Goal: Transaction & Acquisition: Subscribe to service/newsletter

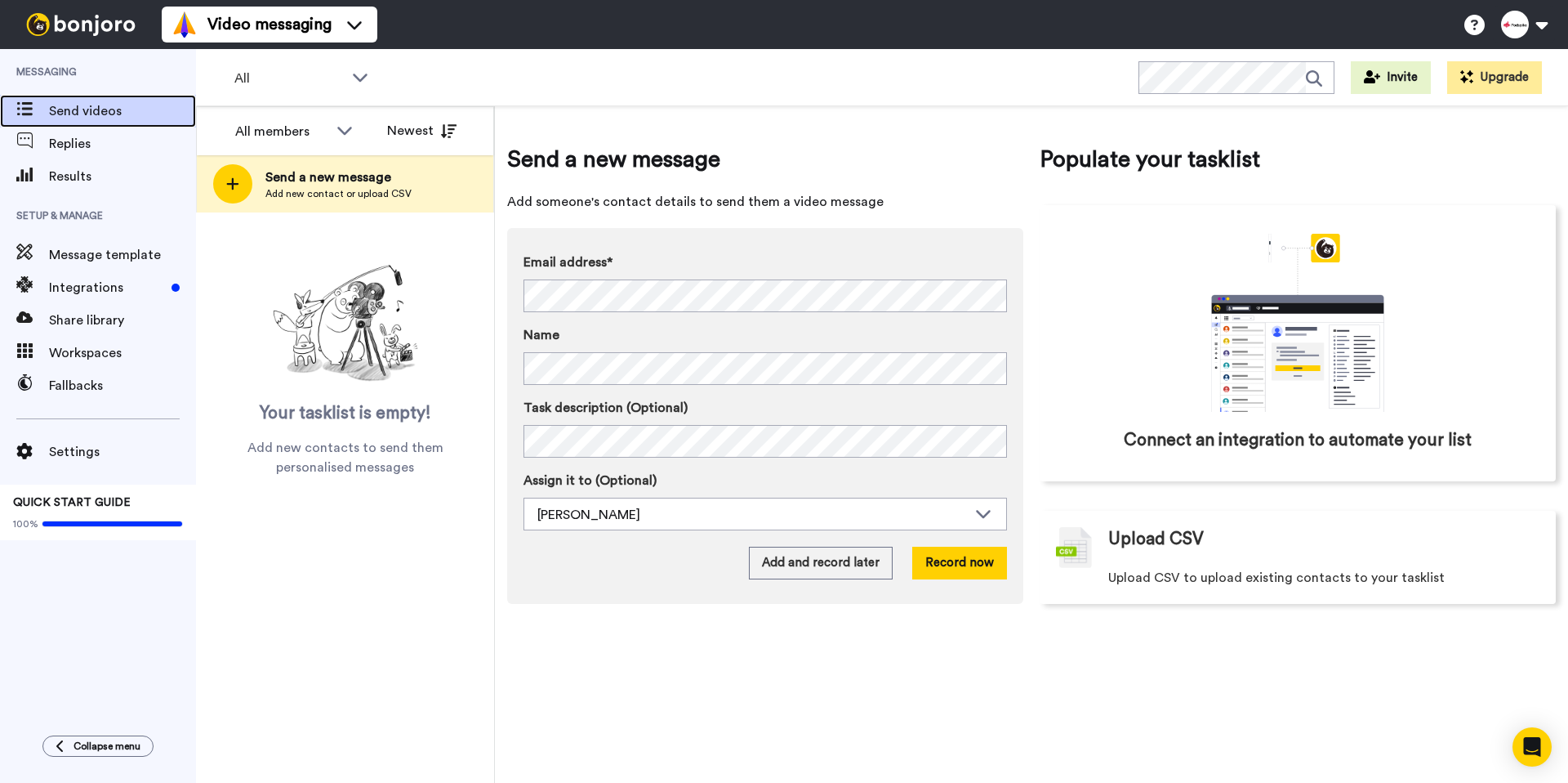
drag, startPoint x: 64, startPoint y: 149, endPoint x: 78, endPoint y: 111, distance: 40.5
click at [78, 111] on span "Send videos" at bounding box center [123, 110] width 147 height 20
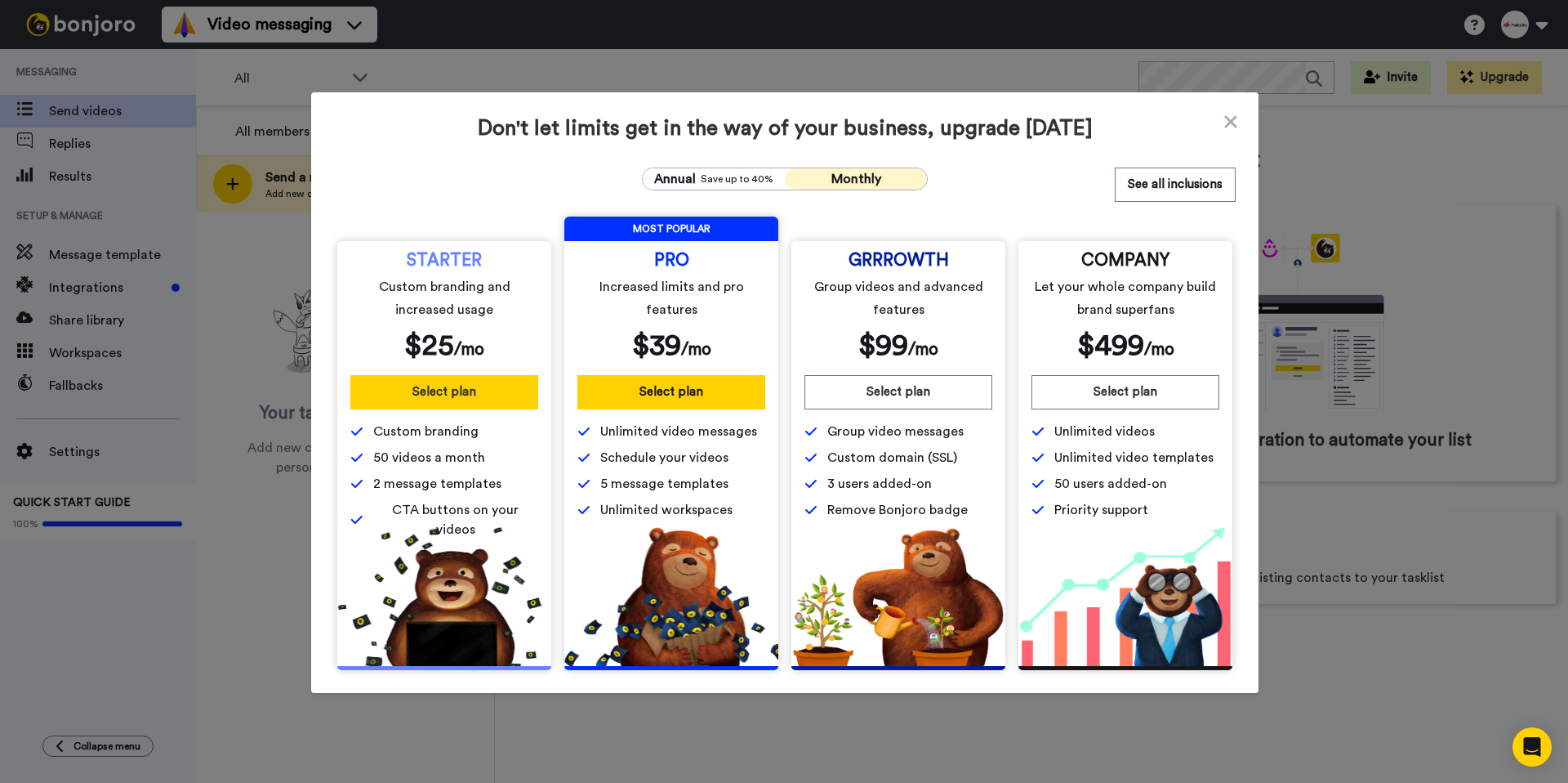
click at [441, 393] on button "Select plan" at bounding box center [444, 392] width 188 height 34
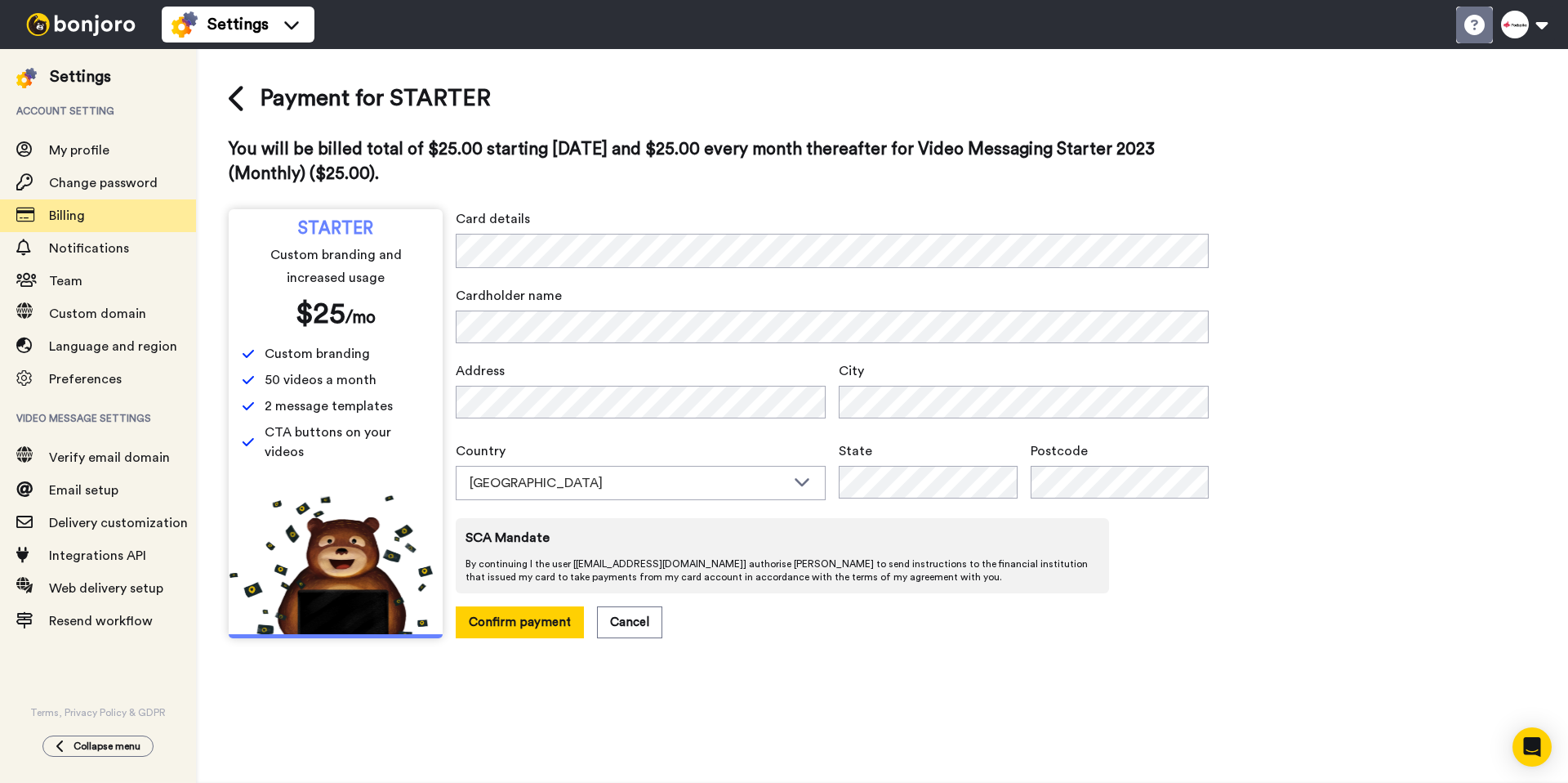
click at [1479, 35] on li "Help docs" at bounding box center [1474, 25] width 37 height 37
click at [1465, 33] on icon at bounding box center [1474, 24] width 20 height 20
click at [339, 223] on span "STARTER" at bounding box center [335, 229] width 75 height 13
click at [1482, 19] on icon at bounding box center [1474, 24] width 20 height 20
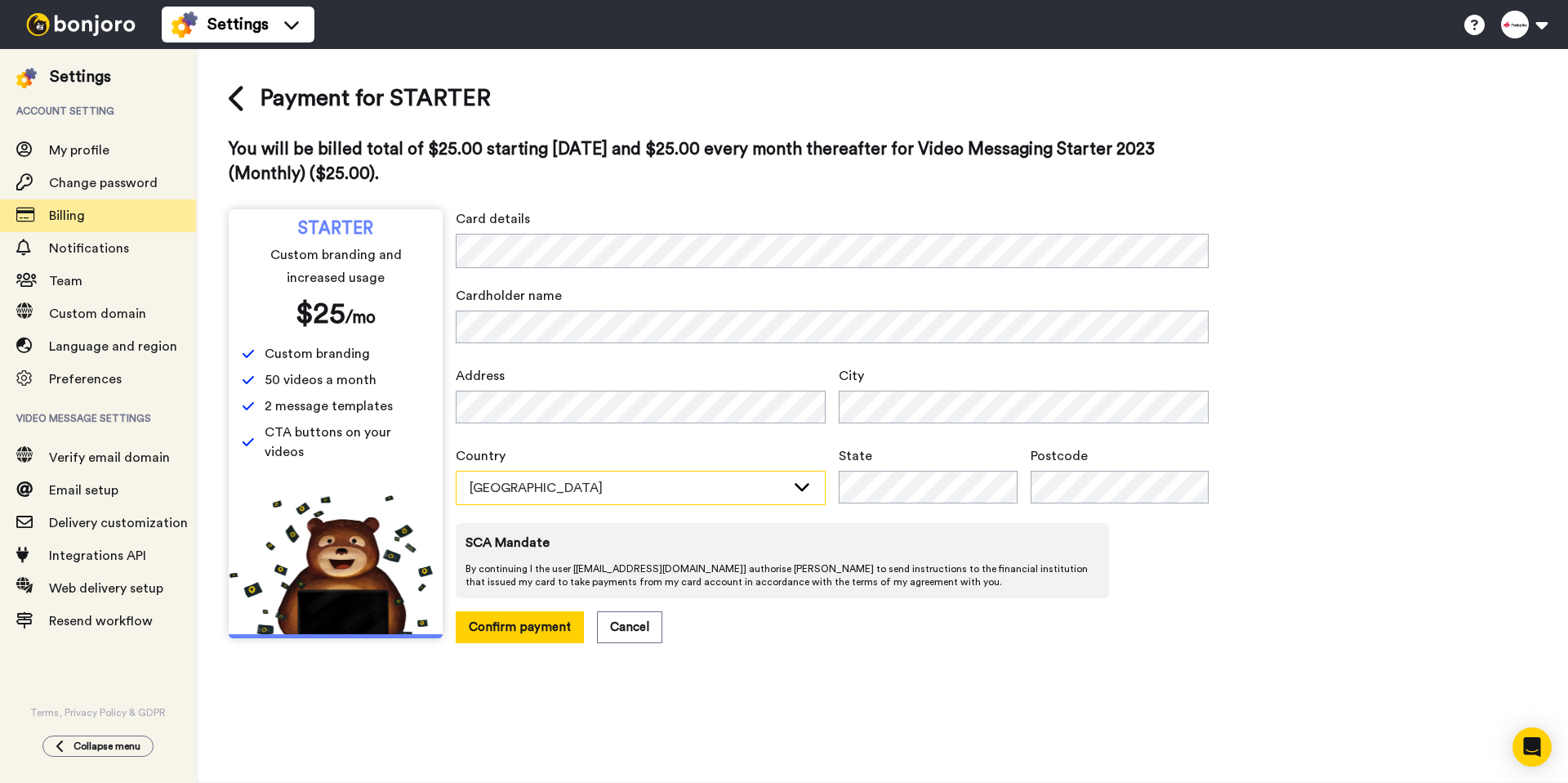
click at [765, 487] on div "Australia" at bounding box center [628, 487] width 316 height 20
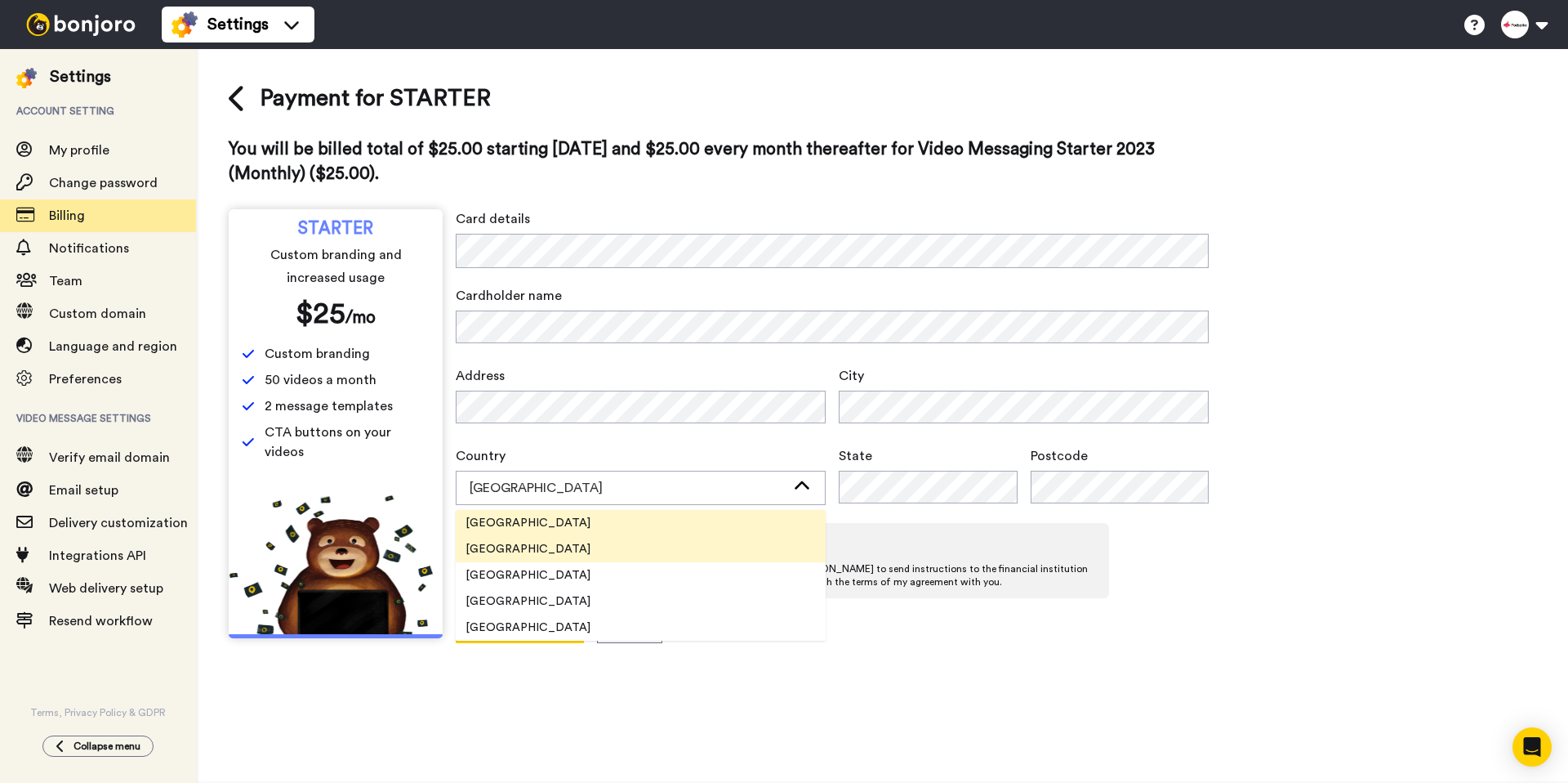
click at [693, 542] on li "United Kingdom" at bounding box center [640, 548] width 370 height 26
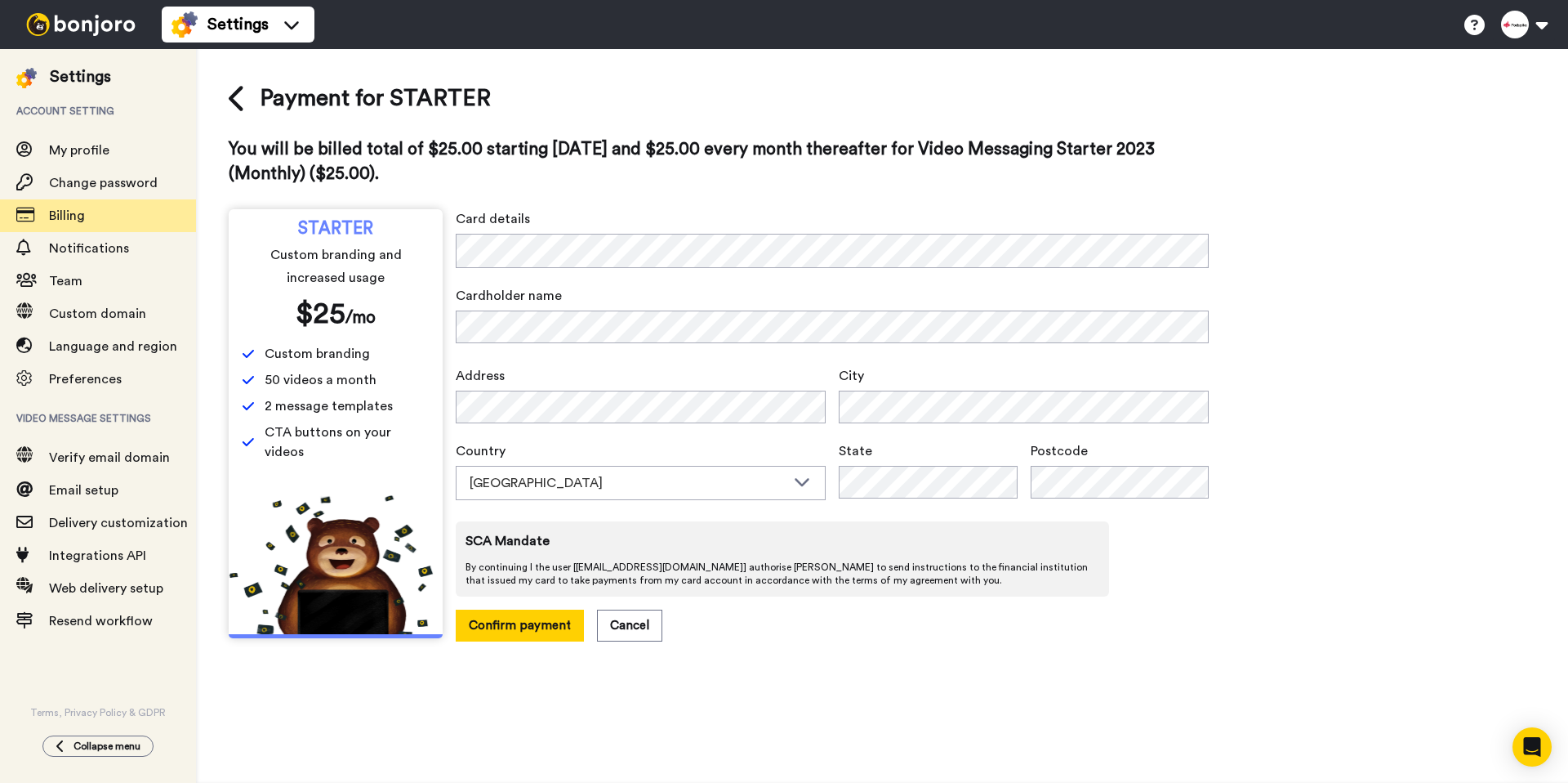
click at [1345, 462] on div "Payment for STARTER You will be billed total of $25.00 starting today and $25.0…" at bounding box center [881, 362] width 1307 height 559
click at [720, 583] on span "By continuing I the user [ suze@podspike.com ] authorise Bonjoro to send instru…" at bounding box center [783, 573] width 633 height 26
click at [44, 713] on link "Terms, Privacy Policy & GDPR" at bounding box center [98, 713] width 196 height 13
click at [521, 626] on button "Confirm payment" at bounding box center [519, 625] width 128 height 31
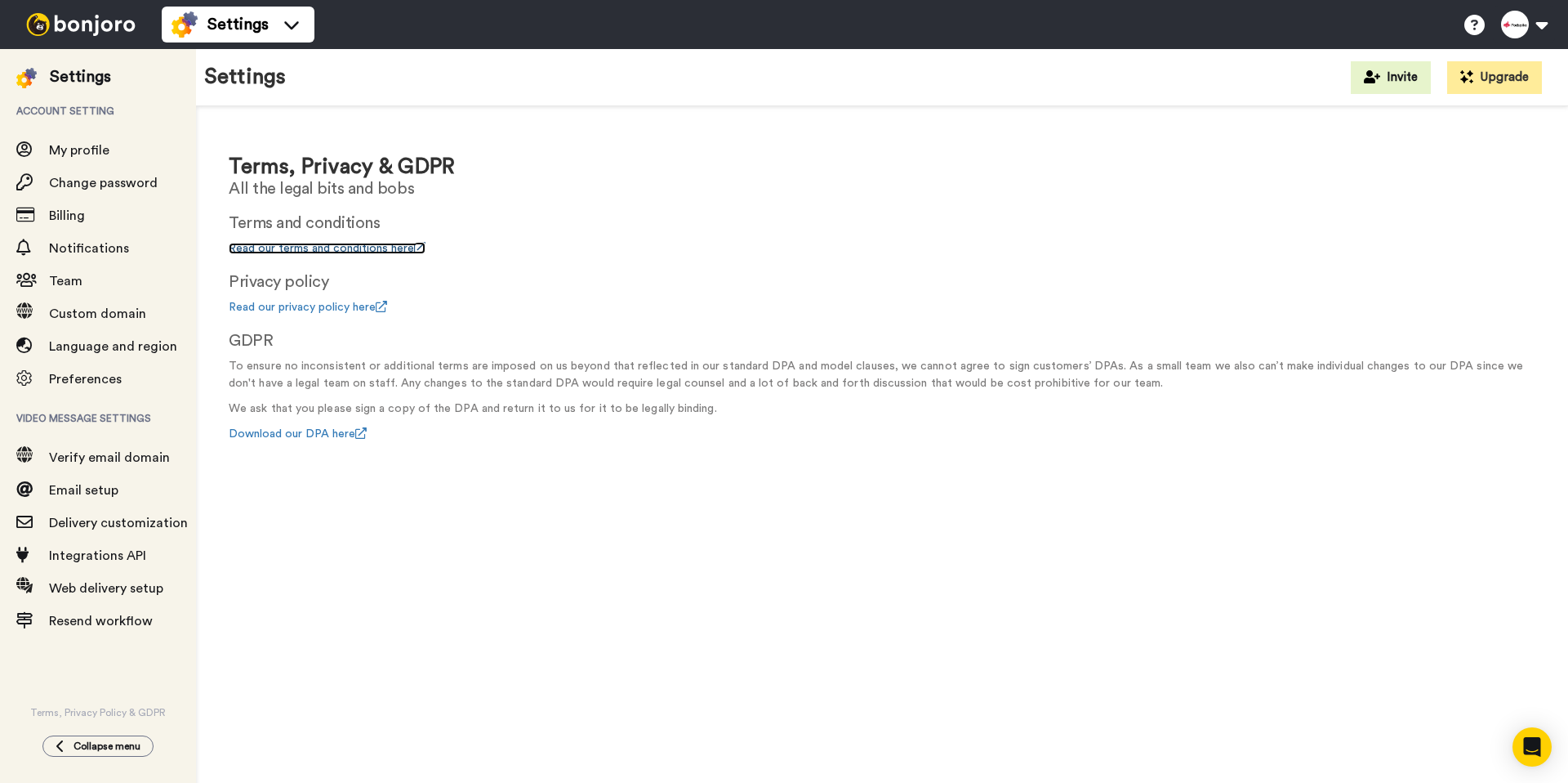
click at [279, 244] on link "Read our terms and conditions here" at bounding box center [326, 248] width 197 height 11
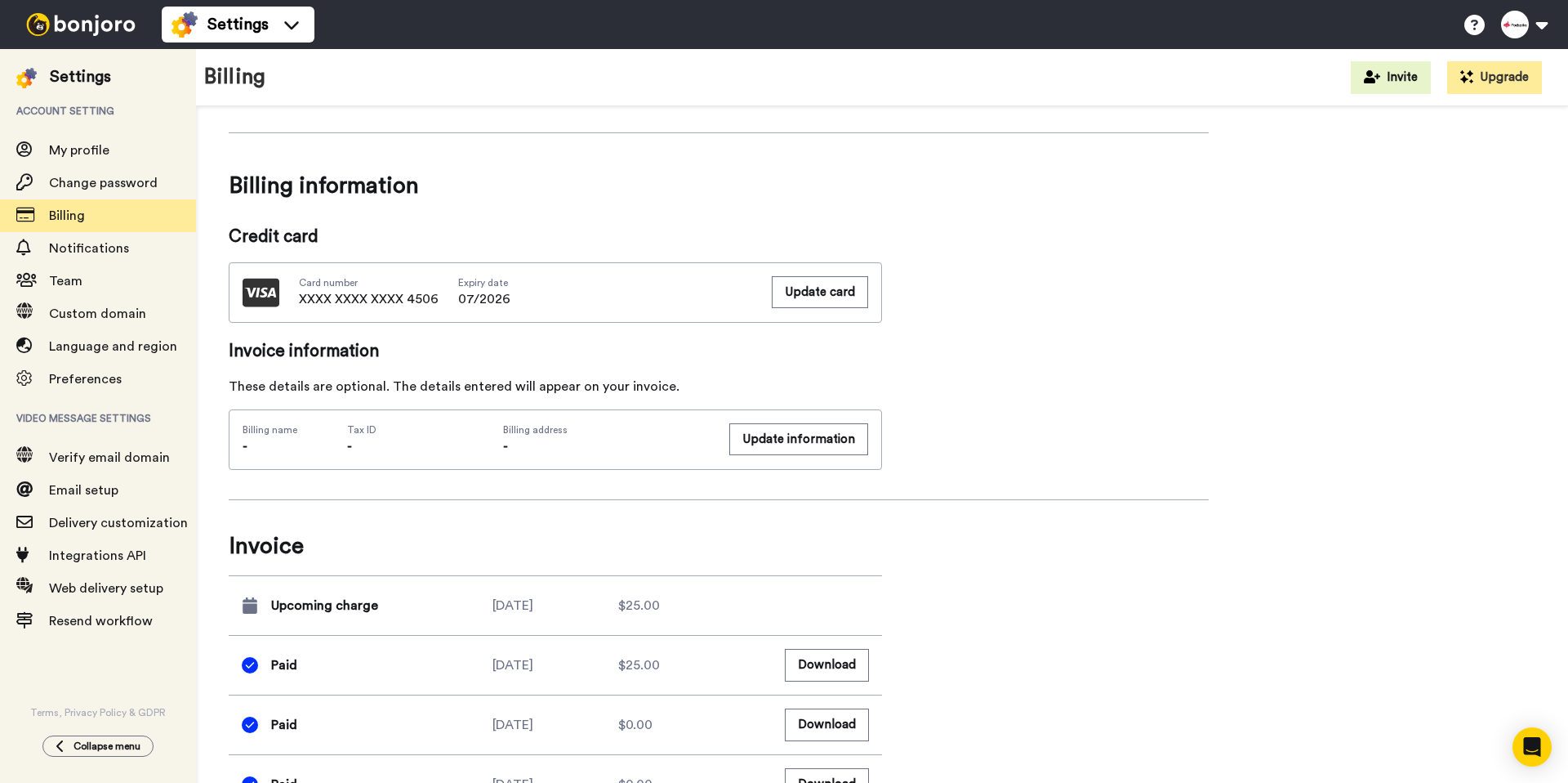
scroll to position [378, 0]
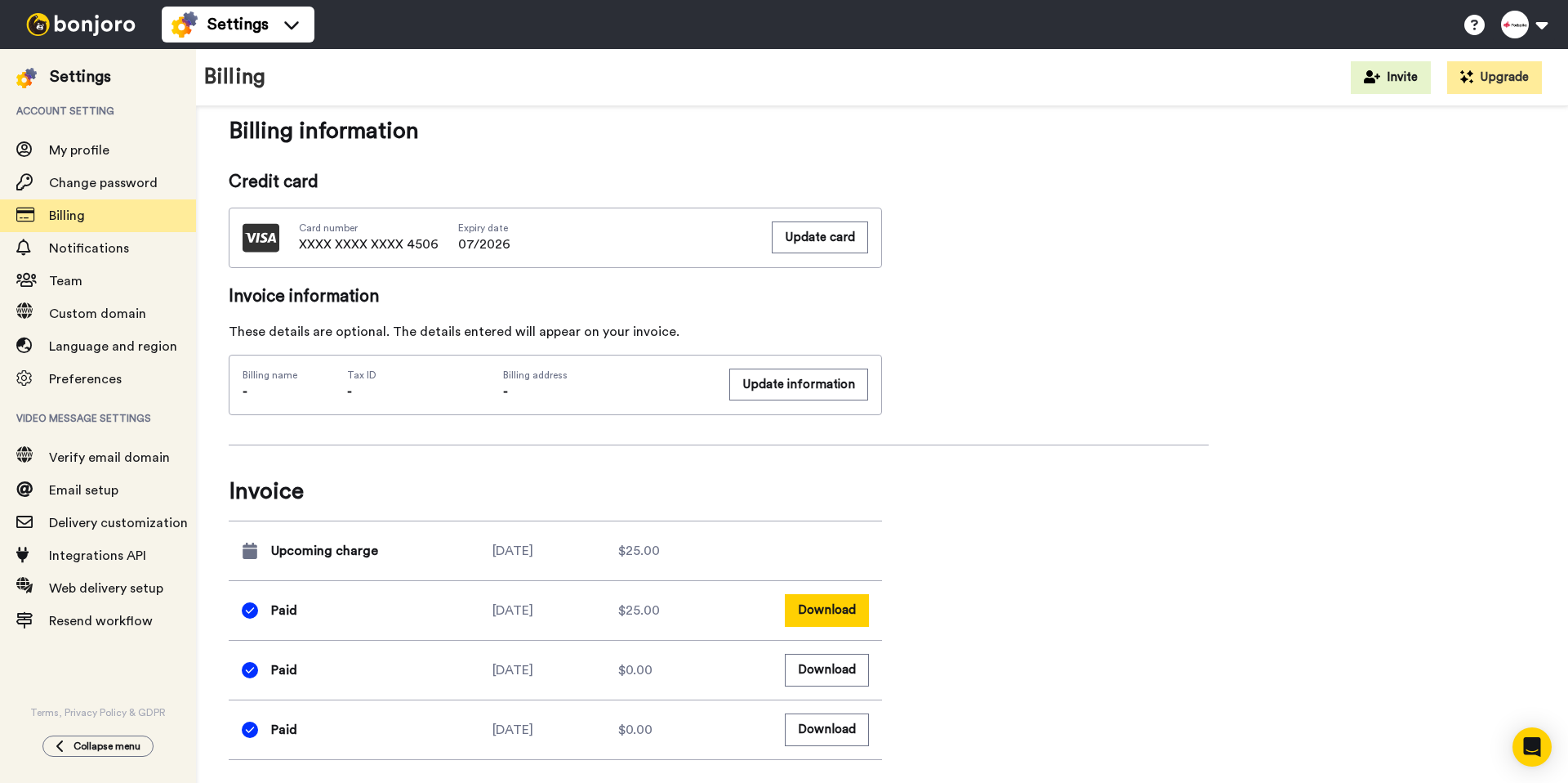
click at [841, 605] on button "Download" at bounding box center [826, 609] width 84 height 31
click at [66, 29] on img at bounding box center [81, 25] width 123 height 23
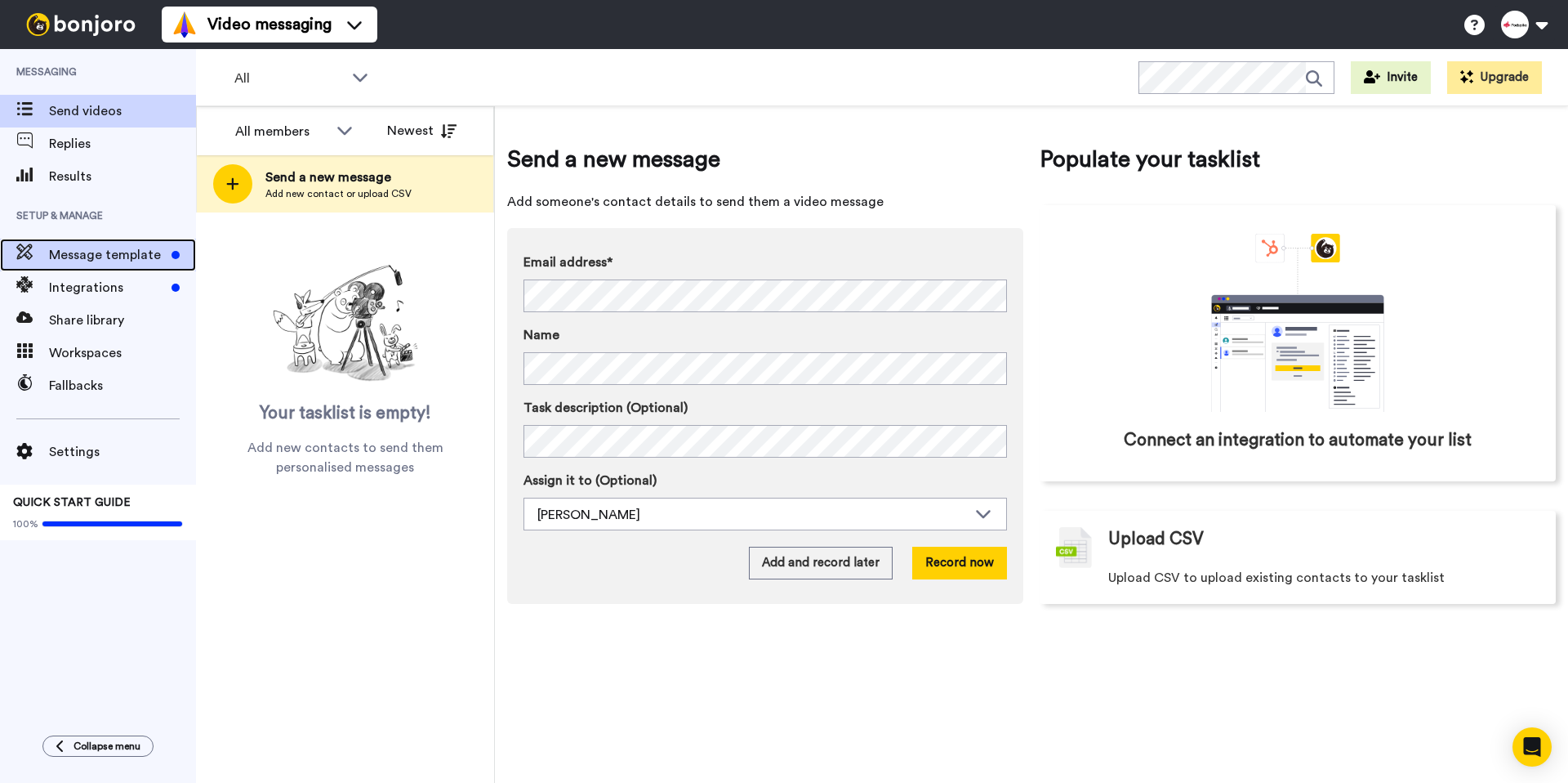
click at [121, 264] on span "Message template" at bounding box center [107, 255] width 116 height 20
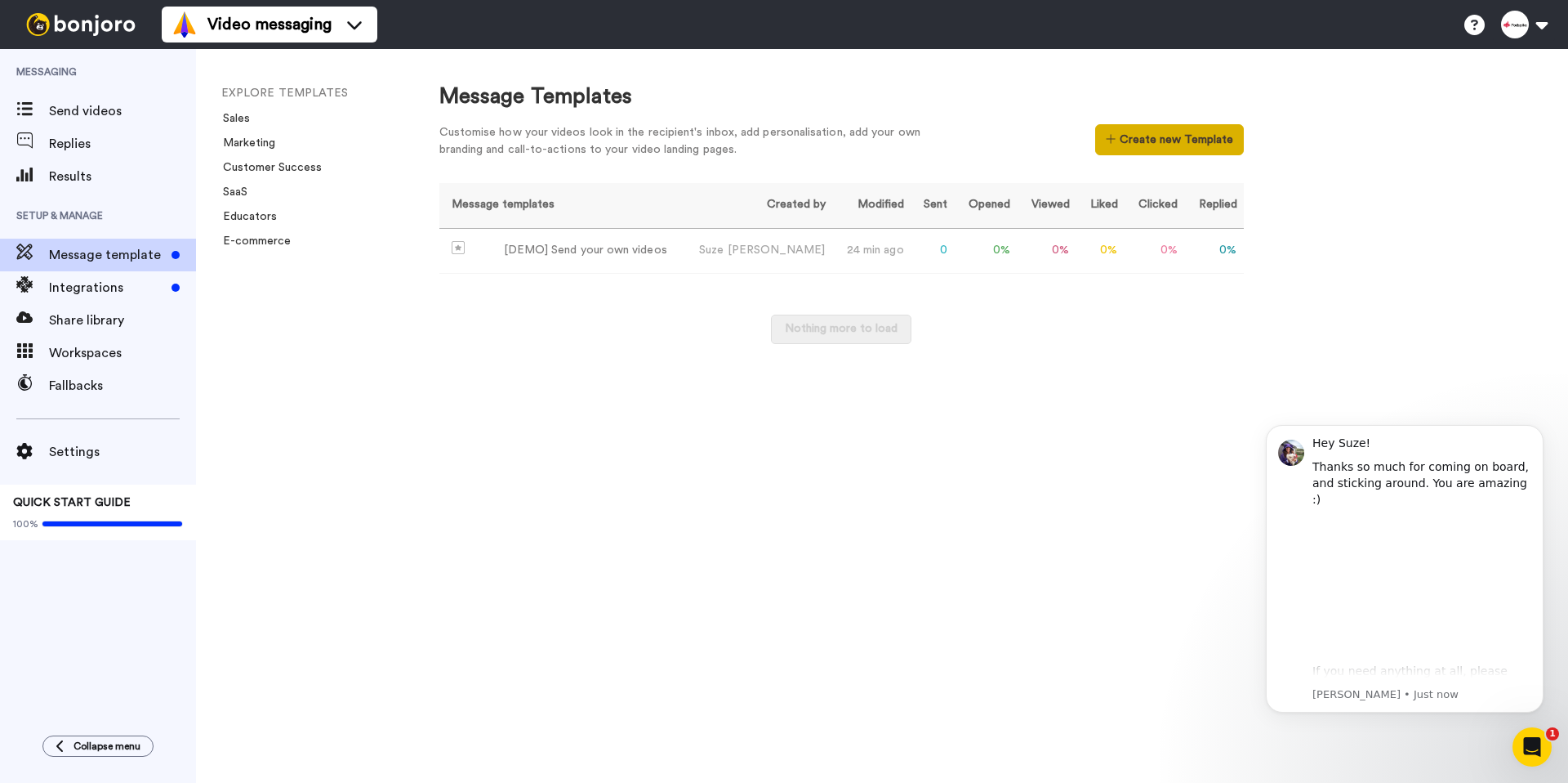
click at [1175, 150] on button "Create new Template" at bounding box center [1169, 140] width 147 height 31
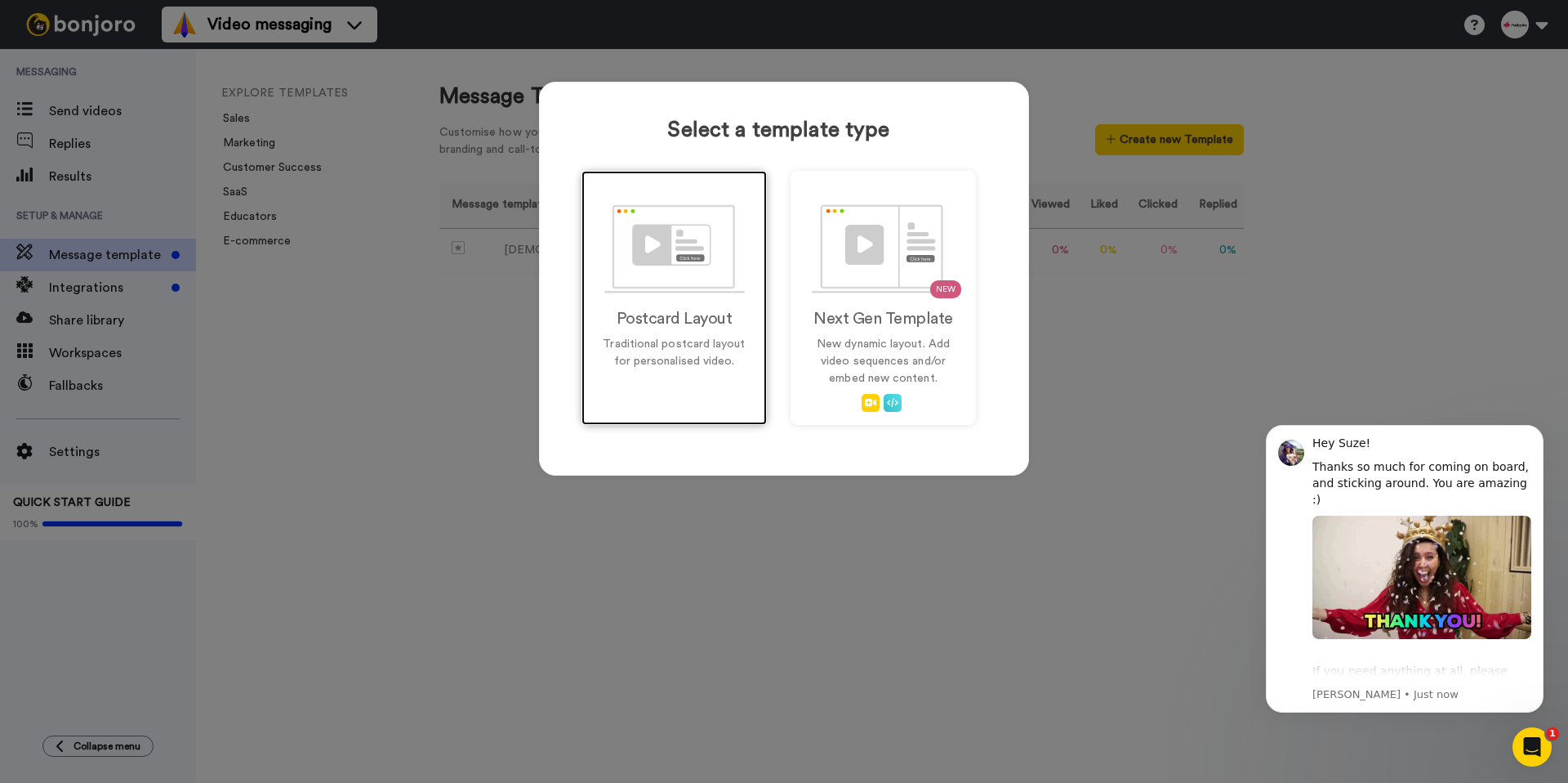
click at [684, 322] on h2 "Postcard Layout" at bounding box center [674, 319] width 151 height 18
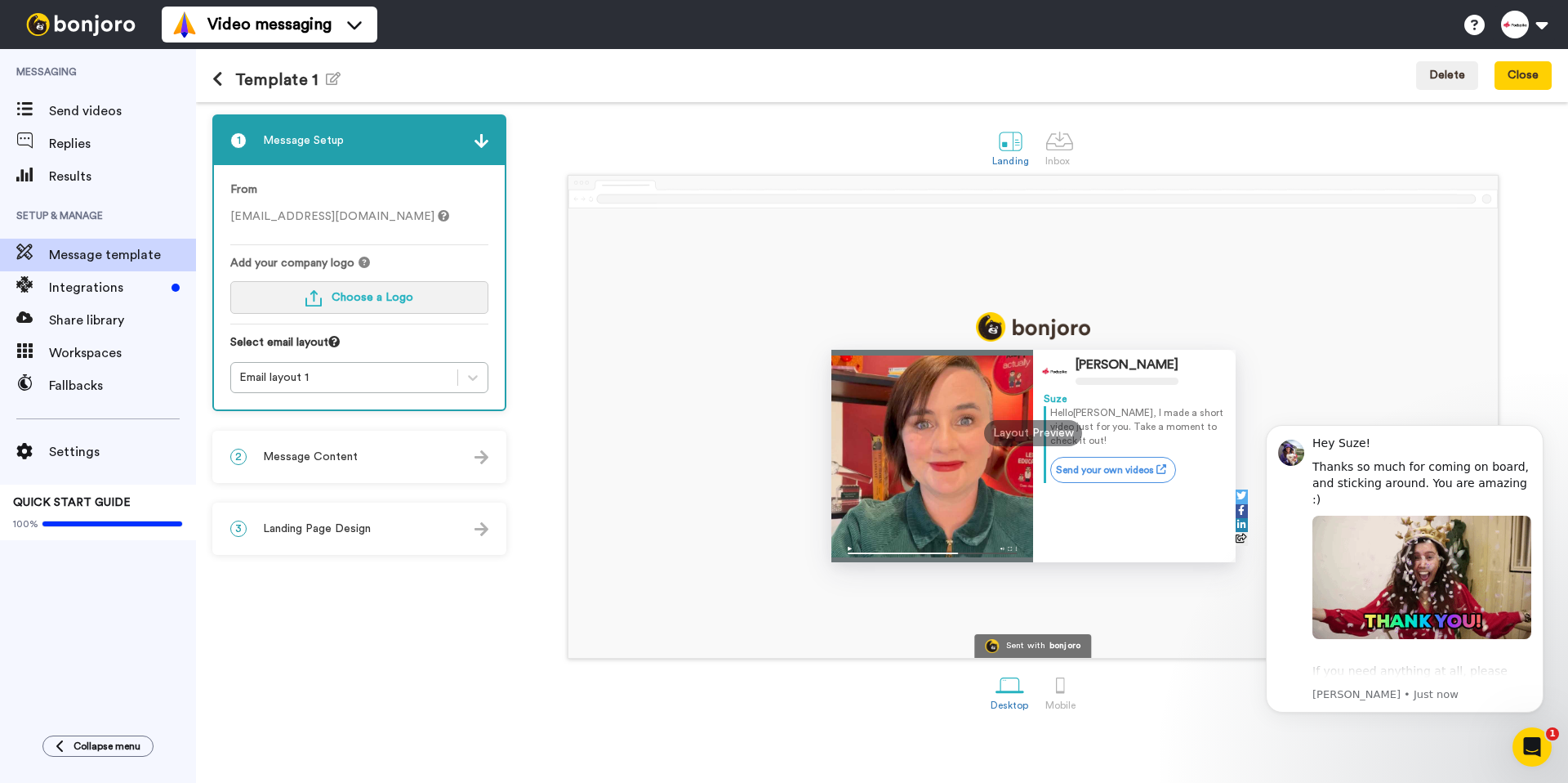
click at [434, 304] on button "Choose a Logo" at bounding box center [358, 297] width 258 height 32
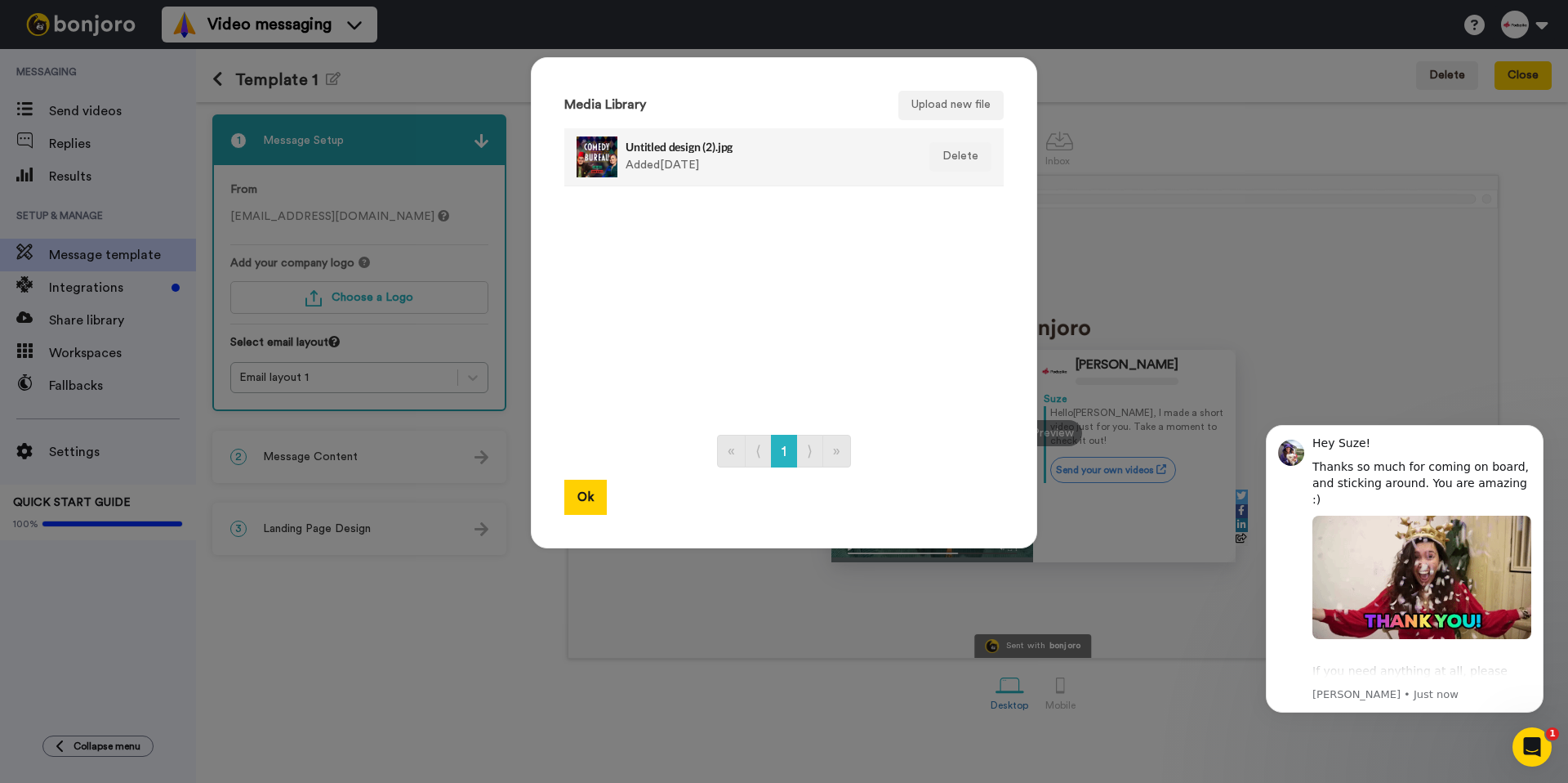
click at [717, 170] on div "Untitled design (2).jpg Added [DATE]" at bounding box center [766, 156] width 281 height 41
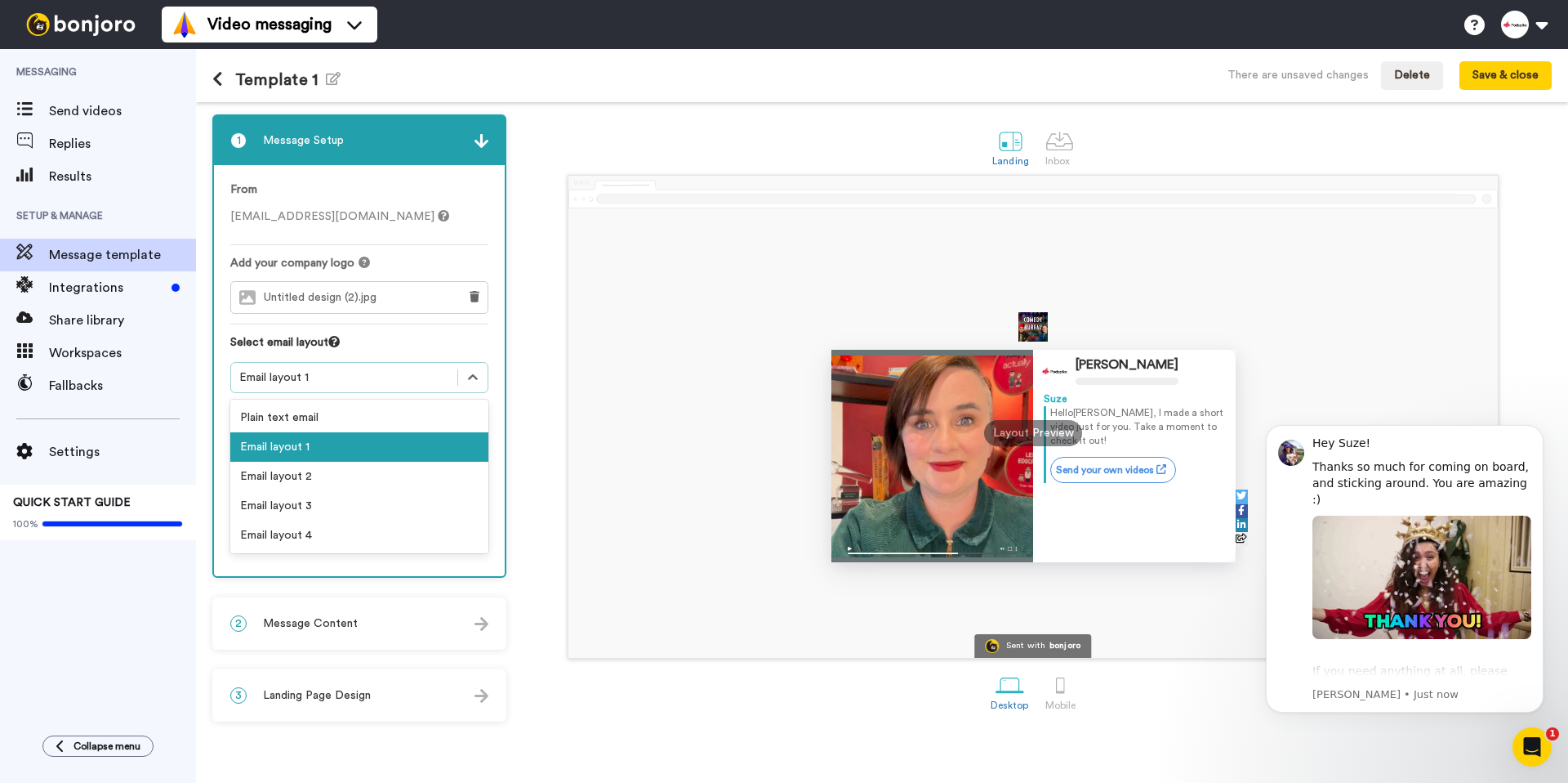
click at [375, 377] on div "Email layout 1" at bounding box center [344, 377] width 210 height 16
click at [348, 483] on div "Email layout 2" at bounding box center [358, 476] width 258 height 29
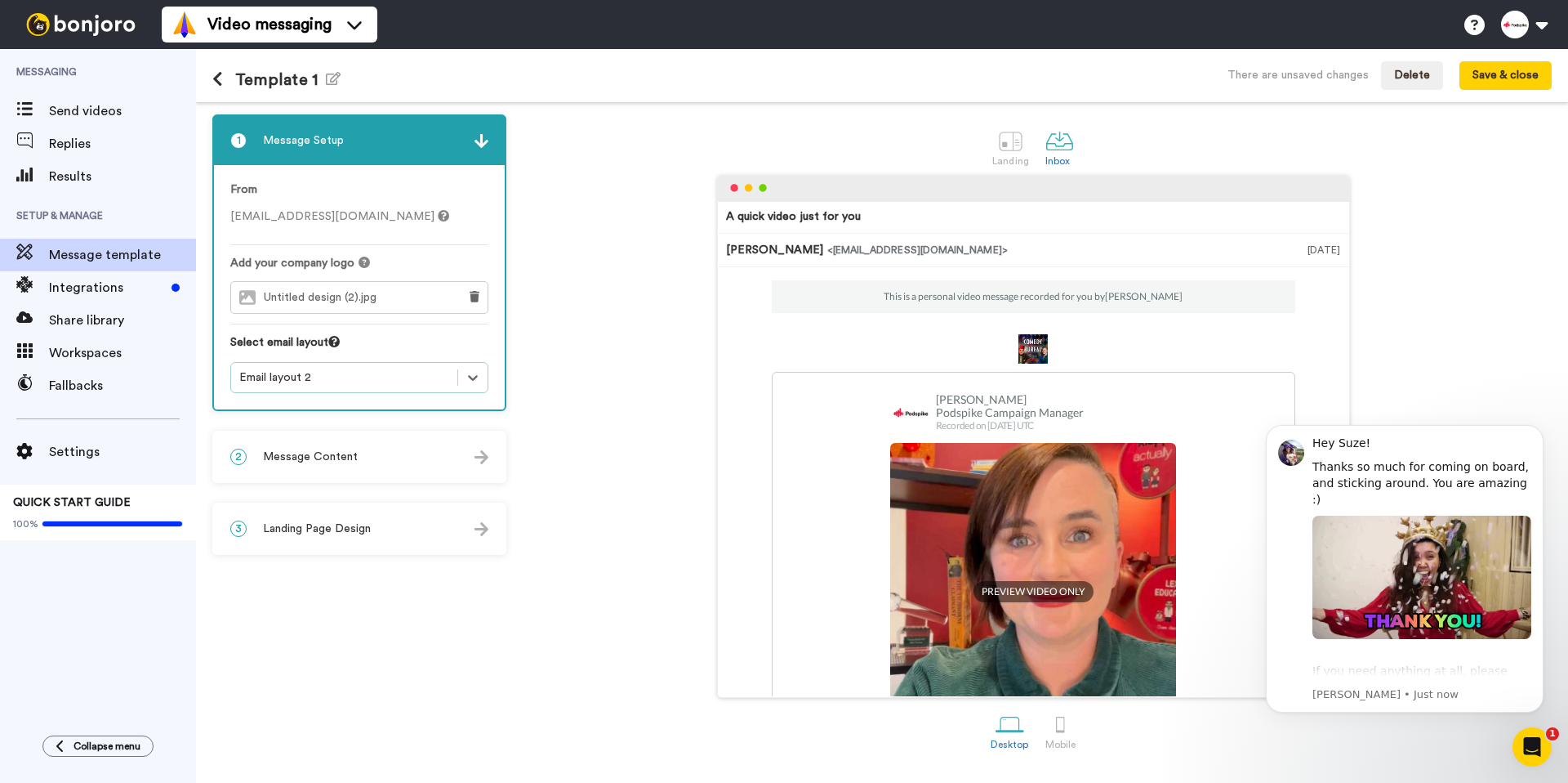
click at [397, 451] on div "2 Message Content" at bounding box center [359, 457] width 291 height 49
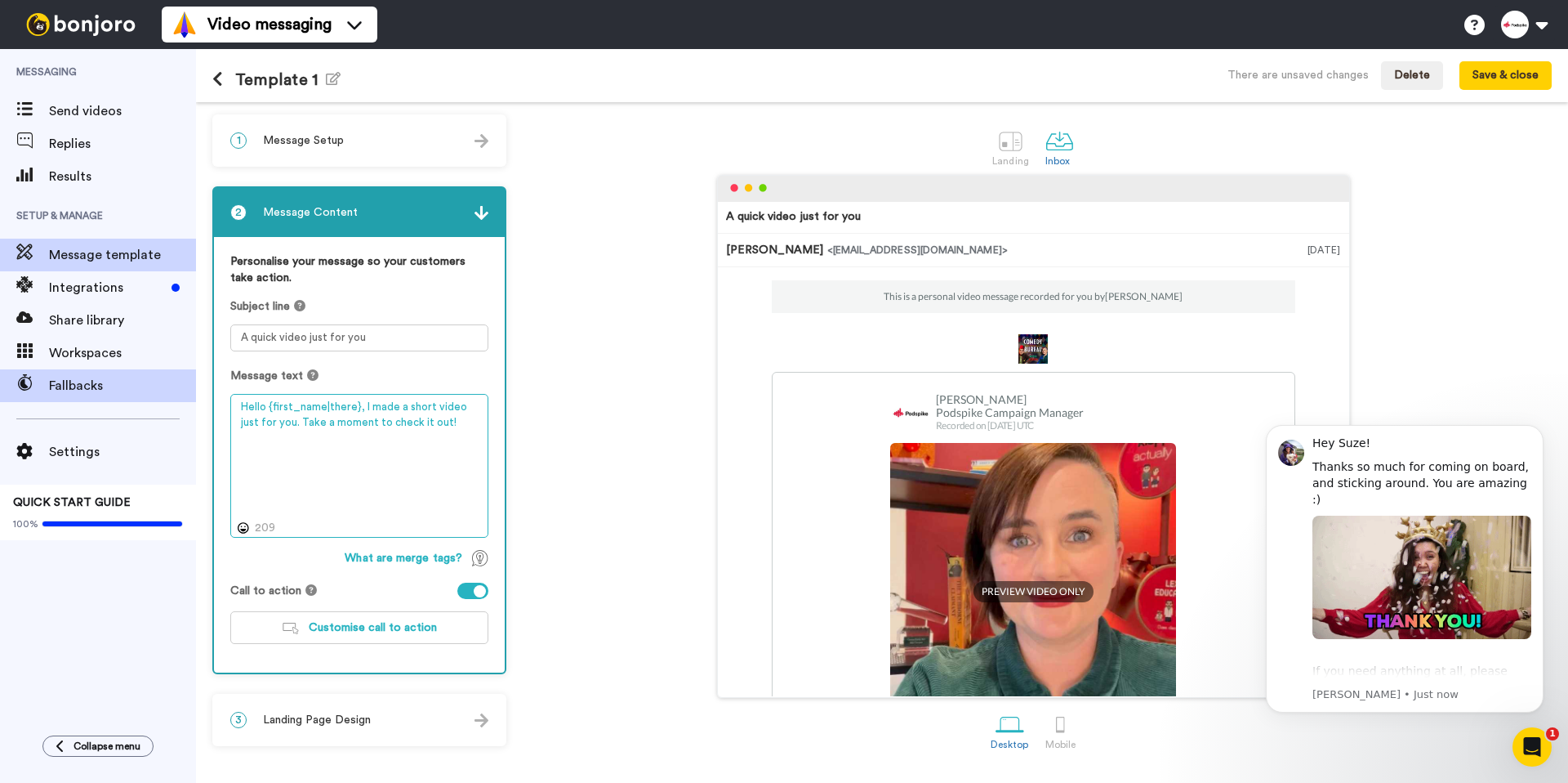
drag, startPoint x: 328, startPoint y: 408, endPoint x: 191, endPoint y: 399, distance: 137.3
click at [191, 399] on div "Messaging Send videos Replies Results Setup & Manage Message template Integrati…" at bounding box center [784, 416] width 1568 height 734
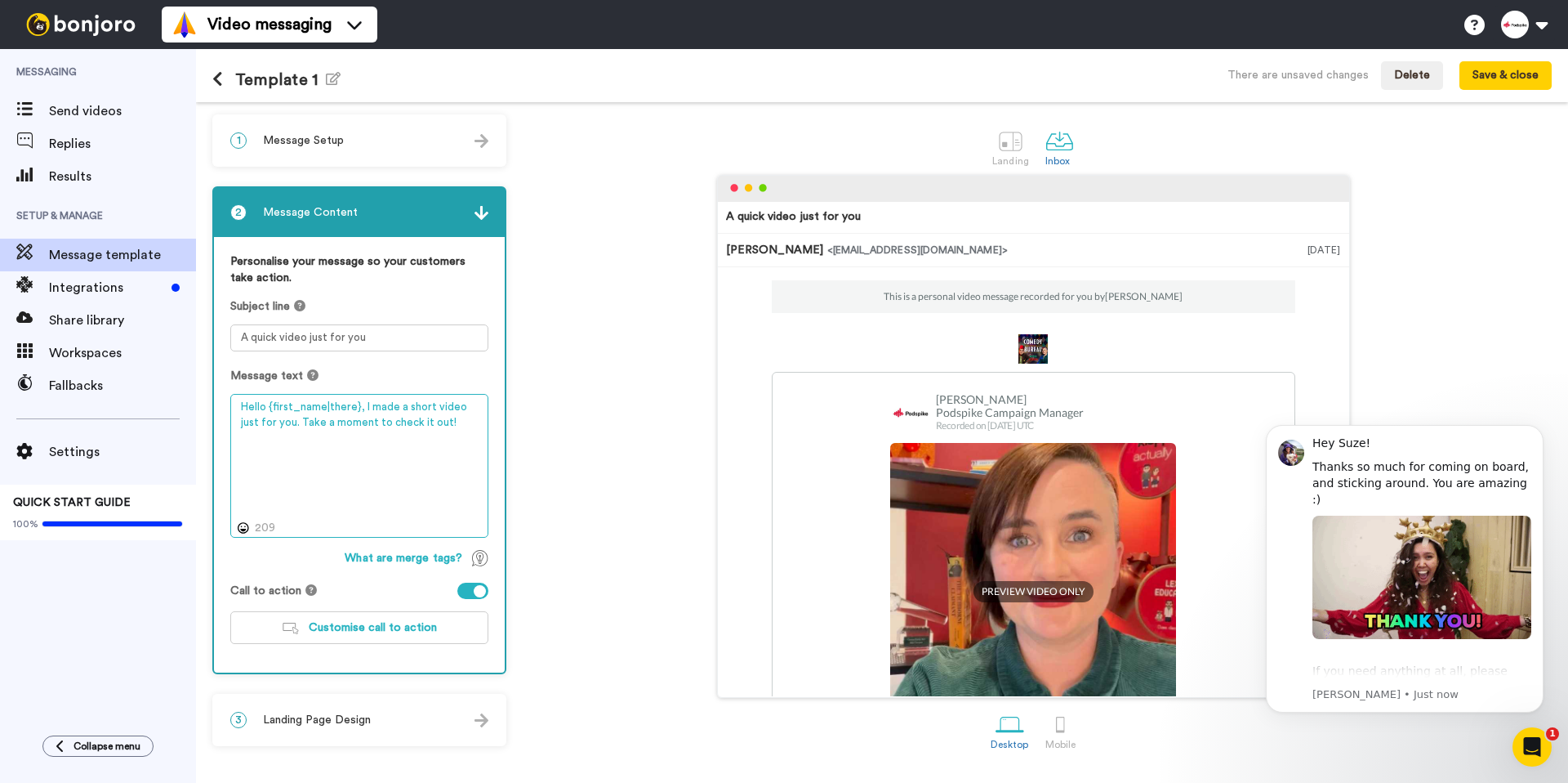
paste textarea "i, [PERSON_NAME] has made a new podcast and we'd love for you to consider it fo…"
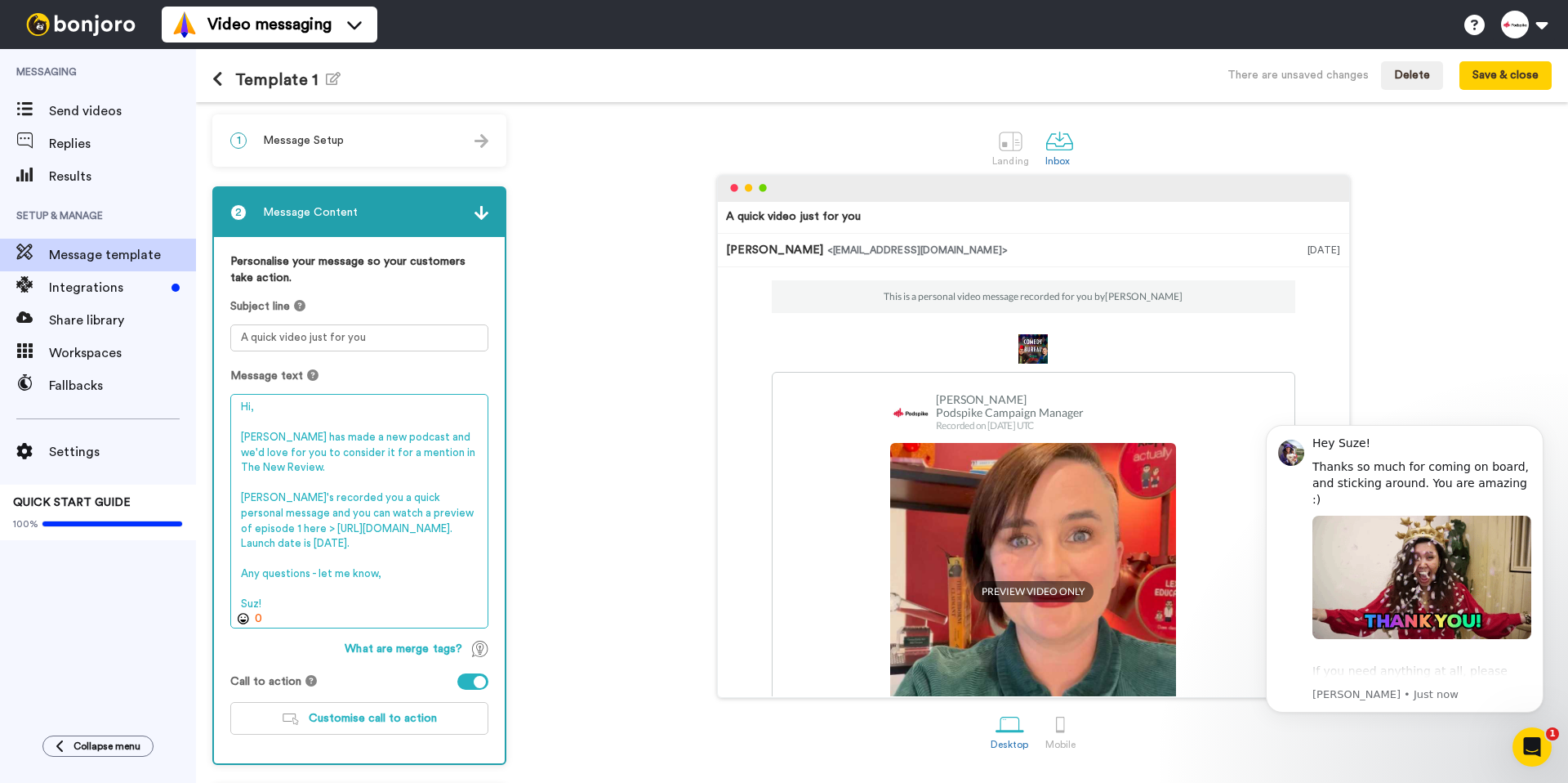
type textarea "Hi, [PERSON_NAME] has made a new podcast and we'd love for you to consider it f…"
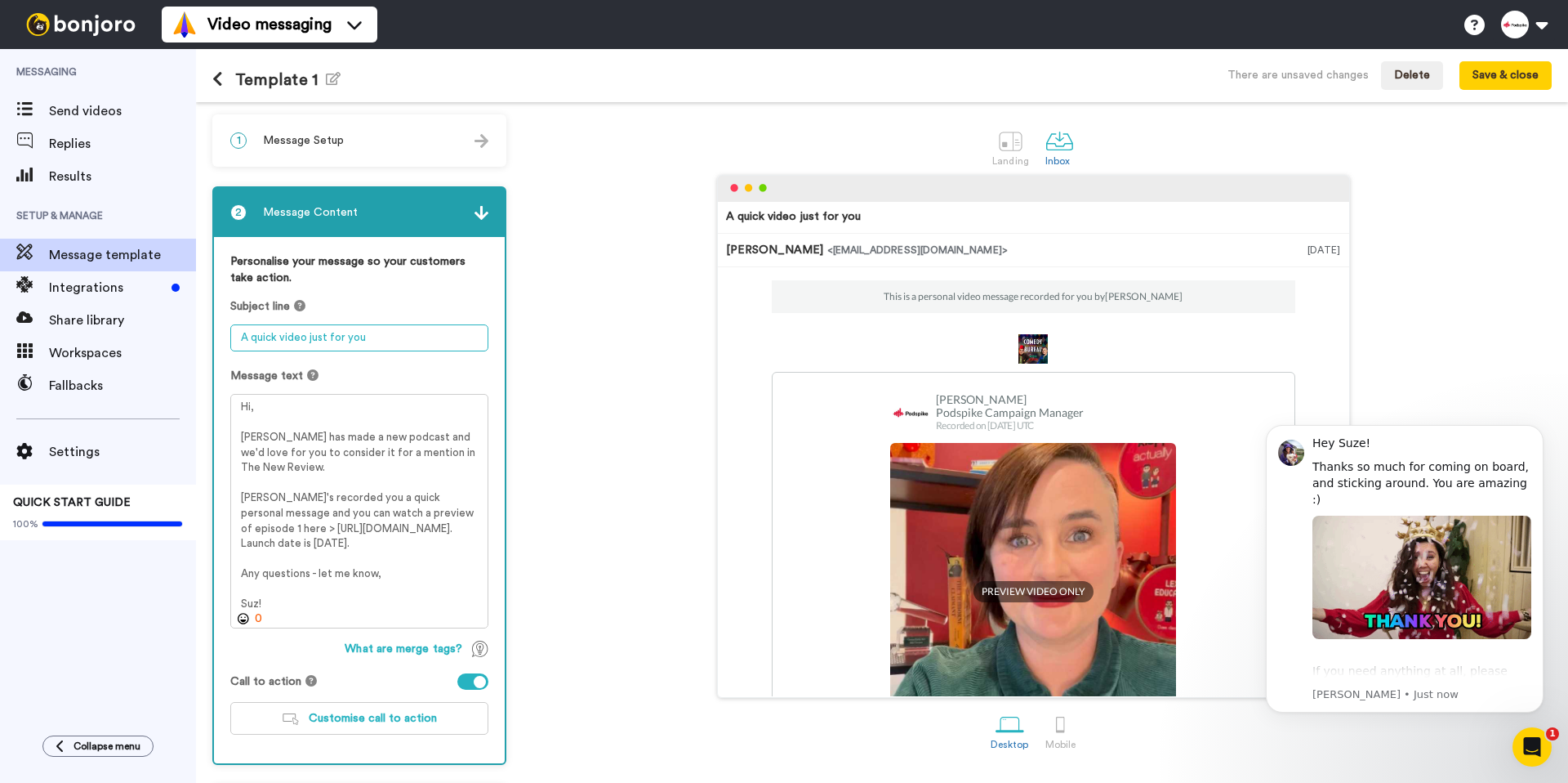
click at [305, 338] on textarea "A quick video just for you" at bounding box center [358, 338] width 258 height 27
type textarea "A quick video from [PERSON_NAME] just for you"
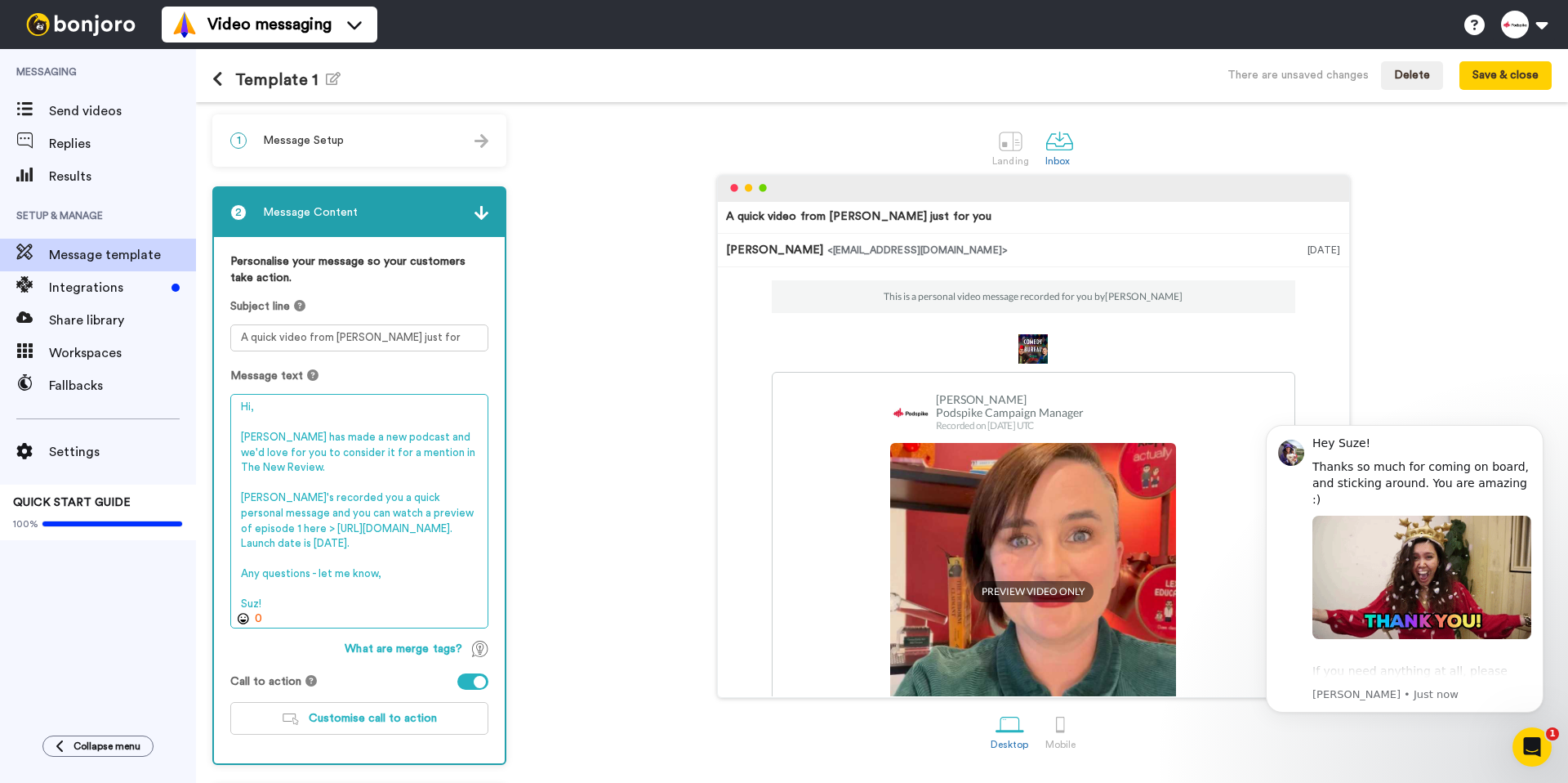
click at [419, 509] on textarea "Hi, [PERSON_NAME] has made a new podcast and we'd love for you to consider it f…" at bounding box center [358, 511] width 258 height 234
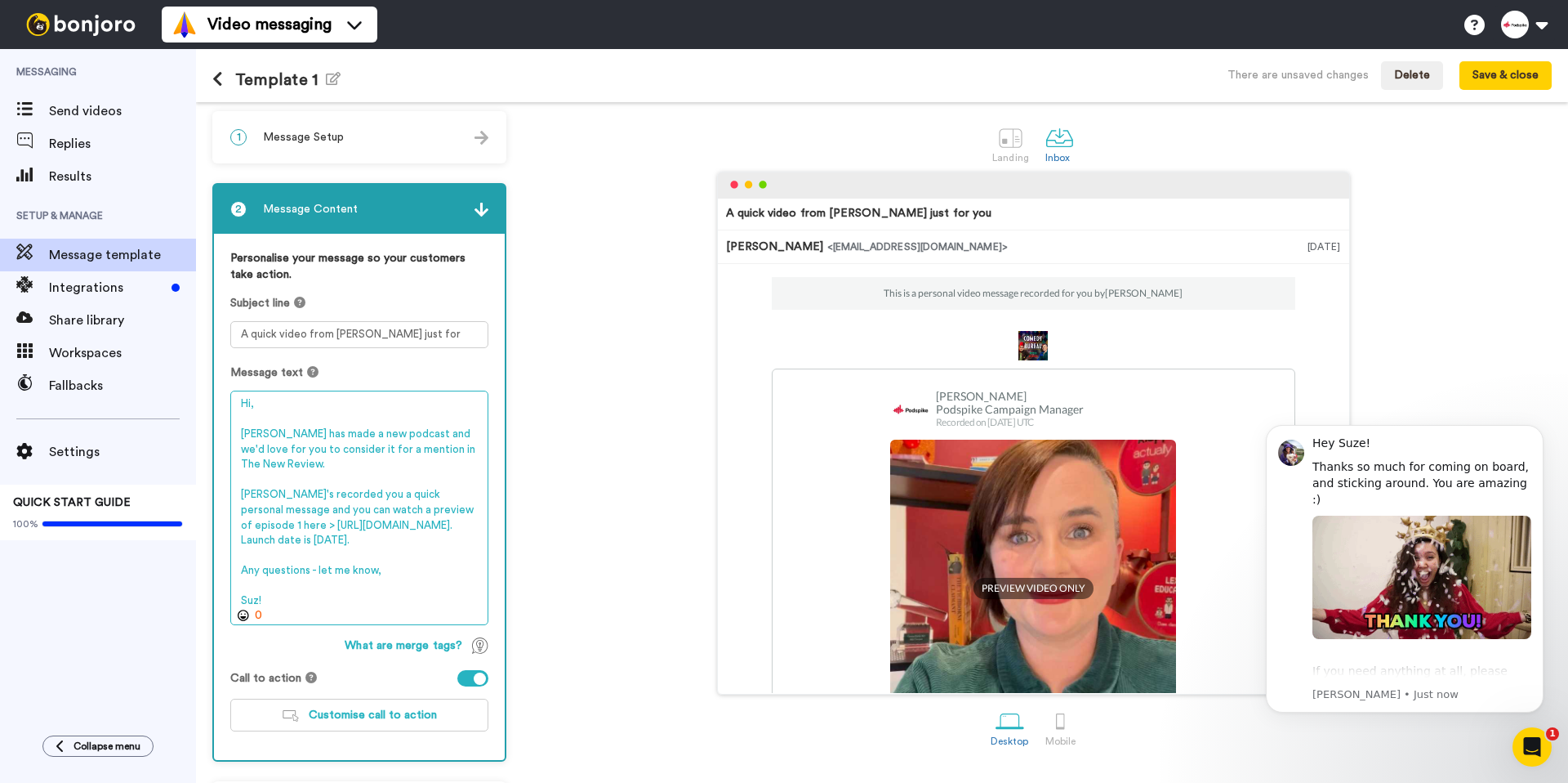
click at [275, 602] on textarea "Hi, [PERSON_NAME] has made a new podcast and we'd love for you to consider it f…" at bounding box center [358, 508] width 258 height 234
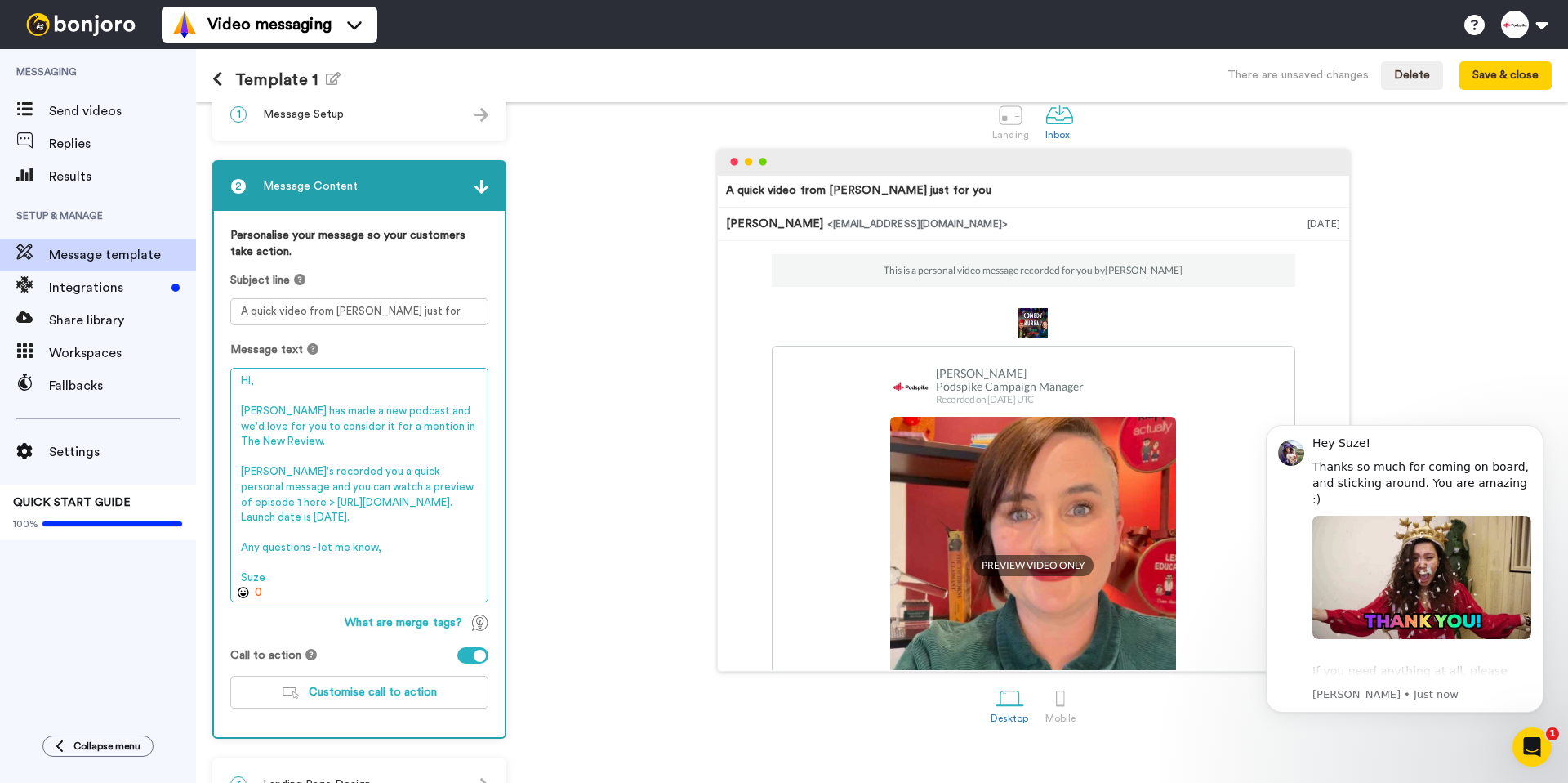
scroll to position [67, 0]
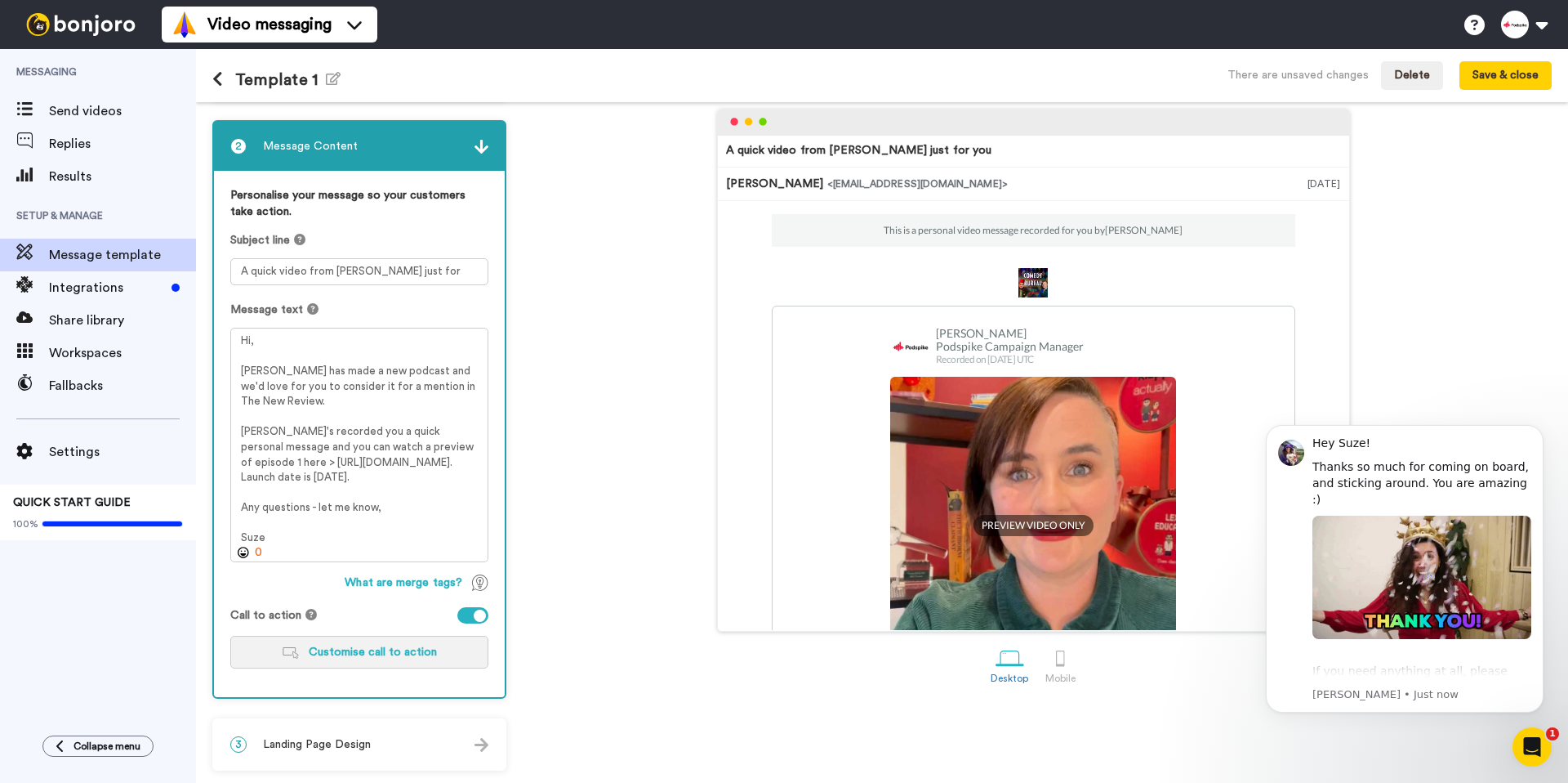
click at [408, 657] on span "Customise call to action" at bounding box center [373, 652] width 128 height 11
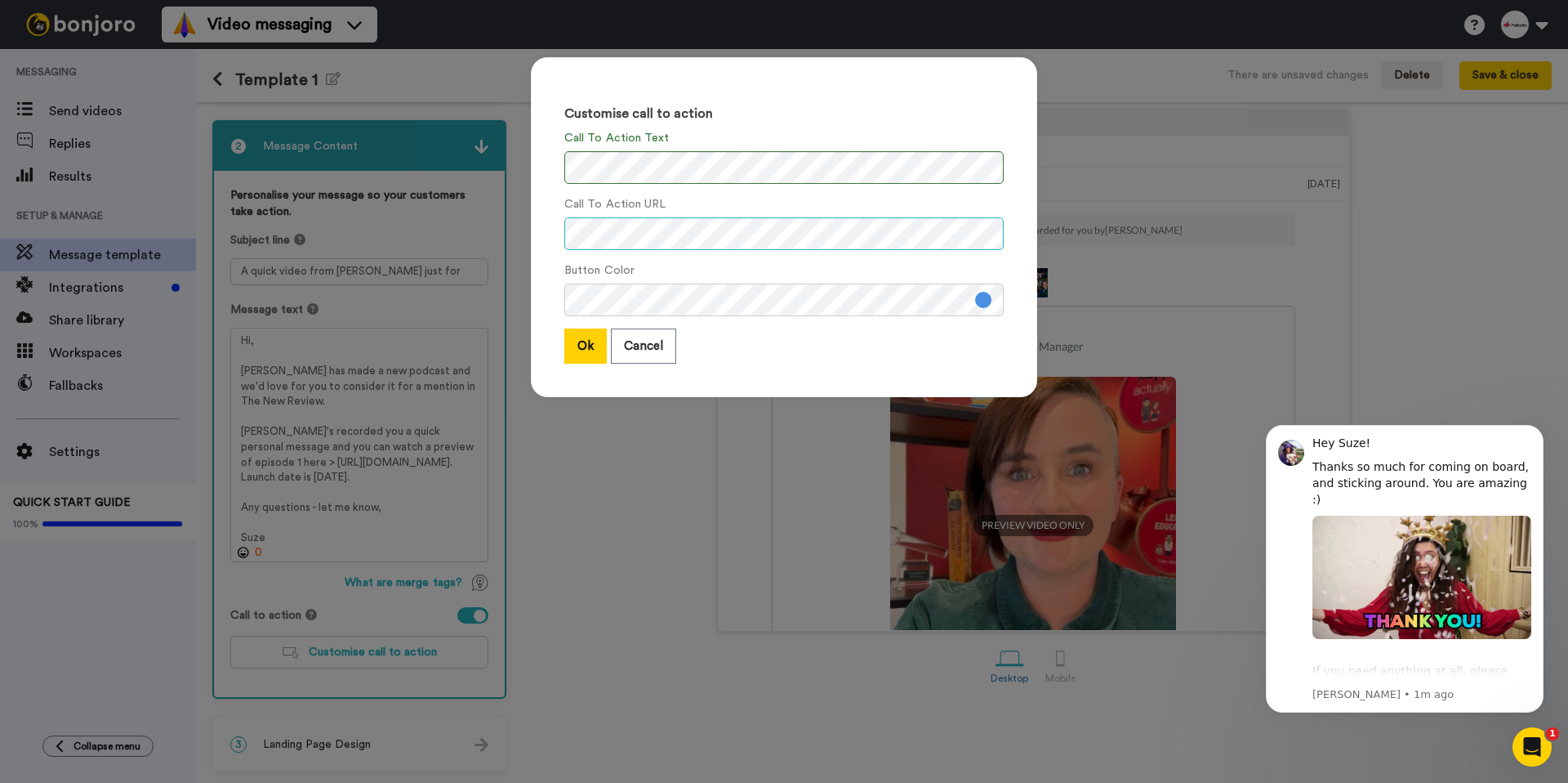
click at [520, 231] on div "Customise call to action Call To Action Text Call To Action URL Button Color Ok…" at bounding box center [784, 235] width 539 height 389
click at [584, 349] on button "Ok" at bounding box center [585, 345] width 43 height 35
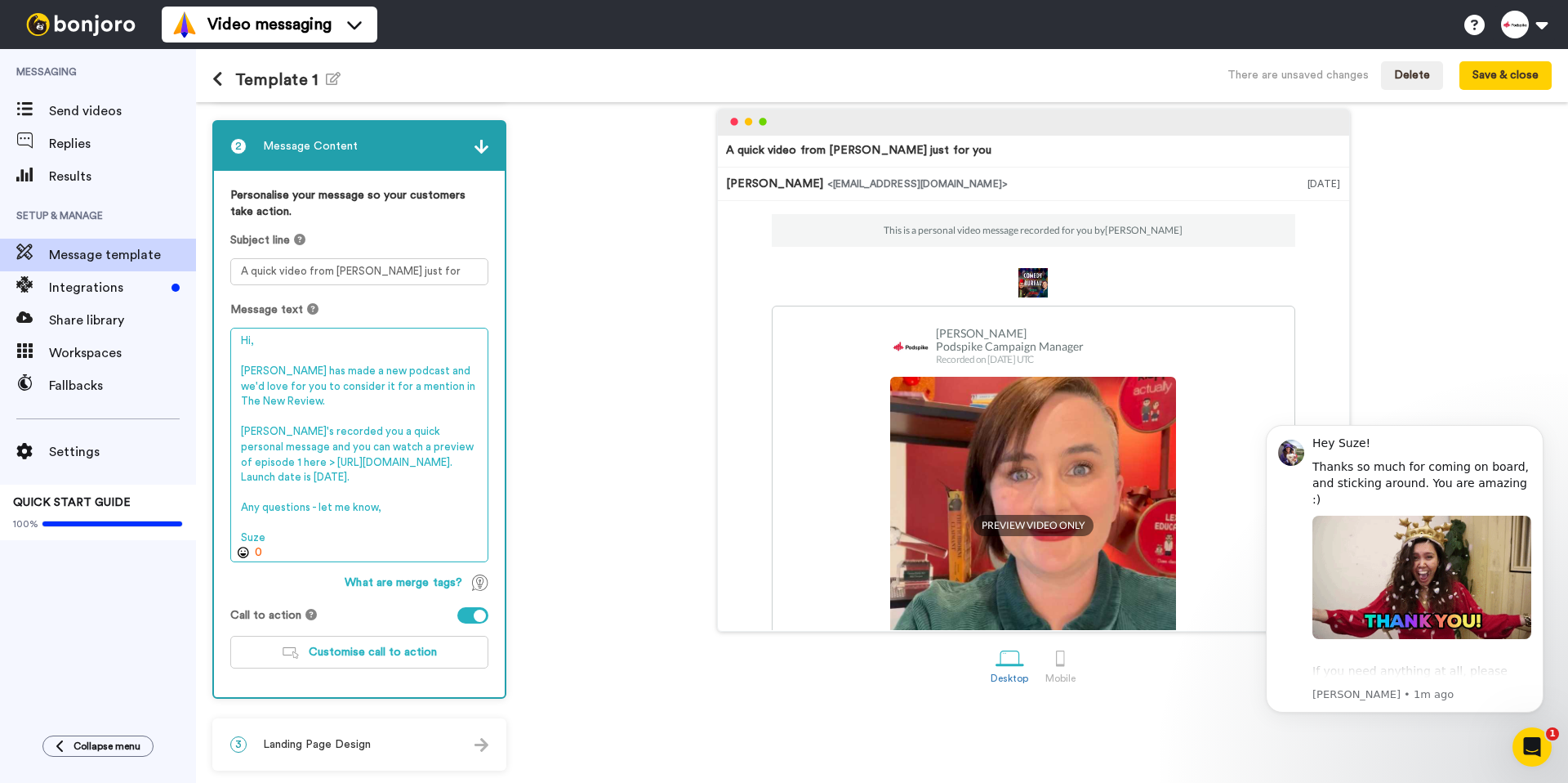
drag, startPoint x: 402, startPoint y: 463, endPoint x: 302, endPoint y: 445, distance: 101.6
click at [302, 445] on textarea "Hi, Laura Lexx has made a new podcast and we'd love for you to consider it for …" at bounding box center [358, 444] width 258 height 234
click at [355, 532] on textarea "Hi, Laura Lexx has made a new podcast and we'd love for you to consider it for …" at bounding box center [358, 444] width 258 height 234
type textarea "Hi, Laura Lexx has made a new podcast and we'd love for you to consider it for …"
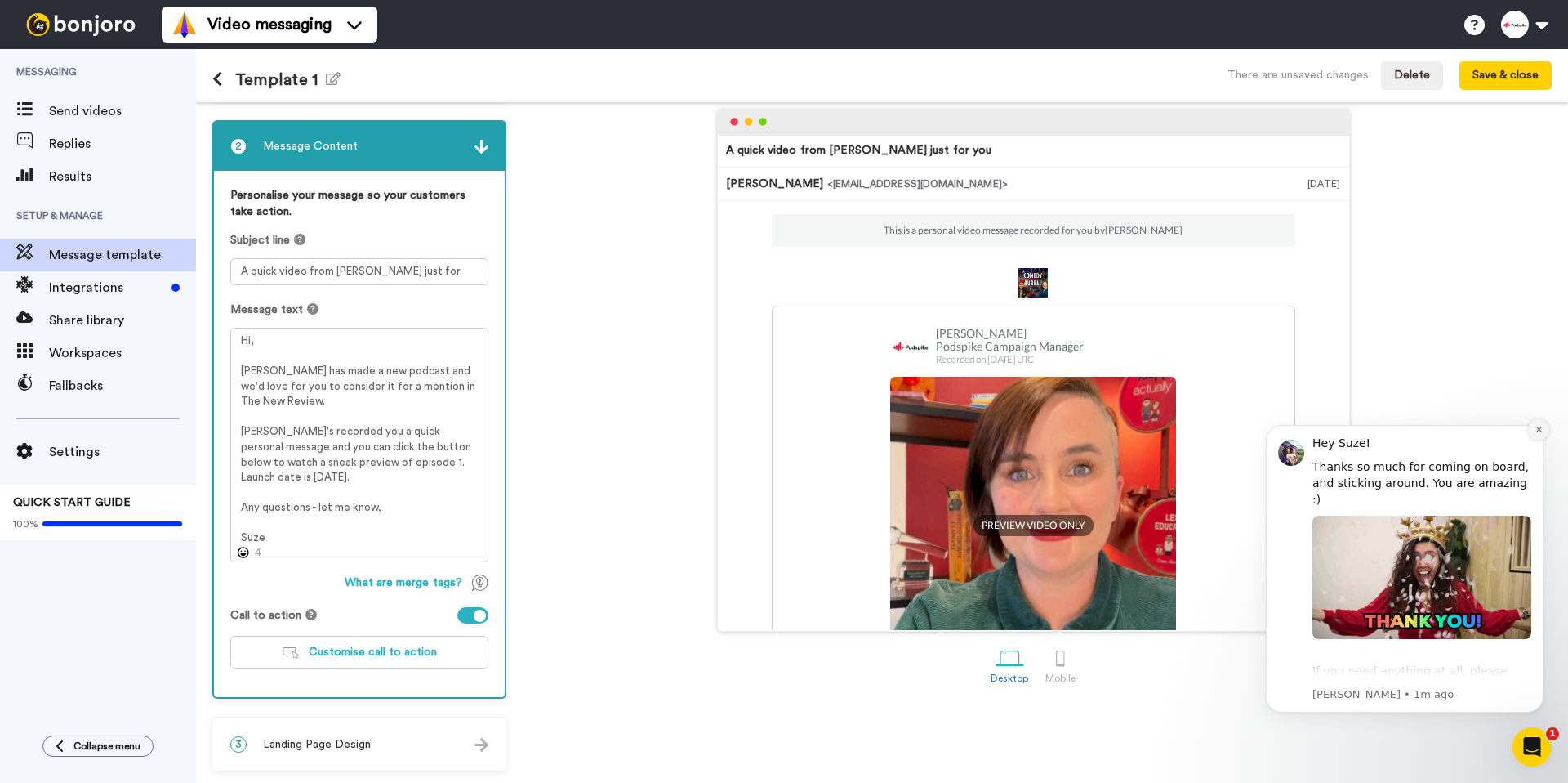
click at [1538, 433] on icon "Dismiss notification" at bounding box center [1539, 429] width 9 height 9
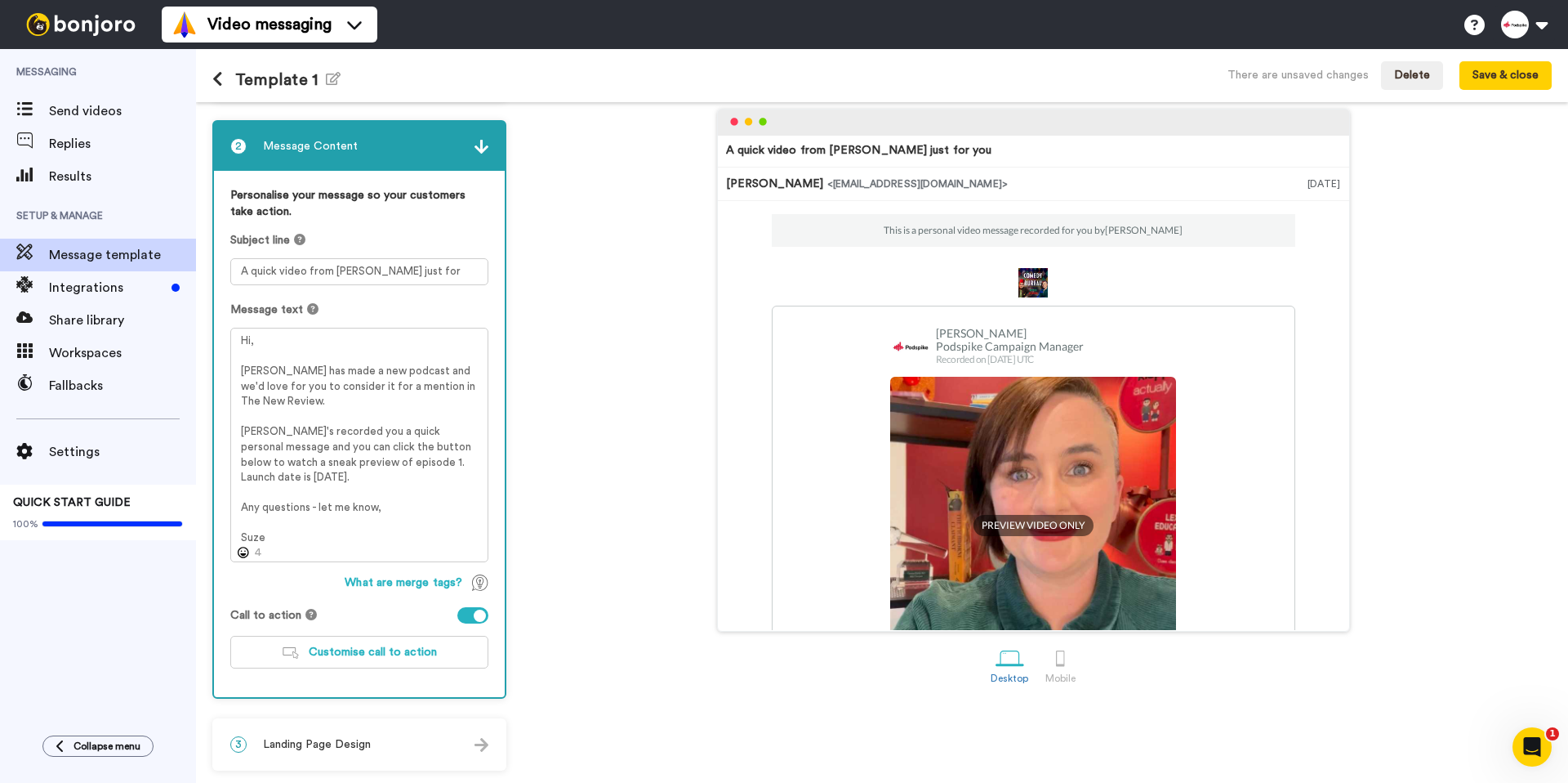
click at [443, 755] on div "3 Landing Page Design" at bounding box center [359, 745] width 291 height 49
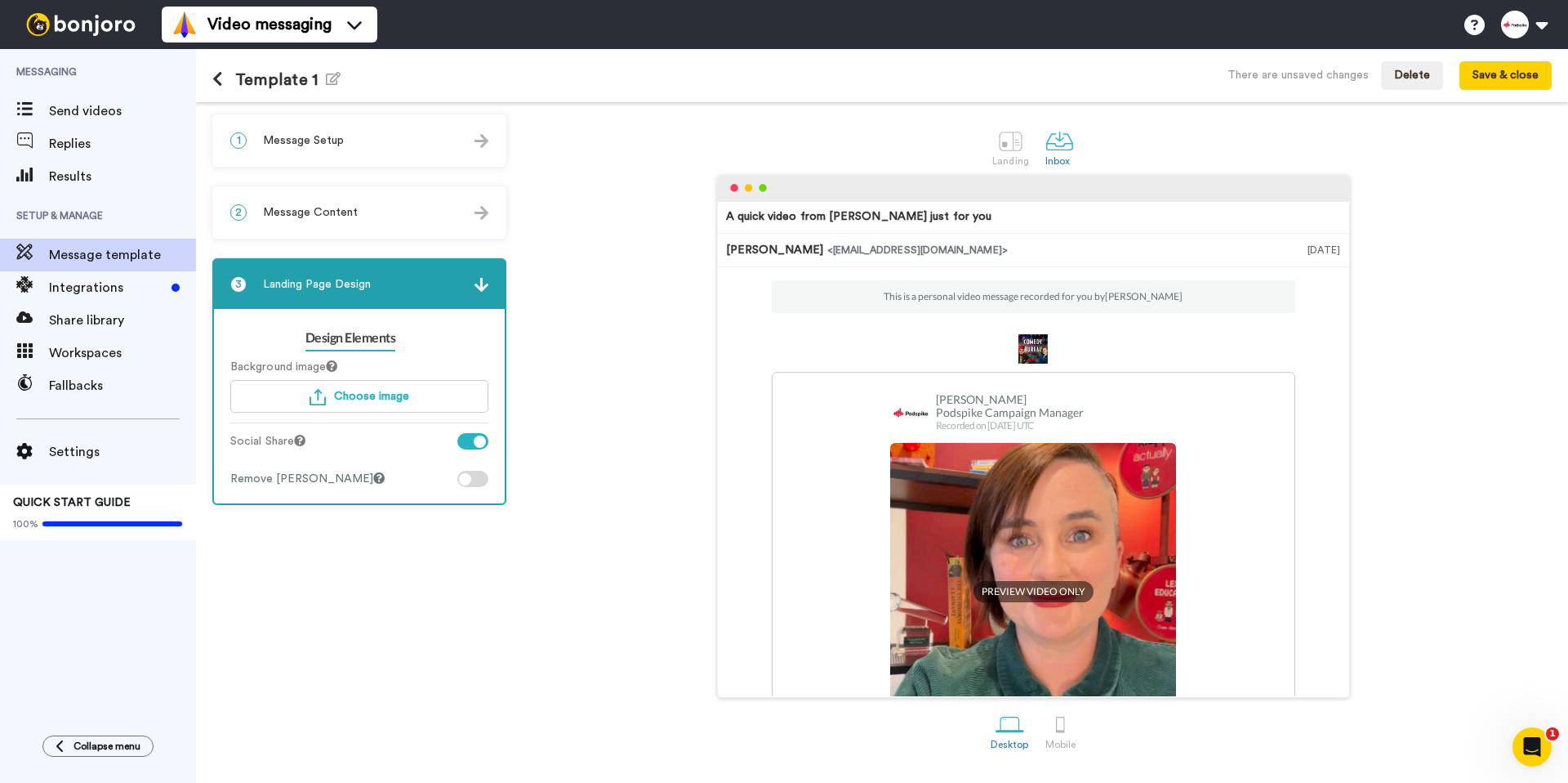
scroll to position [0, 0]
click at [479, 483] on div at bounding box center [473, 479] width 31 height 16
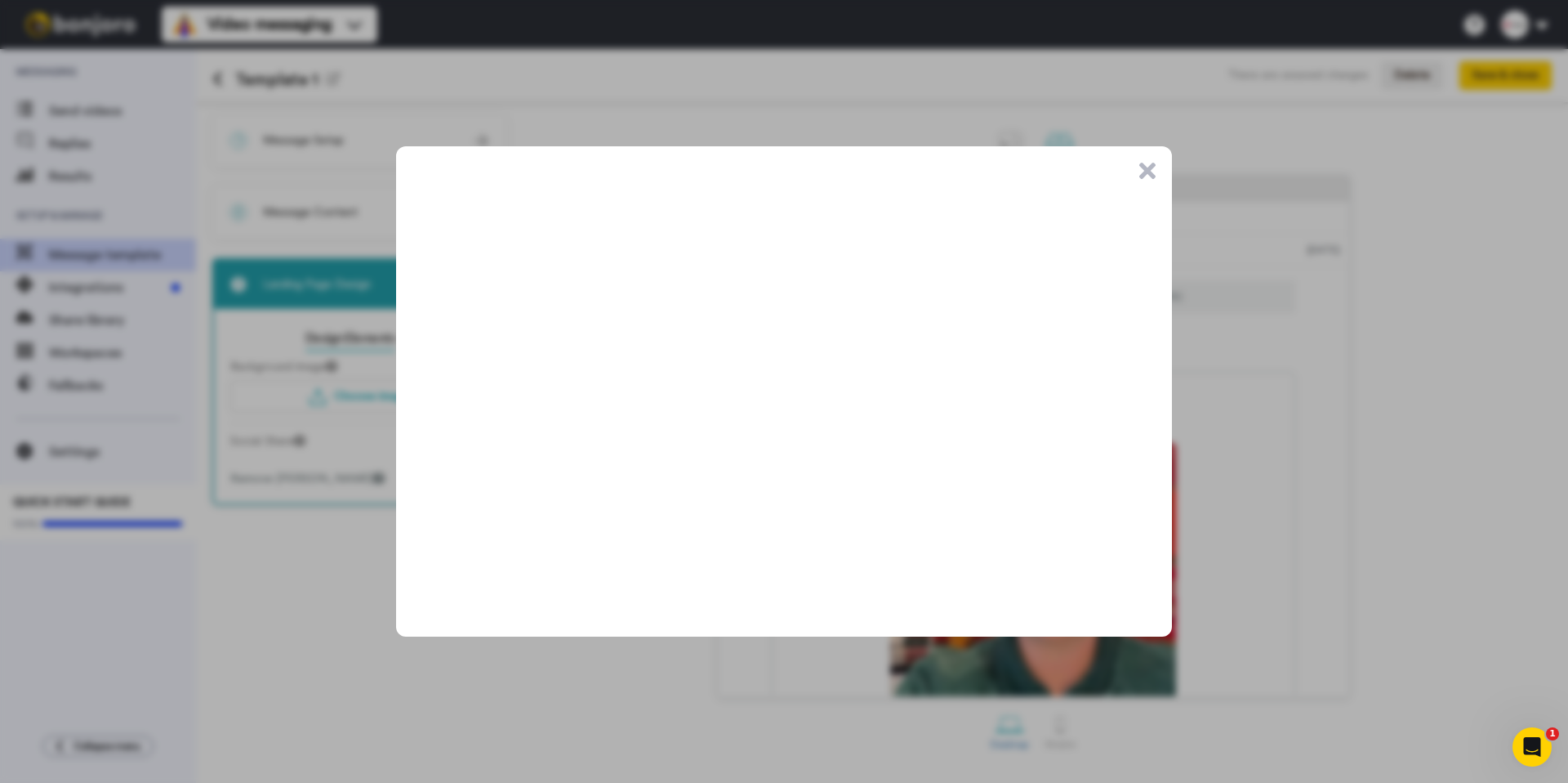
click at [1150, 175] on button ".cls-1{stroke-width:0px;}" at bounding box center [1147, 170] width 16 height 16
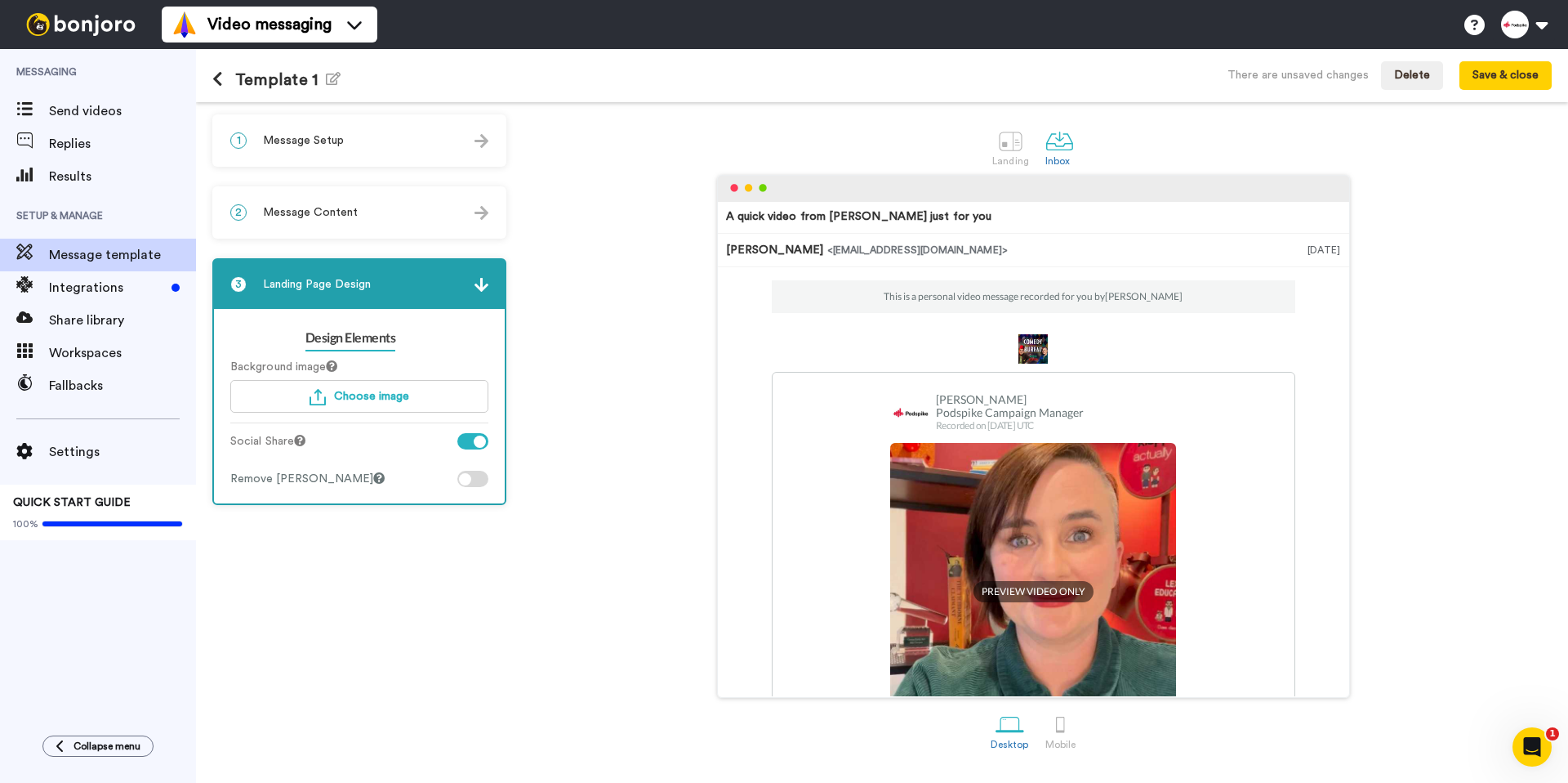
click at [304, 208] on span "Message Content" at bounding box center [311, 212] width 95 height 16
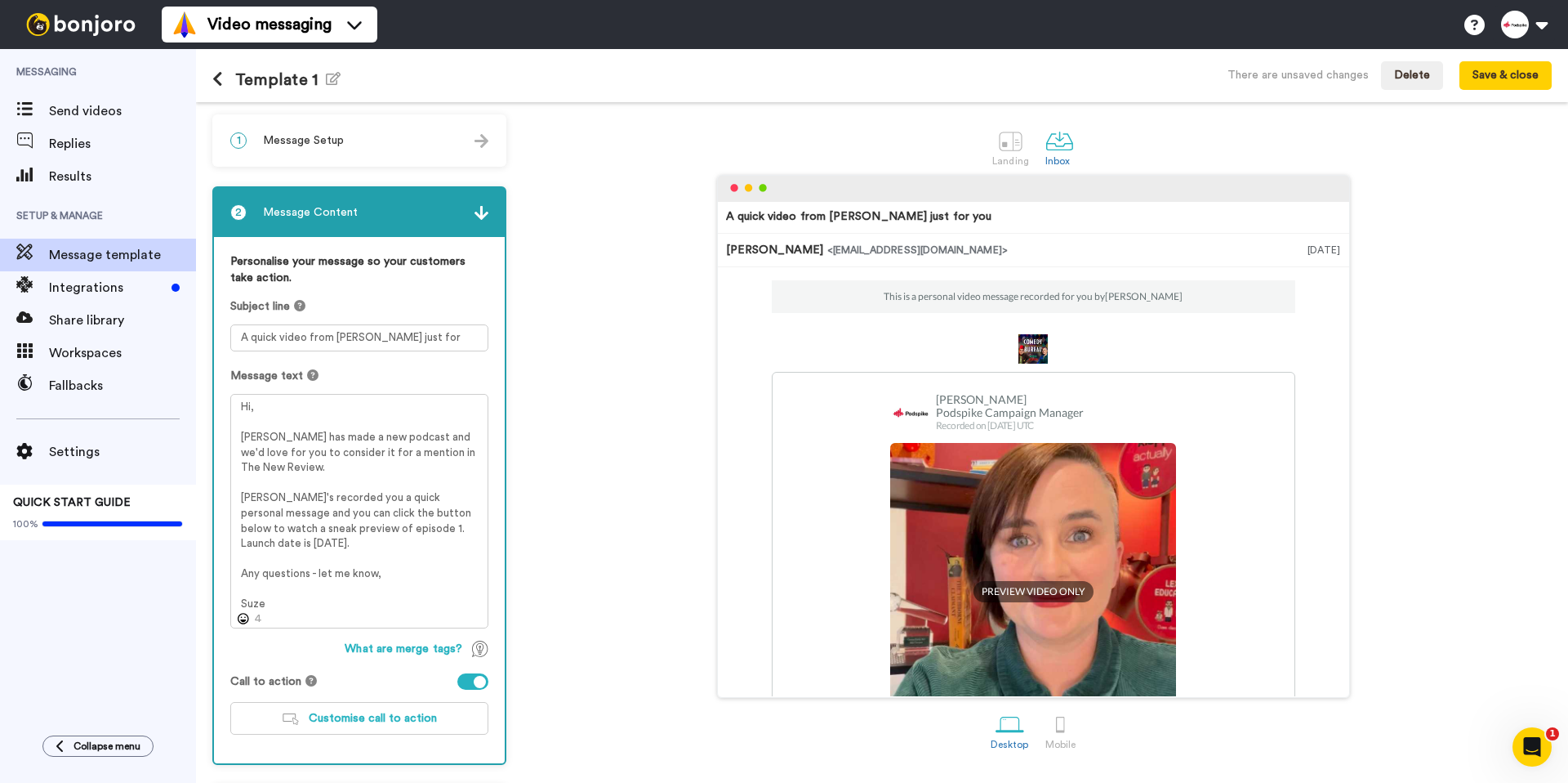
click at [309, 127] on div "1 Message Setup" at bounding box center [359, 141] width 291 height 49
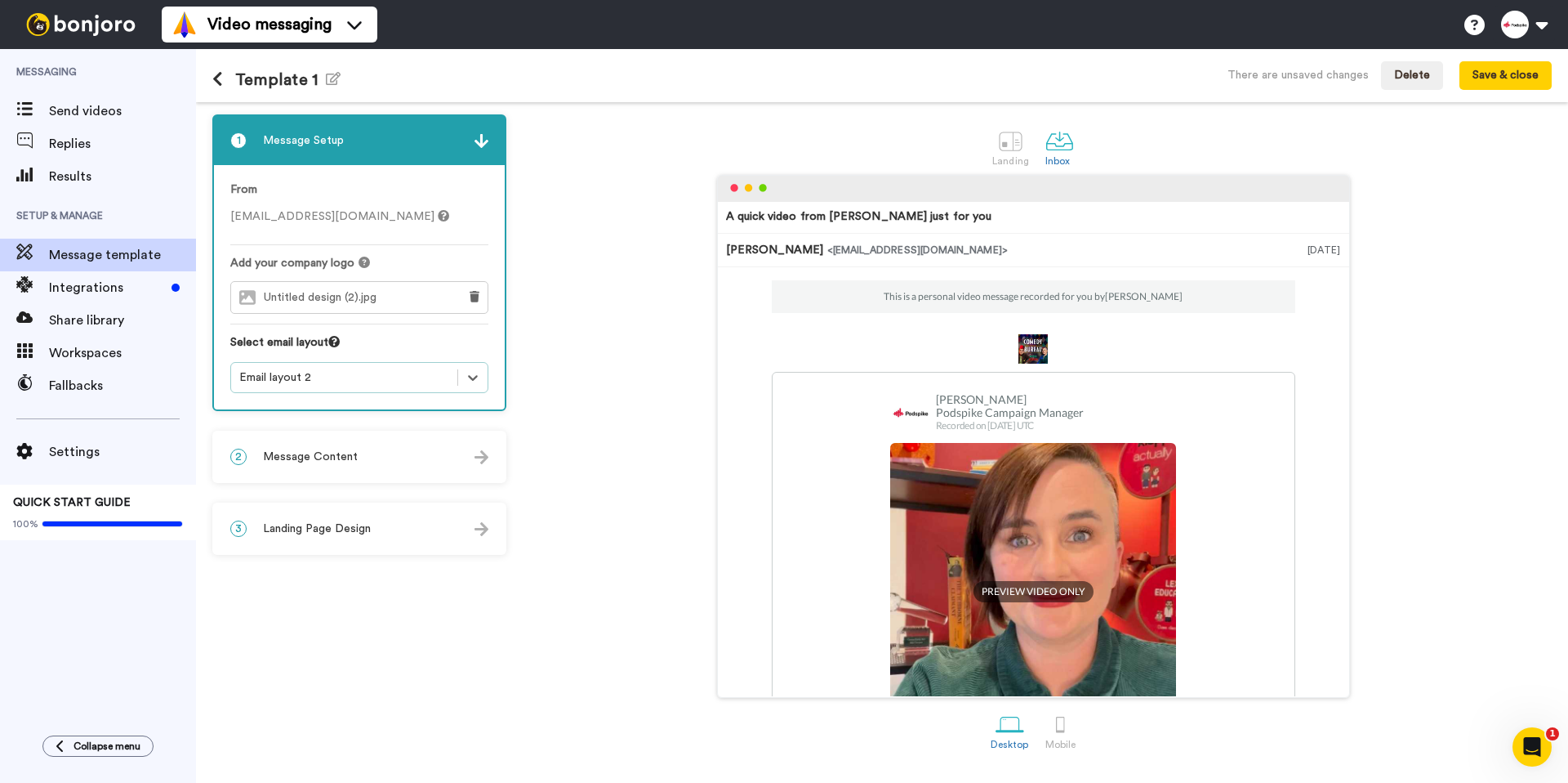
click at [637, 477] on div "A quick video from Laura Lexx just for you Suze Cooper <senderfrom@email.com> 1…" at bounding box center [1033, 437] width 1037 height 523
click at [275, 85] on h1 "Template 1 Edit name" at bounding box center [276, 80] width 128 height 19
drag, startPoint x: 289, startPoint y: 78, endPoint x: 229, endPoint y: 76, distance: 60.0
click at [229, 76] on h1 "Template 1 Edit name" at bounding box center [276, 80] width 128 height 19
click at [327, 81] on icon "button" at bounding box center [333, 79] width 14 height 13
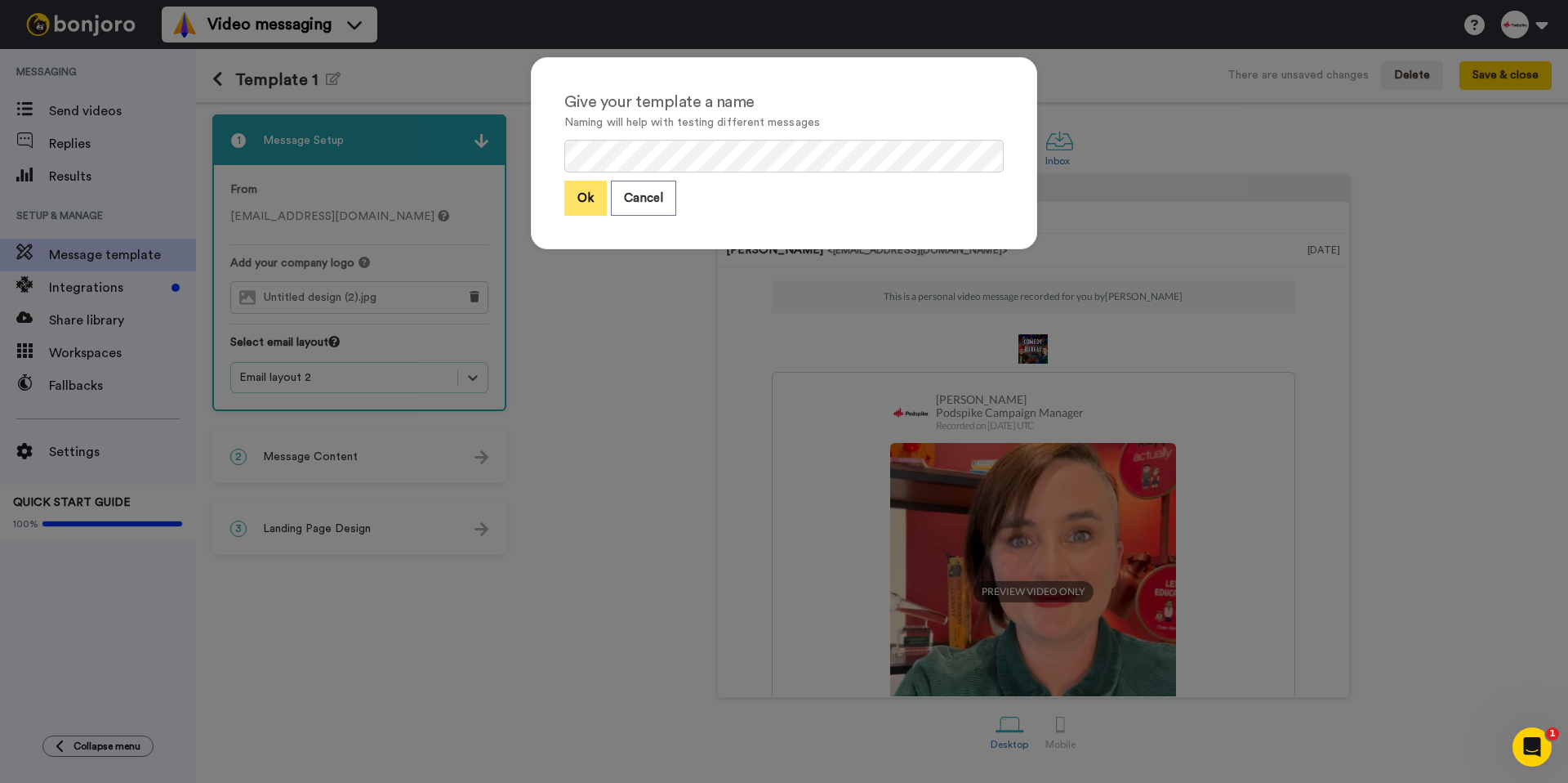
click at [575, 203] on button "Ok" at bounding box center [585, 198] width 43 height 35
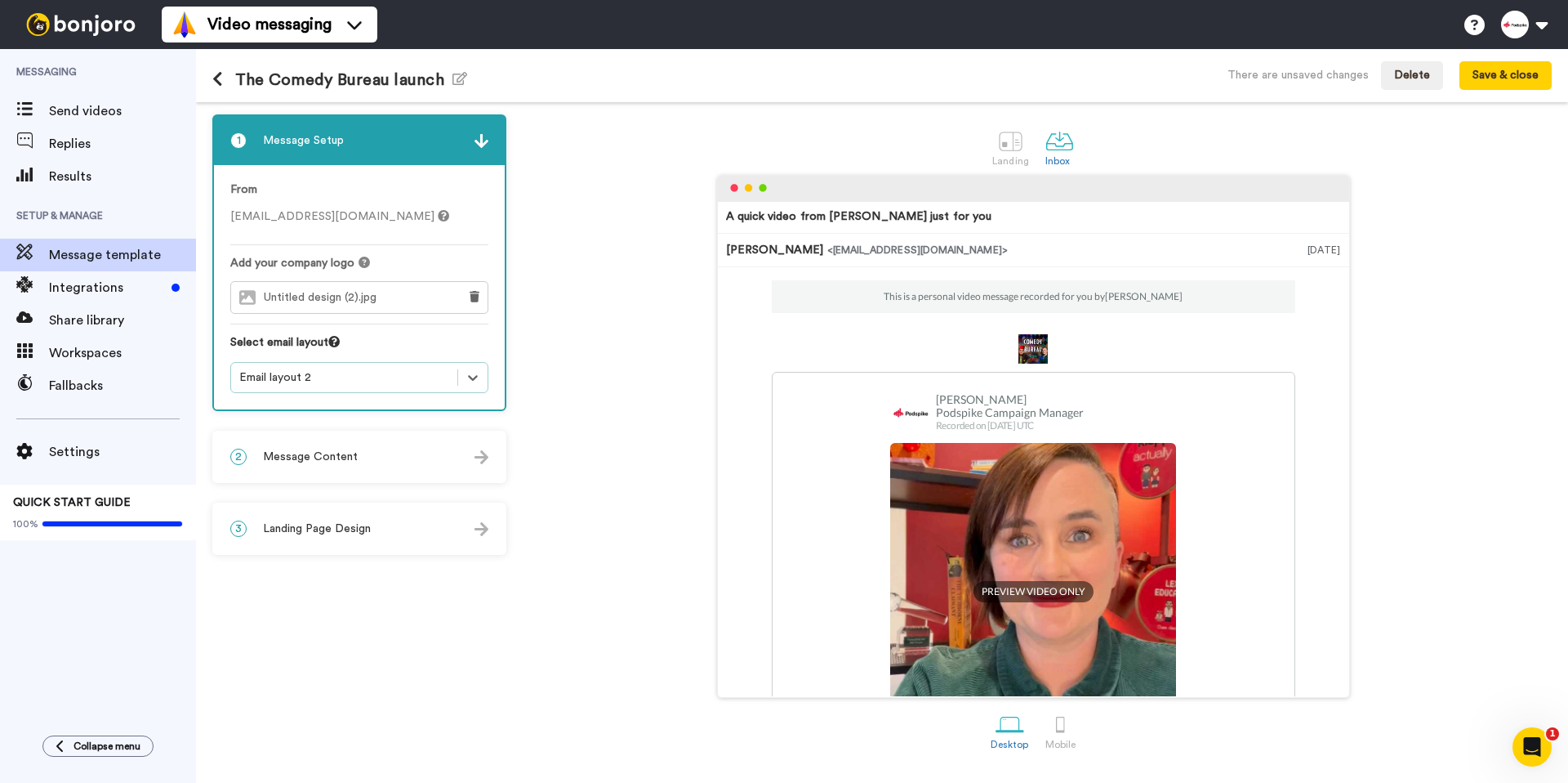
click at [1069, 585] on span "PREVIEW VIDEO ONLY" at bounding box center [1034, 592] width 120 height 21
click at [1519, 73] on button "Save & close" at bounding box center [1505, 75] width 92 height 29
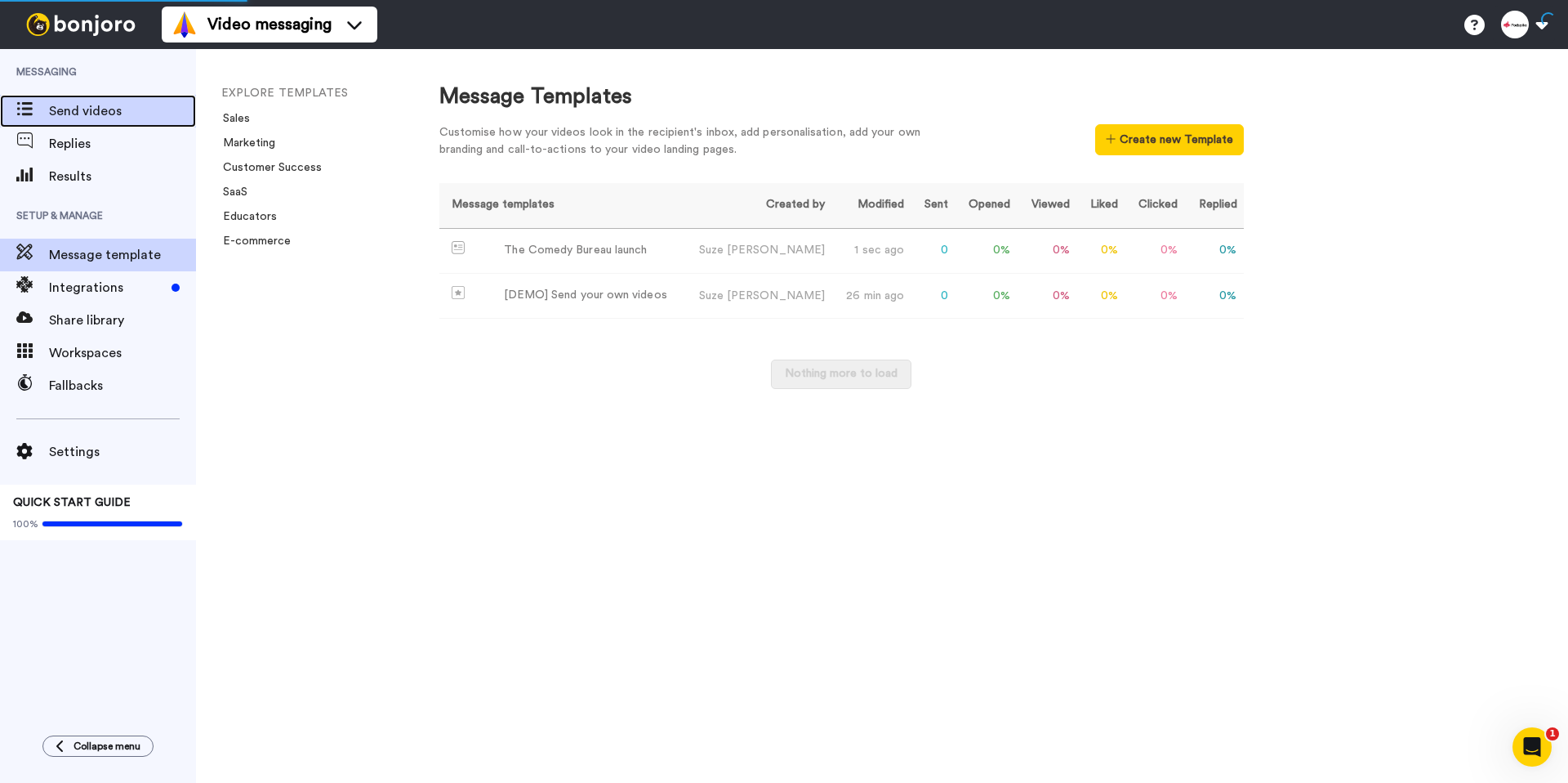
click at [61, 113] on span "Send videos" at bounding box center [123, 110] width 147 height 20
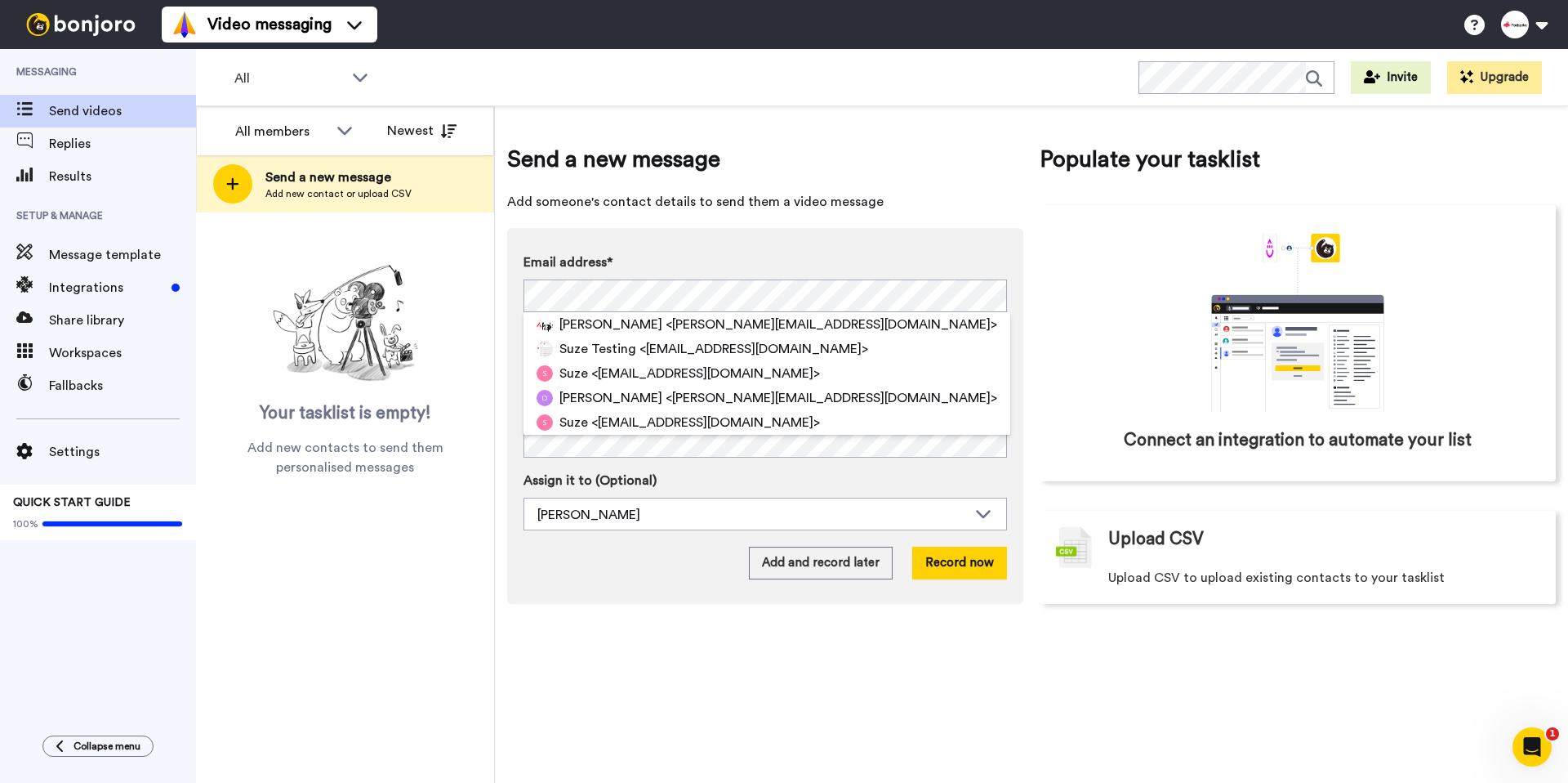
click at [720, 236] on div "Email address* Emily <emily@podspike.com> Suze Testing <suzevcooper@gmail.com> …" at bounding box center [765, 416] width 516 height 376
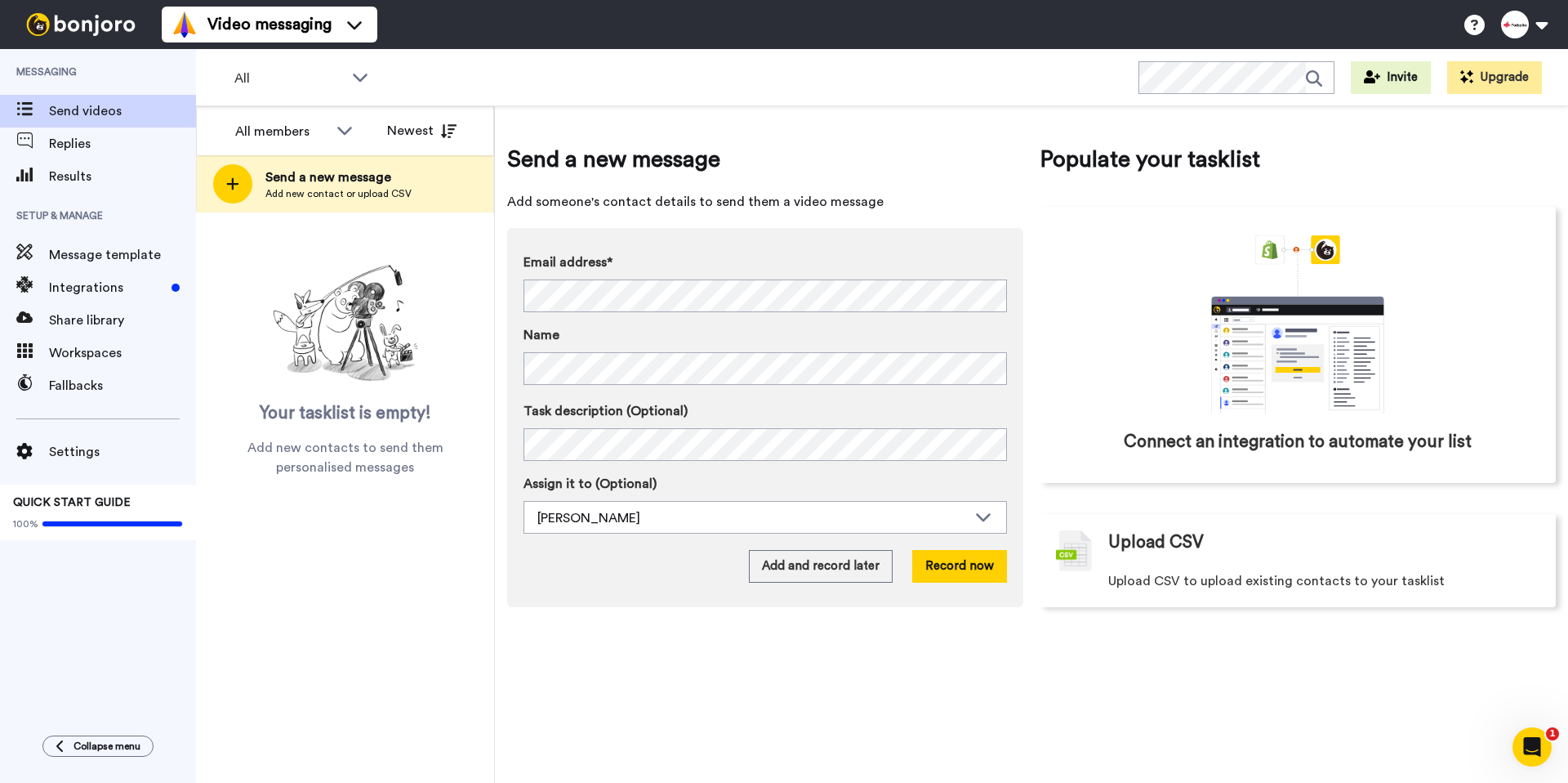
click at [627, 344] on div "Name" at bounding box center [765, 357] width 483 height 63
click at [1001, 575] on button "Record now" at bounding box center [959, 566] width 95 height 32
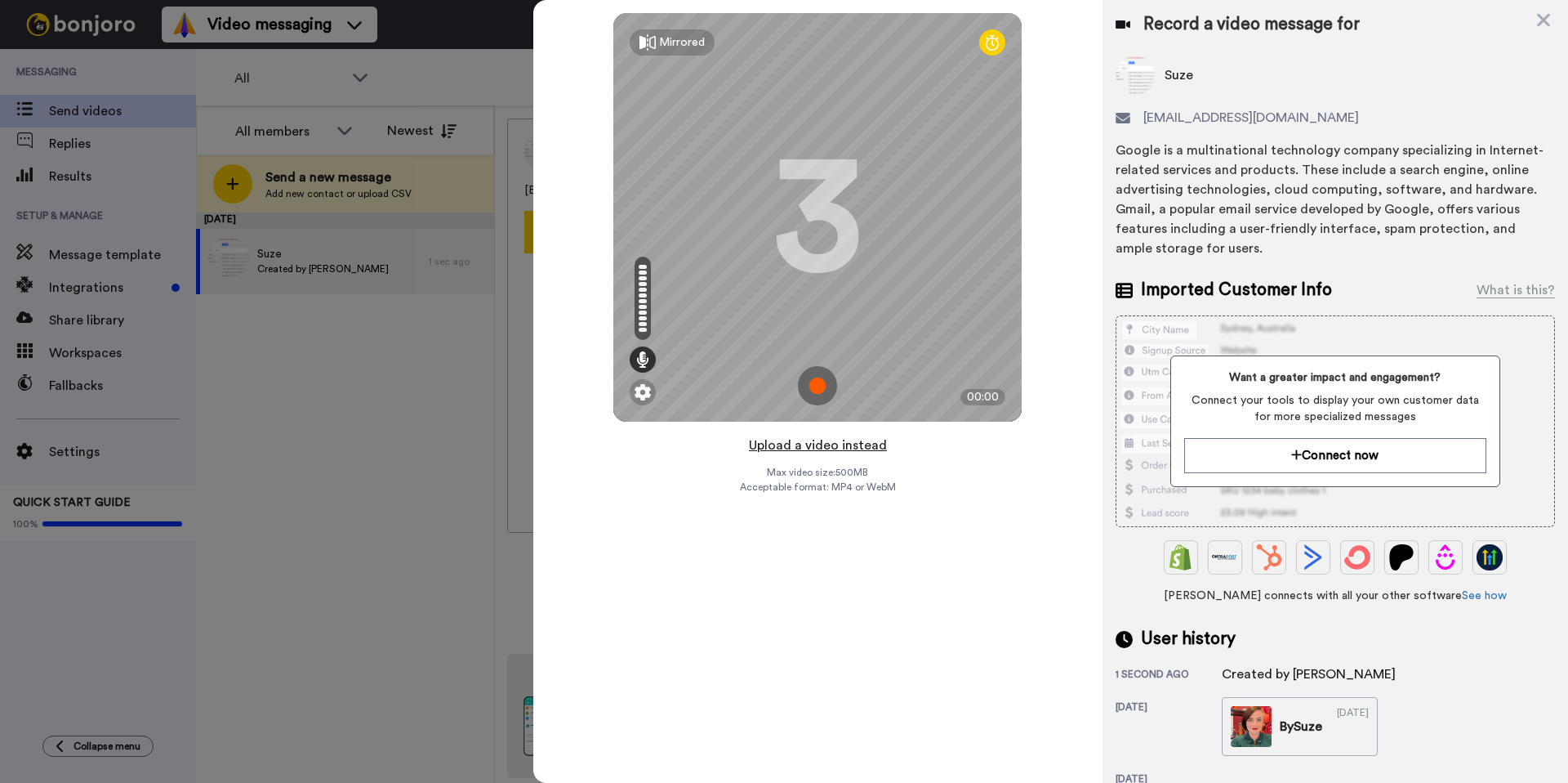
click at [850, 447] on button "Upload a video instead" at bounding box center [817, 445] width 147 height 21
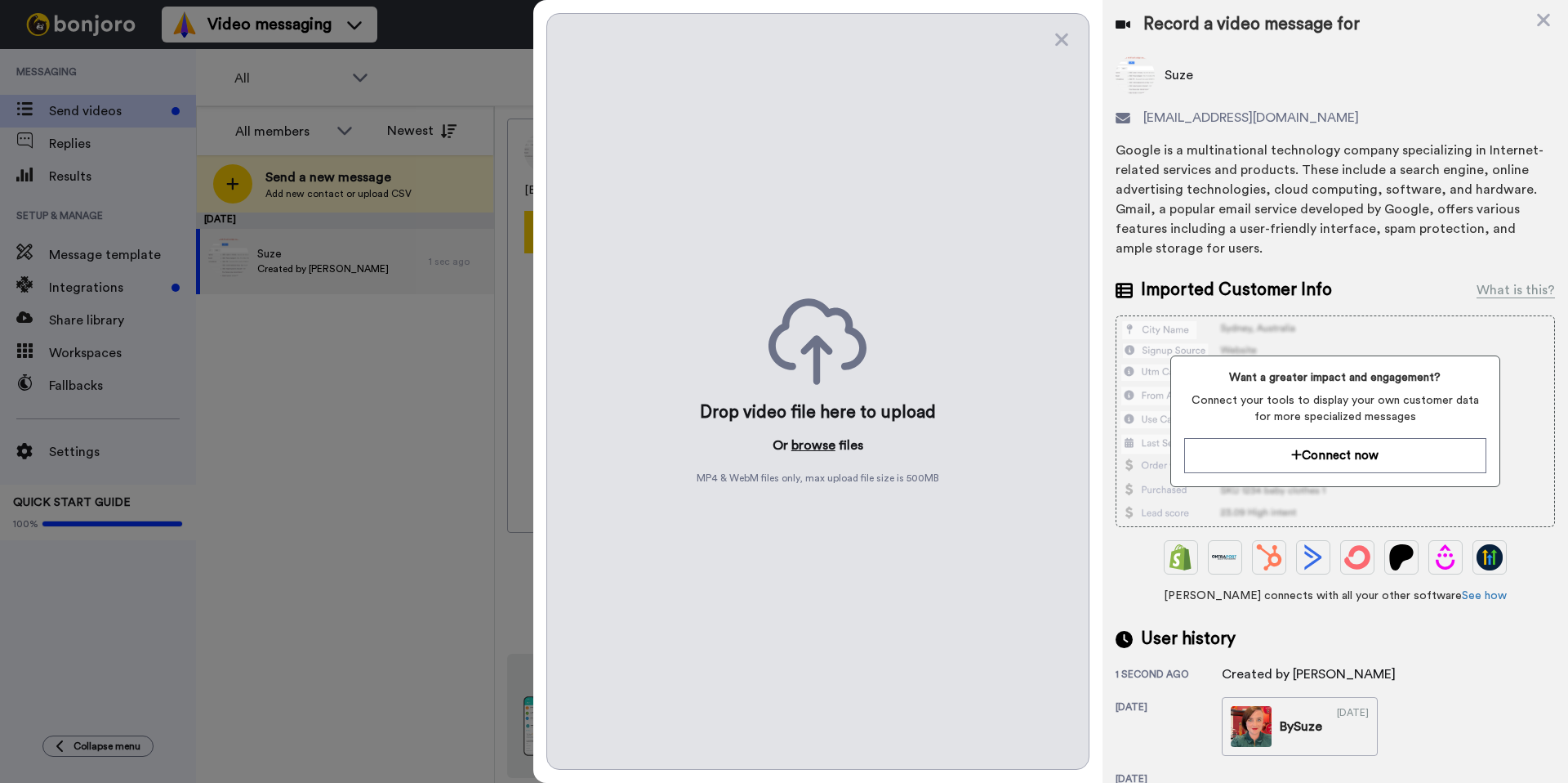
click at [819, 449] on button "browse" at bounding box center [813, 445] width 44 height 20
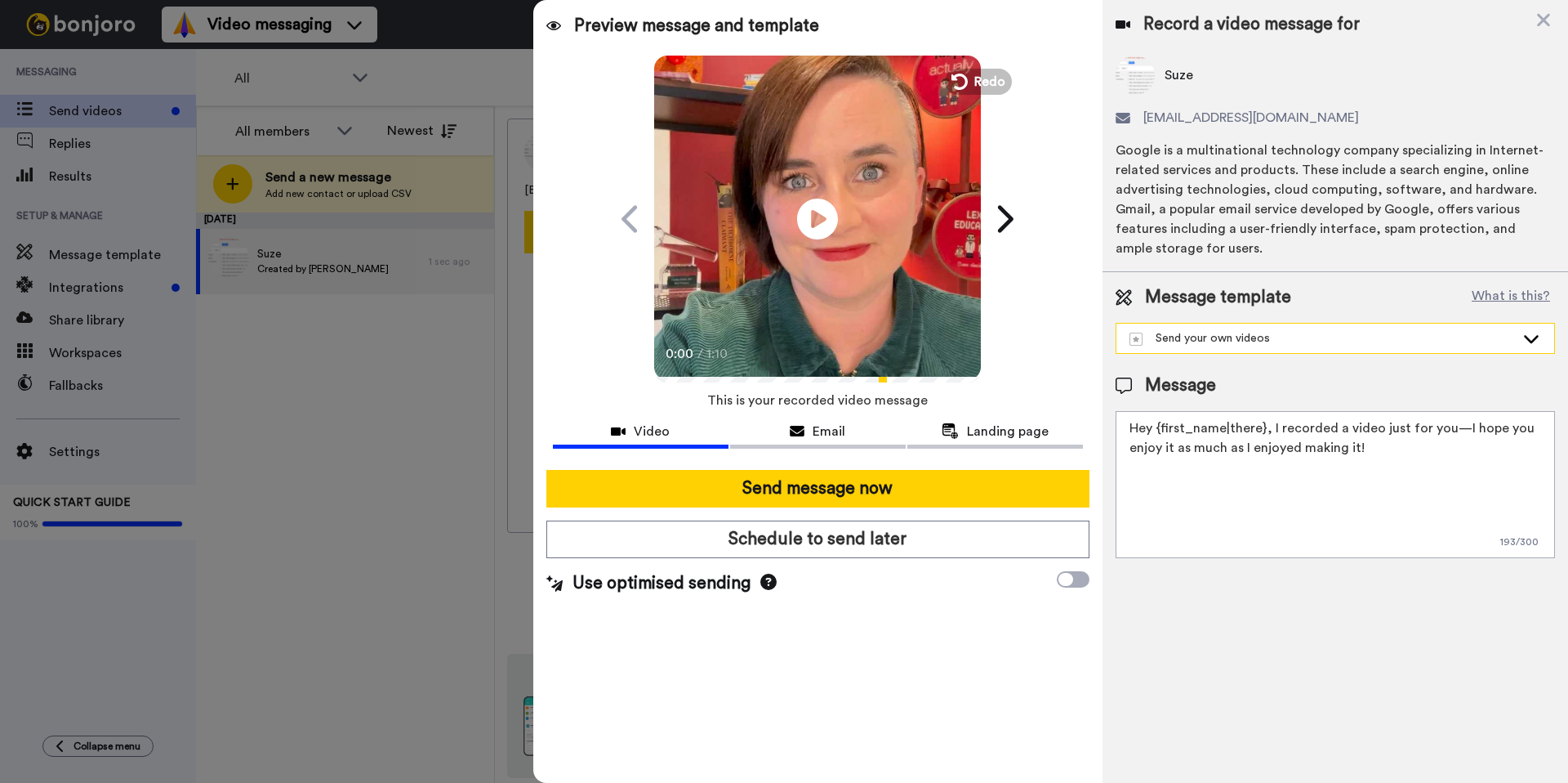
click at [1207, 345] on div "Send your own videos" at bounding box center [1335, 338] width 437 height 29
click at [1217, 382] on div "The Comedy Bureau launch" at bounding box center [1210, 375] width 168 height 16
type textarea "Hi, Laura Lexx has made a new podcast and we'd love for you to consider it for …"
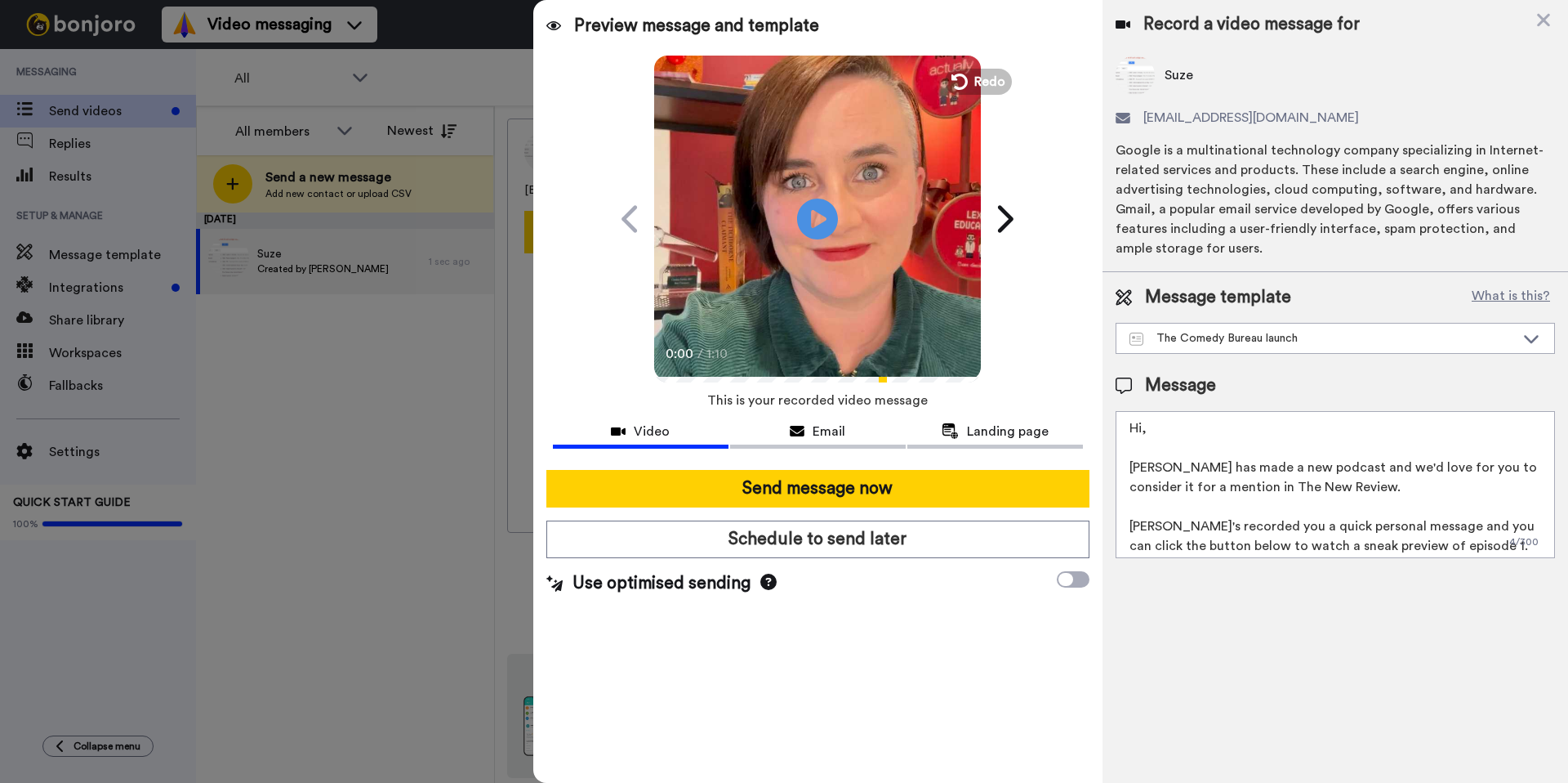
click at [1300, 525] on textarea "Hi, Laura Lexx has made a new podcast and we'd love for you to consider it for …" at bounding box center [1335, 484] width 439 height 147
click at [839, 428] on span "Email" at bounding box center [829, 431] width 32 height 20
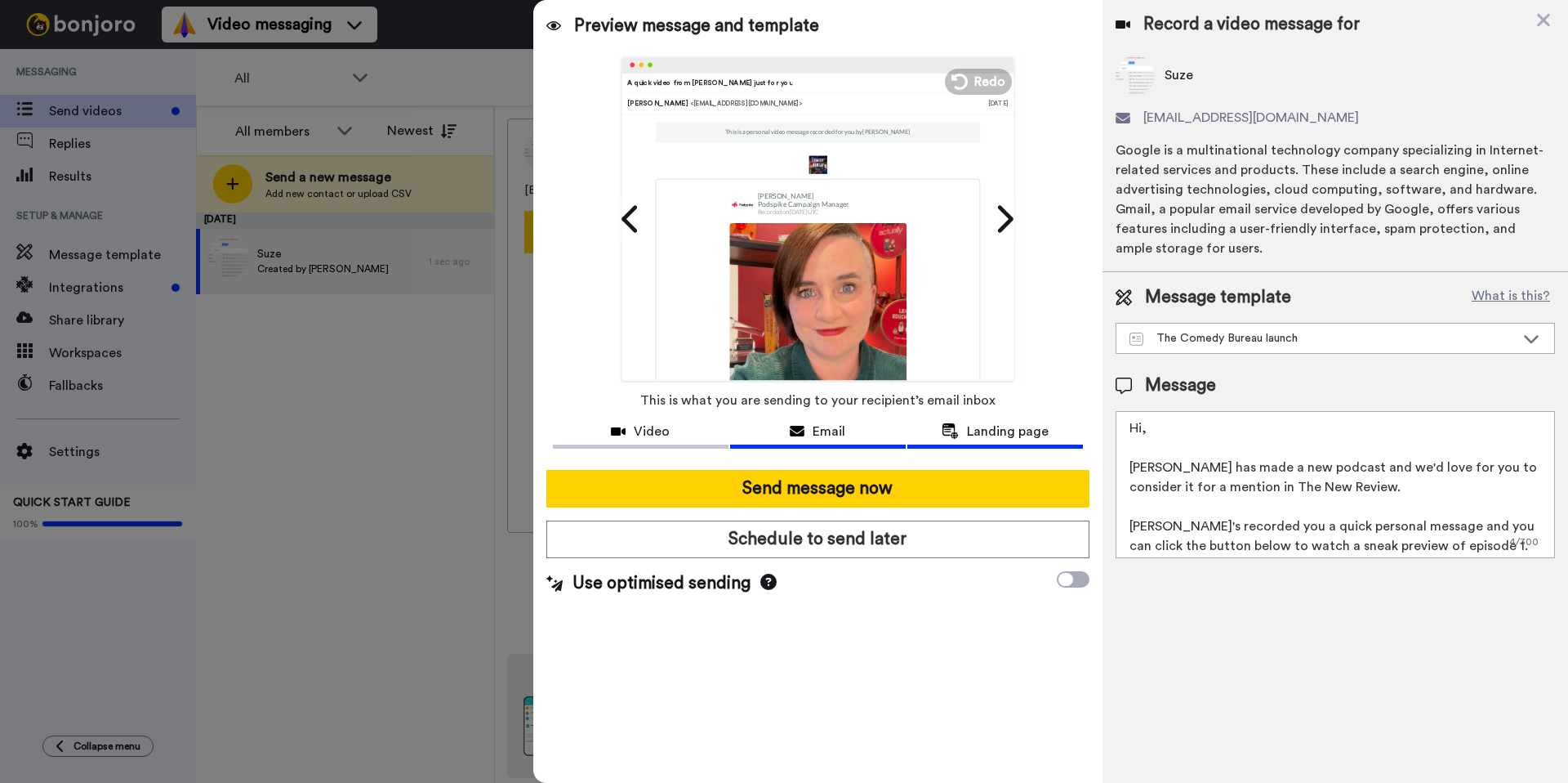
click at [1000, 431] on span "Landing page" at bounding box center [1008, 431] width 82 height 20
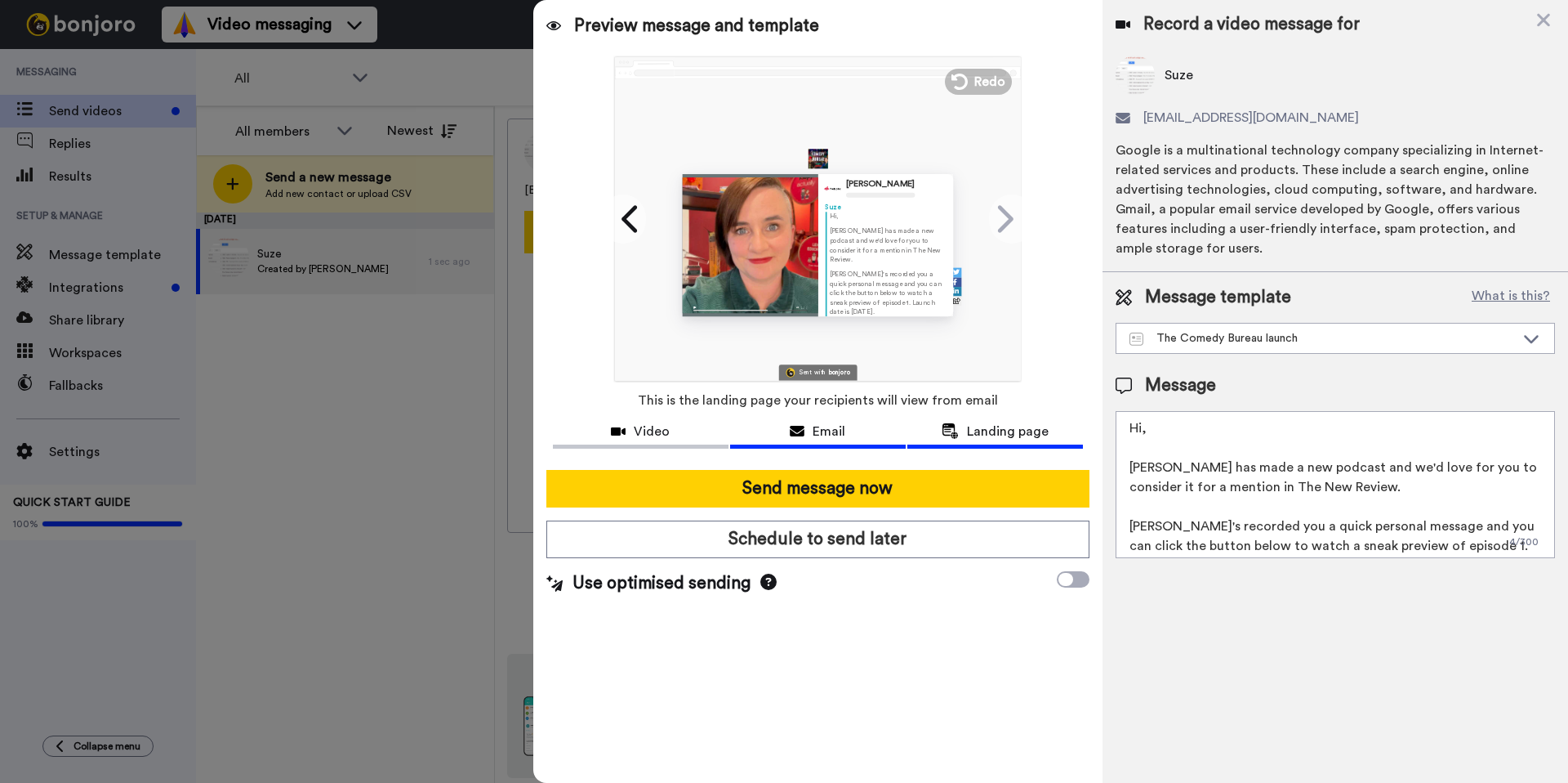
click at [863, 429] on div "Email" at bounding box center [818, 431] width 176 height 20
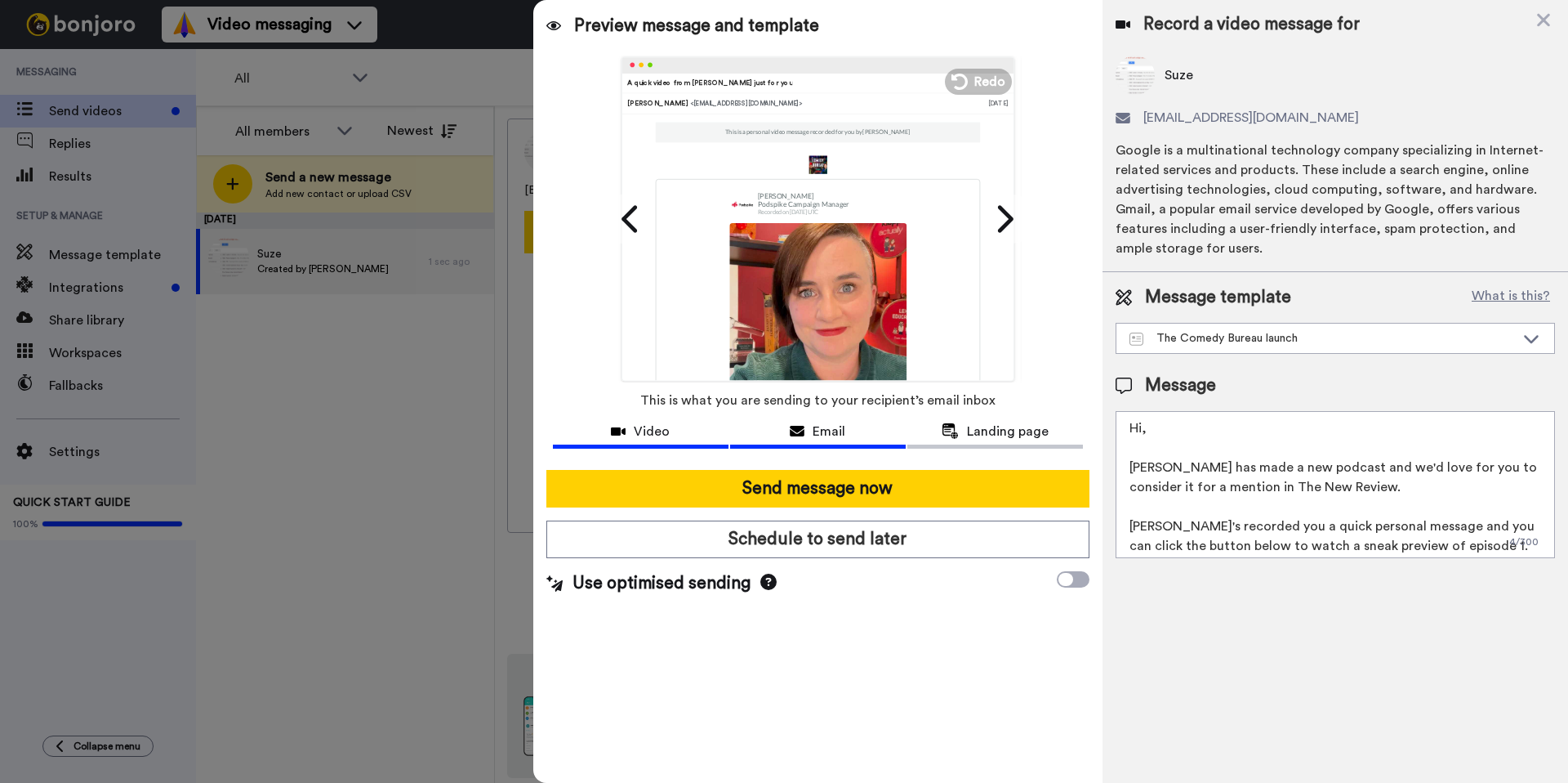
click at [696, 428] on div "Video" at bounding box center [640, 431] width 176 height 20
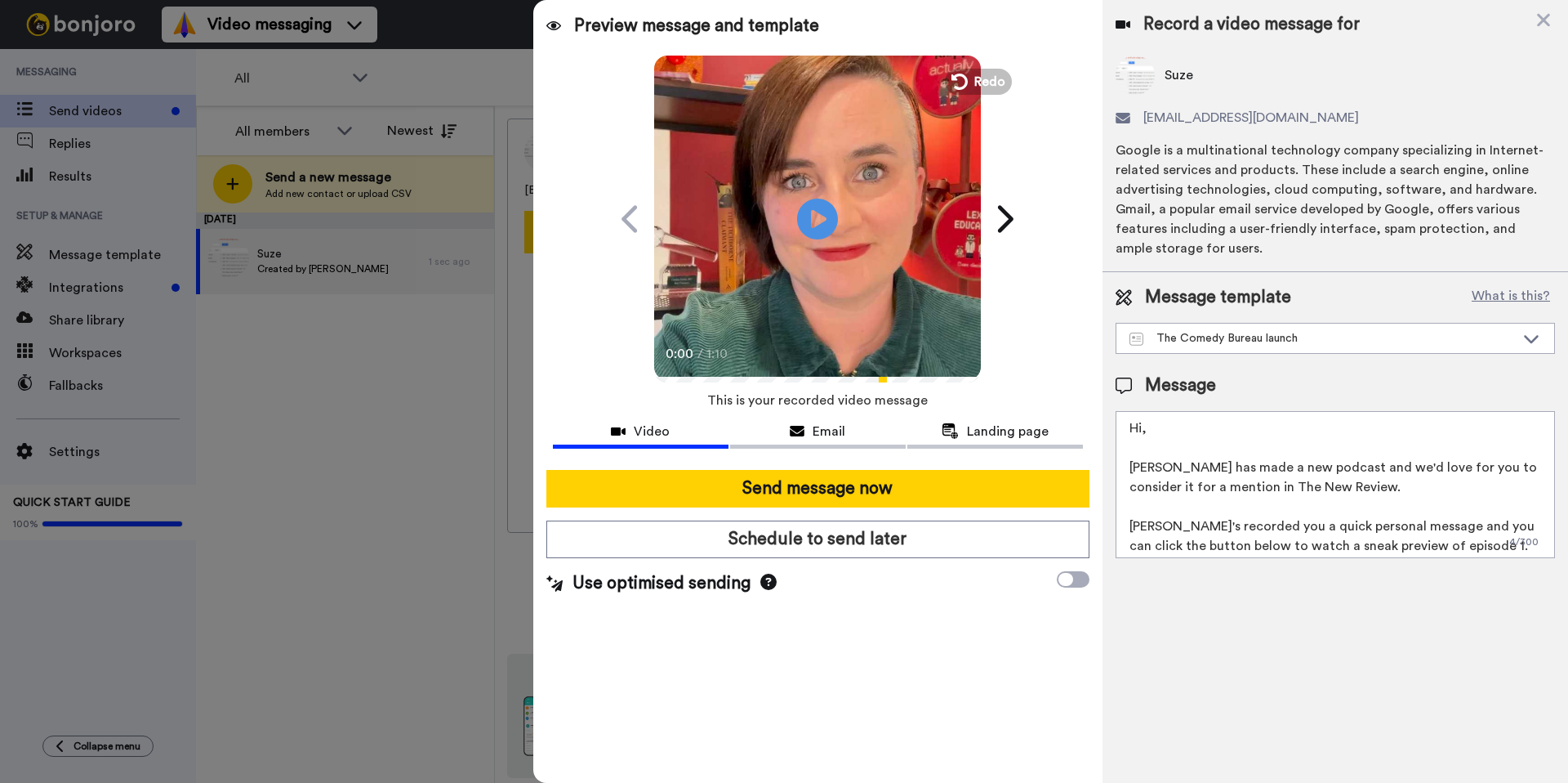
click at [763, 588] on icon at bounding box center [768, 581] width 16 height 16
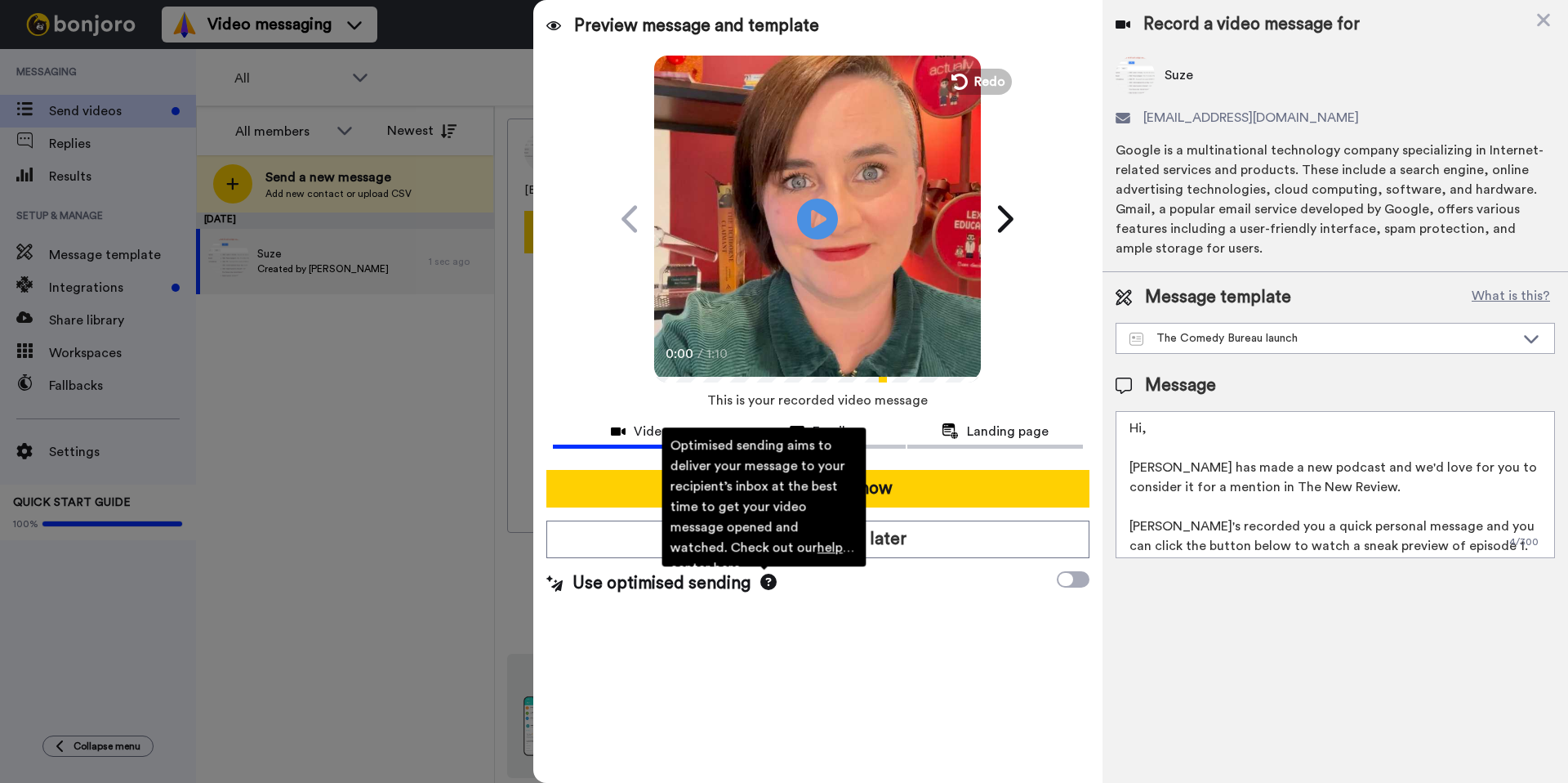
click at [850, 614] on div "Preview message and template Play/Pause 0:00 / 1:10 A quick video from Laura Le…" at bounding box center [818, 391] width 570 height 783
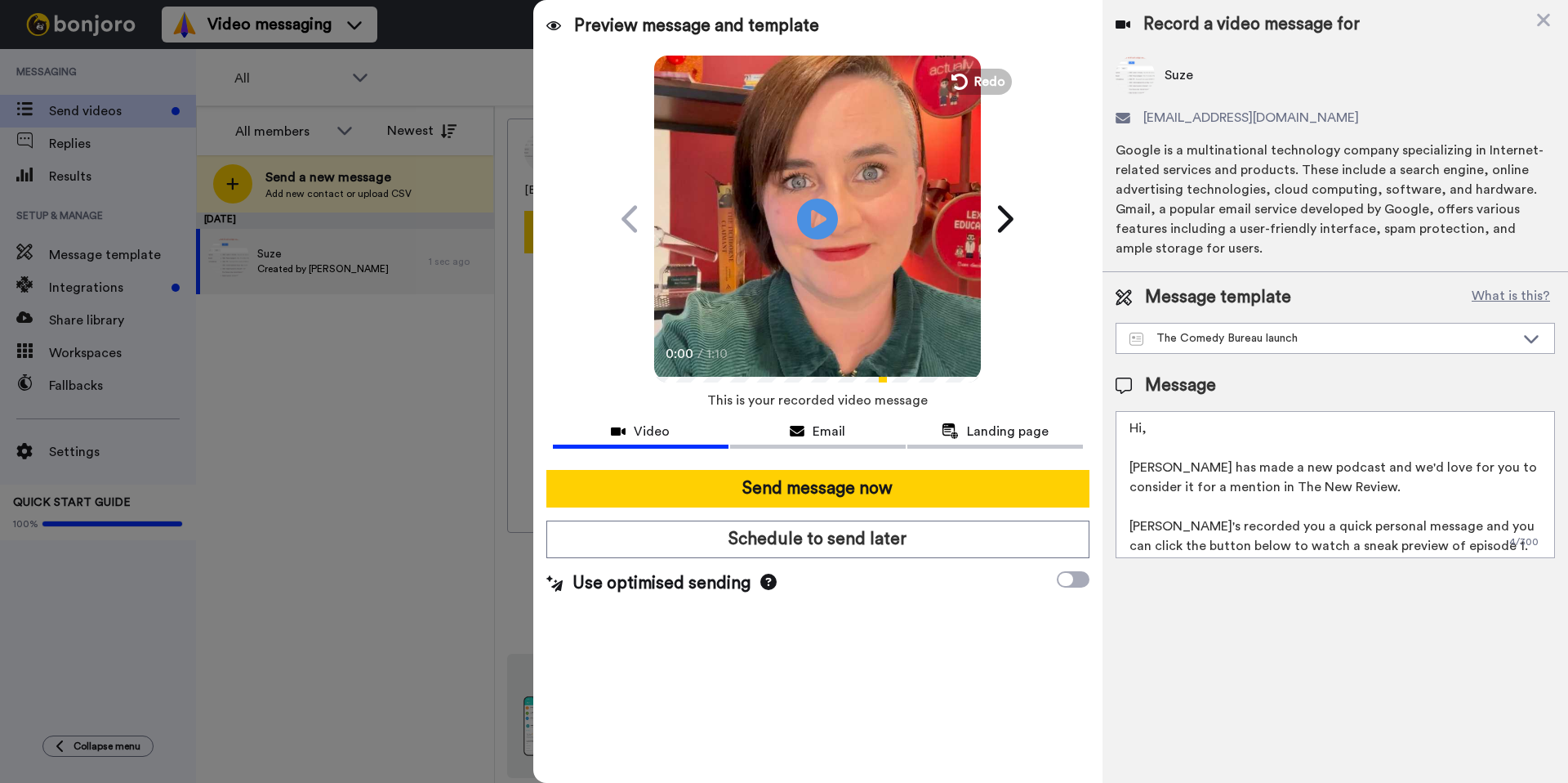
click at [1427, 503] on textarea "Hi, Laura Lexx has made a new podcast and we'd love for you to consider it for …" at bounding box center [1335, 484] width 439 height 147
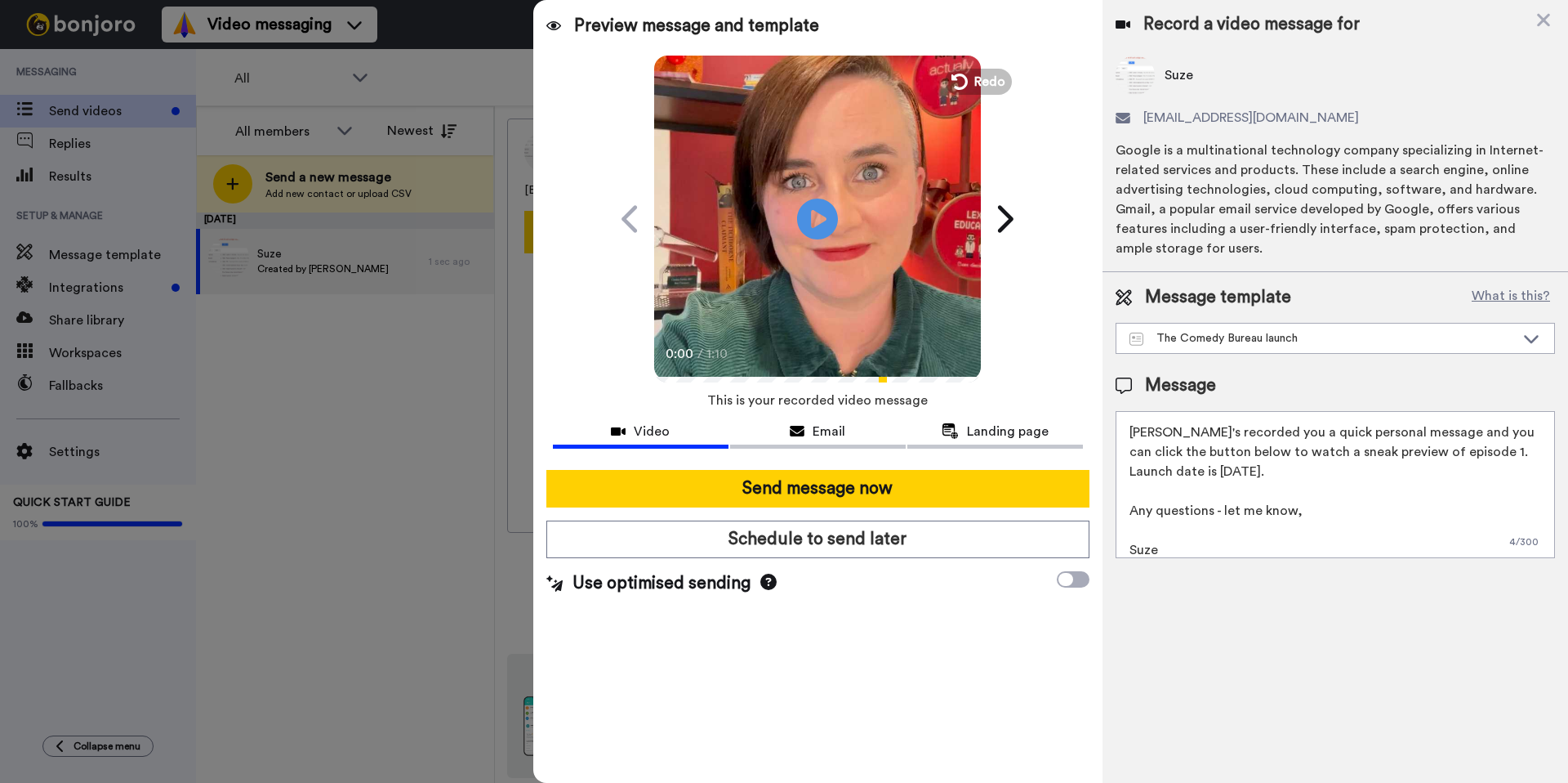
scroll to position [103, 0]
click at [1013, 217] on icon at bounding box center [1006, 219] width 15 height 27
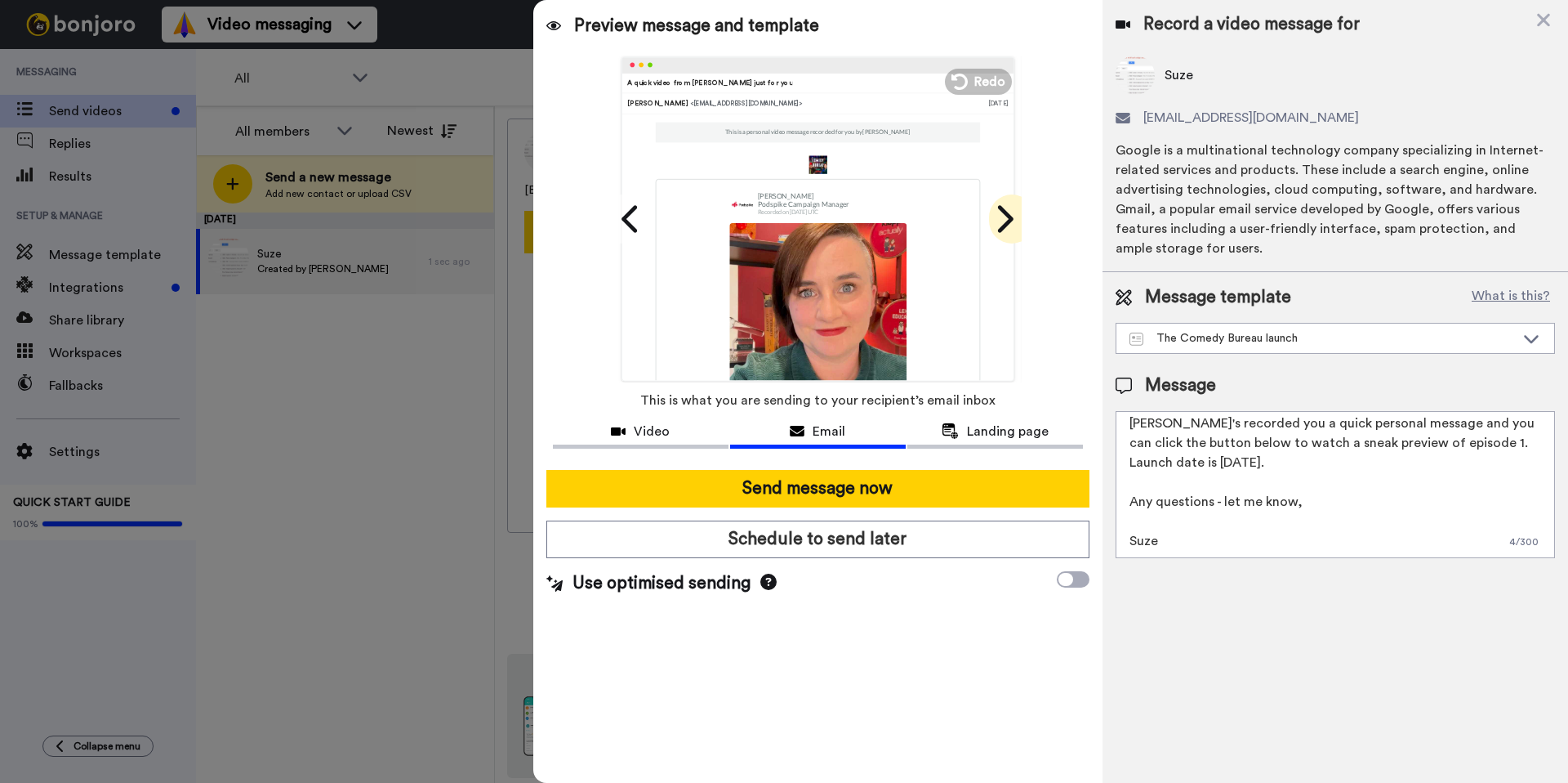
click at [1013, 217] on icon at bounding box center [1006, 219] width 15 height 27
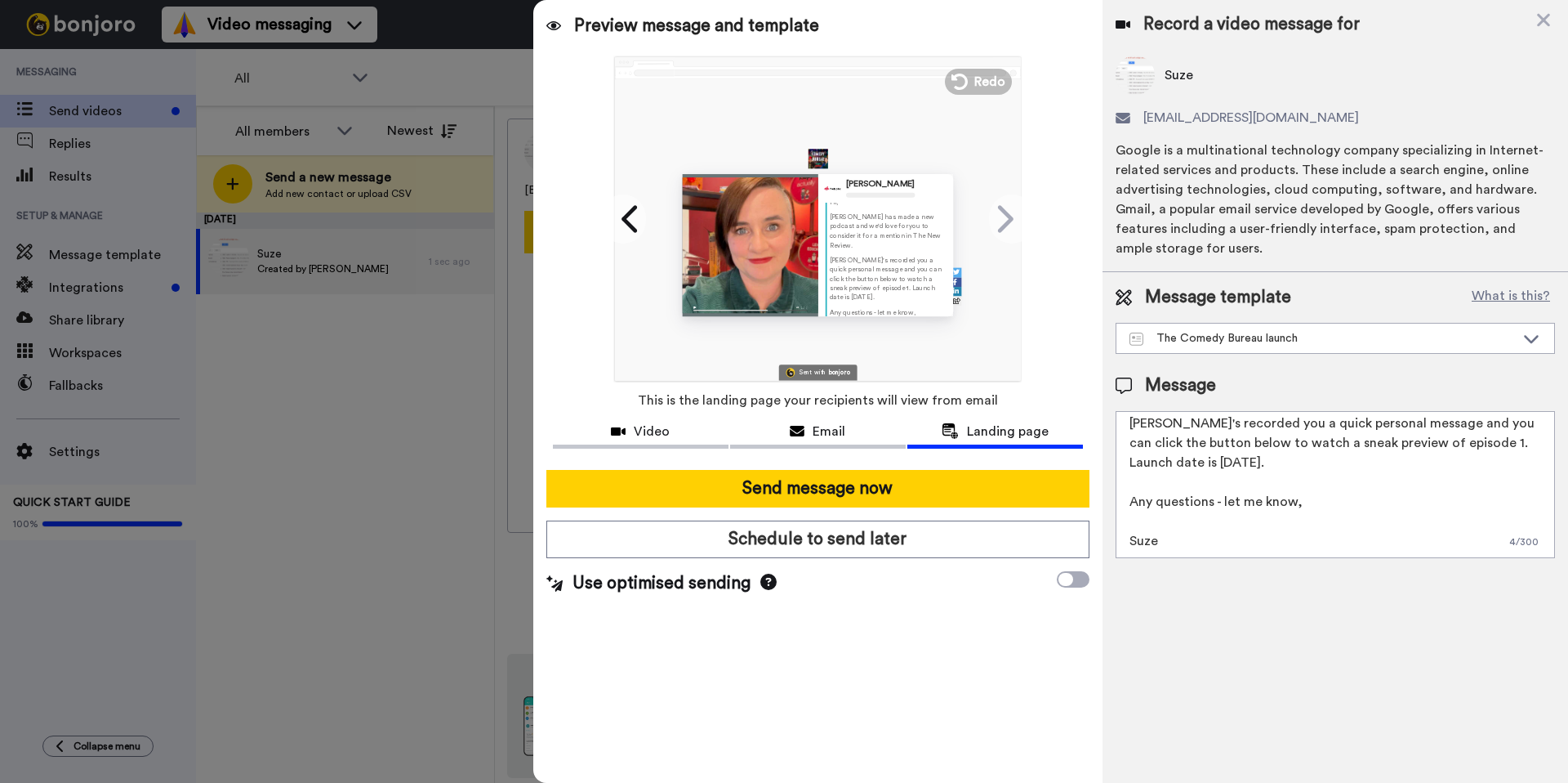
scroll to position [73, 0]
click at [630, 220] on icon at bounding box center [630, 219] width 26 height 31
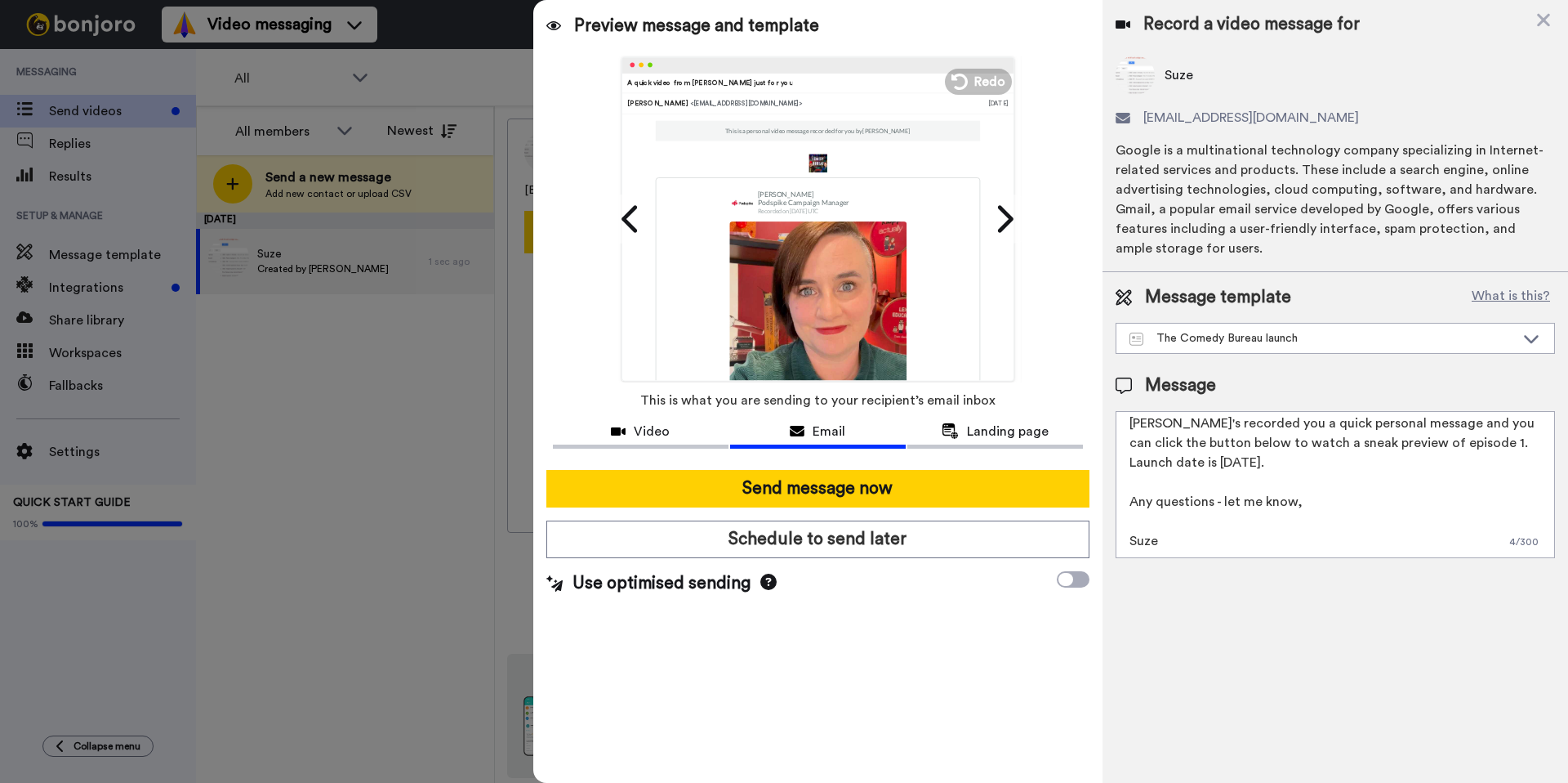
scroll to position [0, 0]
click at [997, 228] on icon at bounding box center [1003, 219] width 26 height 31
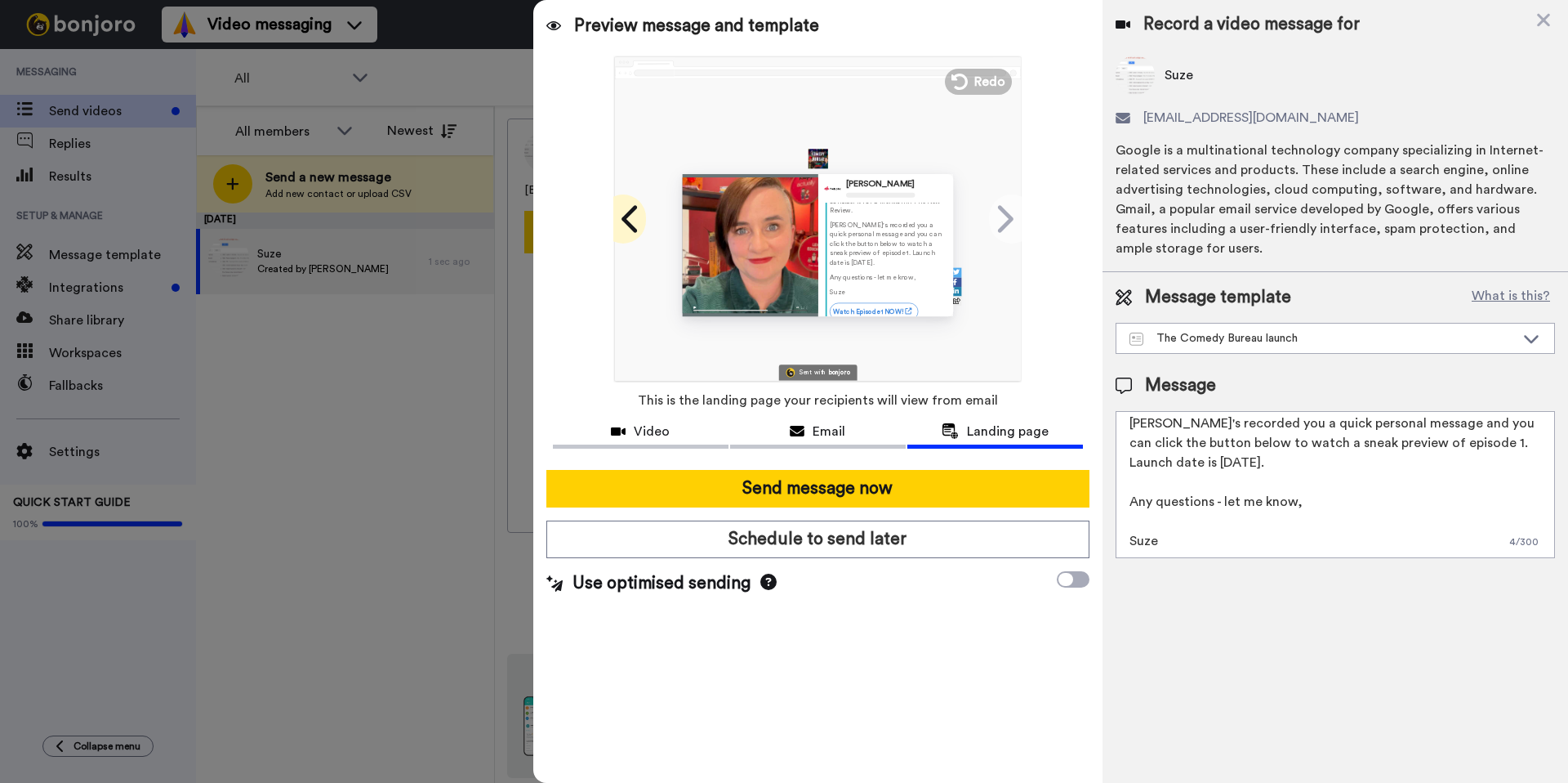
click at [629, 229] on icon at bounding box center [630, 219] width 26 height 31
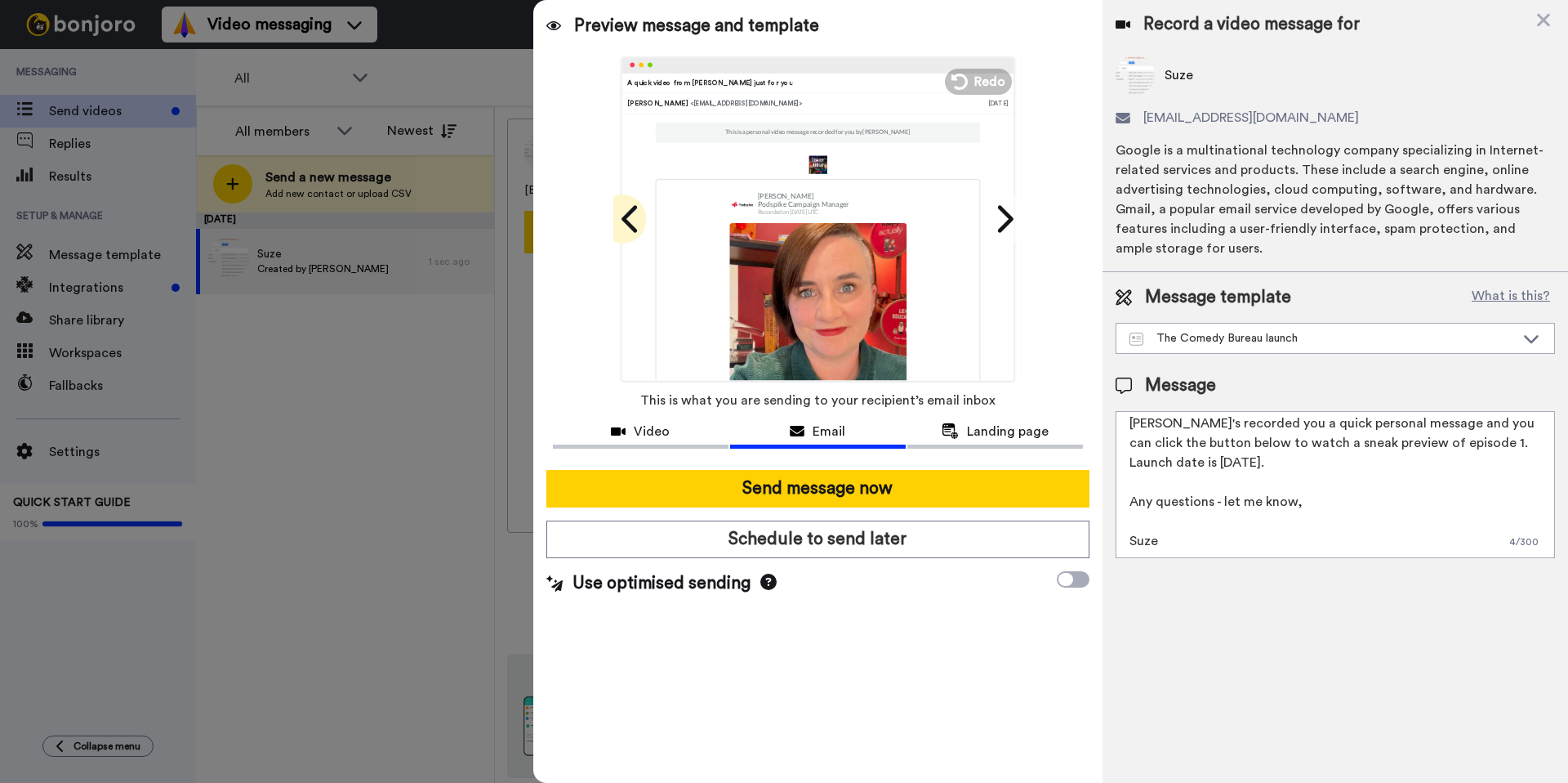
click at [629, 229] on icon at bounding box center [630, 219] width 26 height 31
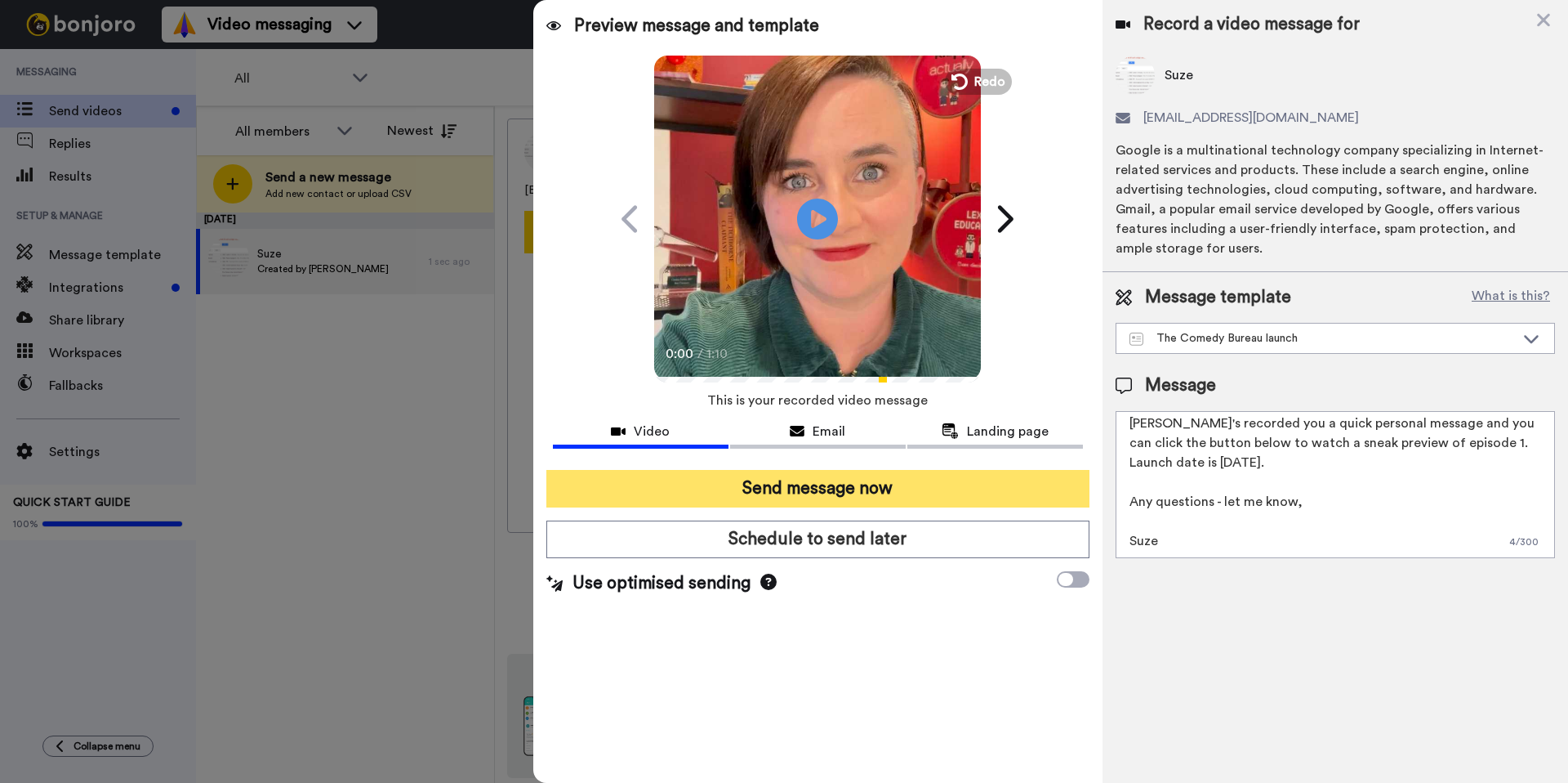
click at [799, 487] on button "Send message now" at bounding box center [818, 489] width 543 height 38
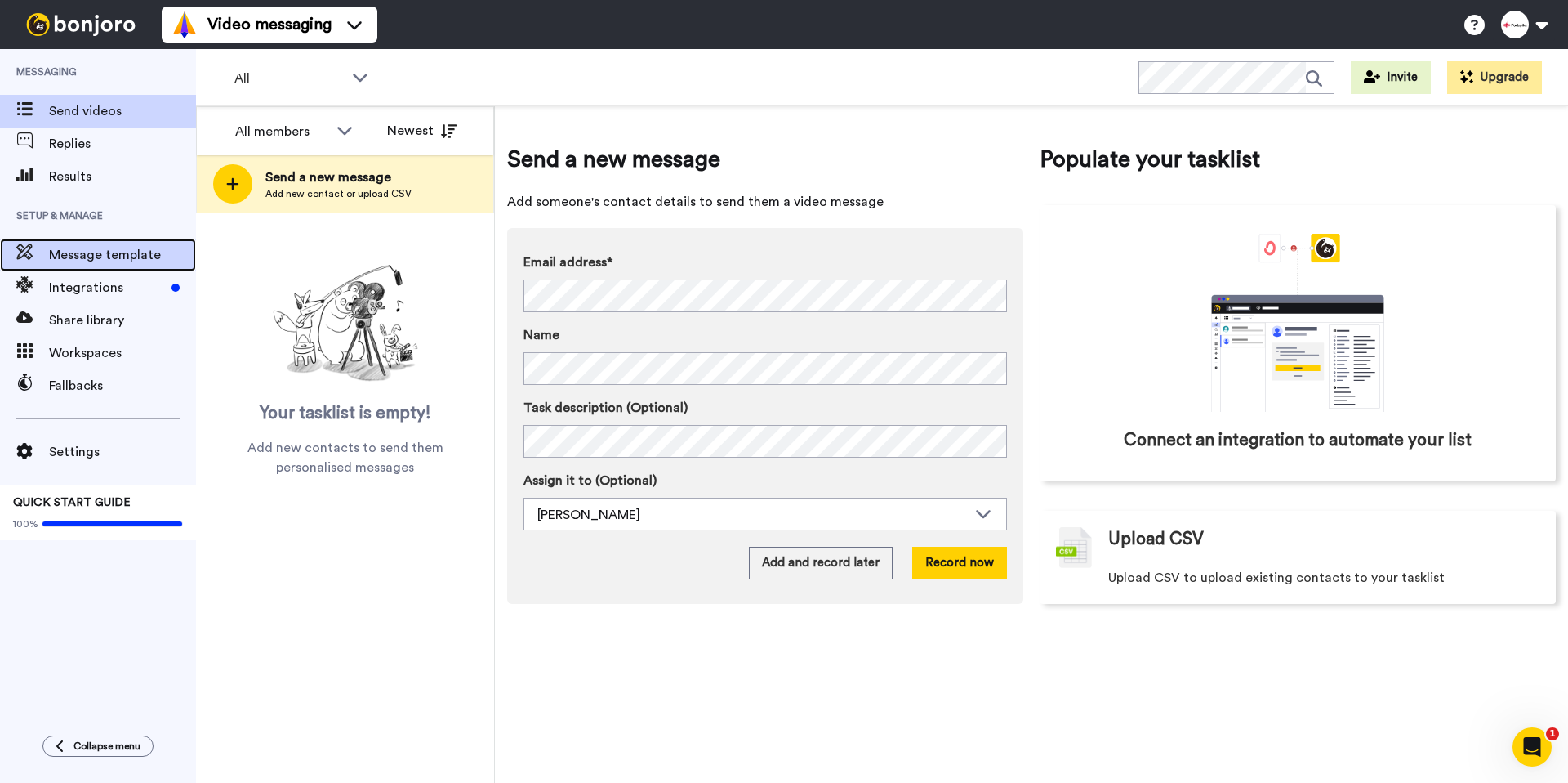
click at [127, 258] on span "Message template" at bounding box center [123, 255] width 147 height 20
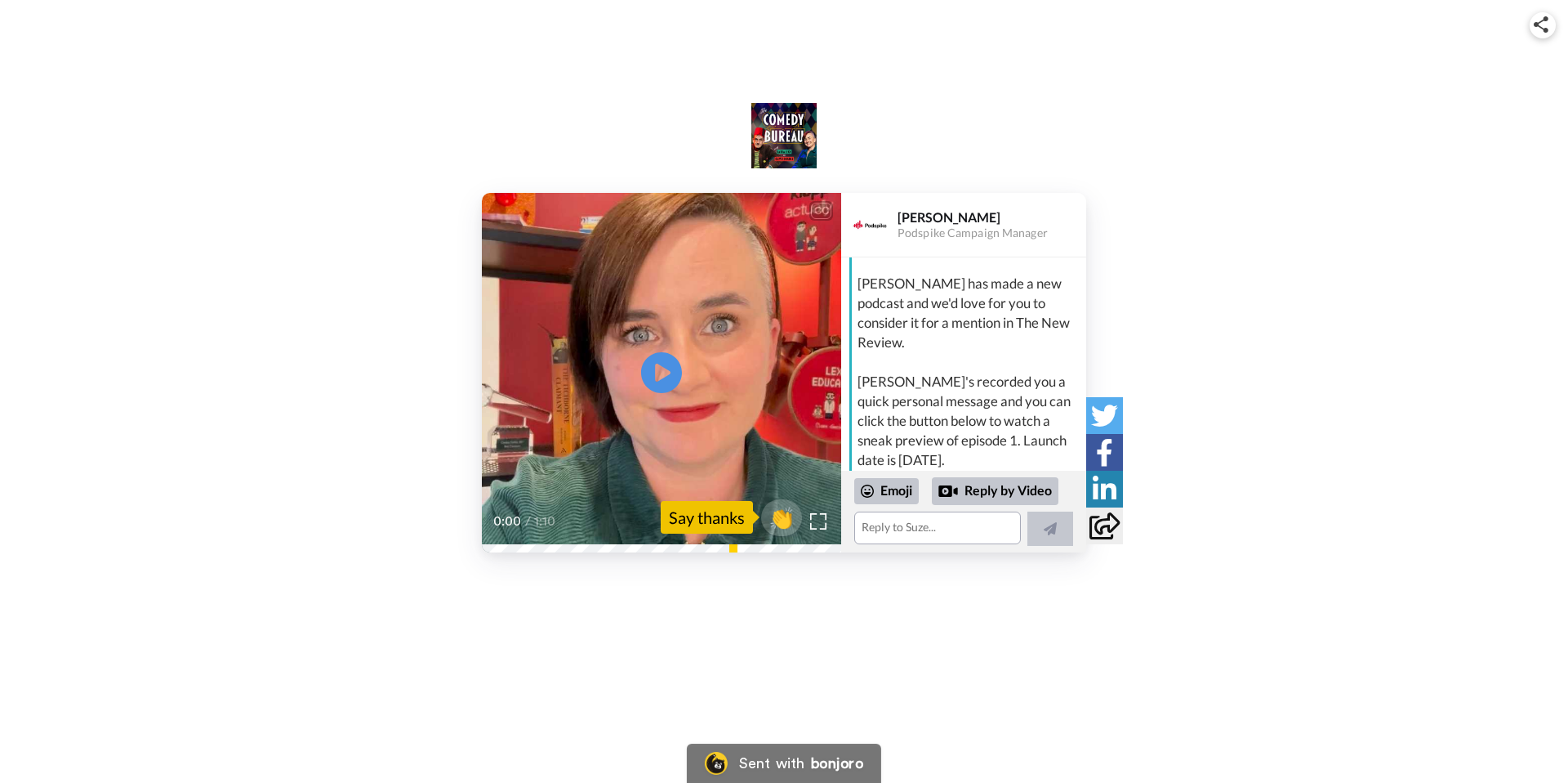
scroll to position [224, 0]
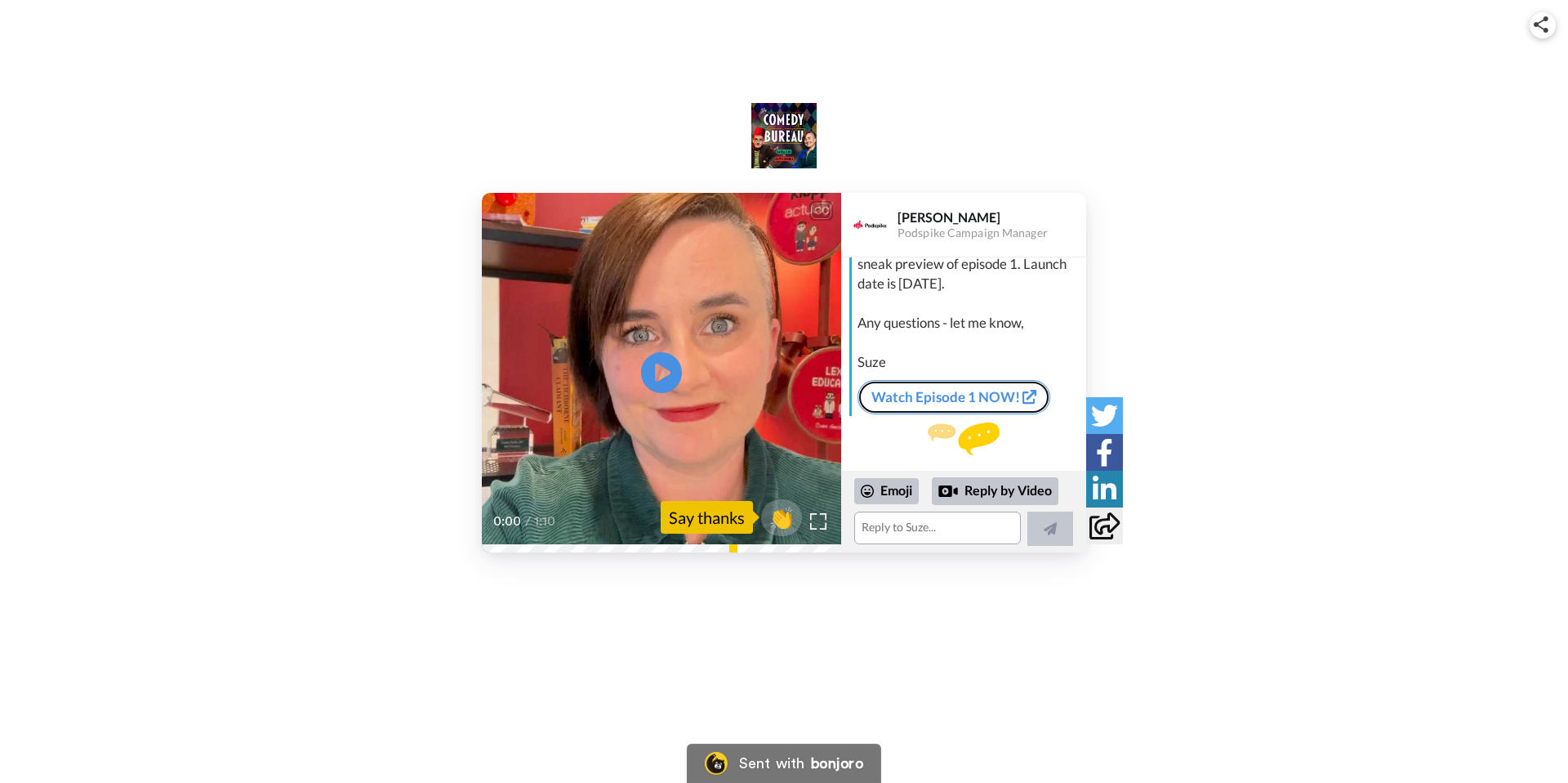
click at [994, 380] on link "Watch Episode 1 NOW!" at bounding box center [954, 397] width 193 height 34
click at [668, 373] on icon "Play/Pause" at bounding box center [662, 373] width 44 height 78
click at [674, 367] on icon at bounding box center [662, 373] width 44 height 44
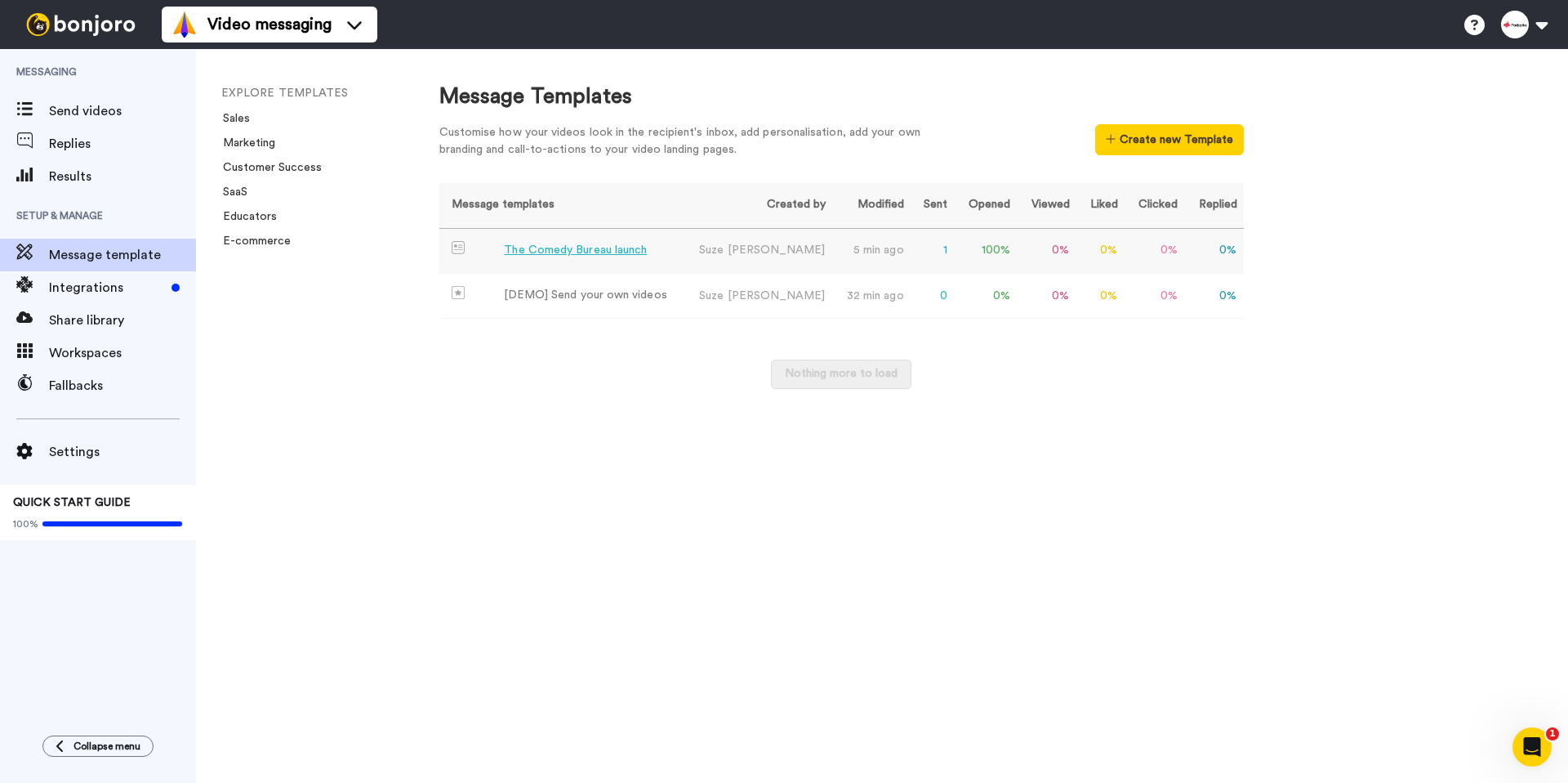
click at [628, 246] on div "The Comedy Bureau launch" at bounding box center [575, 250] width 143 height 17
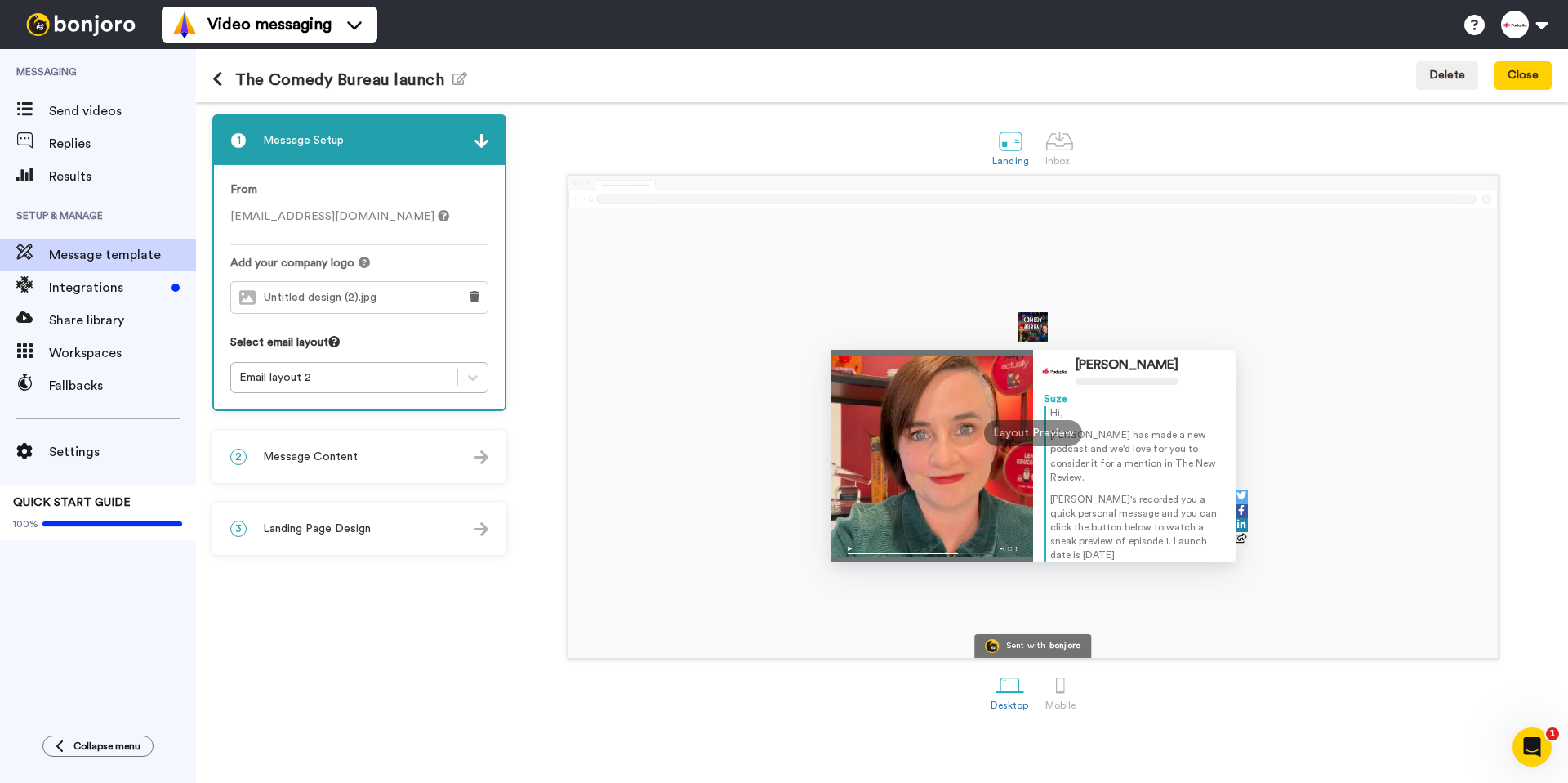
click at [411, 460] on div "2 Message Content" at bounding box center [359, 457] width 291 height 49
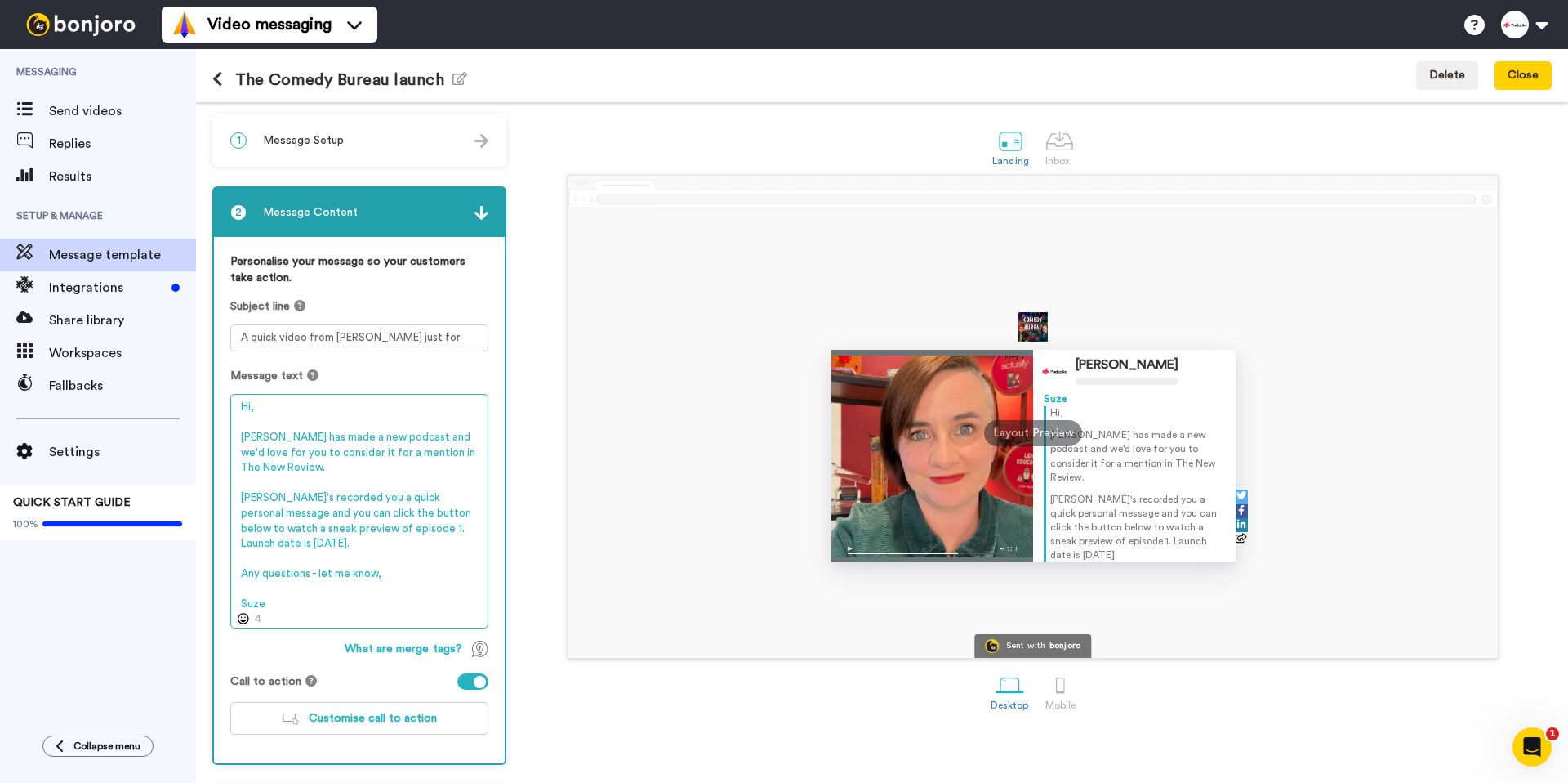
click at [349, 549] on textarea "Hi, [PERSON_NAME] has made a new podcast and we'd love for you to consider it f…" at bounding box center [358, 511] width 258 height 234
click at [319, 526] on textarea "Hi, [PERSON_NAME] has made a new podcast and we'd love for you to consider it f…" at bounding box center [358, 511] width 258 height 234
click at [242, 499] on textarea "Hi, [PERSON_NAME] has made a new podcast and we'd love for you to consider it f…" at bounding box center [358, 511] width 258 height 234
drag, startPoint x: 281, startPoint y: 515, endPoint x: 223, endPoint y: 514, distance: 58.0
click at [223, 514] on div "Personalise your message so your customers take action. Subject line A quick vi…" at bounding box center [359, 499] width 291 height 526
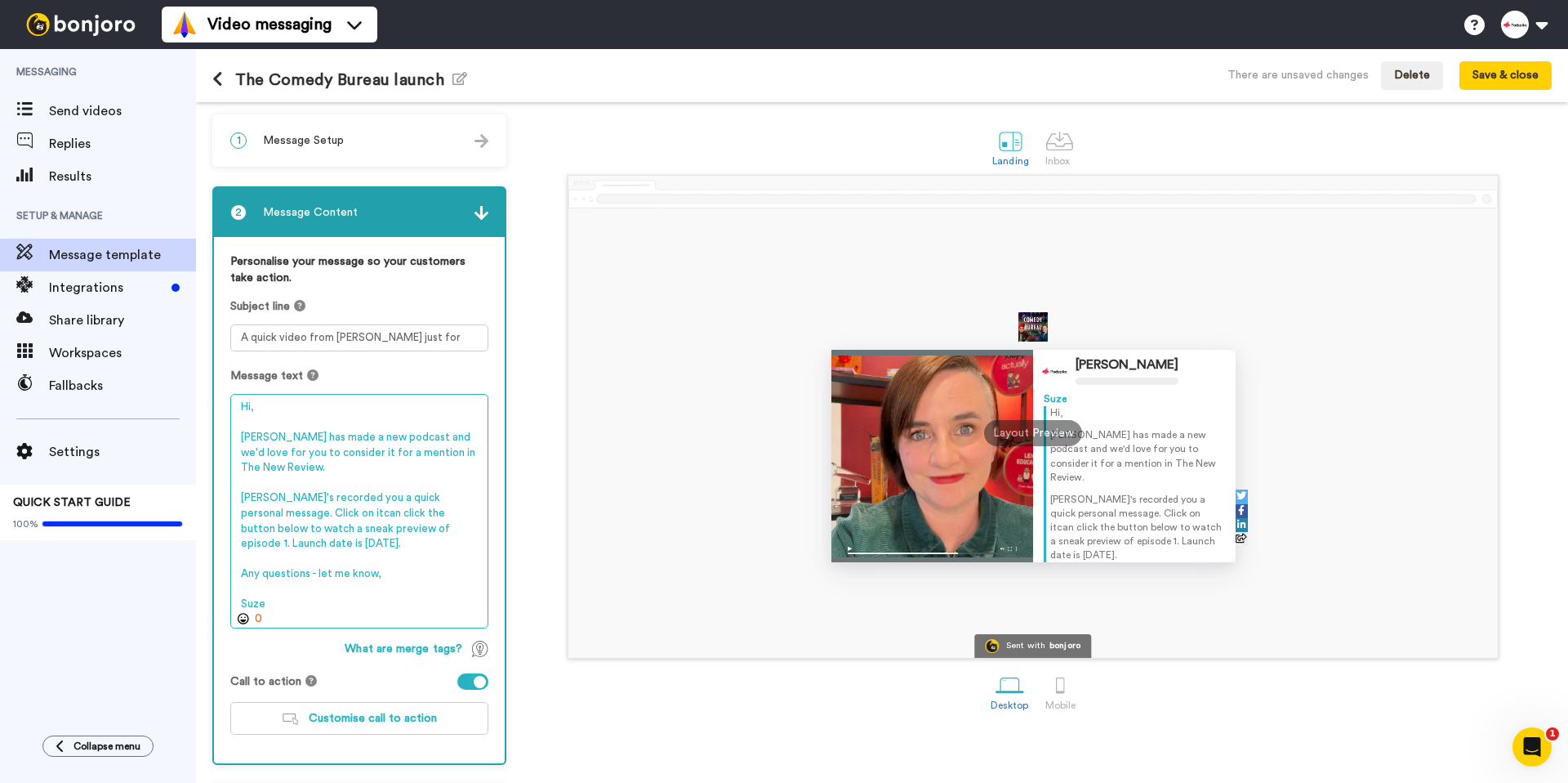
drag, startPoint x: 304, startPoint y: 570, endPoint x: 227, endPoint y: 564, distance: 77.2
click at [227, 564] on div "Personalise your message so your customers take action. Subject line A quick vi…" at bounding box center [359, 499] width 291 height 526
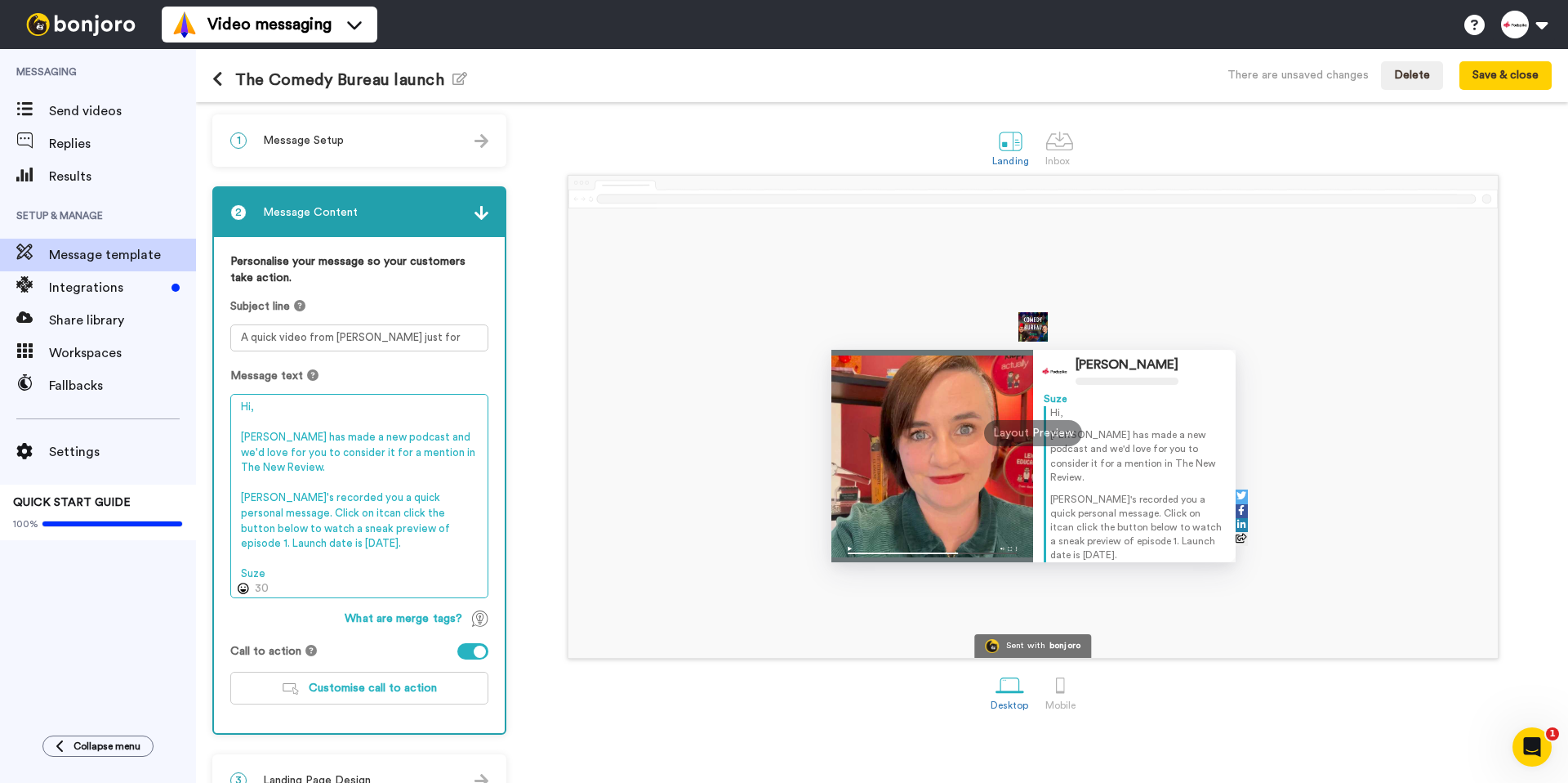
click at [289, 516] on textarea "Hi, [PERSON_NAME] has made a new podcast and we'd love for you to consider it f…" at bounding box center [358, 496] width 258 height 205
click at [434, 515] on textarea "Hi, [PERSON_NAME] has made a new podcast and we'd love for you to consider it f…" at bounding box center [358, 496] width 258 height 205
drag, startPoint x: 319, startPoint y: 530, endPoint x: 233, endPoint y: 527, distance: 86.1
click at [233, 527] on textarea "Hi, [PERSON_NAME] has made a new podcast and we'd love for you to consider it f…" at bounding box center [358, 496] width 258 height 205
click at [413, 534] on textarea "Hi, [PERSON_NAME] has made a new podcast and we'd love for you to consider it f…" at bounding box center [358, 496] width 258 height 205
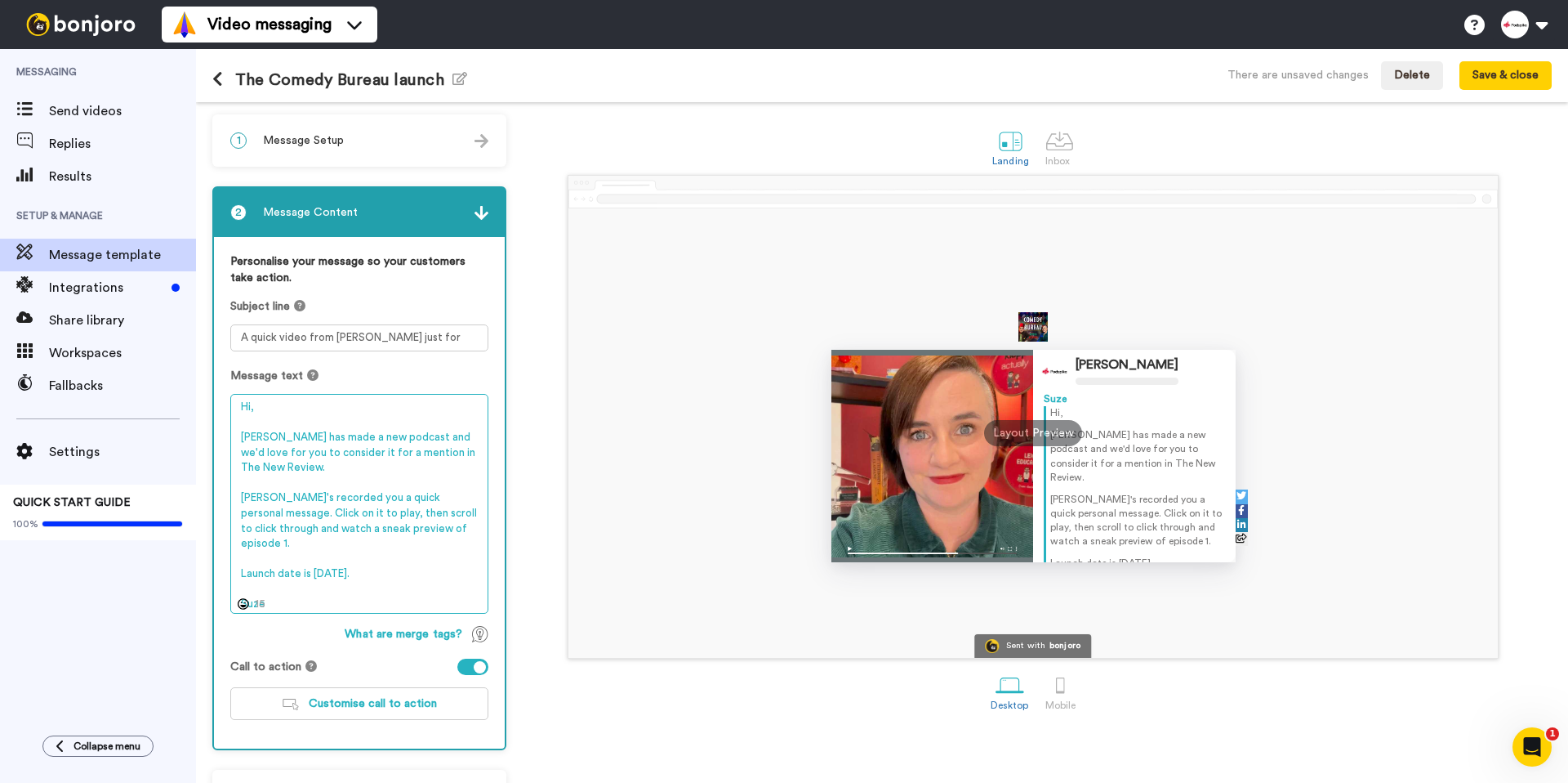
click at [410, 563] on textarea "Hi, [PERSON_NAME] has made a new podcast and we'd love for you to consider it f…" at bounding box center [358, 503] width 258 height 220
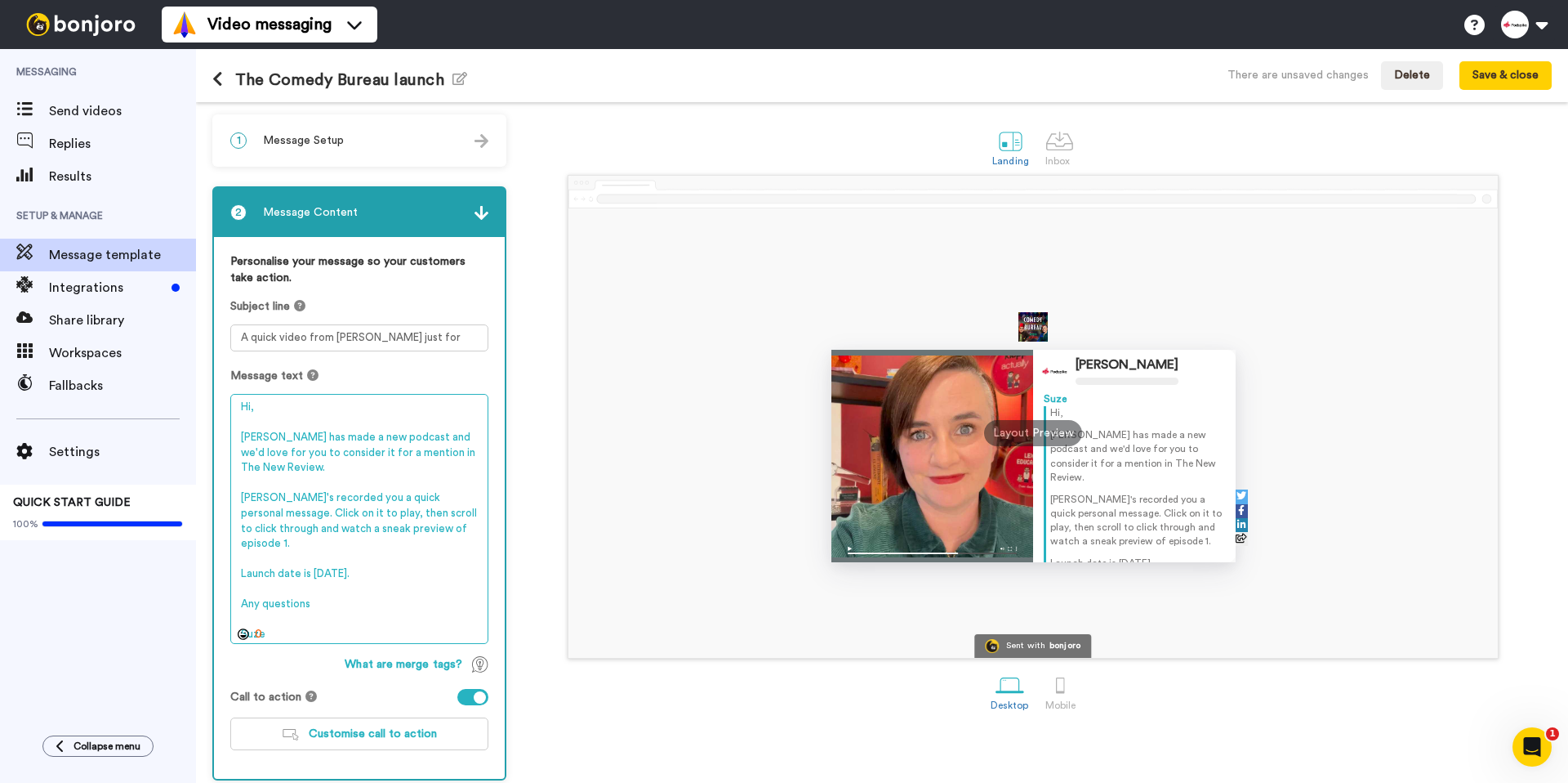
drag, startPoint x: 339, startPoint y: 591, endPoint x: 225, endPoint y: 589, distance: 114.0
click at [225, 589] on div "Personalise your message so your customers take action. Subject line A quick vi…" at bounding box center [359, 507] width 291 height 541
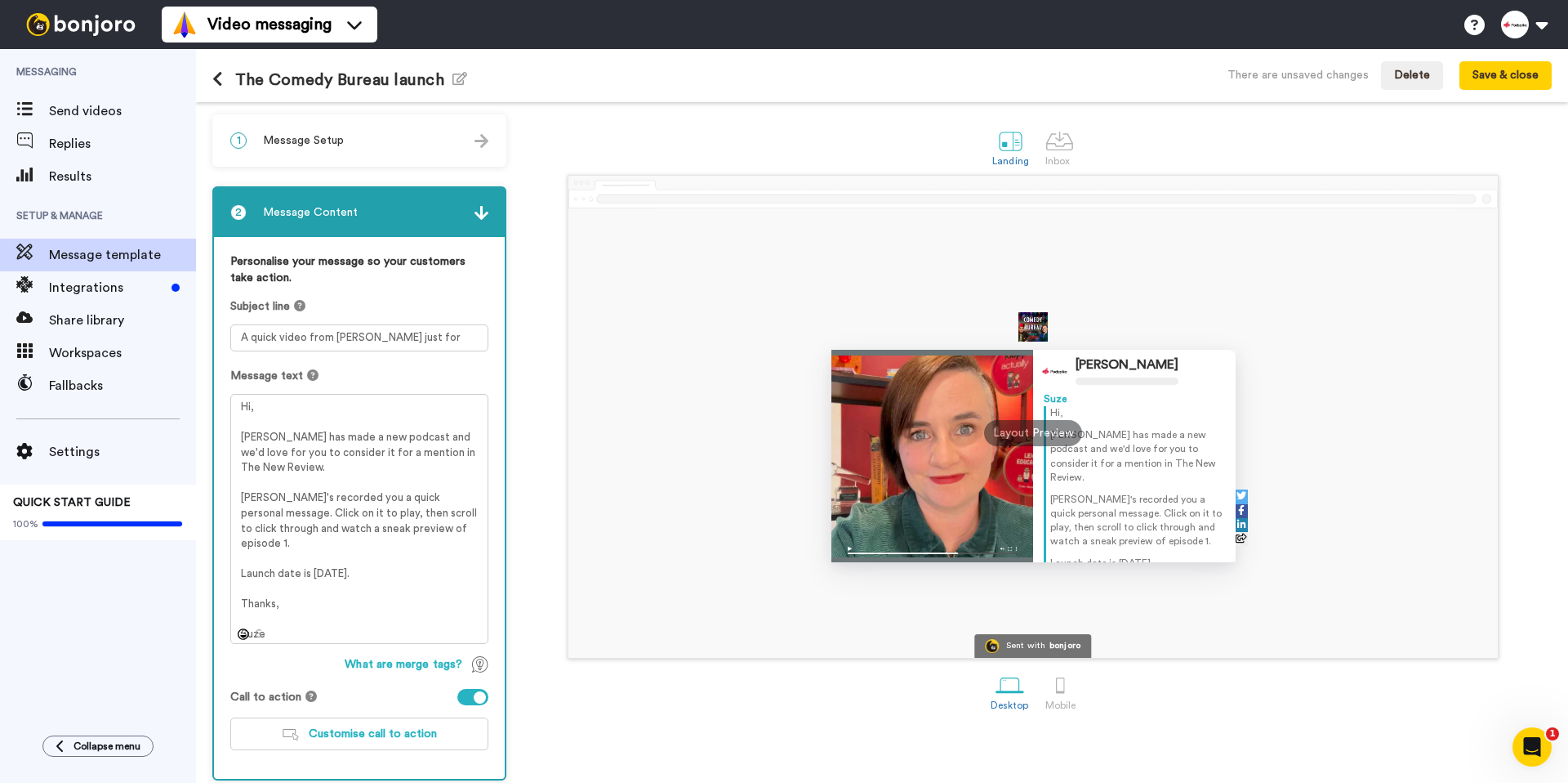
click at [910, 475] on div at bounding box center [932, 456] width 203 height 212
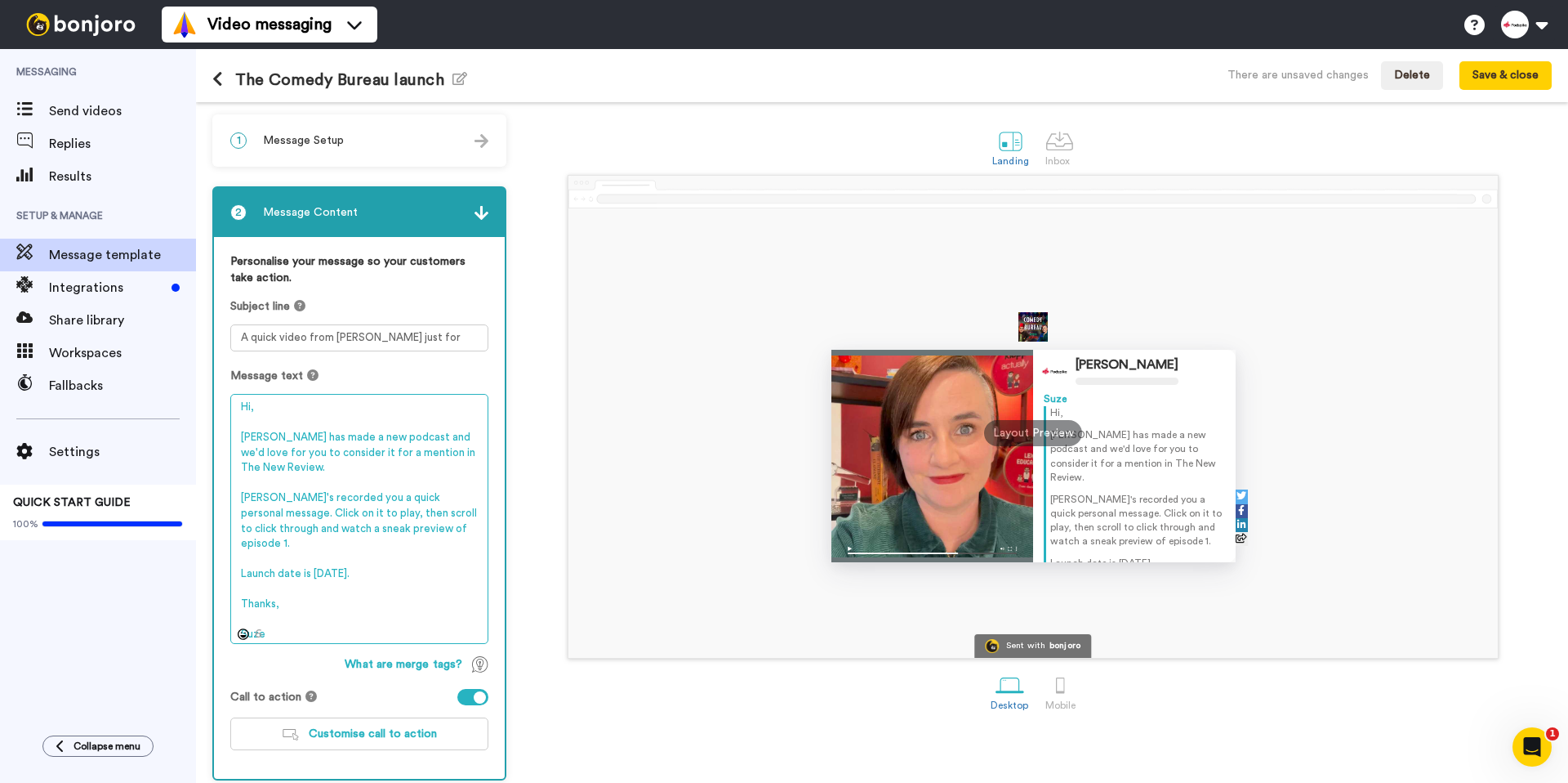
click at [404, 522] on textarea "Hi, Laura Lexx has made a new podcast and we'd love for you to consider it for …" at bounding box center [358, 519] width 258 height 250
drag, startPoint x: 352, startPoint y: 514, endPoint x: 475, endPoint y: 513, distance: 123.0
click at [475, 513] on textarea "Hi, Laura Lexx has made a new podcast and we'd love for you to consider it for …" at bounding box center [358, 519] width 258 height 250
click at [300, 530] on textarea "Hi, Laura Lexx has made a new podcast and we'd love for you to consider it for …" at bounding box center [358, 519] width 258 height 250
paste textarea "https://bit.ly/41CsUf6"
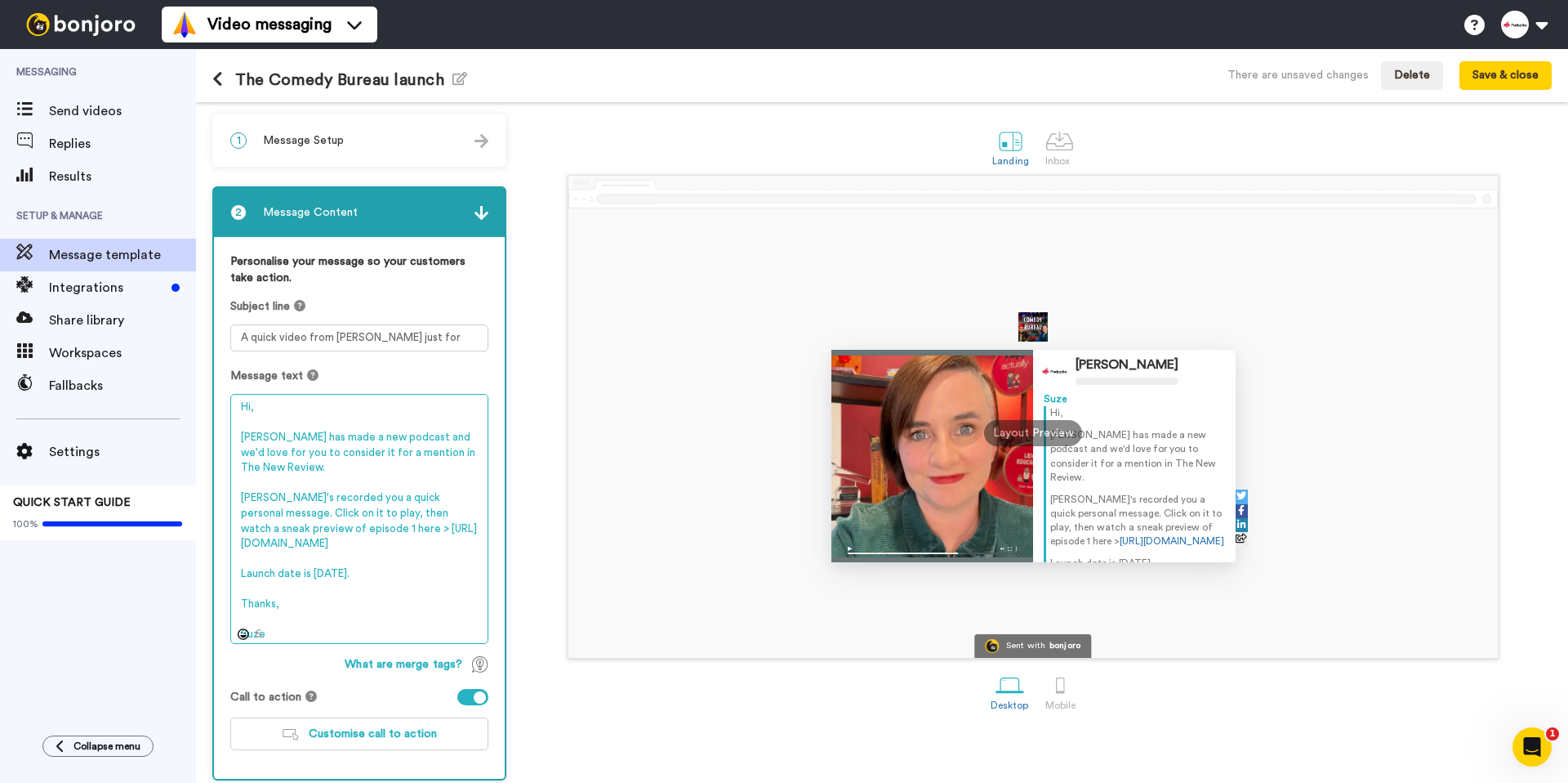
click at [339, 612] on textarea "Hi, Laura Lexx has made a new podcast and we'd love for you to consider it for …" at bounding box center [358, 519] width 258 height 250
drag, startPoint x: 475, startPoint y: 499, endPoint x: 231, endPoint y: 502, distance: 244.0
click at [231, 502] on textarea "Hi, Laura Lexx has made a new podcast and we'd love for you to consider it for …" at bounding box center [358, 519] width 258 height 250
click at [436, 555] on textarea "Hi, Laura Lexx has made a new podcast and we'd love for you to consider it for …" at bounding box center [358, 519] width 258 height 250
click at [292, 617] on textarea "Hi, Laura Lexx has made a new podcast and we'd love for you to consider it for …" at bounding box center [358, 519] width 258 height 250
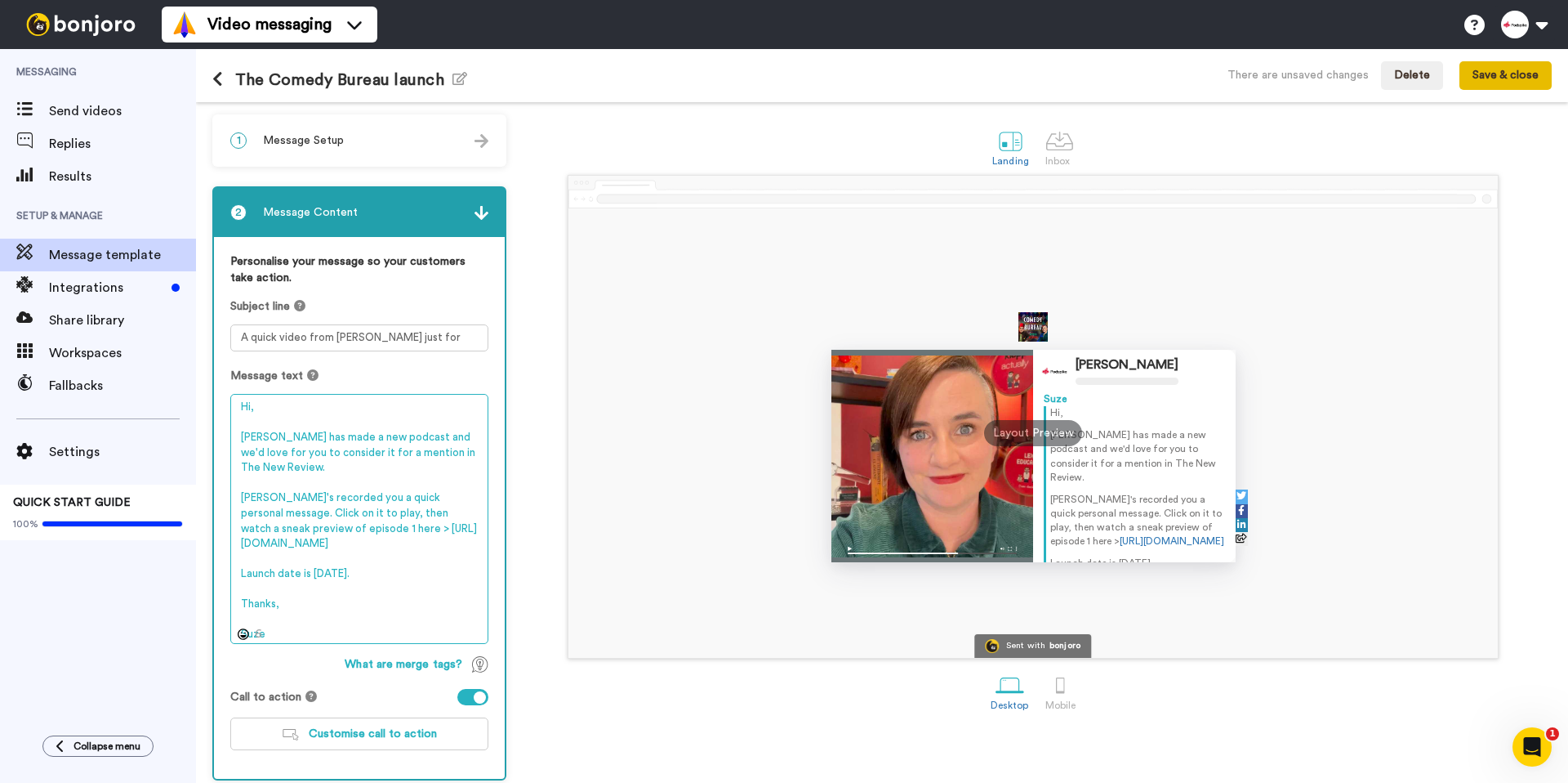
type textarea "Hi, Laura Lexx has made a new podcast and we'd love for you to consider it for …"
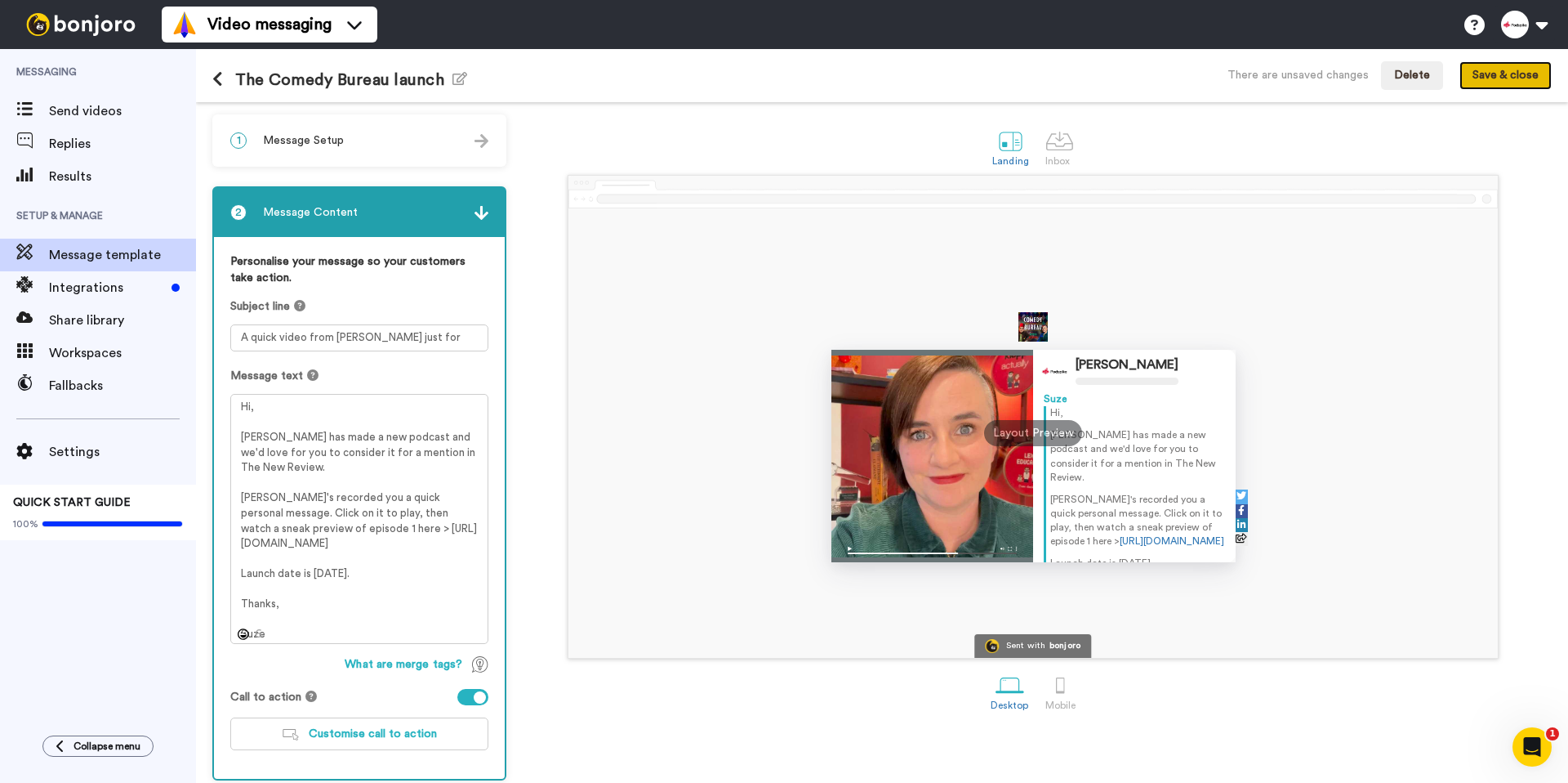
click at [1540, 84] on button "Save & close" at bounding box center [1505, 75] width 92 height 29
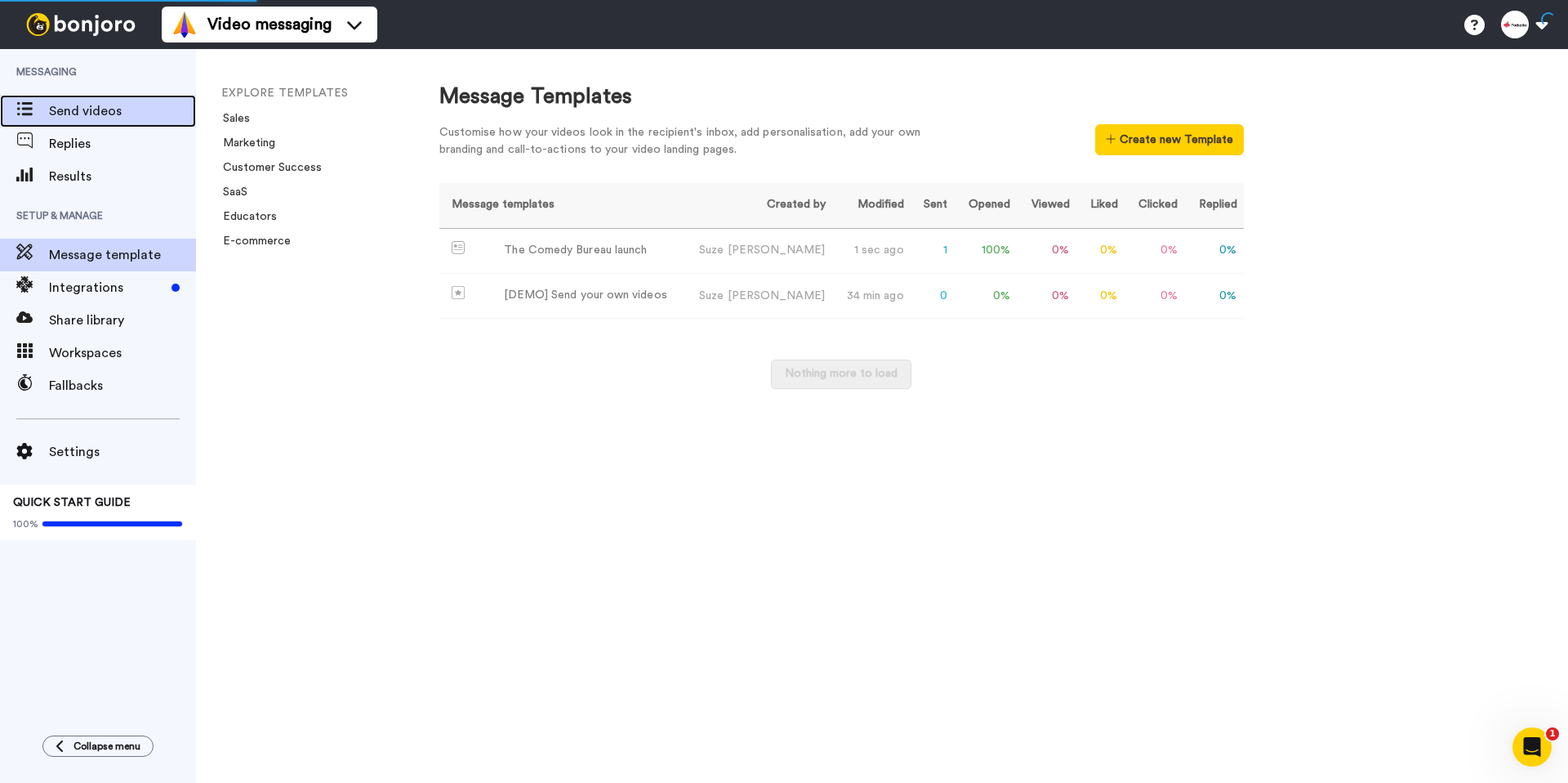
click at [54, 108] on span "Send videos" at bounding box center [123, 110] width 147 height 20
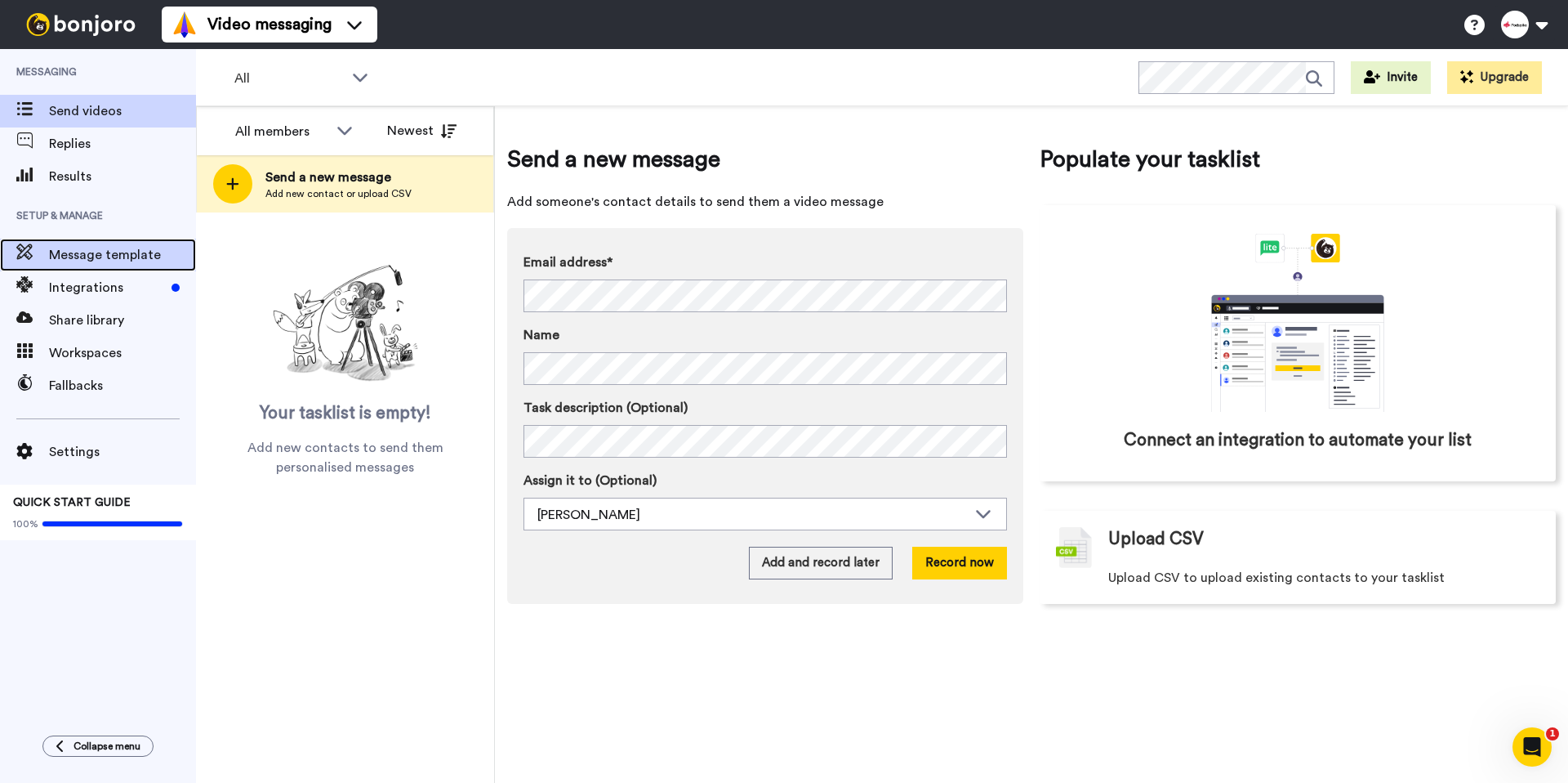
click at [72, 247] on span "Message template" at bounding box center [123, 255] width 147 height 20
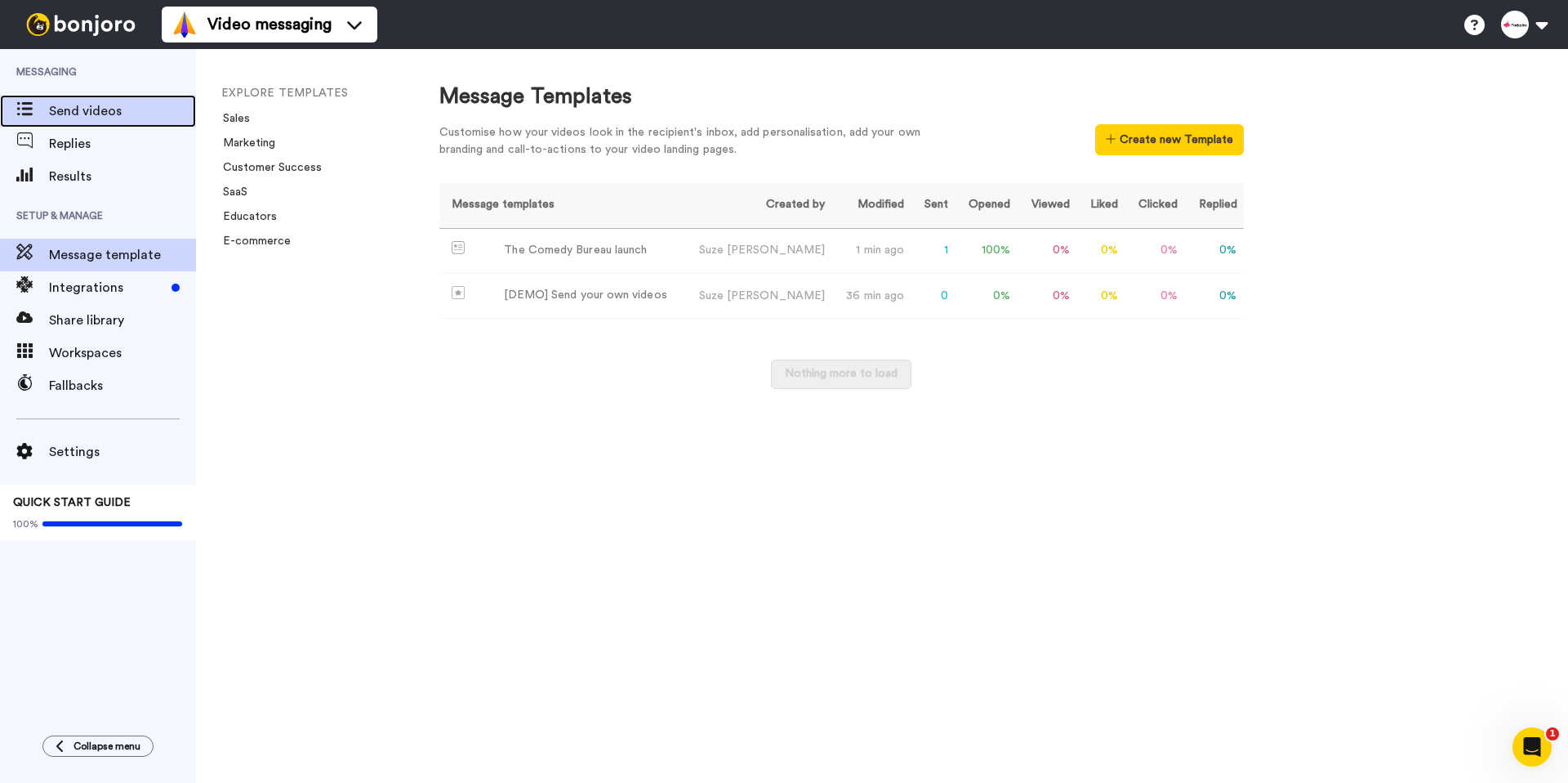
click at [99, 109] on span "Send videos" at bounding box center [123, 110] width 147 height 20
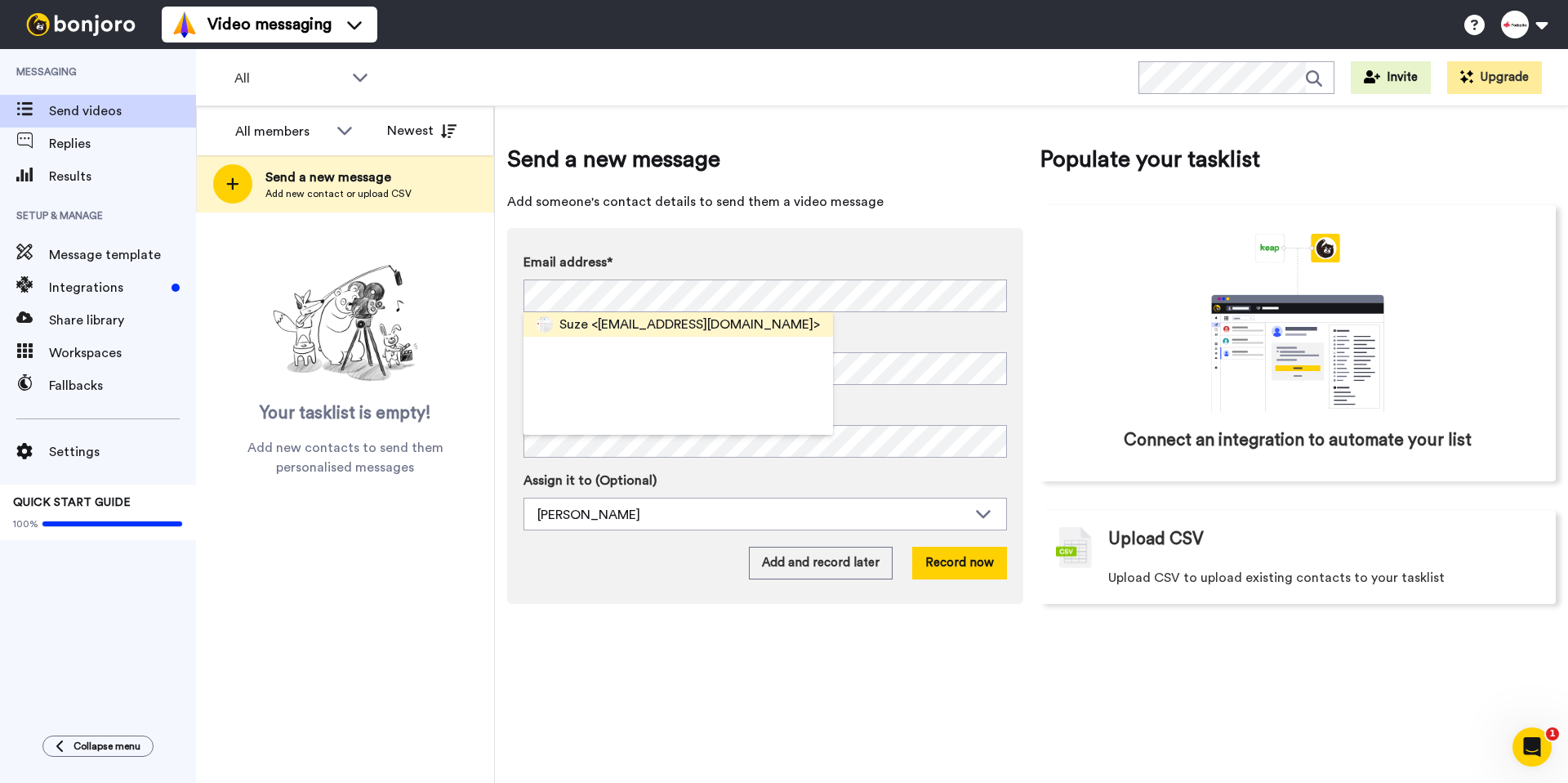
click at [679, 323] on span "<[EMAIL_ADDRESS][DOMAIN_NAME]>" at bounding box center [706, 324] width 228 height 20
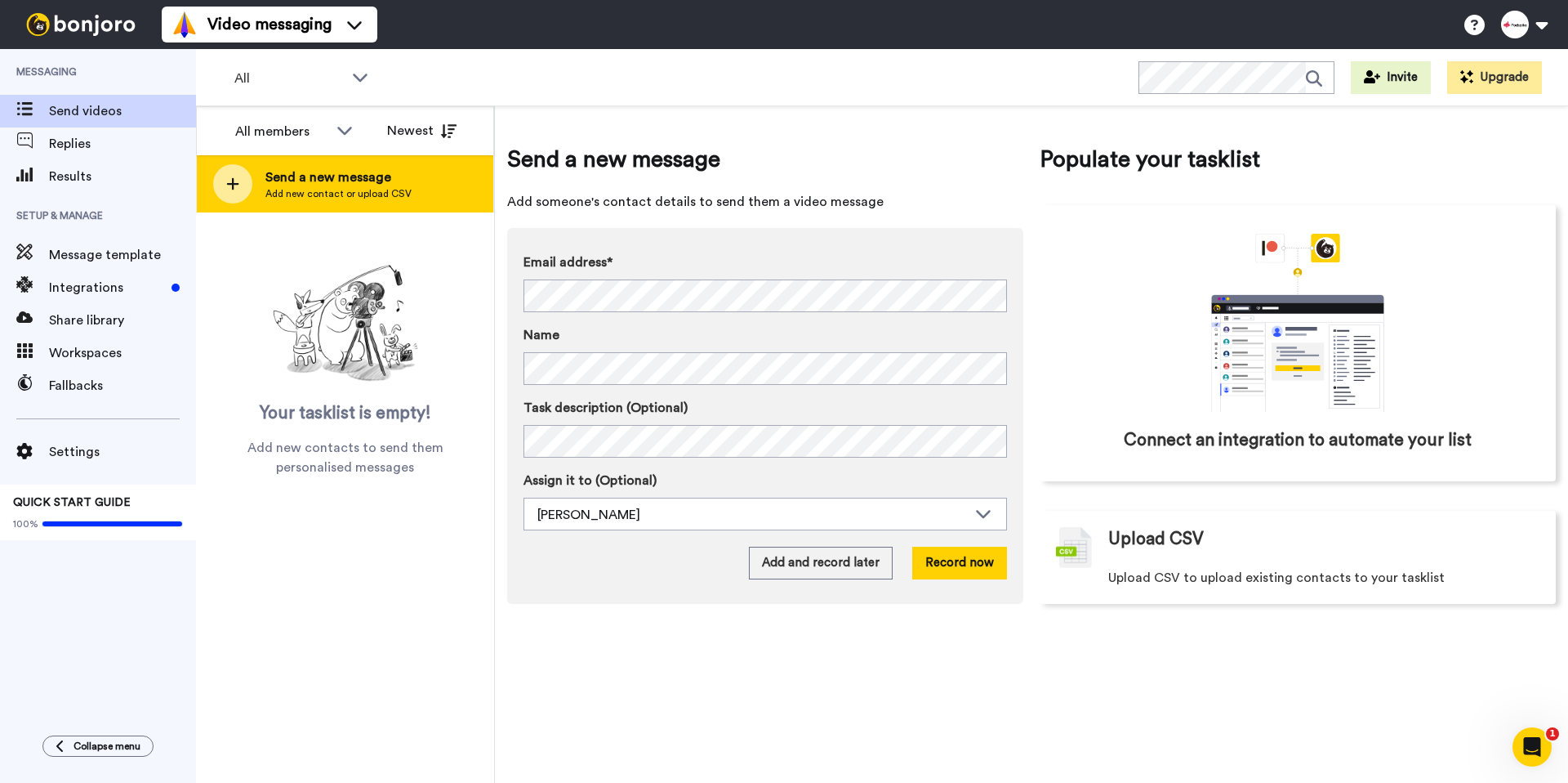
click at [235, 183] on icon at bounding box center [233, 184] width 13 height 14
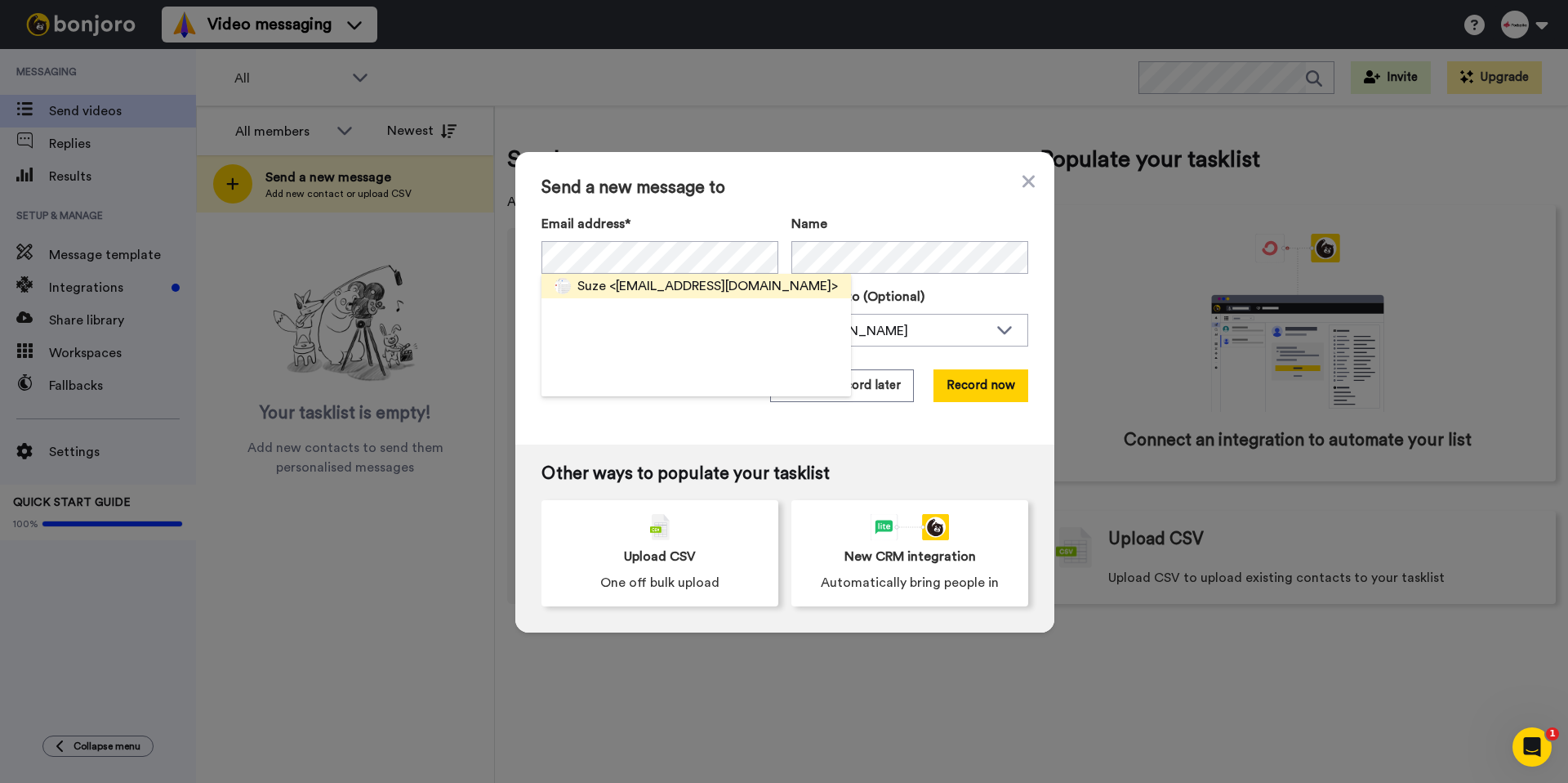
click at [627, 286] on span "<[EMAIL_ADDRESS][DOMAIN_NAME]>" at bounding box center [724, 285] width 228 height 20
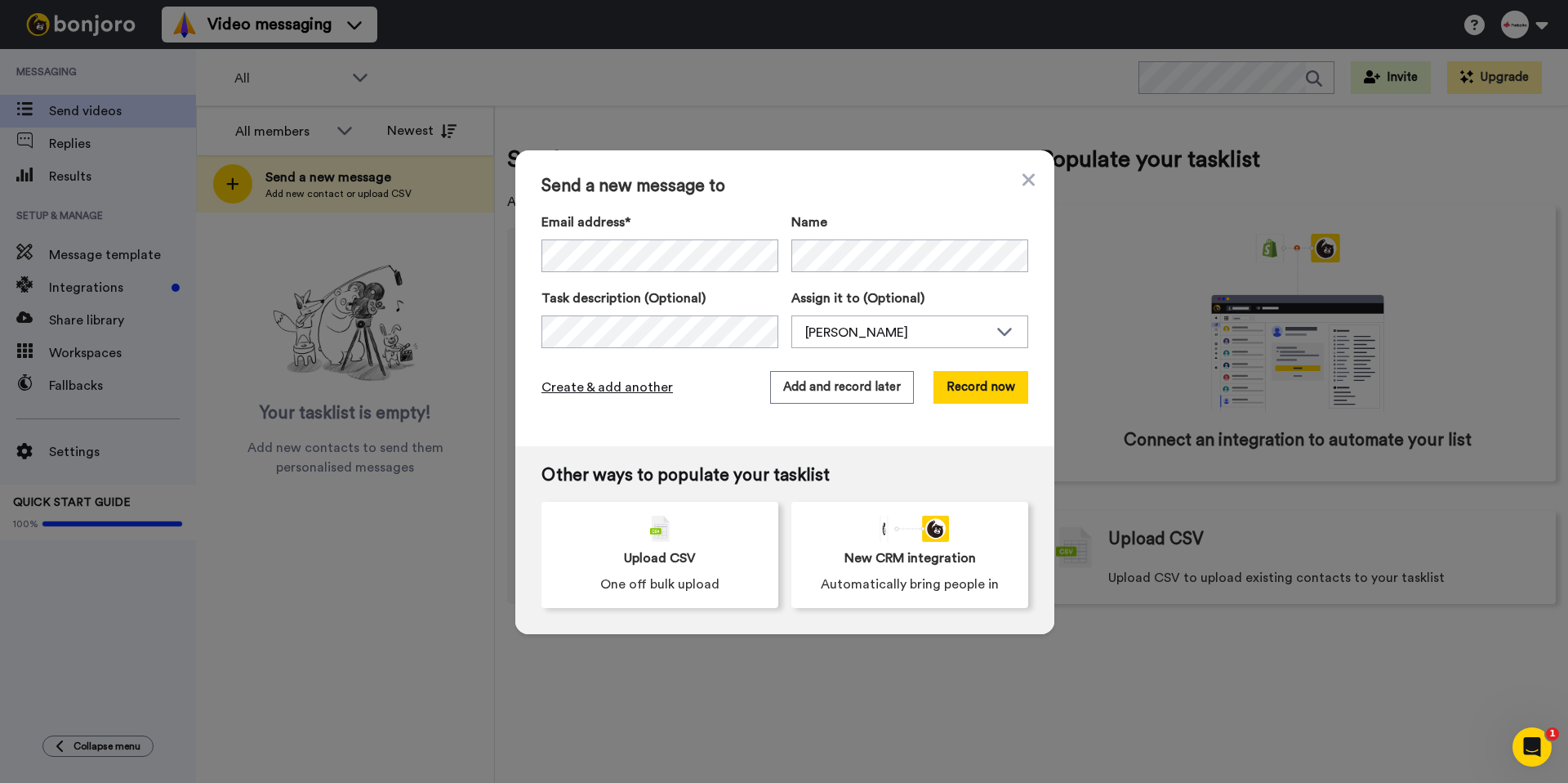
click at [598, 393] on span "Create & add another" at bounding box center [607, 387] width 131 height 20
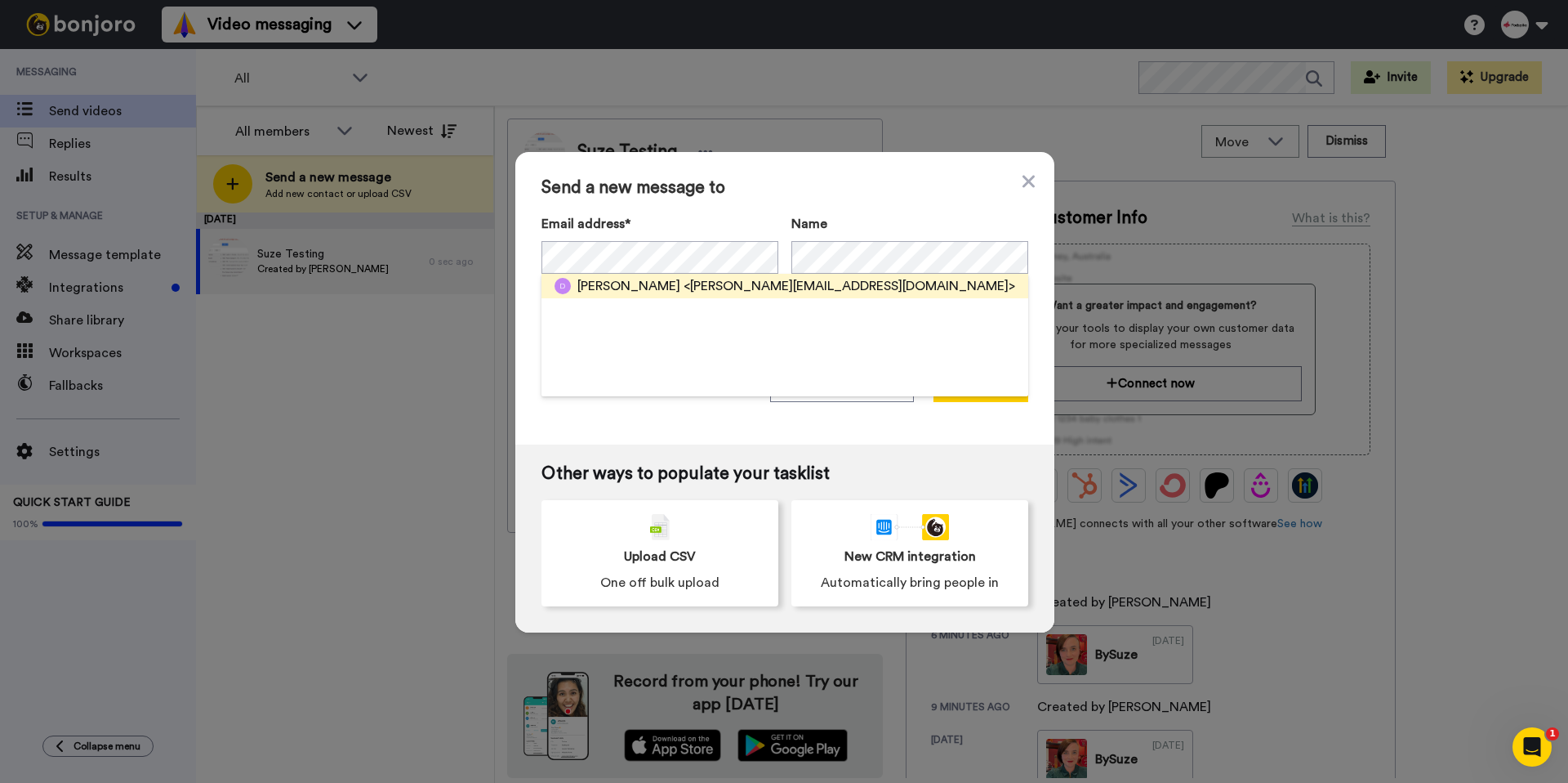
click at [684, 290] on span "<[PERSON_NAME][EMAIL_ADDRESS][DOMAIN_NAME]>" at bounding box center [849, 285] width 332 height 20
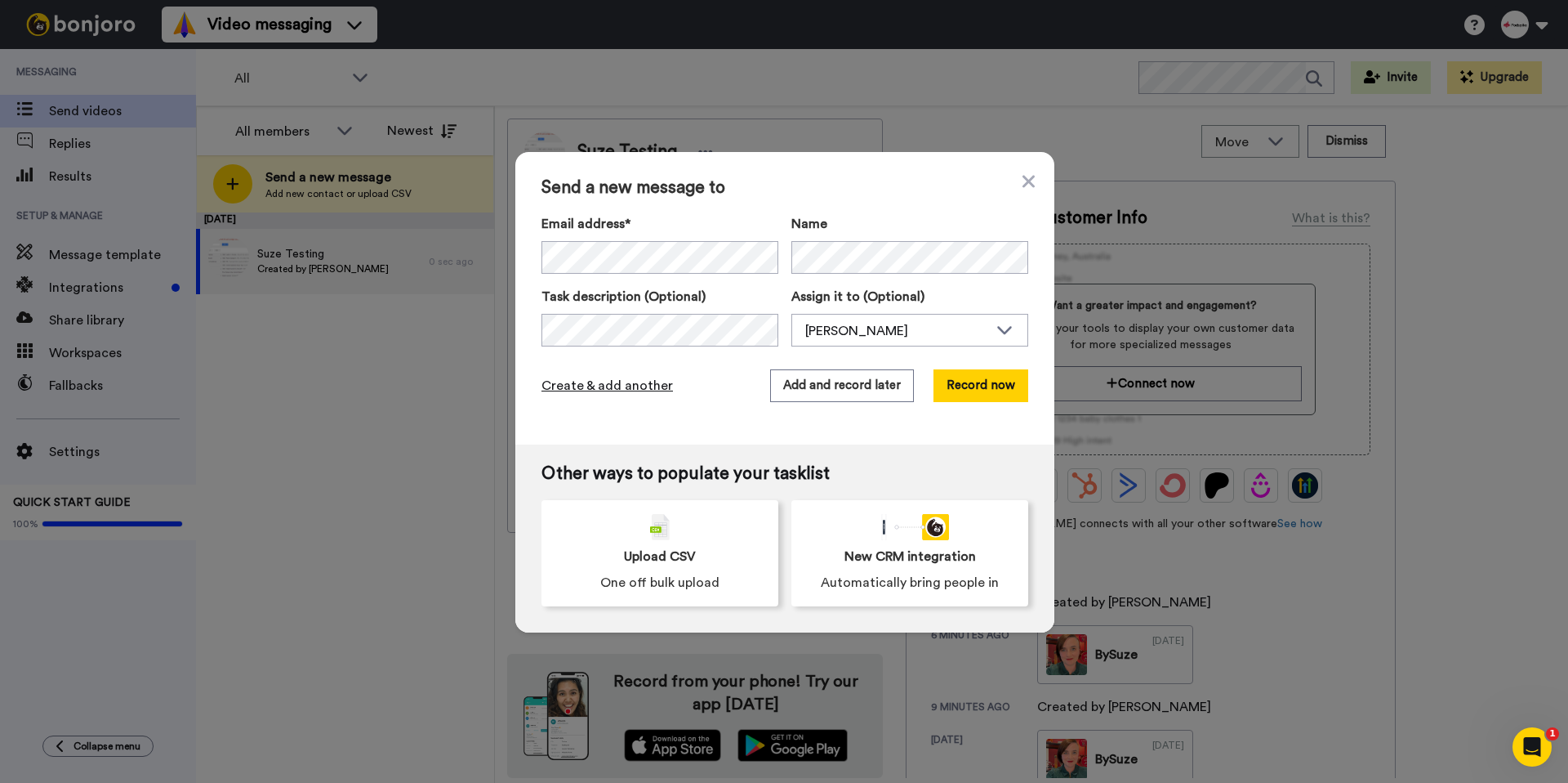
click at [610, 381] on span "Create & add another" at bounding box center [607, 385] width 131 height 20
click at [340, 413] on div "Send a new message to Email address* [PERSON_NAME] <[PERSON_NAME][EMAIL_ADDRESS…" at bounding box center [784, 391] width 1568 height 783
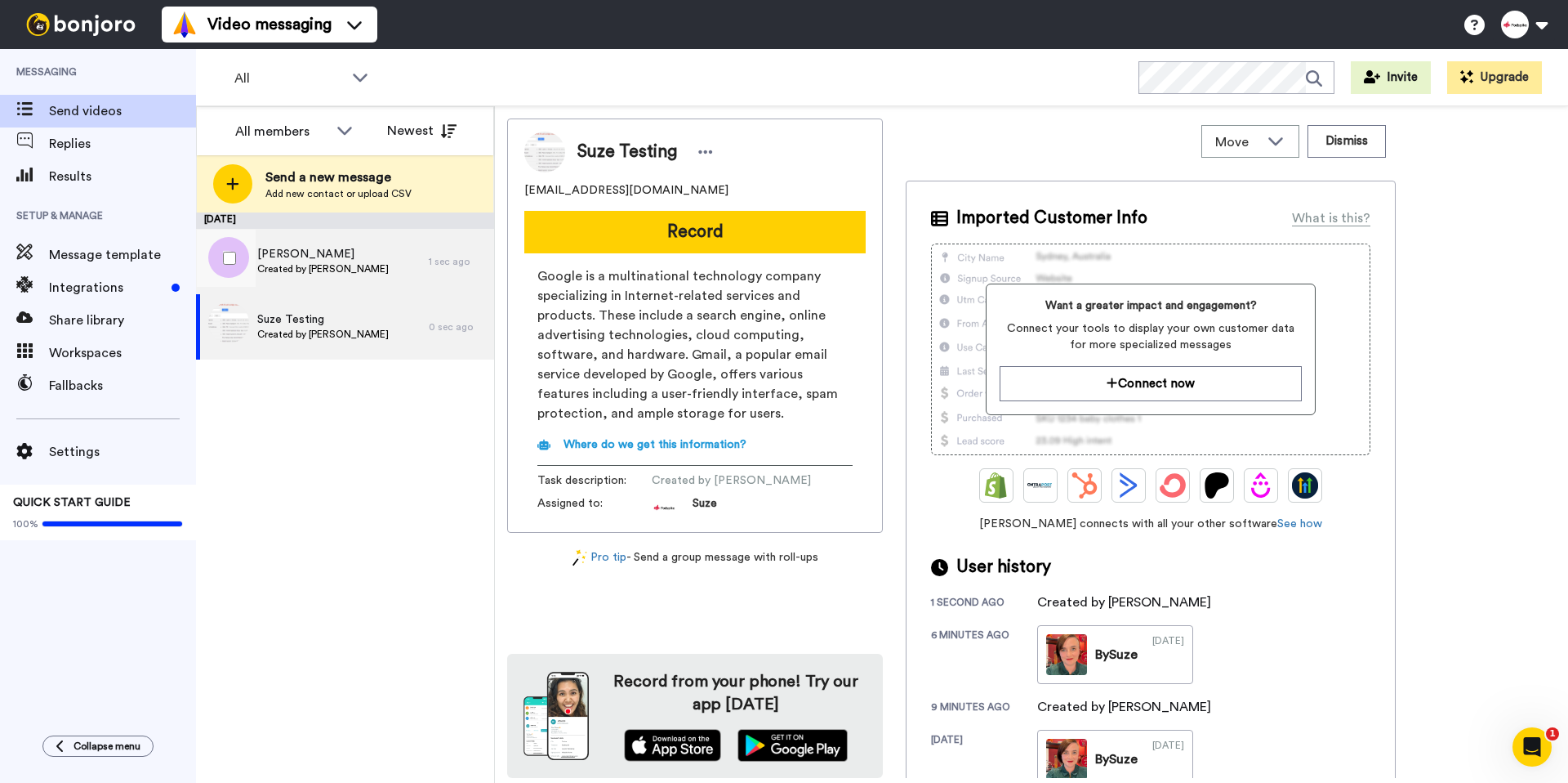
click at [320, 256] on span "[PERSON_NAME]" at bounding box center [323, 254] width 131 height 16
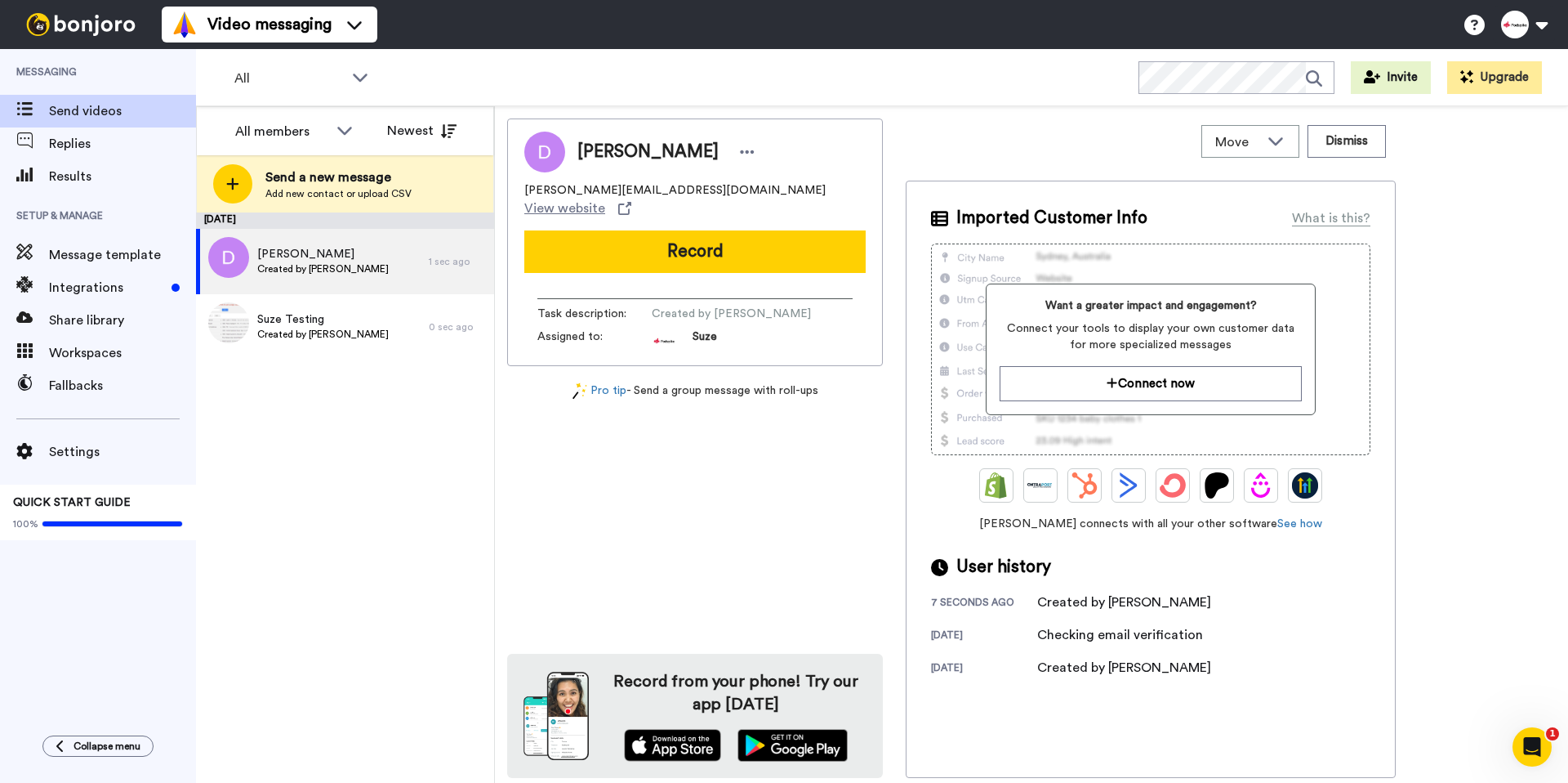
click at [774, 234] on button "Record" at bounding box center [694, 251] width 341 height 43
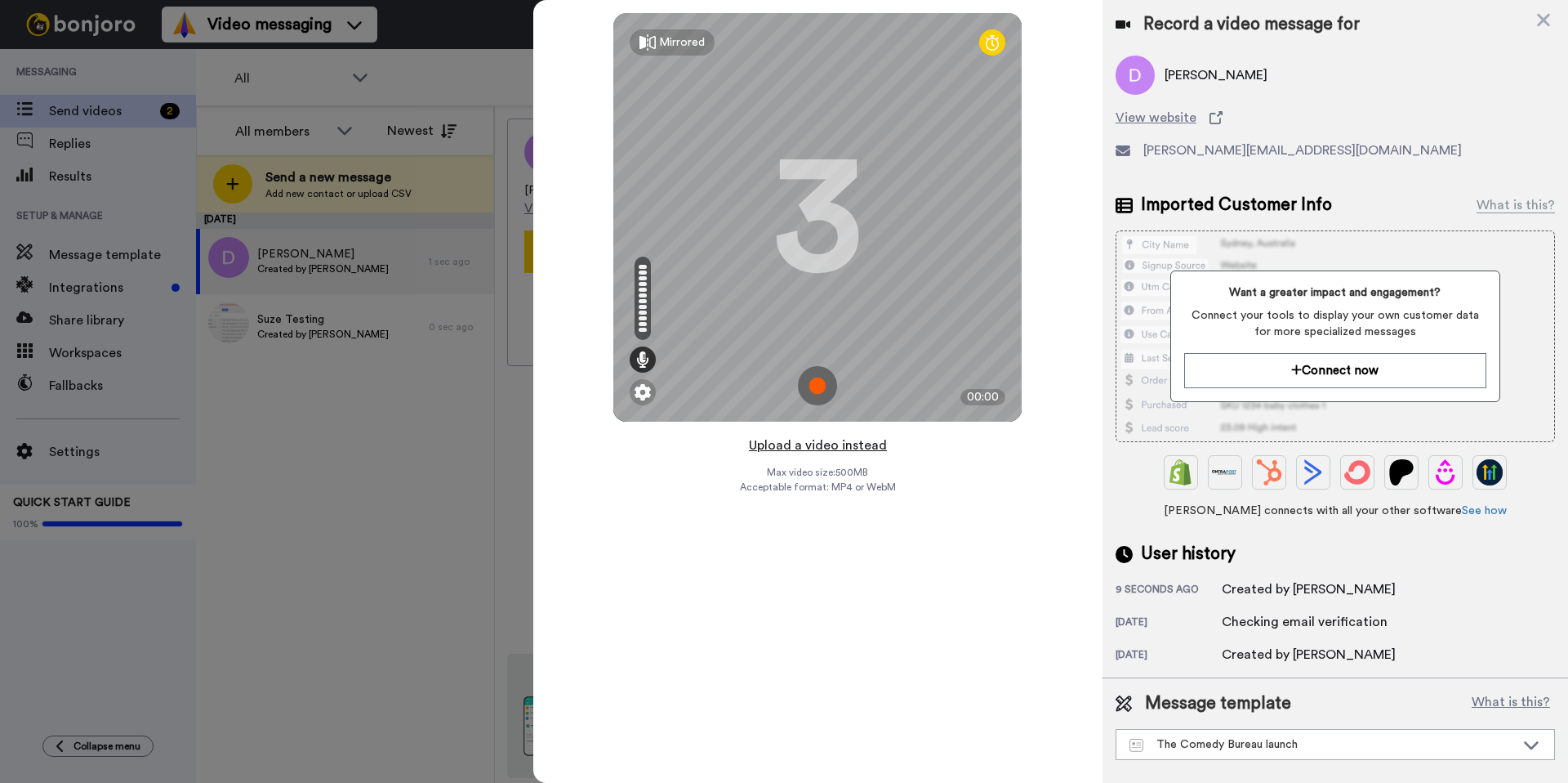
click at [842, 449] on button "Upload a video instead" at bounding box center [817, 445] width 147 height 21
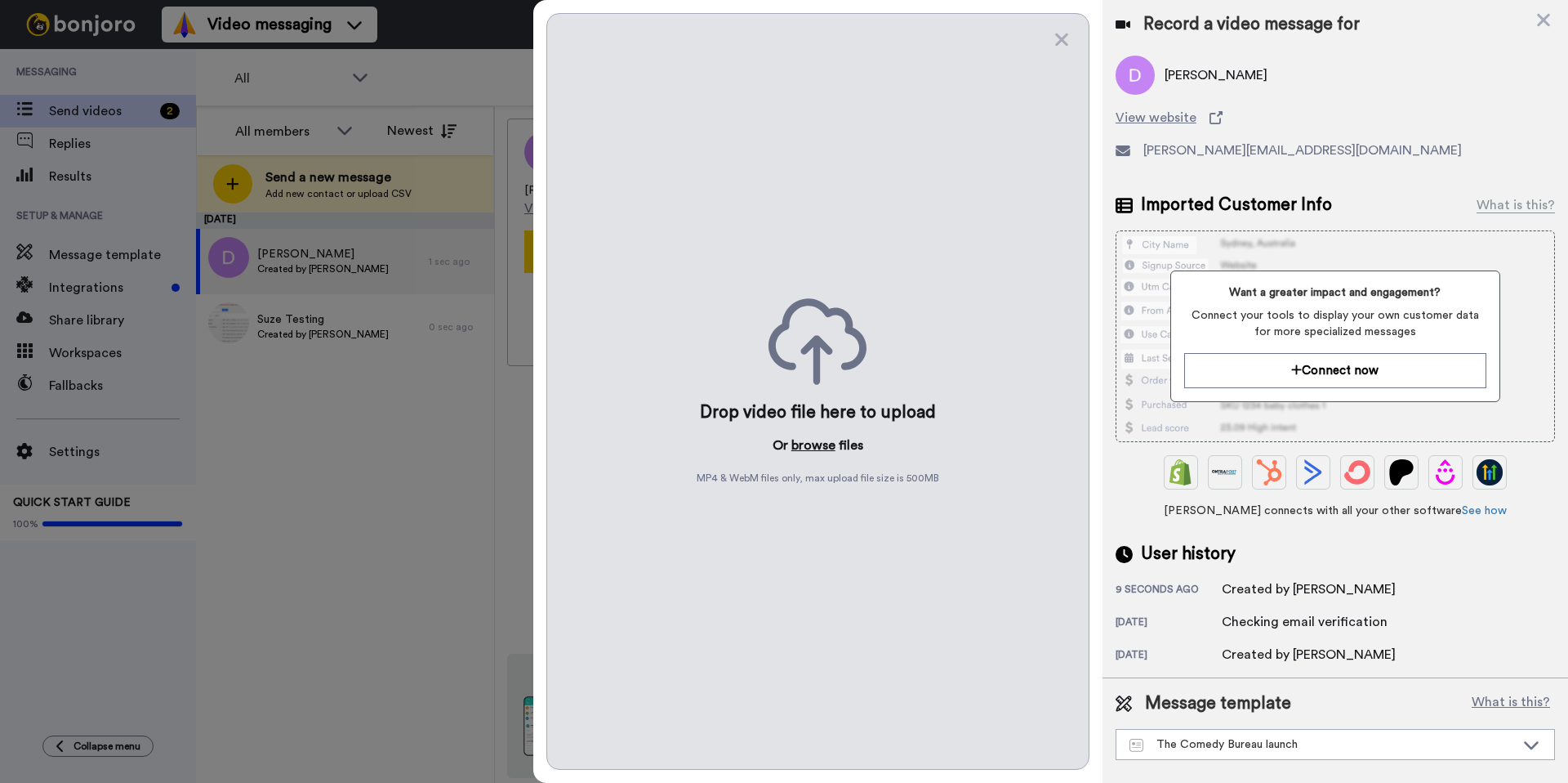
click at [812, 449] on button "browse" at bounding box center [813, 445] width 44 height 20
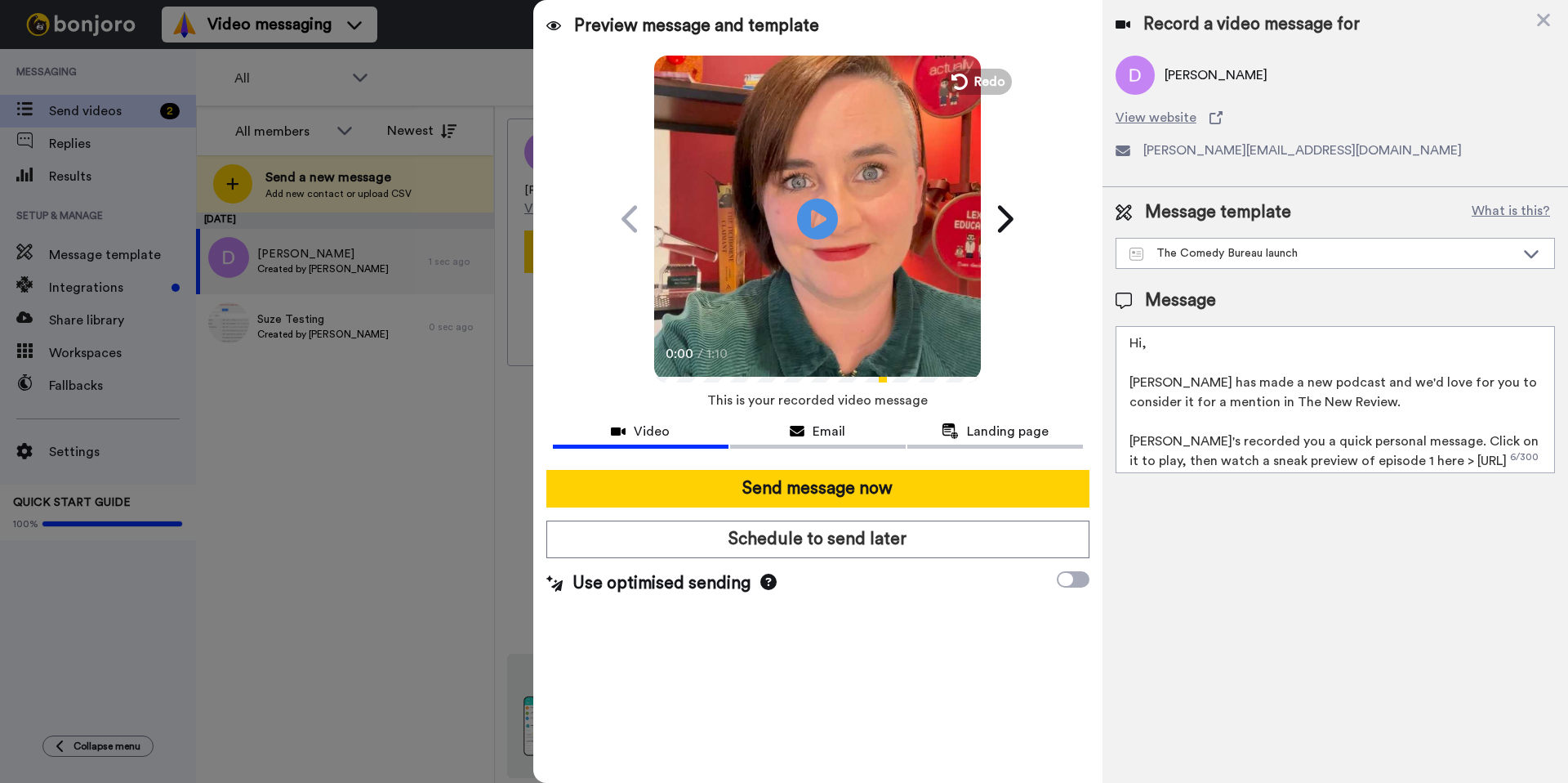
click at [1167, 339] on textarea "Hi, Laura Lexx has made a new podcast and we'd love for you to consider it for …" at bounding box center [1335, 400] width 439 height 147
click at [1341, 425] on textarea "Hi Mirand Laura Lexx has made a new podcast and we'd love for you to consider i…" at bounding box center [1335, 400] width 439 height 147
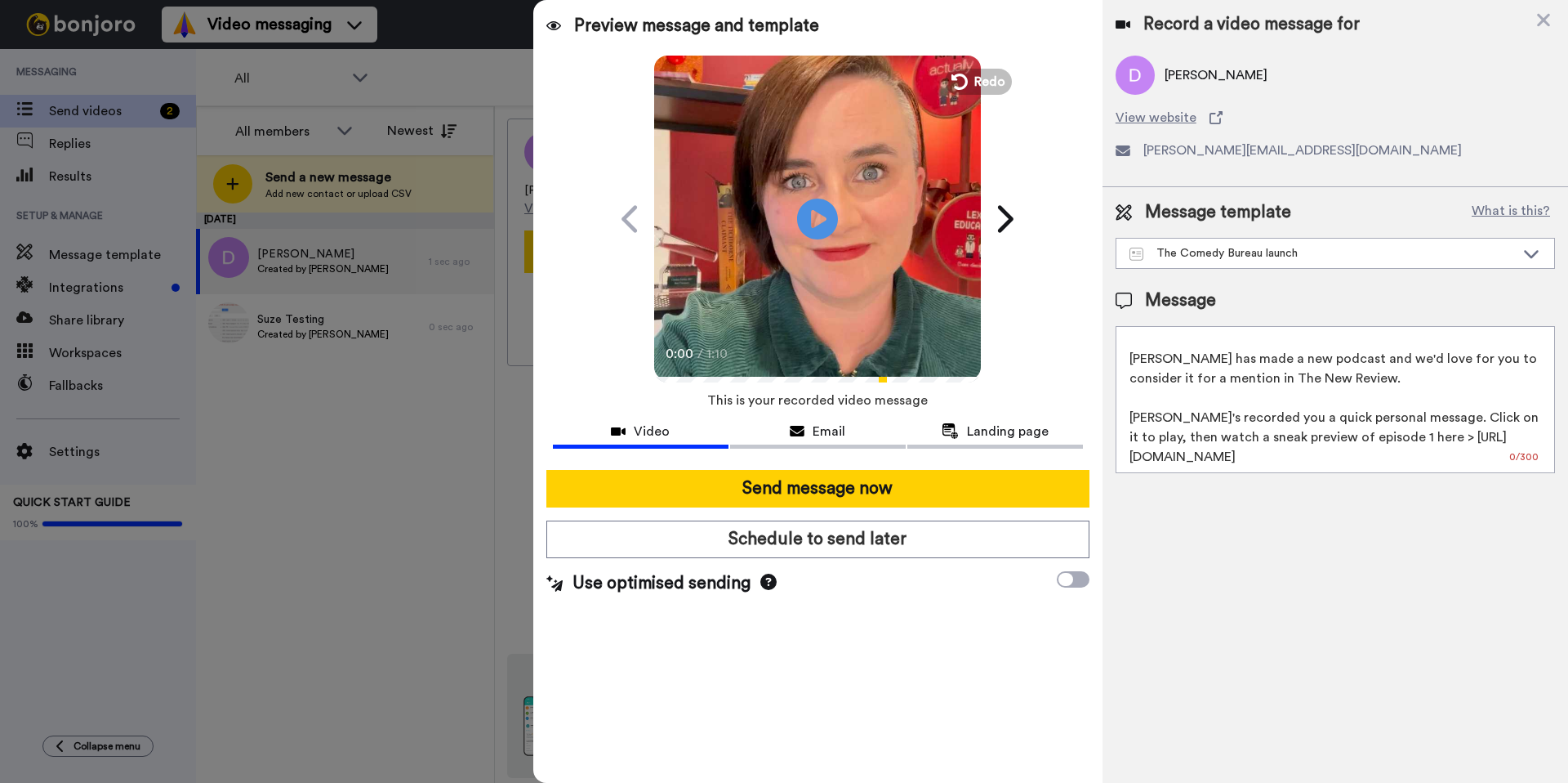
scroll to position [25, 0]
drag, startPoint x: 1368, startPoint y: 359, endPoint x: 1343, endPoint y: 362, distance: 25.2
click at [1343, 362] on textarea "Hi Mirand Laura Lexx has made a new podcast and we'd love for you to consider i…" at bounding box center [1335, 400] width 439 height 147
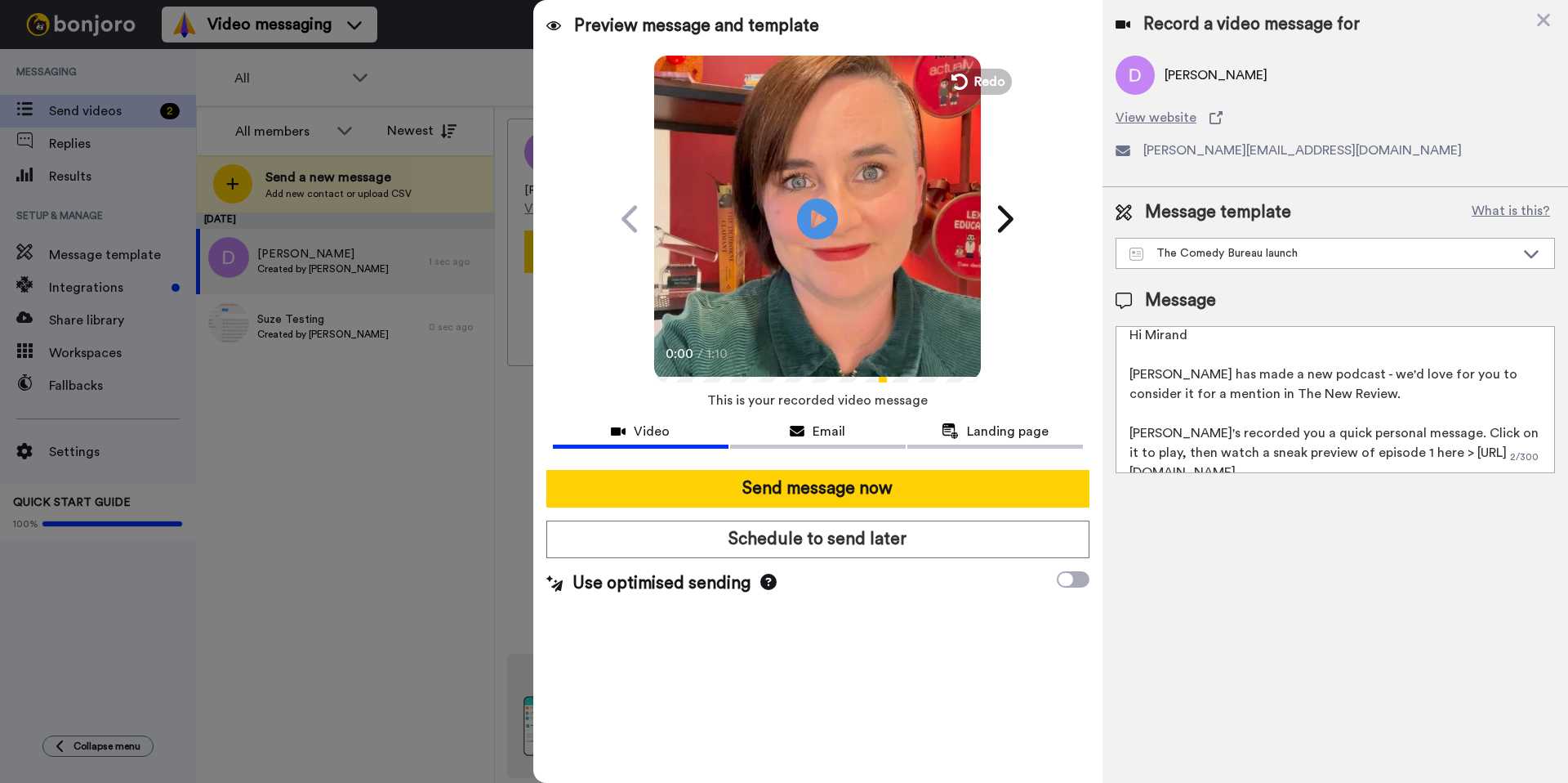
scroll to position [0, 0]
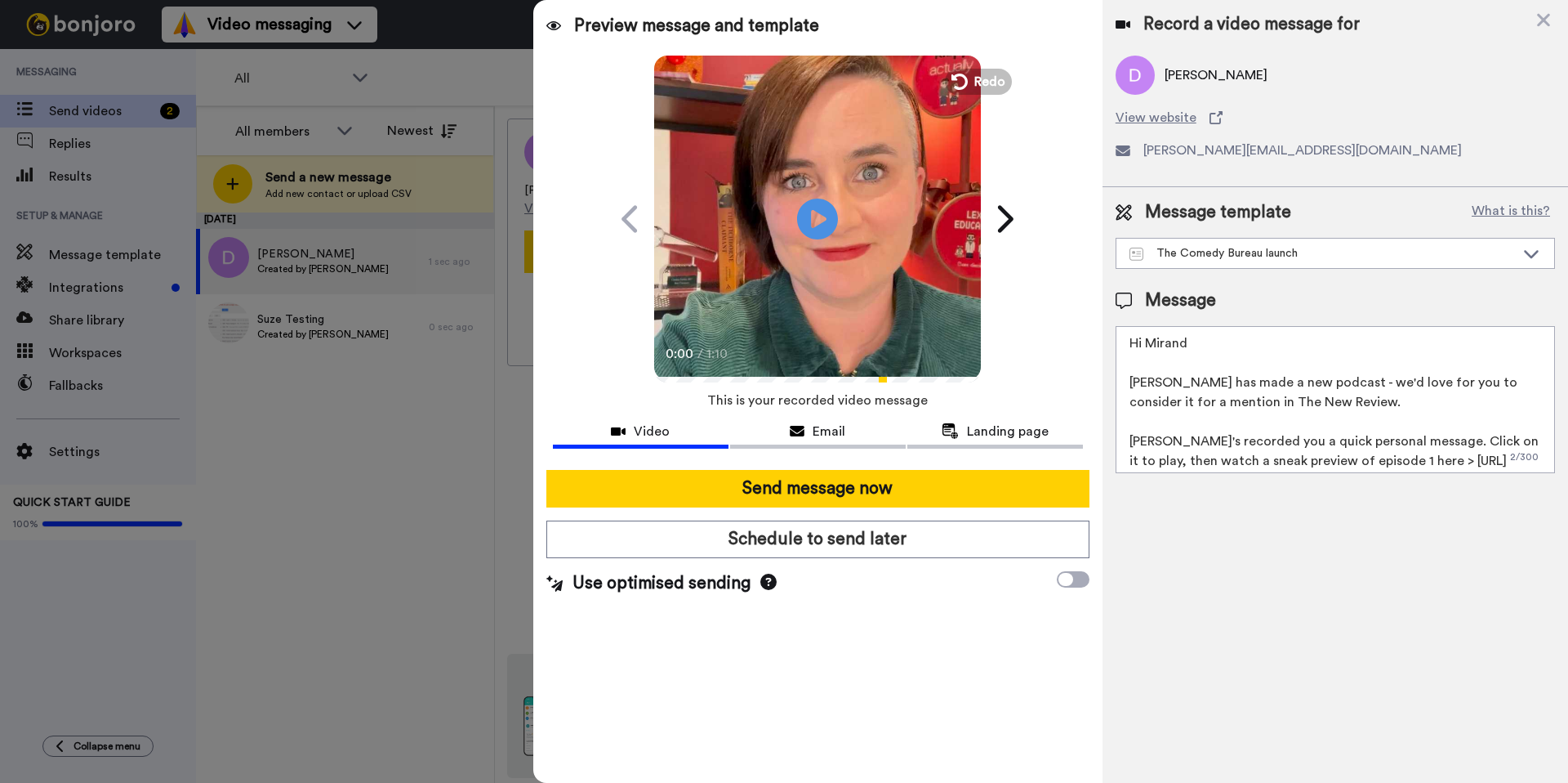
click at [1217, 337] on textarea "Hi Mirand Laura Lexx has made a new podcast - we'd love for you to consider it …" at bounding box center [1335, 400] width 439 height 147
click at [1368, 399] on textarea "Hi Miranda, Laura Lexx has made a new podcast - we'd love for you to consider i…" at bounding box center [1335, 400] width 439 height 147
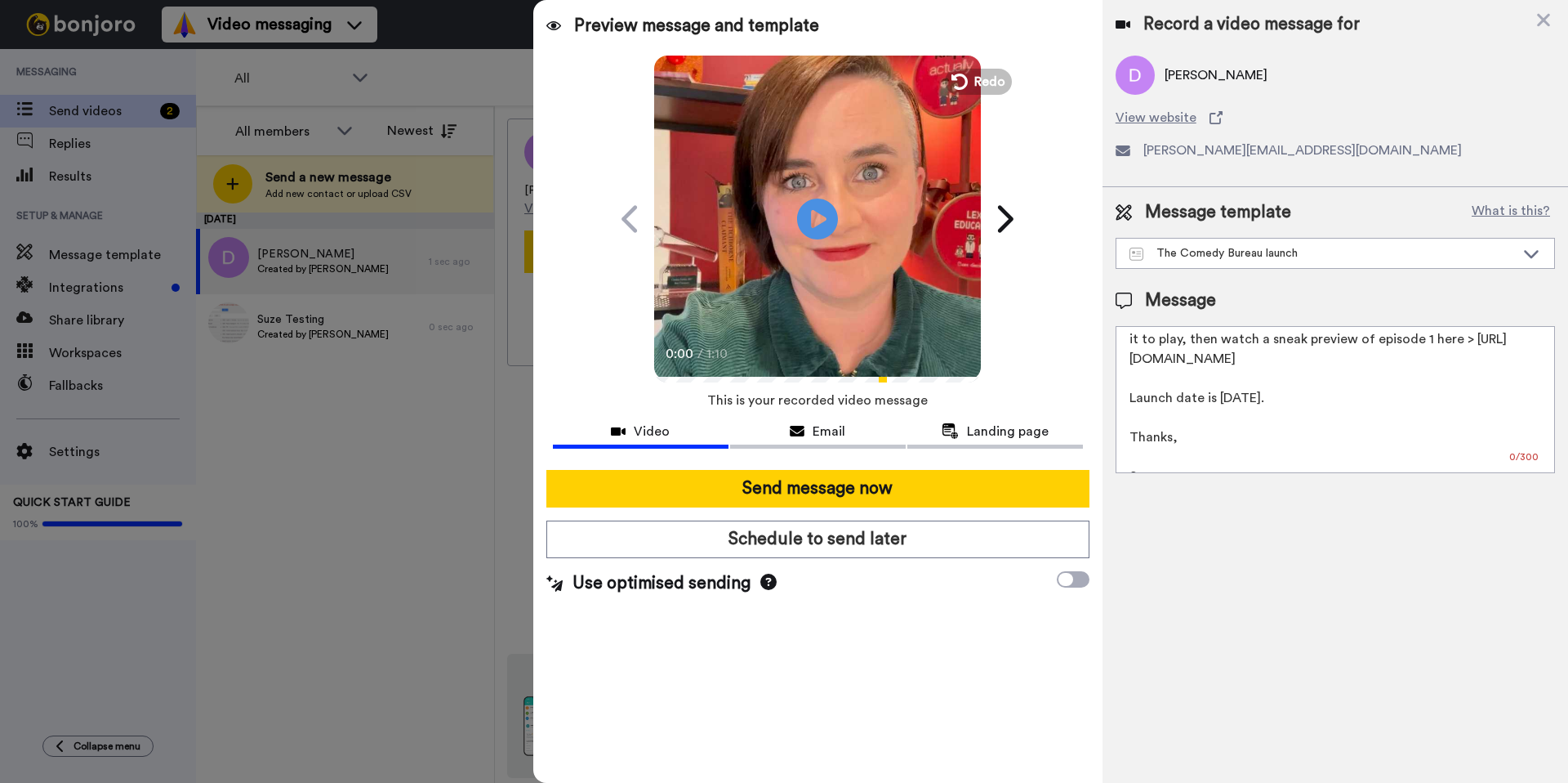
scroll to position [123, 0]
type textarea "Hi Miranda, Laura Lexx has made a new podcast - we'd love for you to consider i…"
click at [815, 419] on button "Email" at bounding box center [818, 434] width 176 height 30
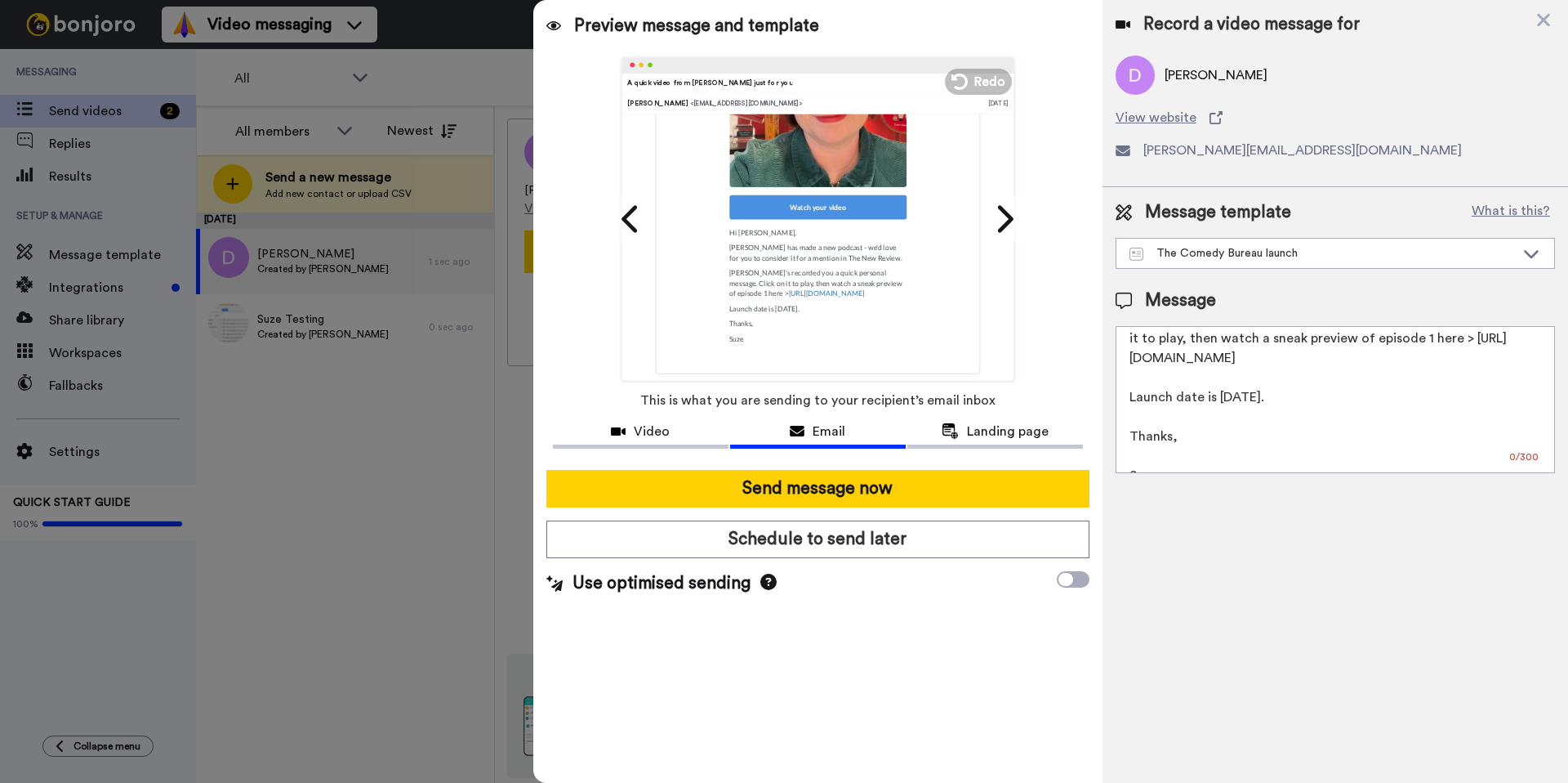
scroll to position [406, 0]
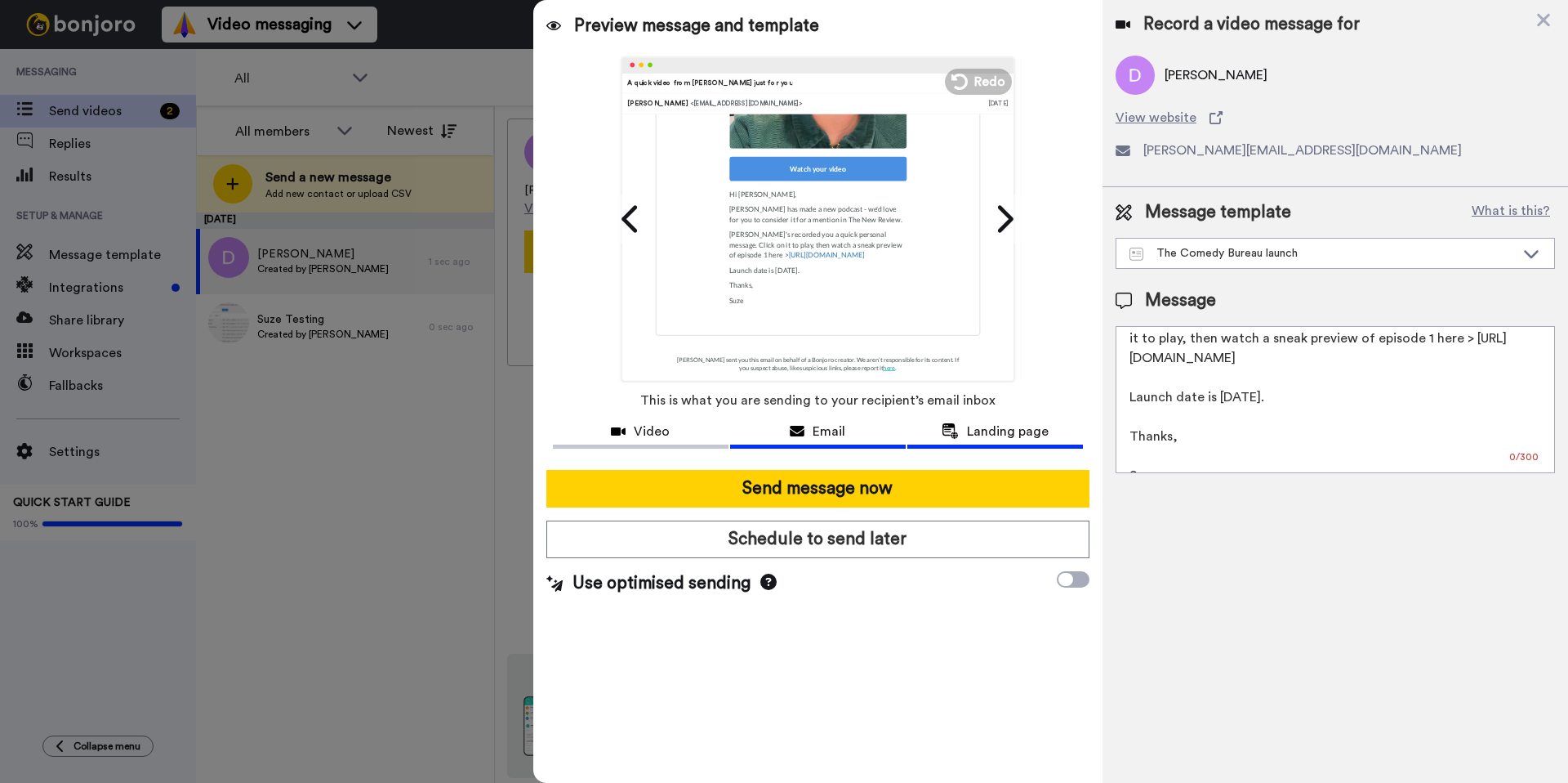
click at [998, 428] on span "Landing page" at bounding box center [1008, 431] width 82 height 20
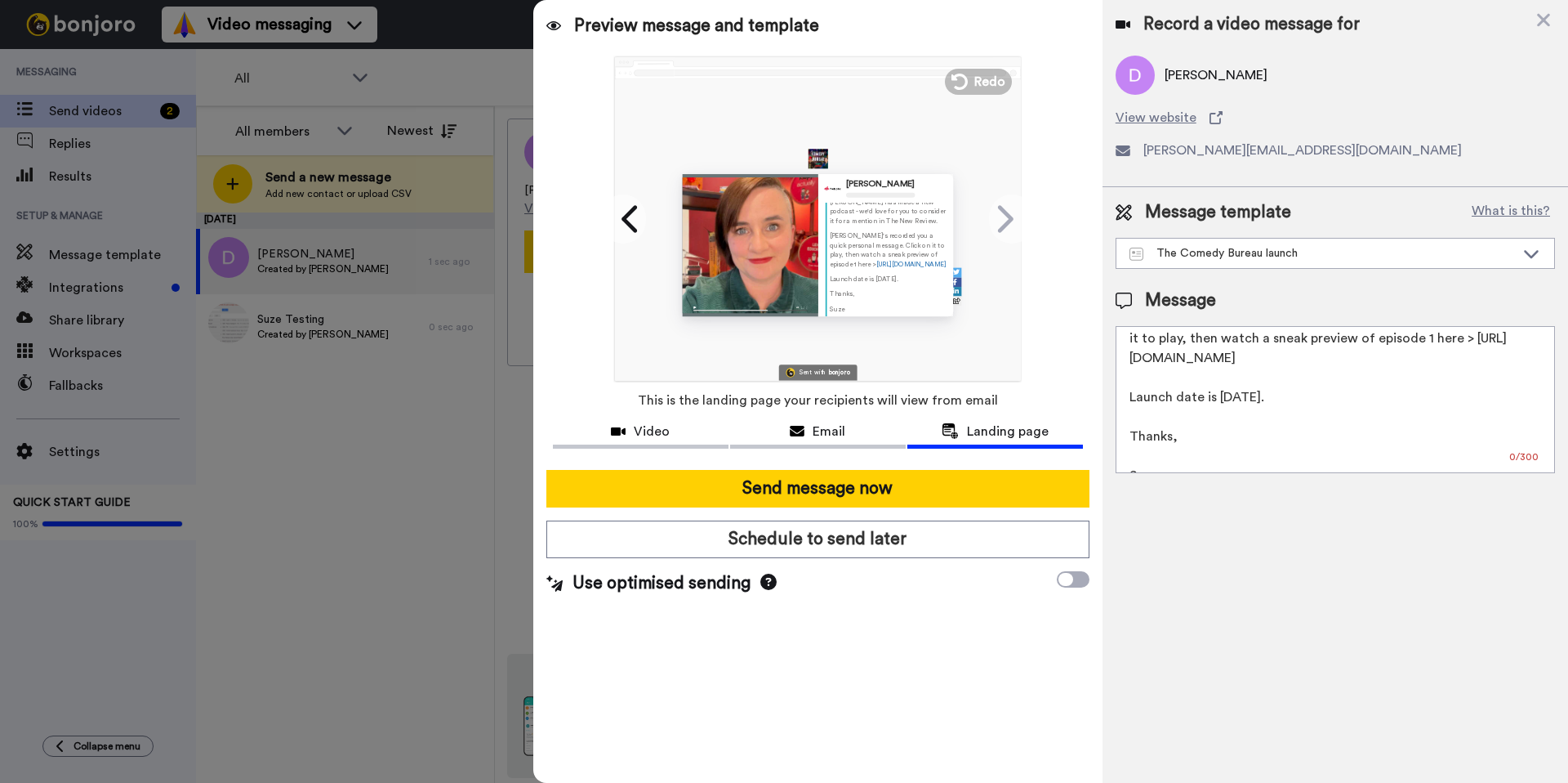
scroll to position [0, 0]
click at [795, 437] on icon at bounding box center [797, 432] width 14 height 13
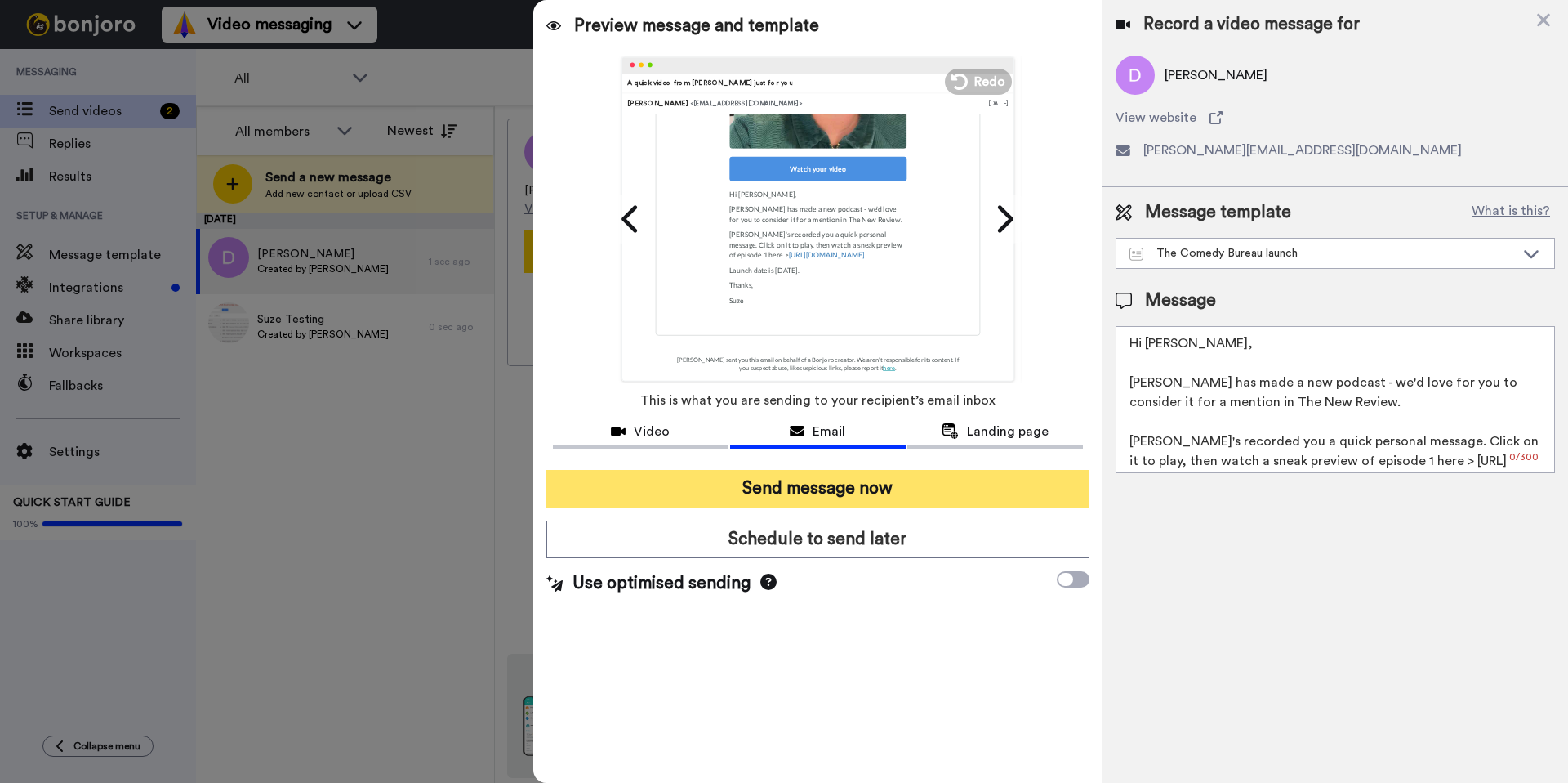
click at [803, 483] on button "Send message now" at bounding box center [818, 489] width 543 height 38
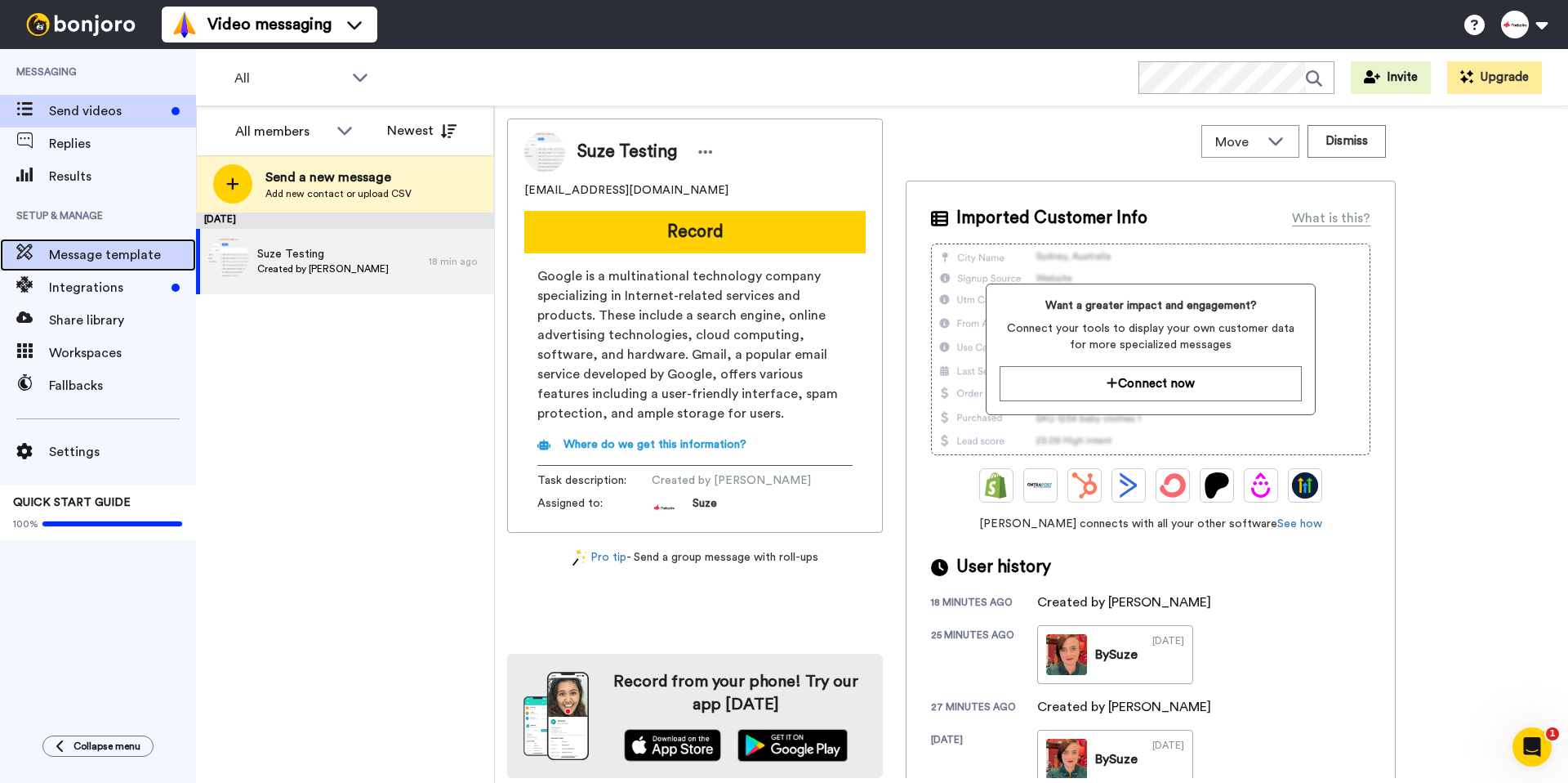
click span "Message template"
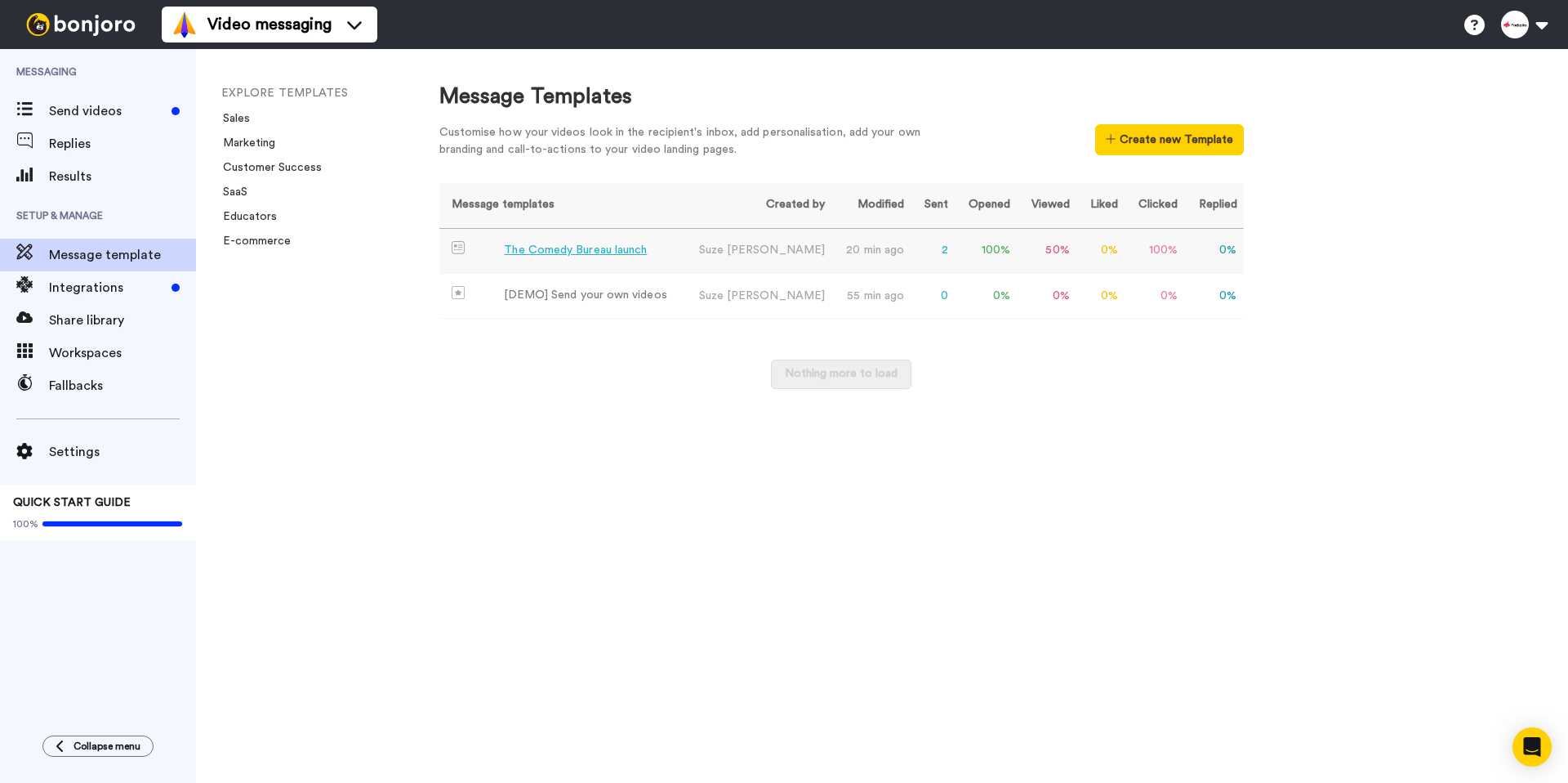
click at [571, 245] on div "The Comedy Bureau launch" at bounding box center [575, 250] width 143 height 17
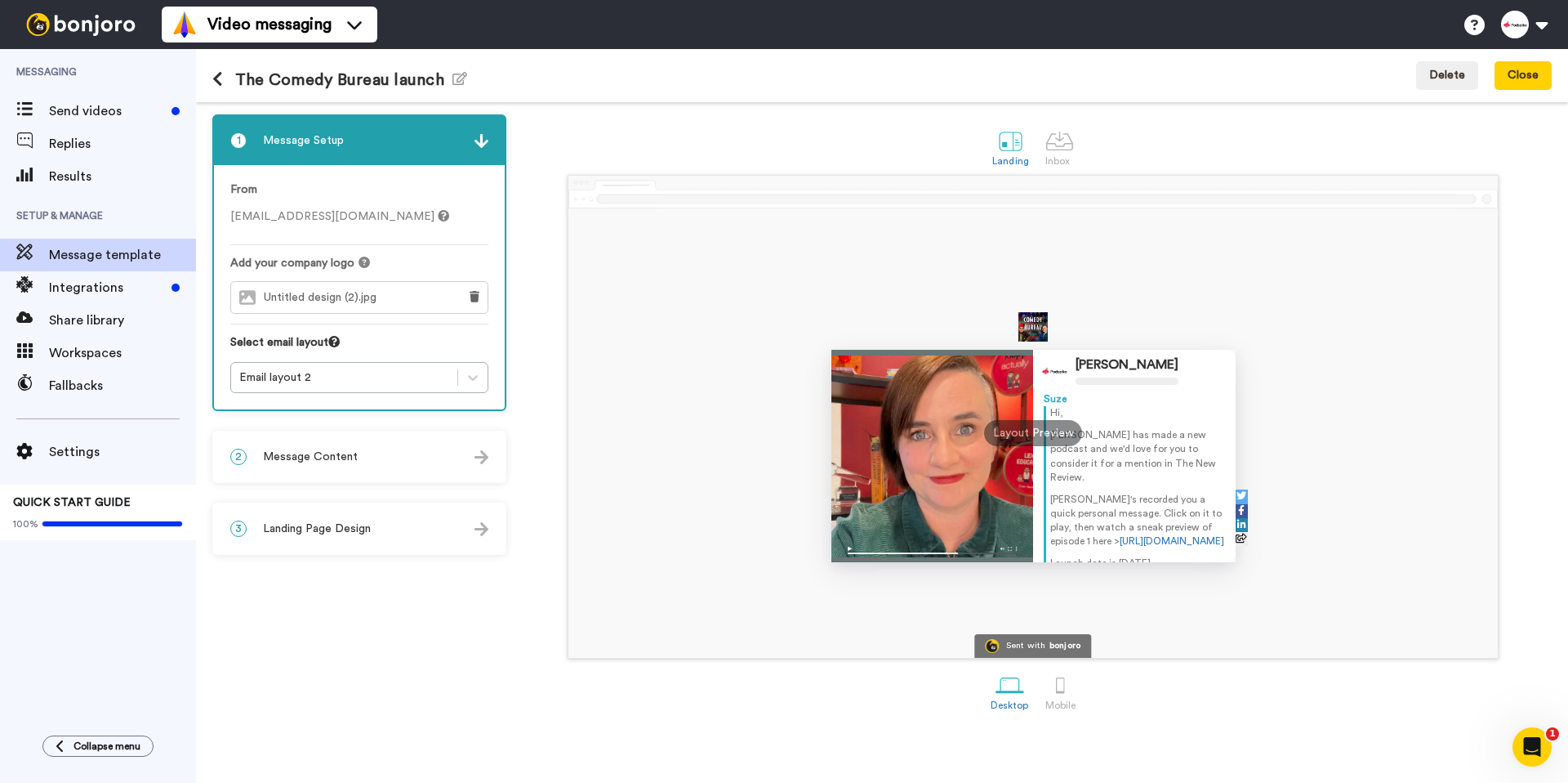
click at [393, 460] on div "2 Message Content" at bounding box center [359, 457] width 291 height 49
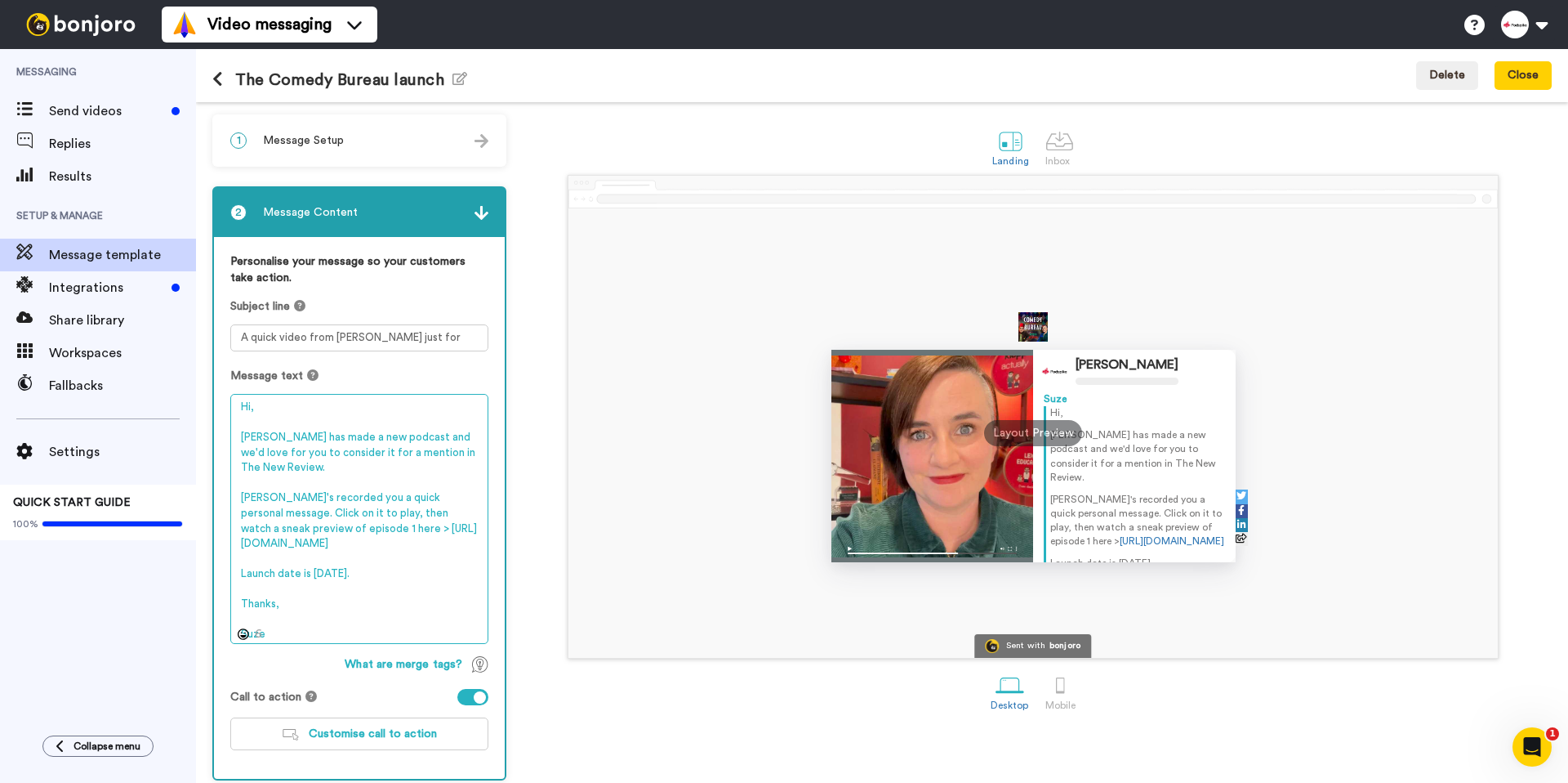
click at [455, 524] on textarea "Hi, Laura Lexx has made a new podcast and we'd love for you to consider it for …" at bounding box center [358, 519] width 258 height 250
click at [416, 560] on textarea "Hi, Laura Lexx has made a new podcast and we'd love for you to consider it for …" at bounding box center [358, 519] width 258 height 250
drag, startPoint x: 316, startPoint y: 524, endPoint x: 228, endPoint y: 438, distance: 123.0
click at [228, 438] on div "Personalise your message so your customers take action. Subject line A quick vi…" at bounding box center [359, 507] width 291 height 541
paste textarea "? It launches Thursday 25th September and Laura's recorded you a quick personal…"
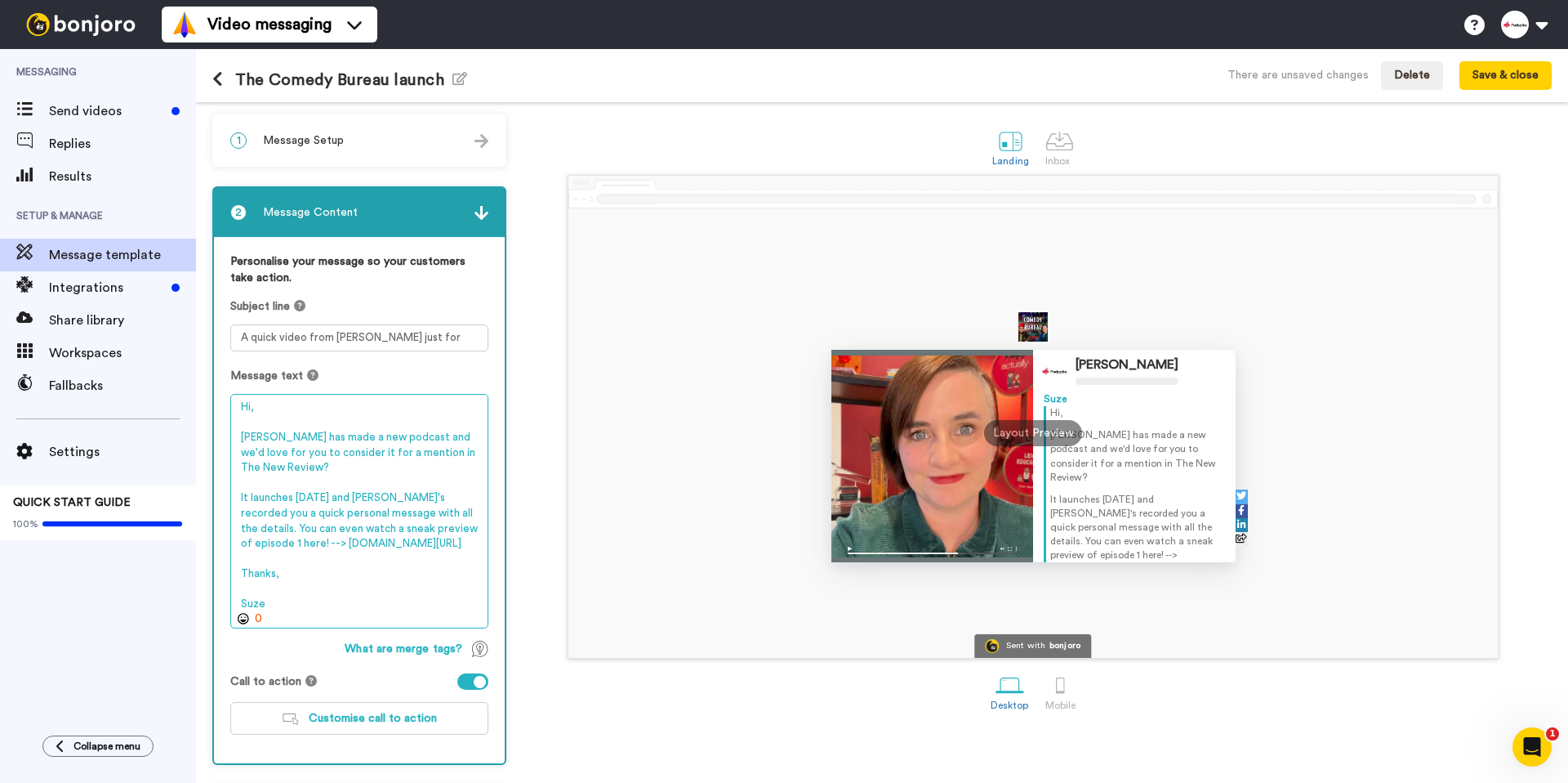
click at [339, 543] on textarea "Hi, Laura Lexx has made a new podcast and we'd love for you to consider it for …" at bounding box center [358, 511] width 258 height 234
drag, startPoint x: 358, startPoint y: 530, endPoint x: 337, endPoint y: 531, distance: 21.0
click at [337, 531] on textarea "Hi, Laura Lexx has made a new podcast and we'd love for you to consider it for …" at bounding box center [358, 511] width 258 height 234
click at [319, 583] on textarea "Hi, Laura Lexx has made a new podcast and we'd love for you to consider it for …" at bounding box center [358, 511] width 258 height 234
drag, startPoint x: 339, startPoint y: 546, endPoint x: 328, endPoint y: 546, distance: 11.0
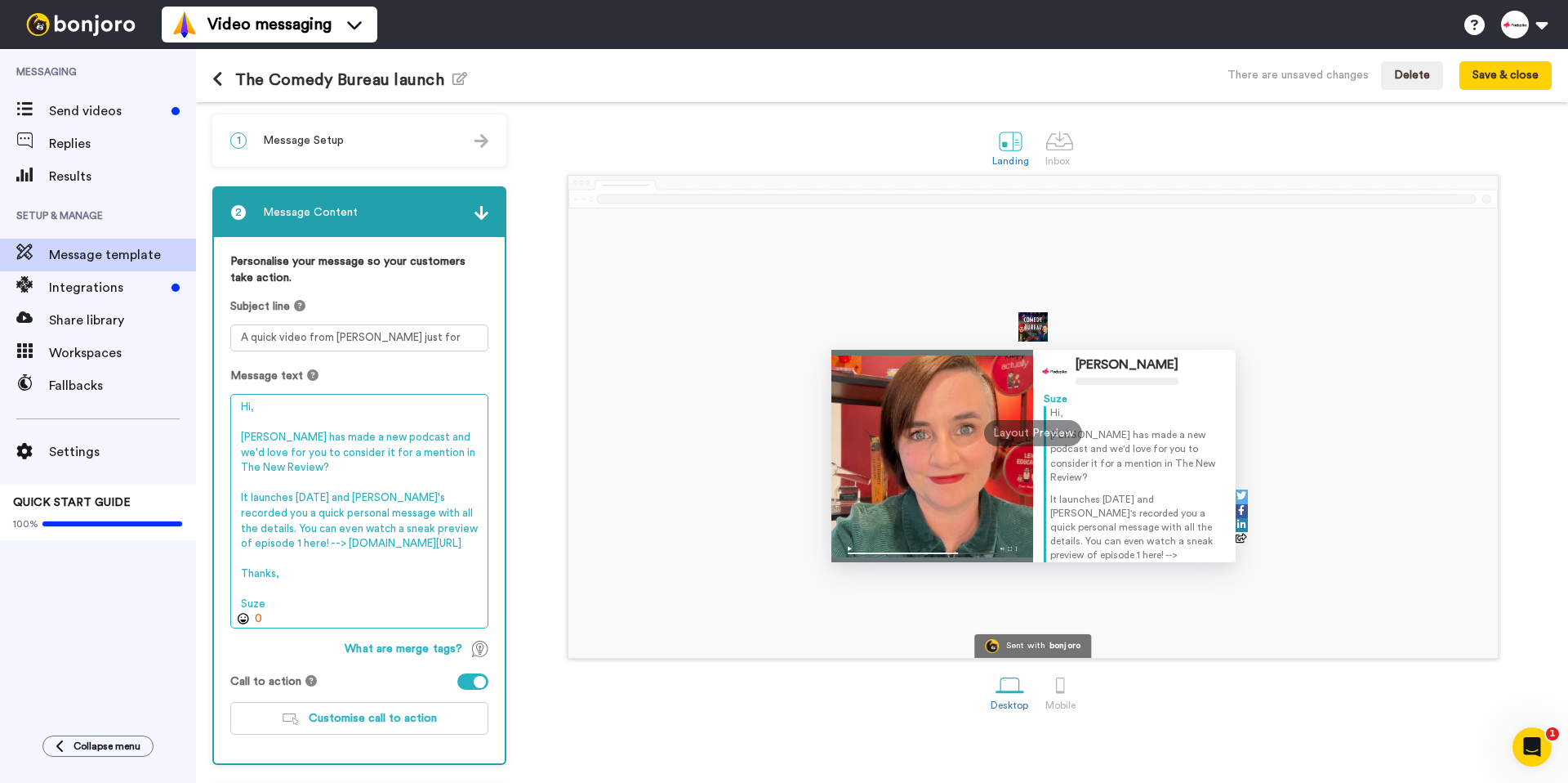
click at [328, 546] on textarea "Hi, Laura Lexx has made a new podcast and we'd love for you to consider it for …" at bounding box center [358, 511] width 258 height 234
click at [377, 547] on textarea "Hi, Laura Lexx has made a new podcast and we'd love for you to consider it for …" at bounding box center [358, 511] width 258 height 234
drag, startPoint x: 374, startPoint y: 545, endPoint x: 331, endPoint y: 547, distance: 43.0
click at [331, 547] on textarea "Hi, Laura Lexx has made a new podcast and we'd love for you to consider it for …" at bounding box center [358, 511] width 258 height 234
paste textarea "CsU"
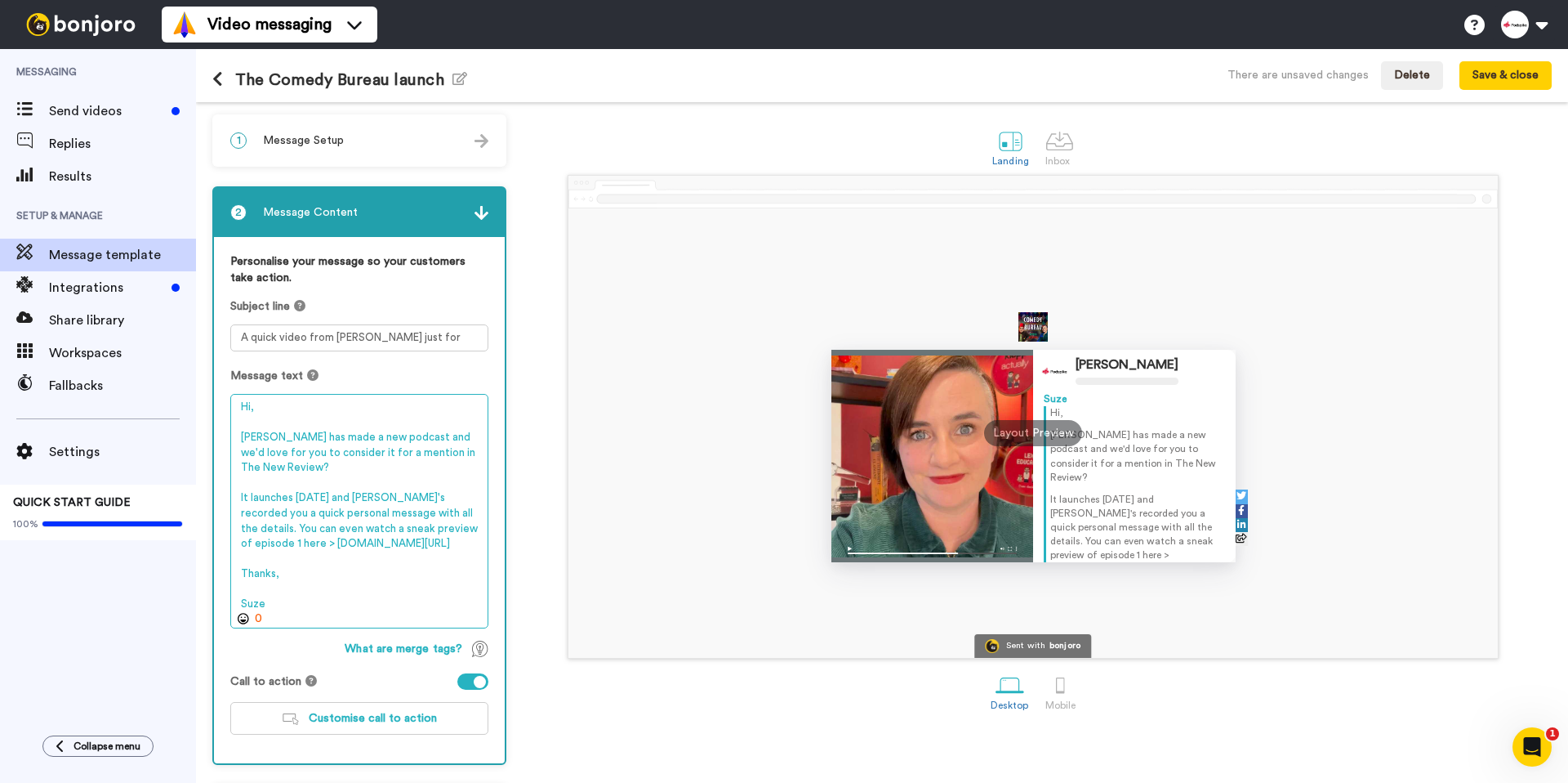
drag, startPoint x: 361, startPoint y: 530, endPoint x: 299, endPoint y: 528, distance: 62.0
click at [299, 528] on textarea "Hi, Laura Lexx has made a new podcast and we'd love for you to consider it for …" at bounding box center [358, 511] width 258 height 234
click at [371, 529] on textarea "Hi, Laura Lexx has made a new podcast and we'd love for you to consider it for …" at bounding box center [358, 511] width 258 height 234
drag, startPoint x: 361, startPoint y: 531, endPoint x: 339, endPoint y: 532, distance: 22.0
click at [339, 532] on textarea "Hi, Laura Lexx has made a new podcast and we'd love for you to consider it for …" at bounding box center [358, 511] width 258 height 234
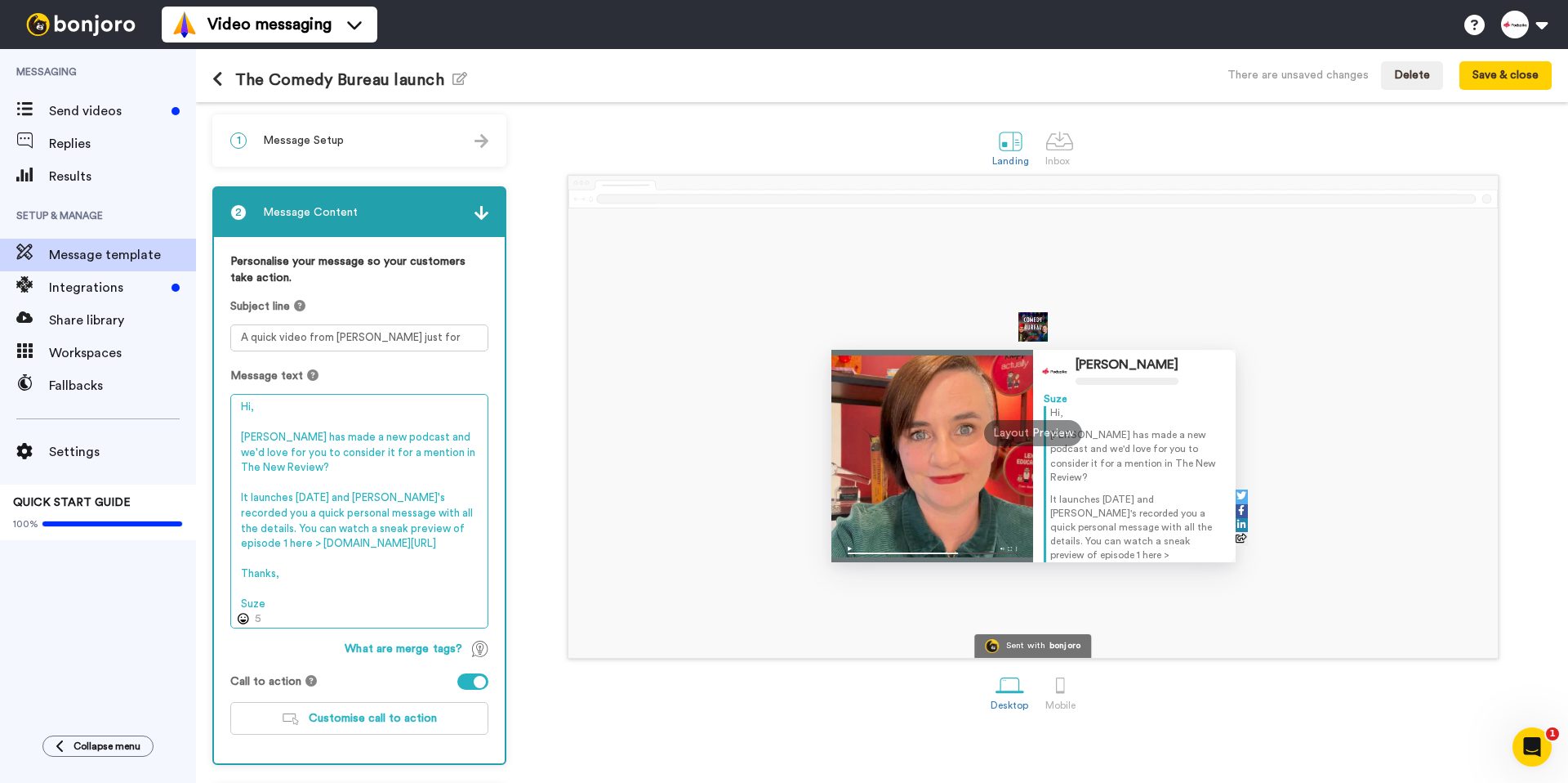
click at [383, 540] on textarea "Hi, Laura Lexx has made a new podcast and we'd love for you to consider it for …" at bounding box center [358, 511] width 258 height 234
drag, startPoint x: 373, startPoint y: 543, endPoint x: 320, endPoint y: 550, distance: 53.5
click at [320, 550] on textarea "Hi, Laura Lexx has made a new podcast and we'd love for you to consider it for …" at bounding box center [358, 511] width 258 height 234
paste textarea "f6"
click at [427, 558] on textarea "Hi, [PERSON_NAME] has made a new podcast and we'd love for you to consider it f…" at bounding box center [358, 511] width 258 height 234
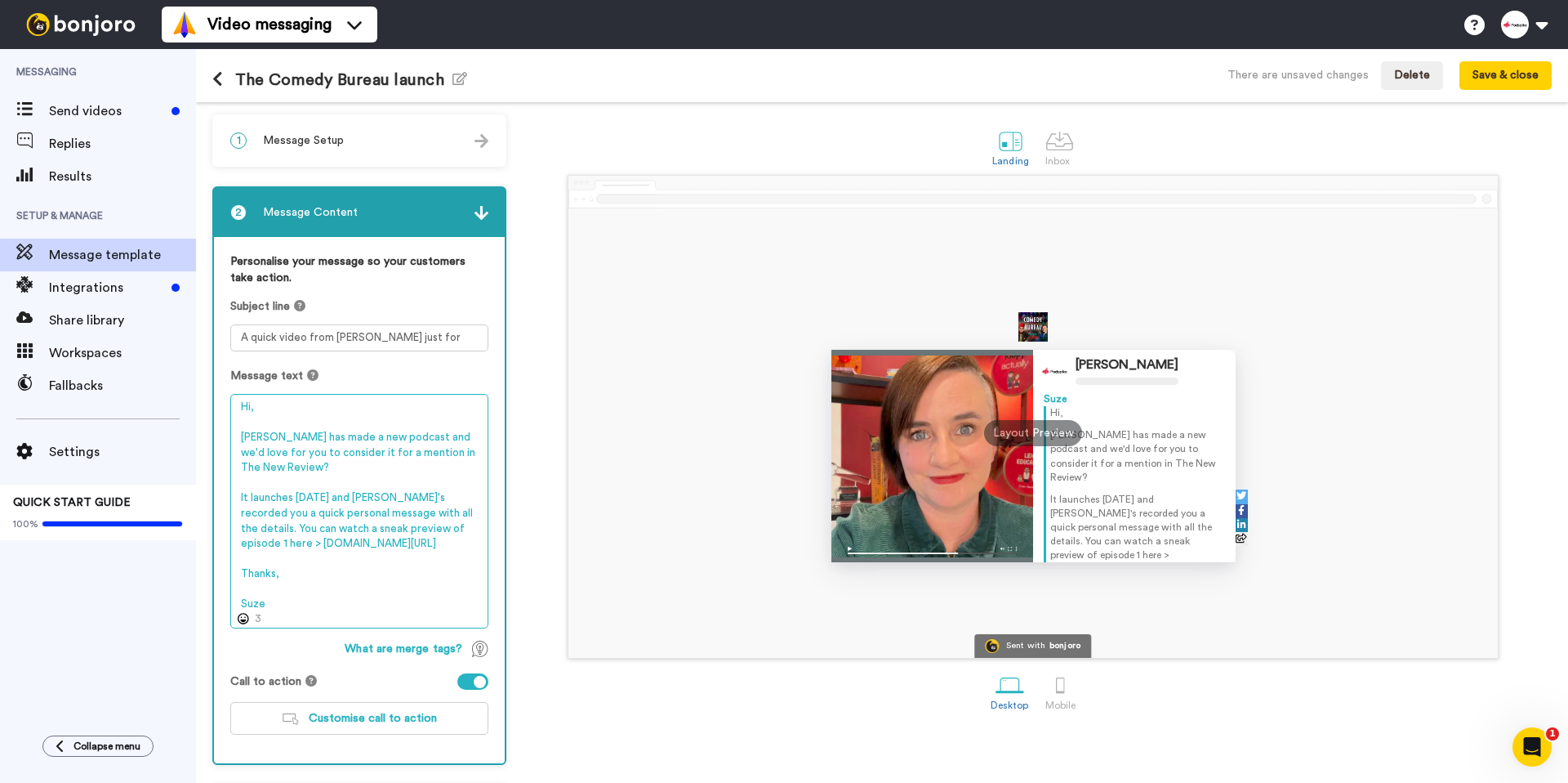
drag, startPoint x: 300, startPoint y: 605, endPoint x: 237, endPoint y: 401, distance: 213.5
click at [237, 401] on textarea "Hi, [PERSON_NAME] has made a new podcast and we'd love for you to consider it f…" at bounding box center [358, 511] width 258 height 234
click at [268, 409] on textarea "Hi, [PERSON_NAME] has made a new podcast and we'd love for you to consider it f…" at bounding box center [358, 511] width 258 height 234
type textarea "Hi, [PERSON_NAME] has made a new podcast and we'd love for you to consider it f…"
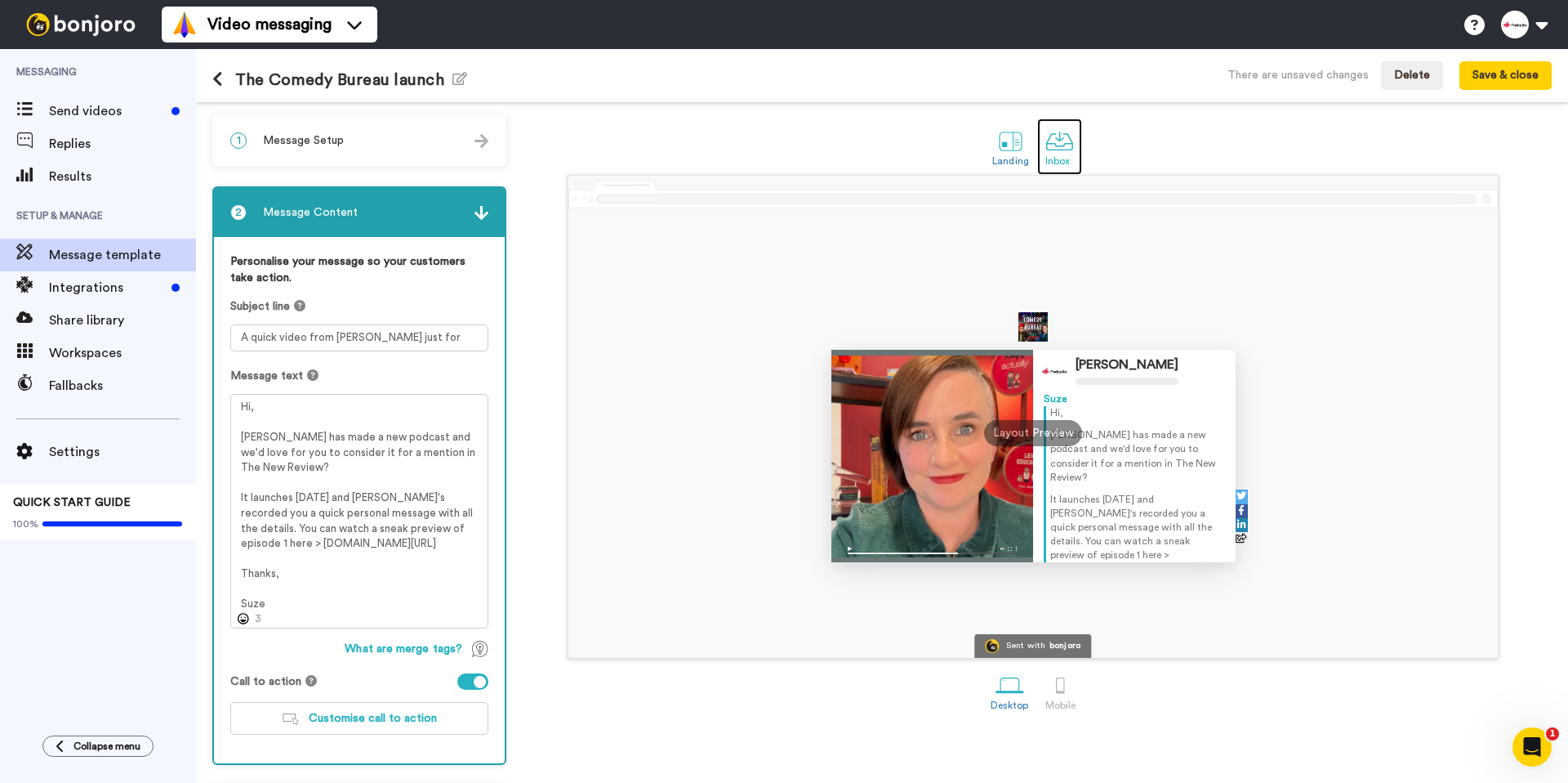
click at [1072, 163] on div "Inbox" at bounding box center [1059, 161] width 29 height 11
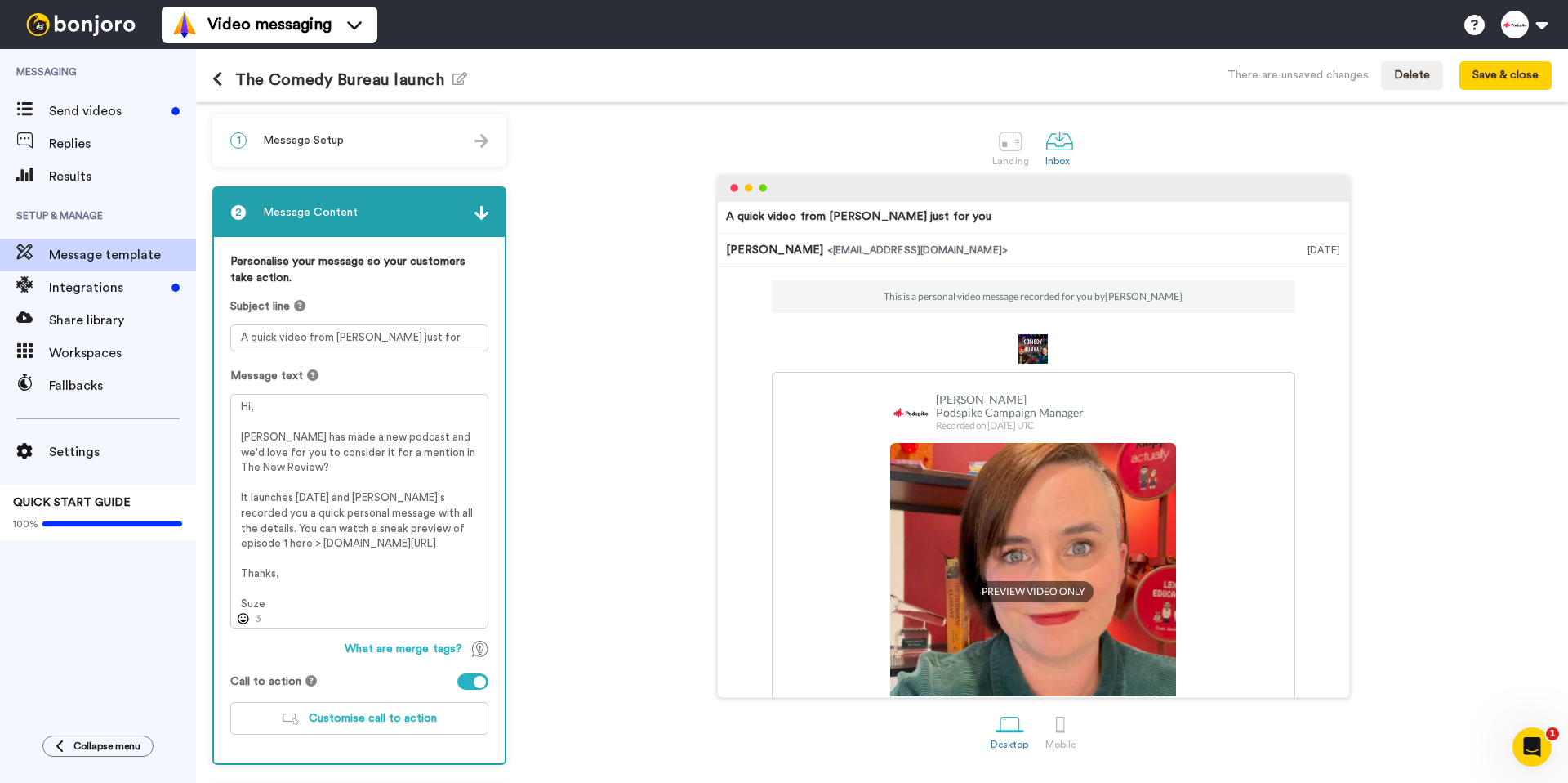
click at [1151, 298] on p "This is a personal video message recorded for you by Suze Cooper" at bounding box center [1033, 297] width 299 height 13
click at [419, 138] on div "1 Message Setup" at bounding box center [359, 141] width 291 height 49
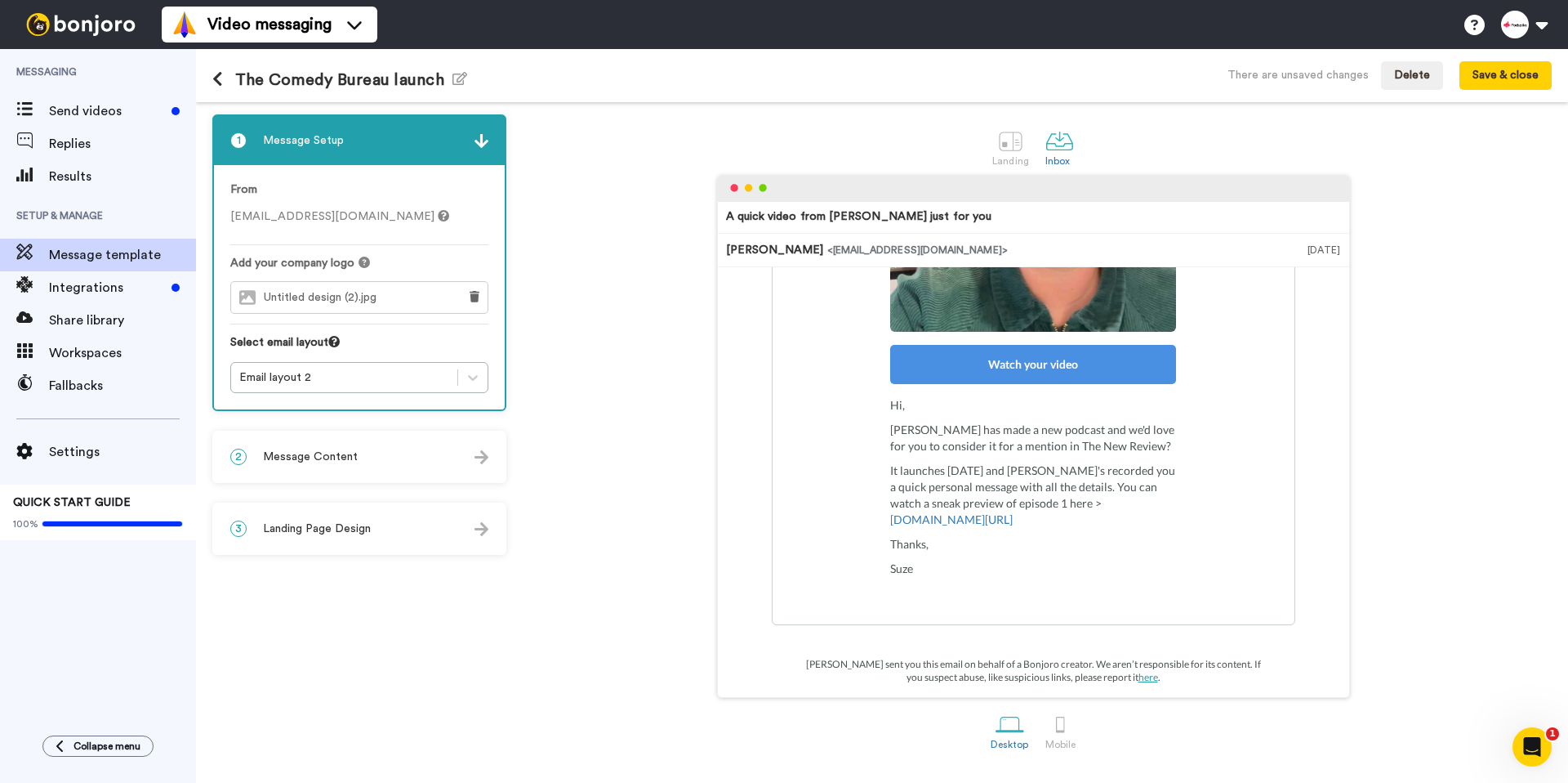
scroll to position [398, 0]
click at [1054, 722] on div at bounding box center [1060, 724] width 29 height 29
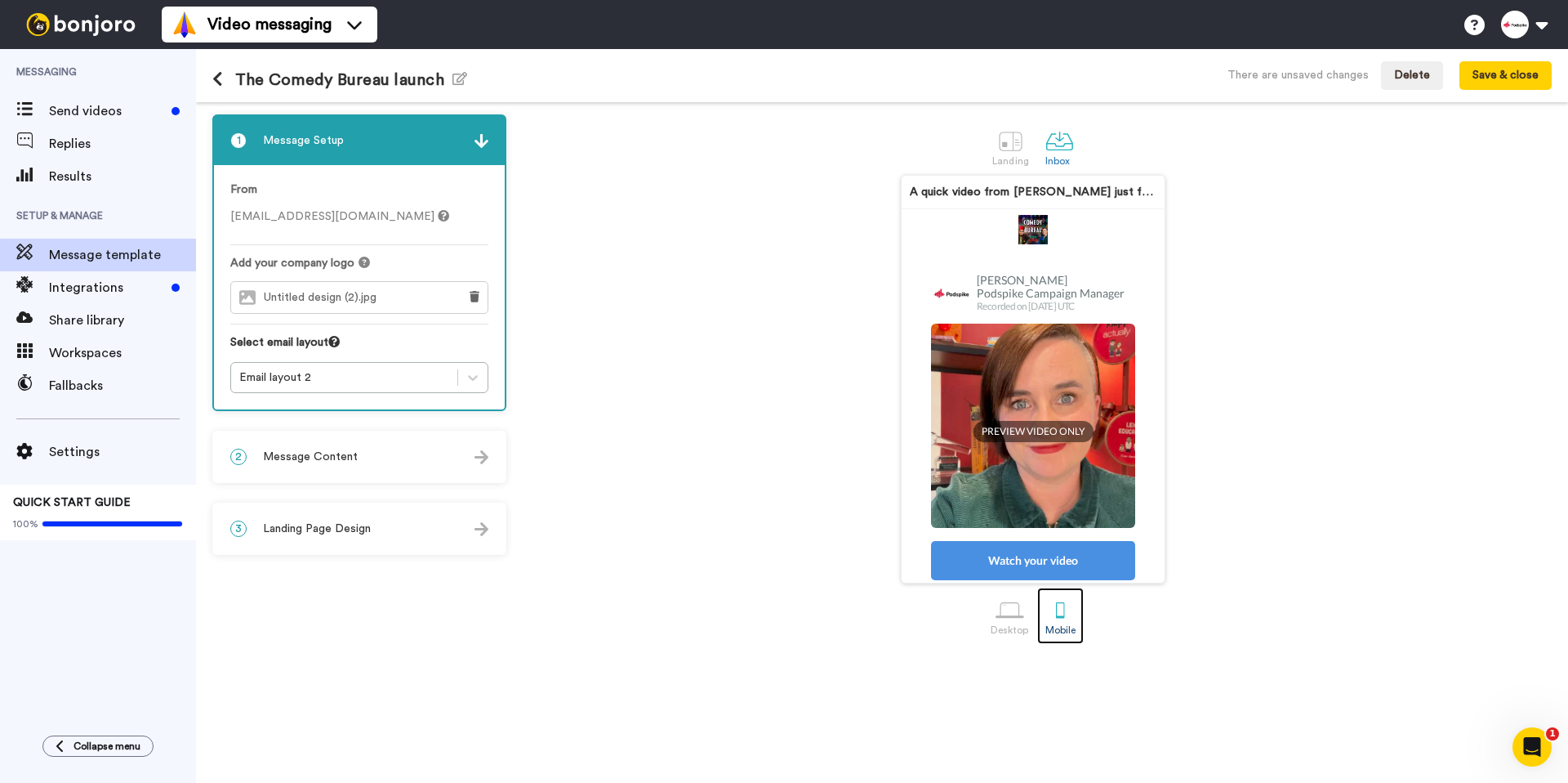
scroll to position [432, 0]
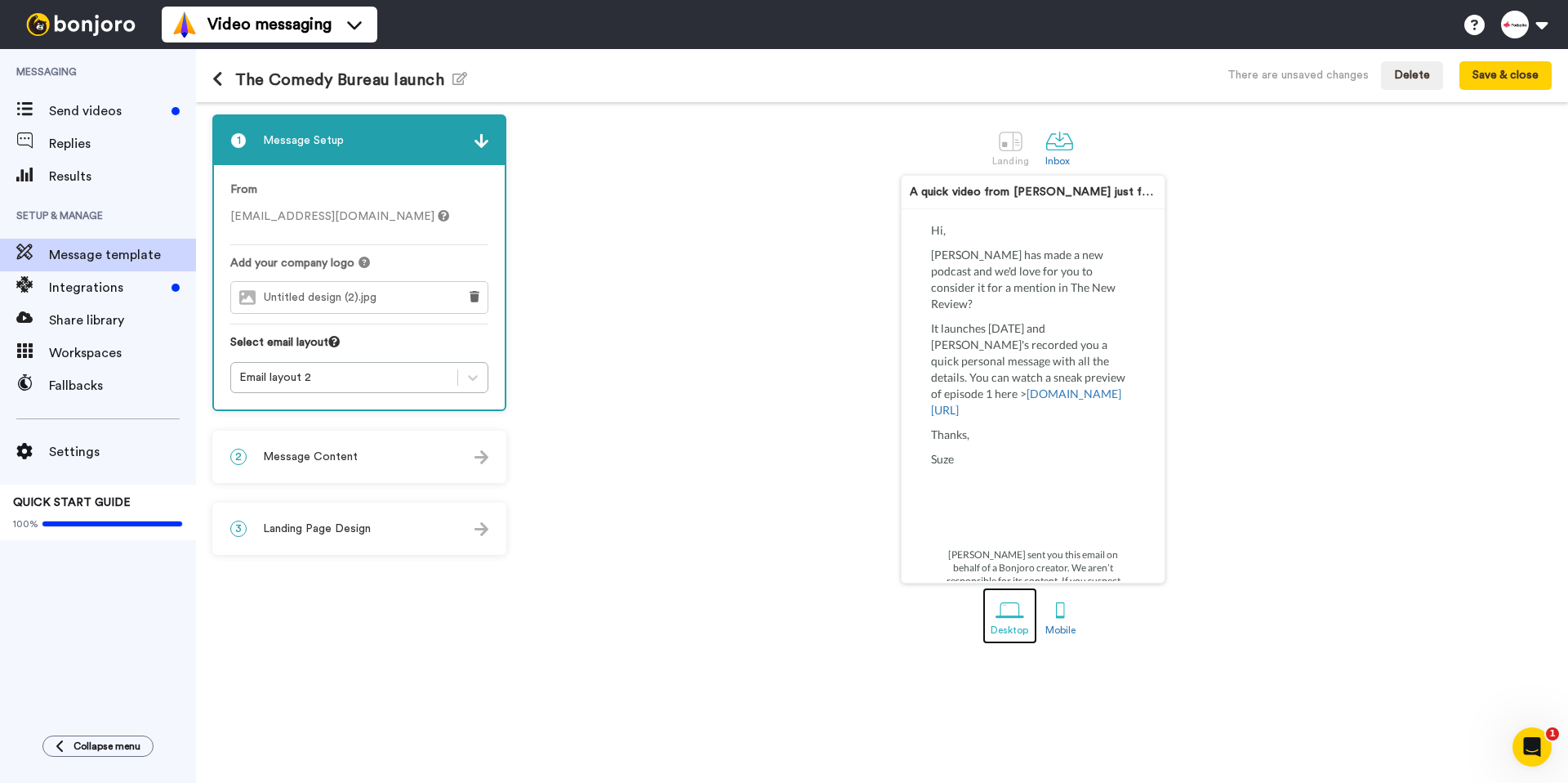
click at [1002, 624] on div at bounding box center [1010, 610] width 29 height 29
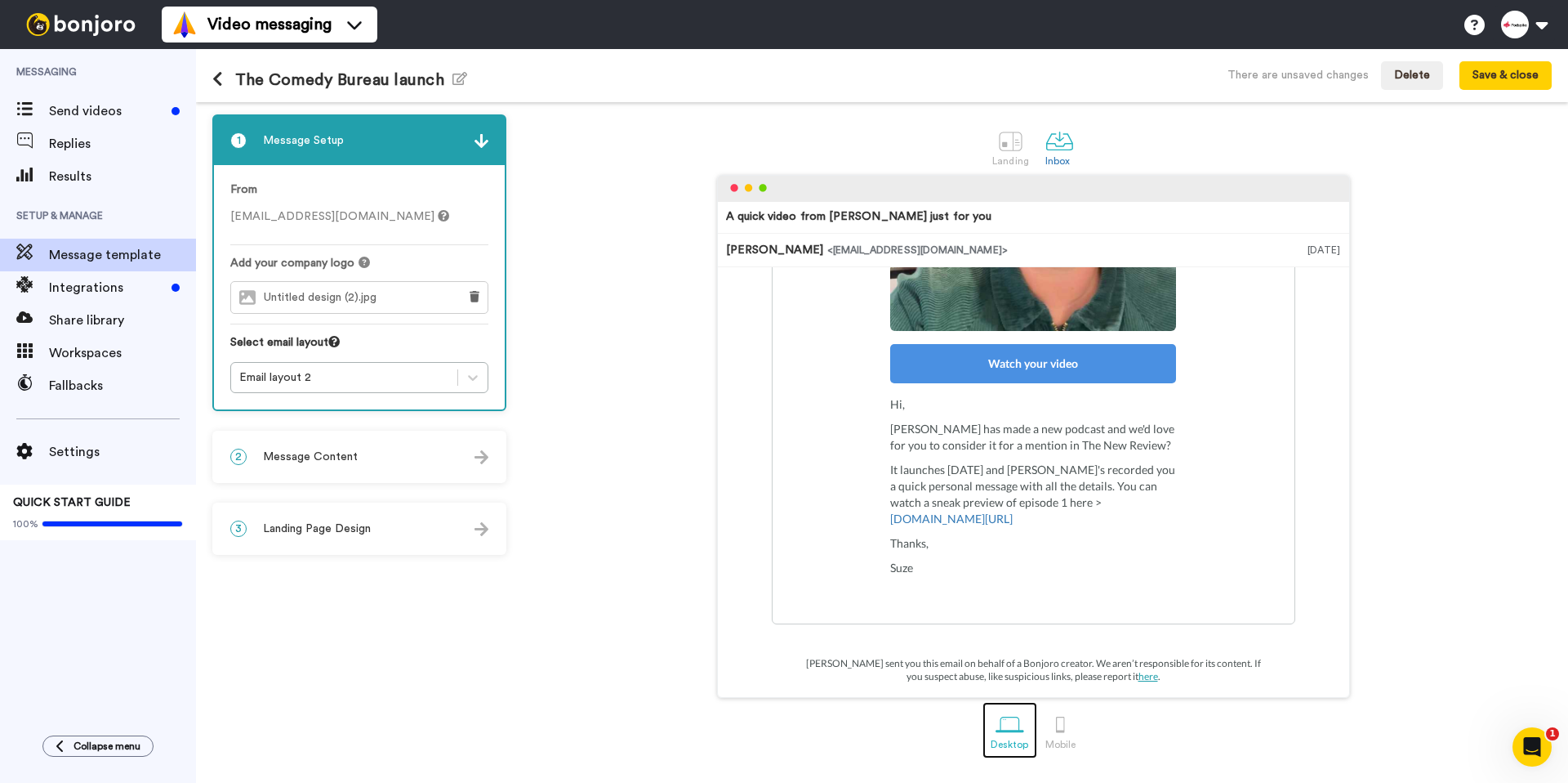
scroll to position [398, 0]
click at [350, 460] on span "Message Content" at bounding box center [311, 457] width 95 height 16
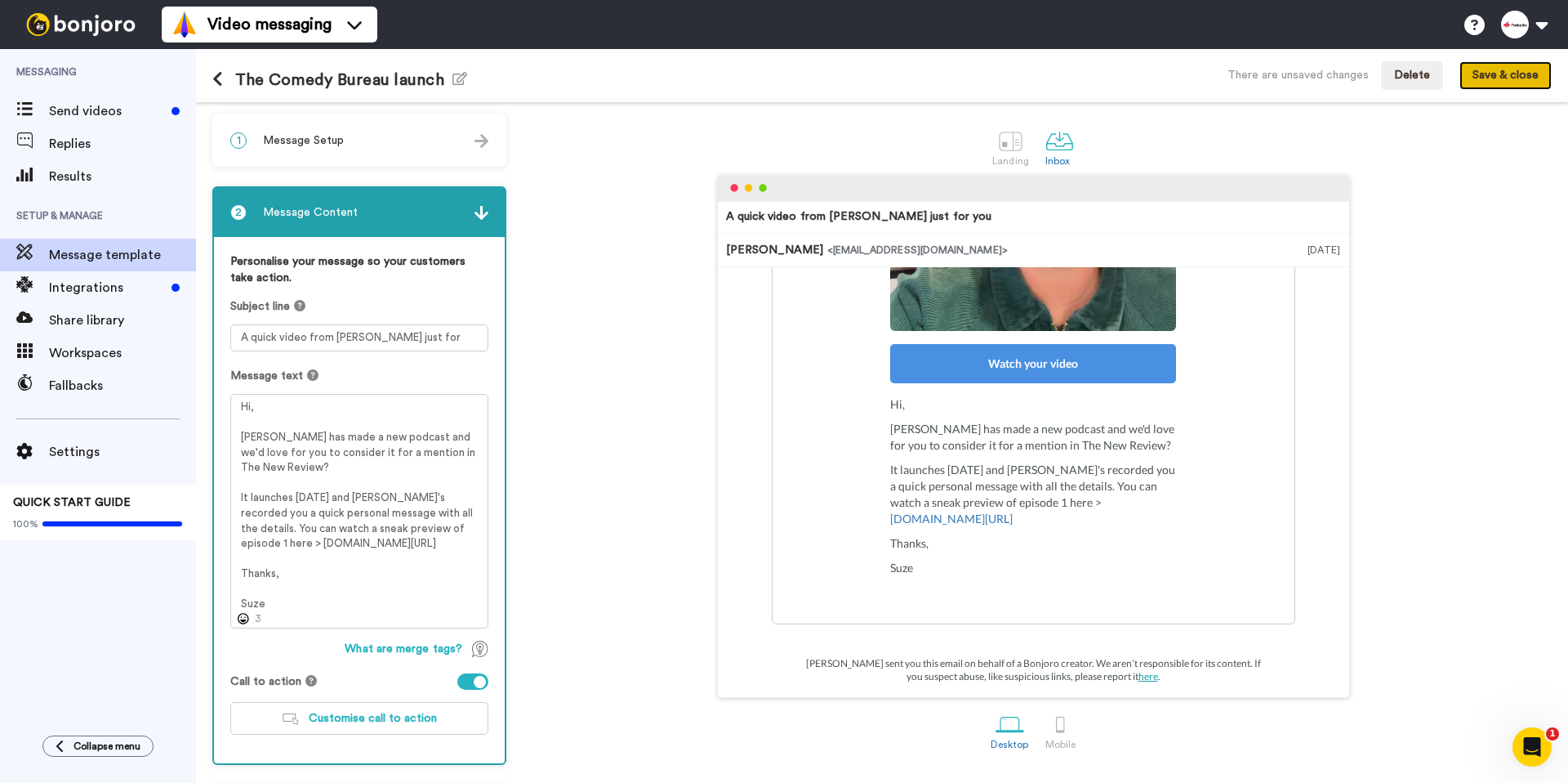
click at [1484, 84] on button "Save & close" at bounding box center [1505, 75] width 92 height 29
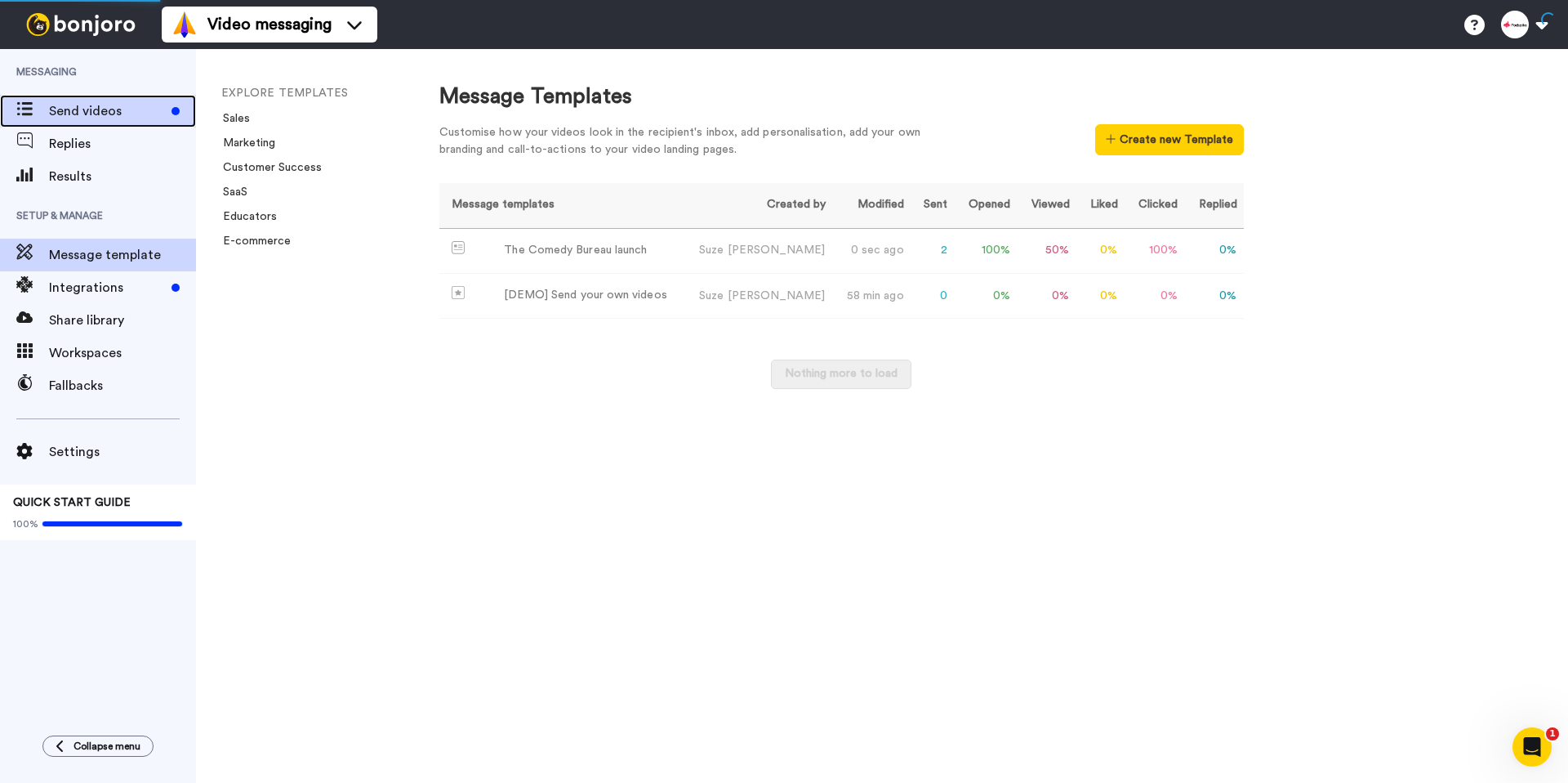
click at [114, 115] on span "Send videos" at bounding box center [107, 110] width 116 height 20
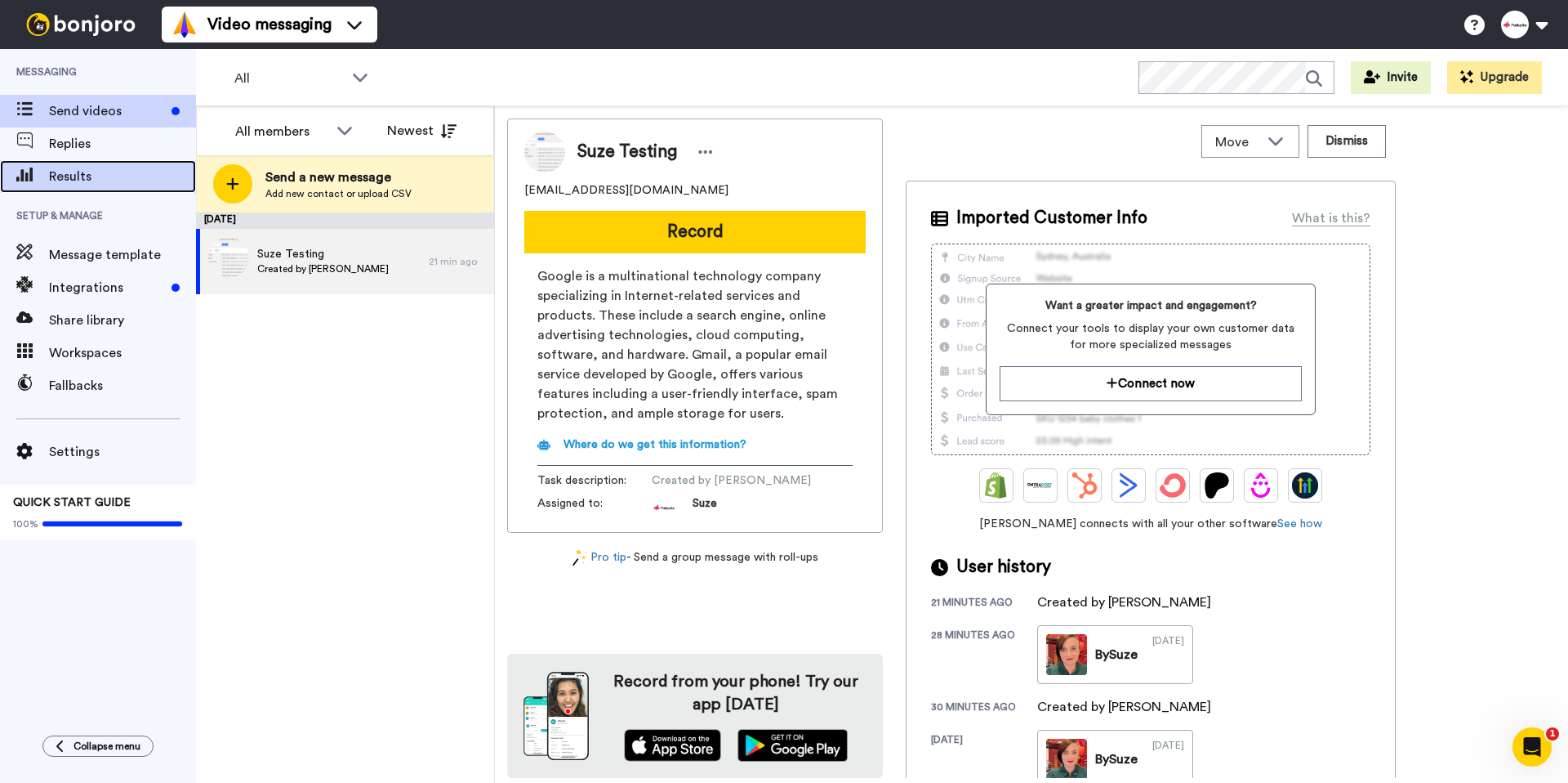
click at [113, 181] on span "Results" at bounding box center [123, 176] width 147 height 20
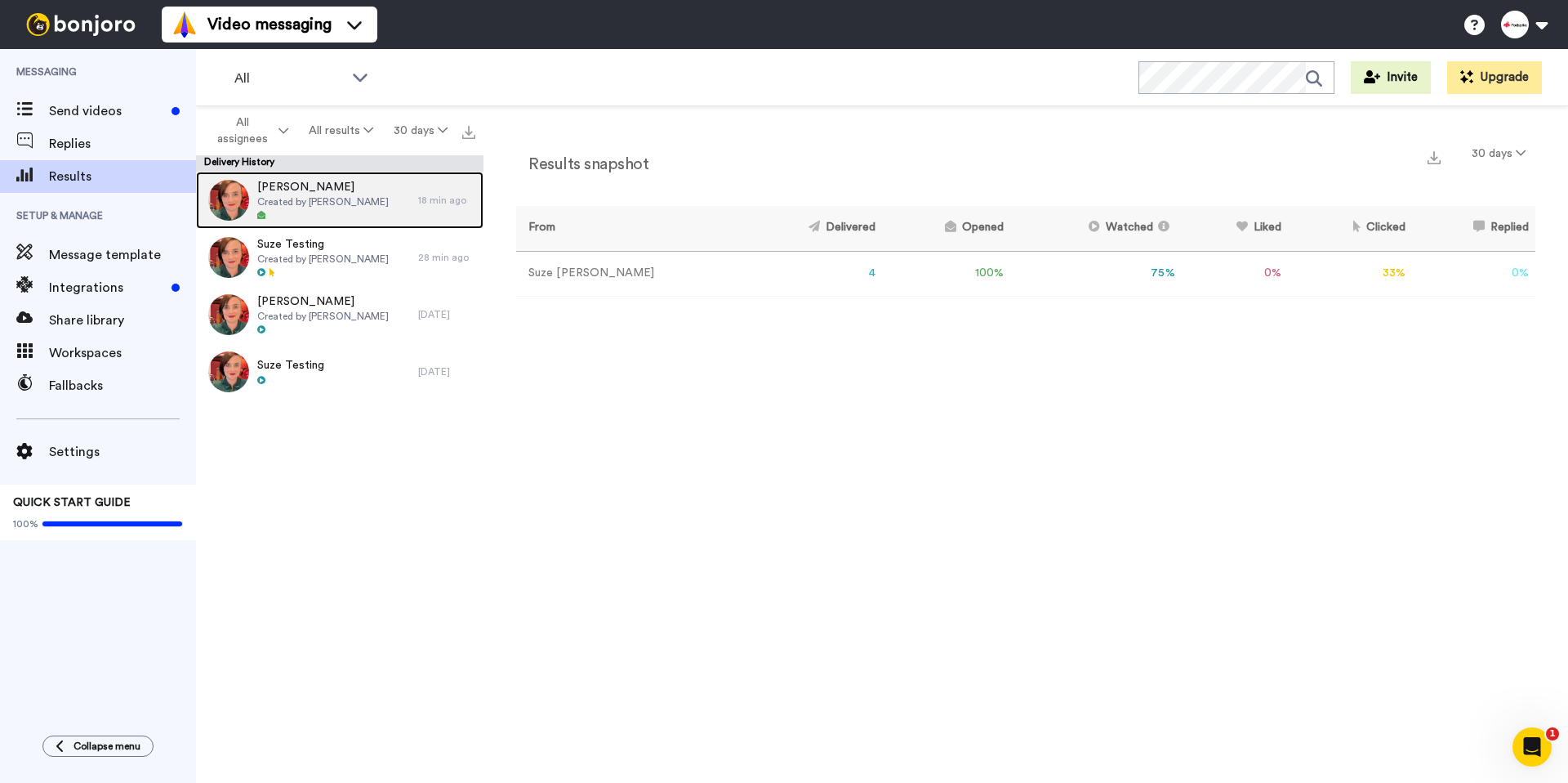
click at [332, 213] on div at bounding box center [323, 216] width 131 height 11
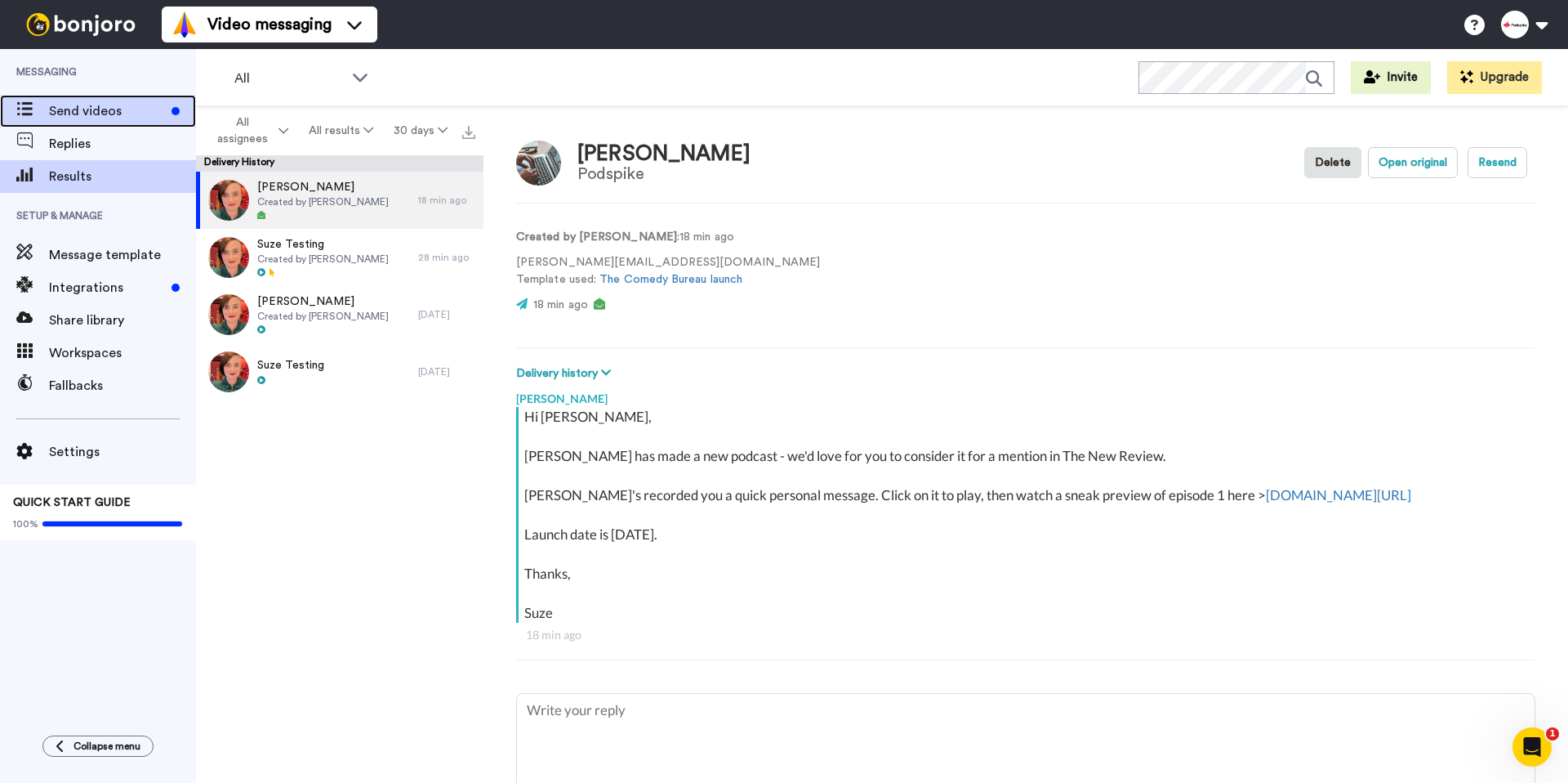
click at [58, 98] on div "Send videos" at bounding box center [98, 111] width 196 height 32
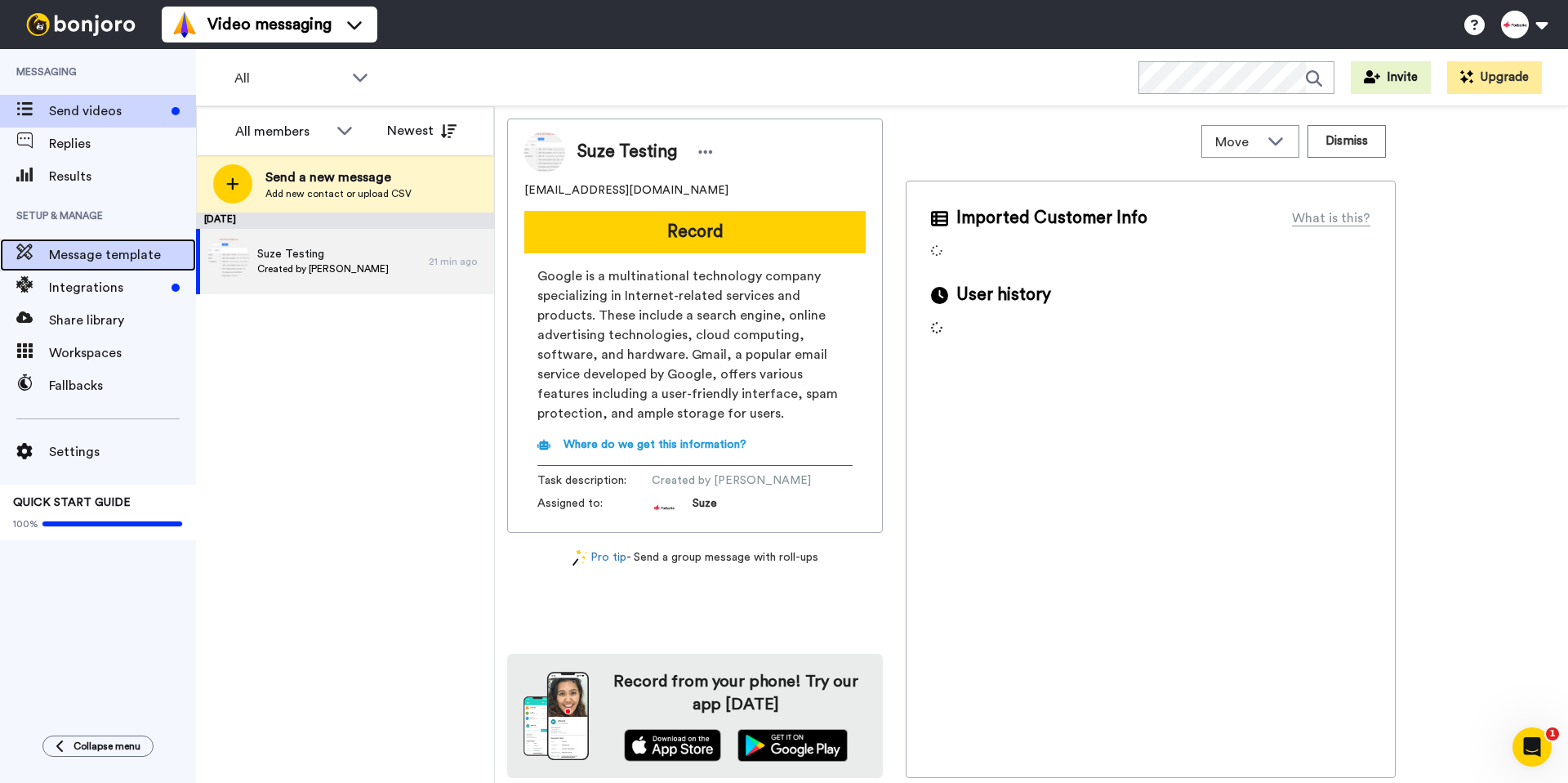
click at [67, 245] on span "Message template" at bounding box center [123, 255] width 147 height 20
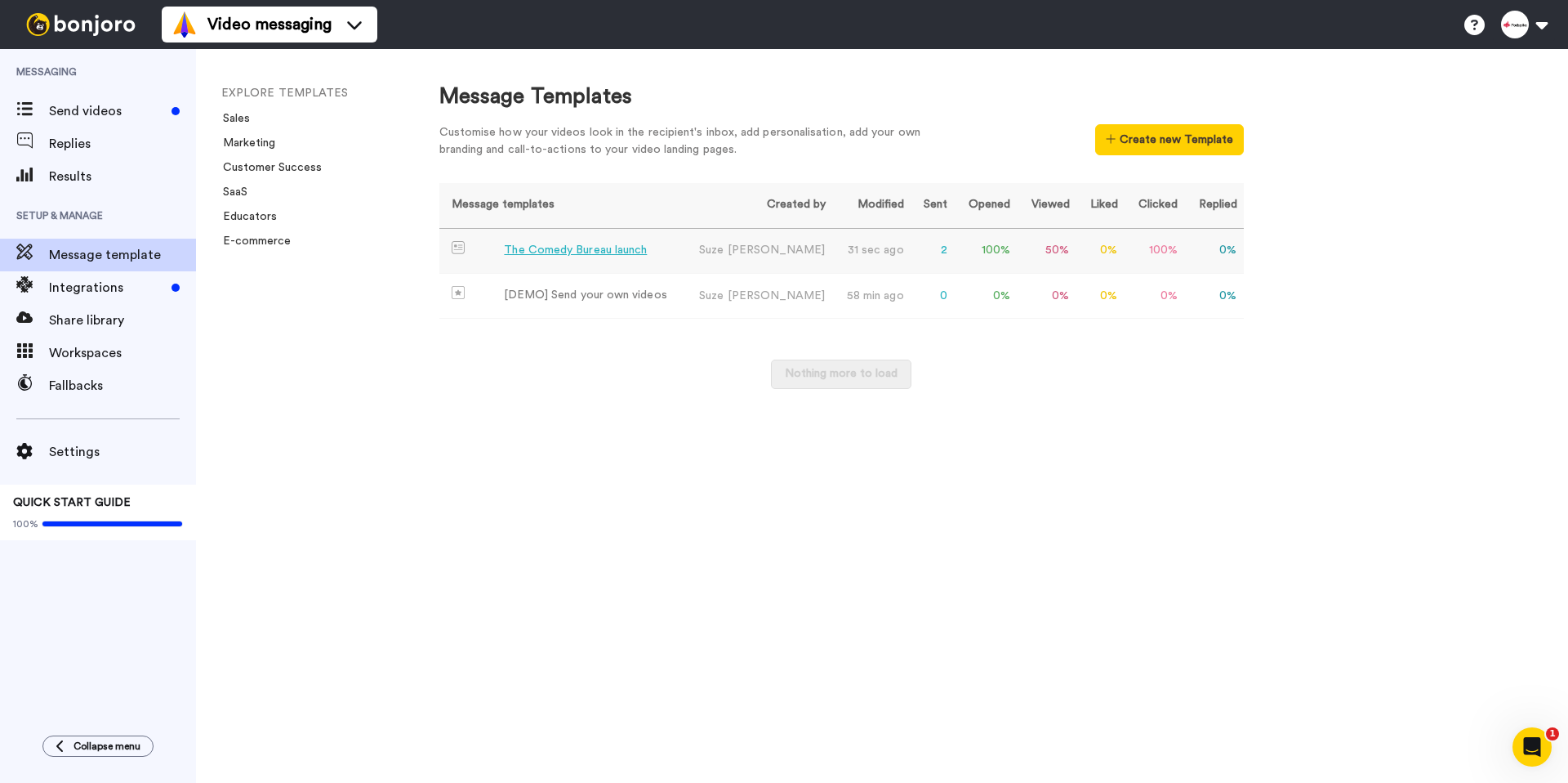
click at [611, 258] on div "The Comedy Bureau launch" at bounding box center [575, 250] width 143 height 17
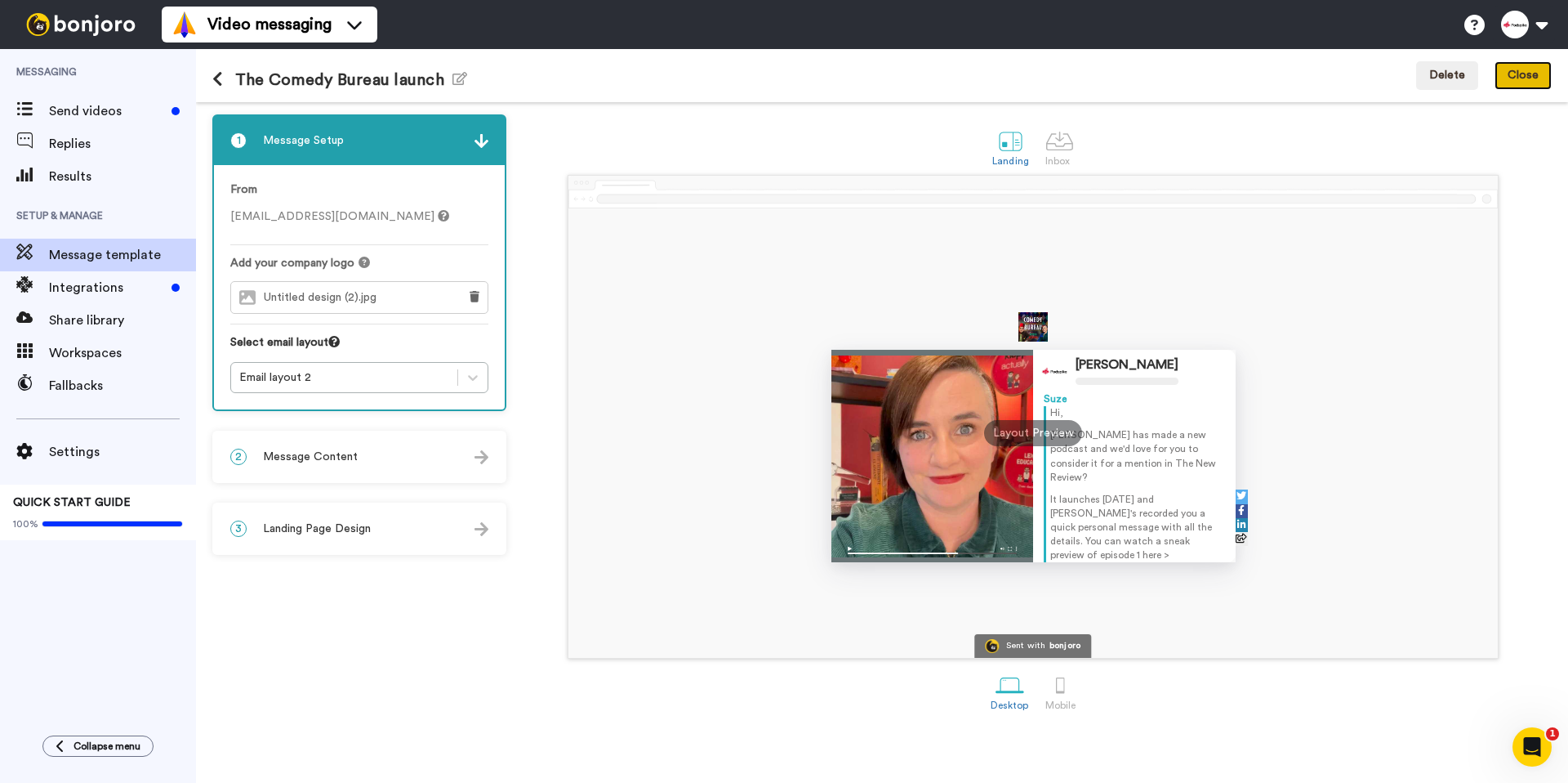
click at [1520, 69] on button "Close" at bounding box center [1523, 75] width 57 height 29
